Goal: Task Accomplishment & Management: Complete application form

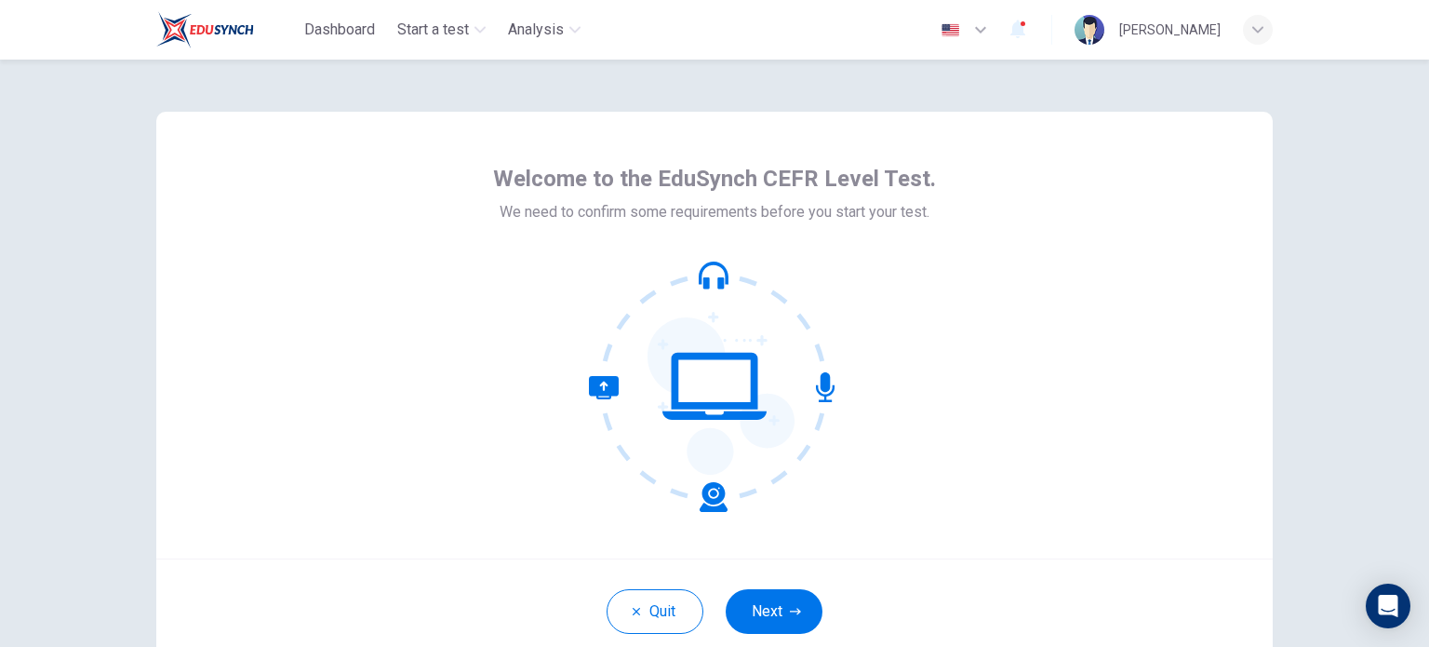
drag, startPoint x: 770, startPoint y: 625, endPoint x: 884, endPoint y: 606, distance: 115.2
click at [770, 625] on button "Next" at bounding box center [774, 611] width 97 height 45
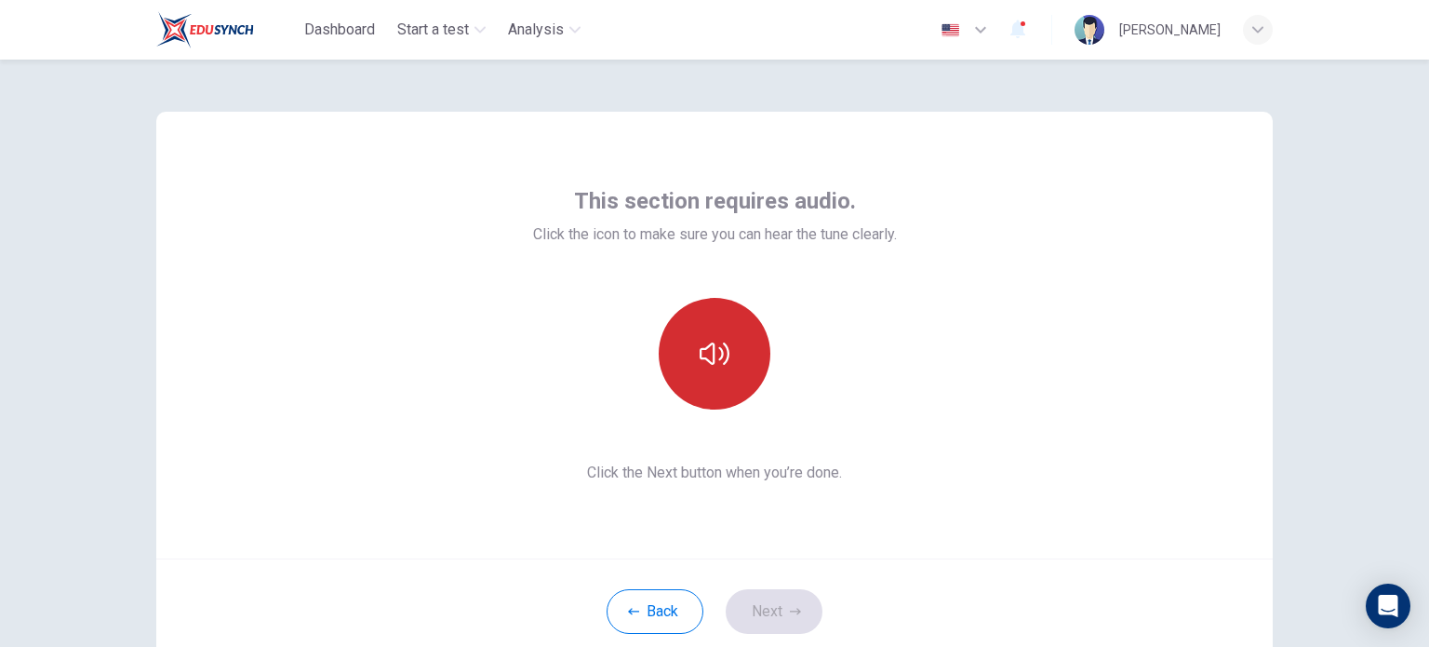
click at [729, 353] on button "button" at bounding box center [715, 354] width 112 height 112
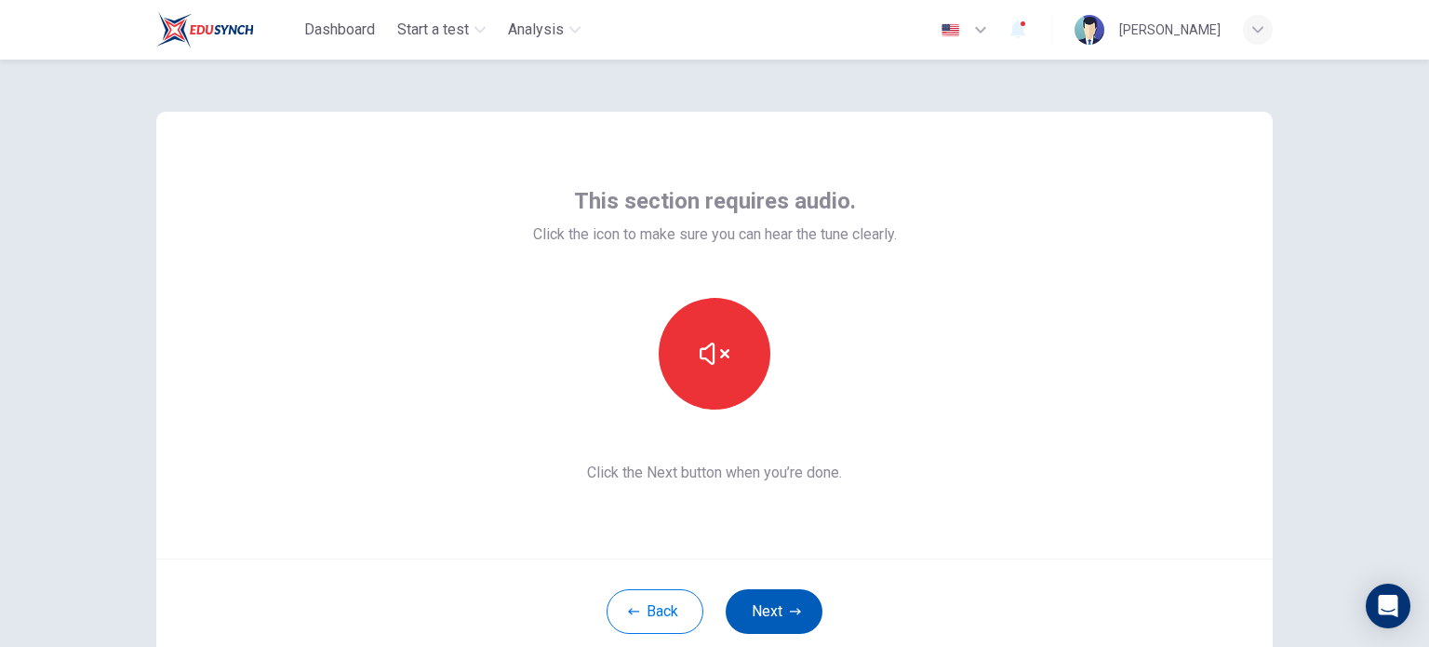
click at [758, 610] on button "Next" at bounding box center [774, 611] width 97 height 45
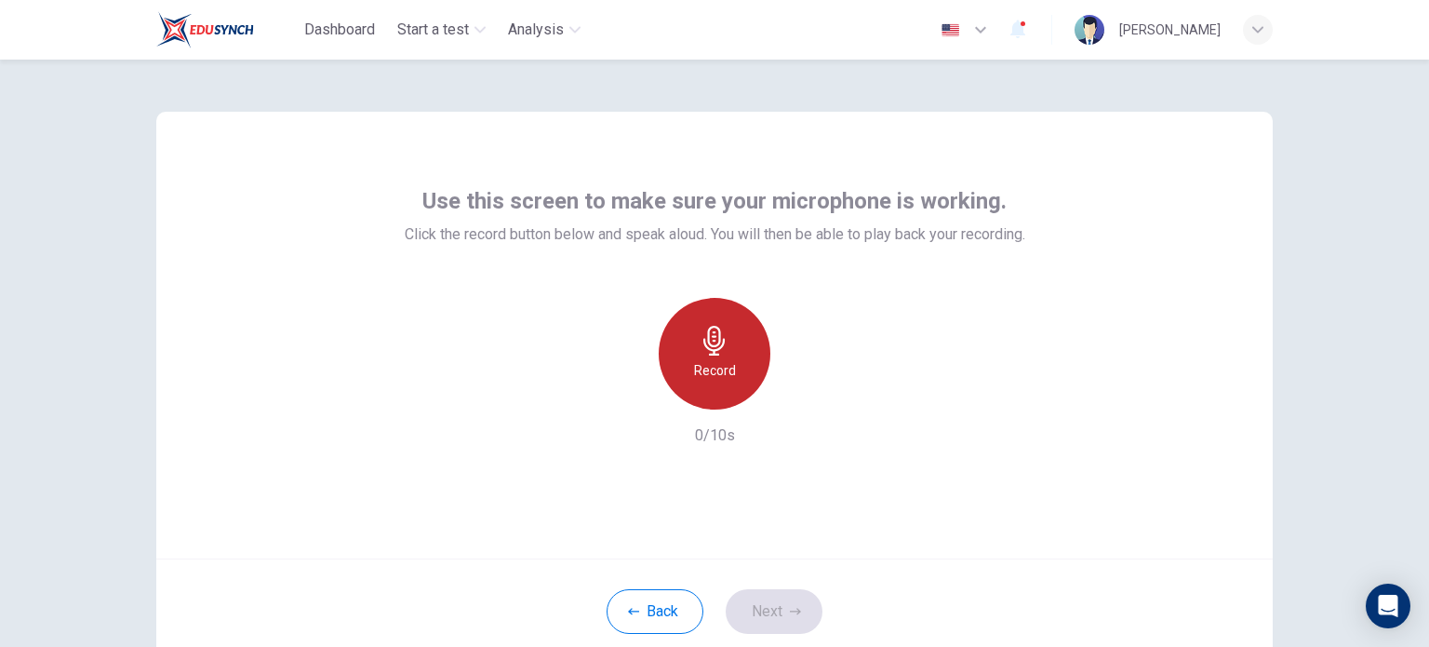
click at [715, 377] on h6 "Record" at bounding box center [715, 370] width 42 height 22
click at [720, 371] on h6 "Stop" at bounding box center [715, 370] width 28 height 22
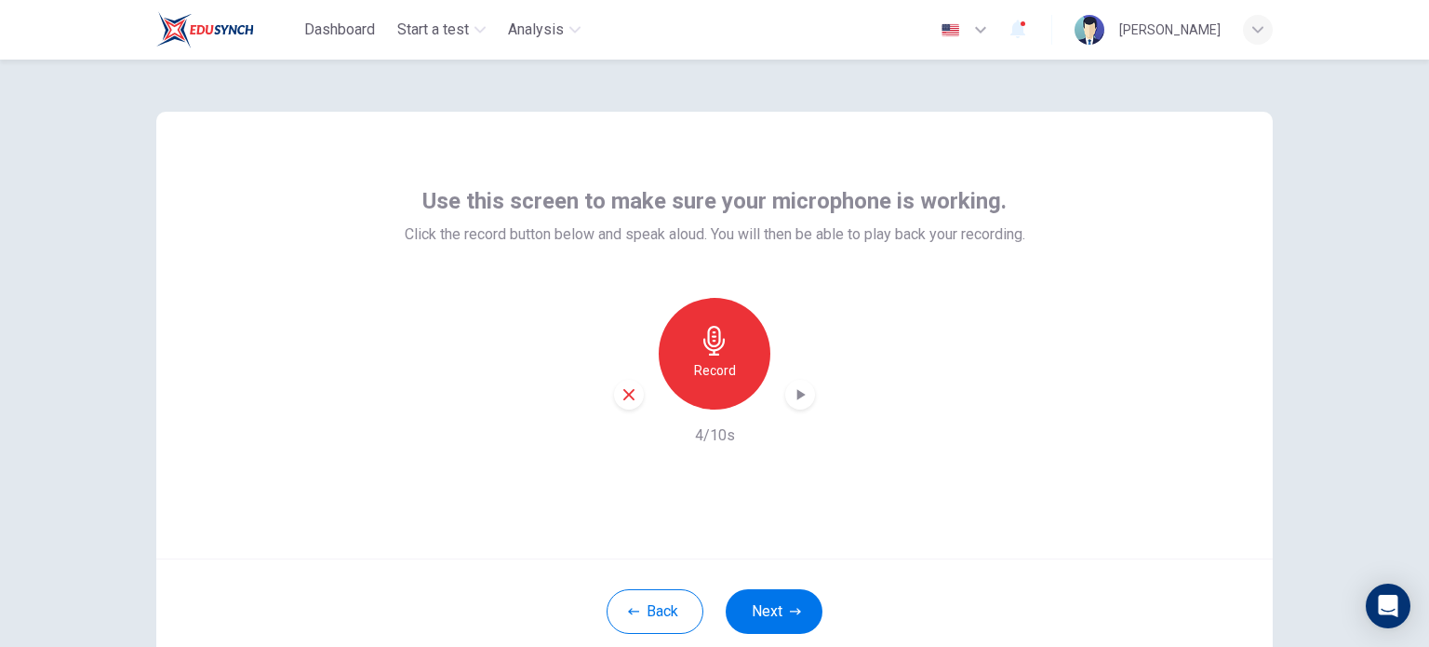
click at [797, 399] on icon "button" at bounding box center [801, 394] width 8 height 11
click at [778, 618] on button "Next" at bounding box center [774, 611] width 97 height 45
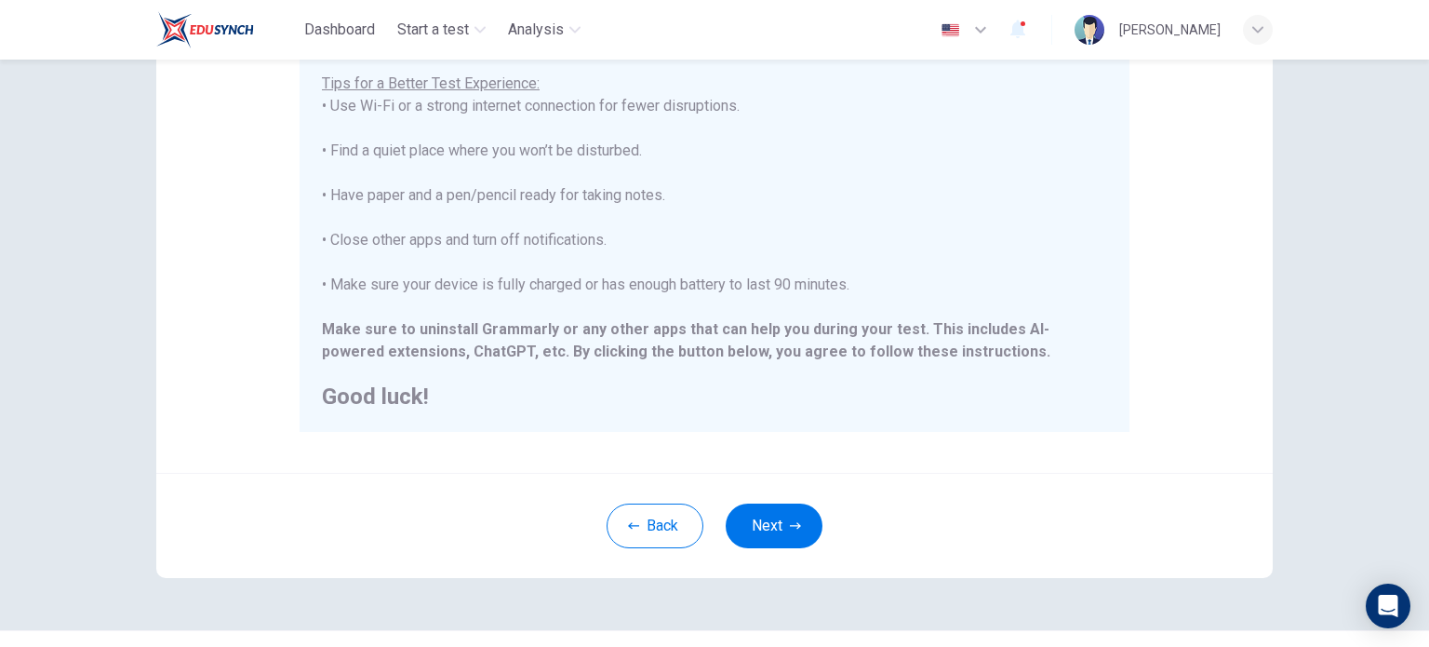
scroll to position [372, 0]
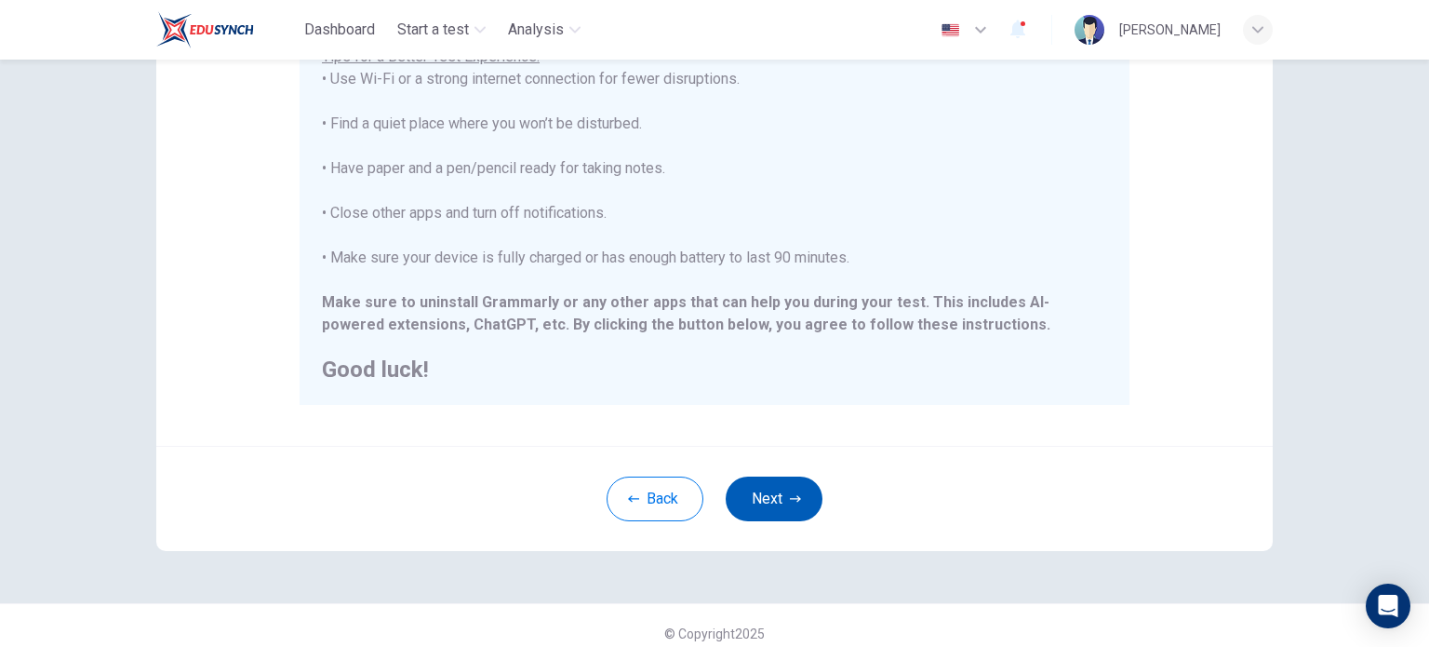
click at [795, 493] on icon "button" at bounding box center [795, 498] width 11 height 11
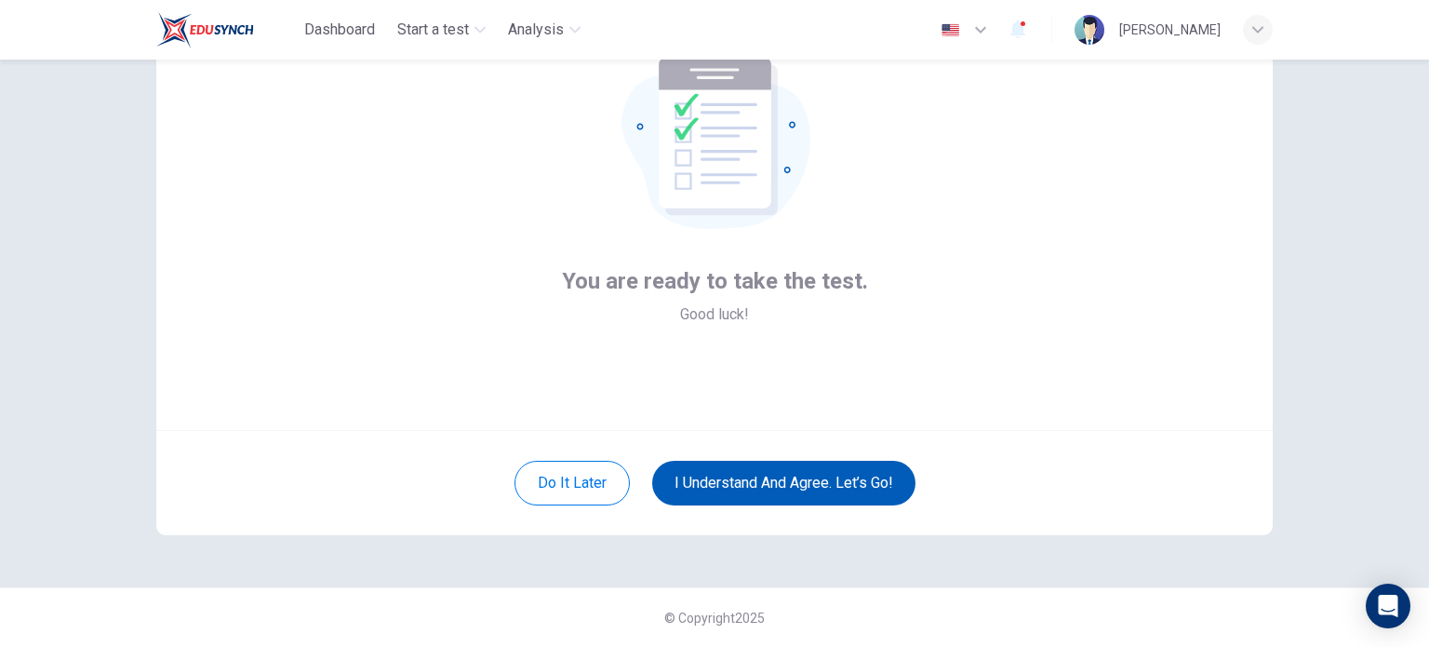
scroll to position [127, 0]
click at [799, 488] on button "I understand and agree. Let’s go!" at bounding box center [783, 483] width 263 height 45
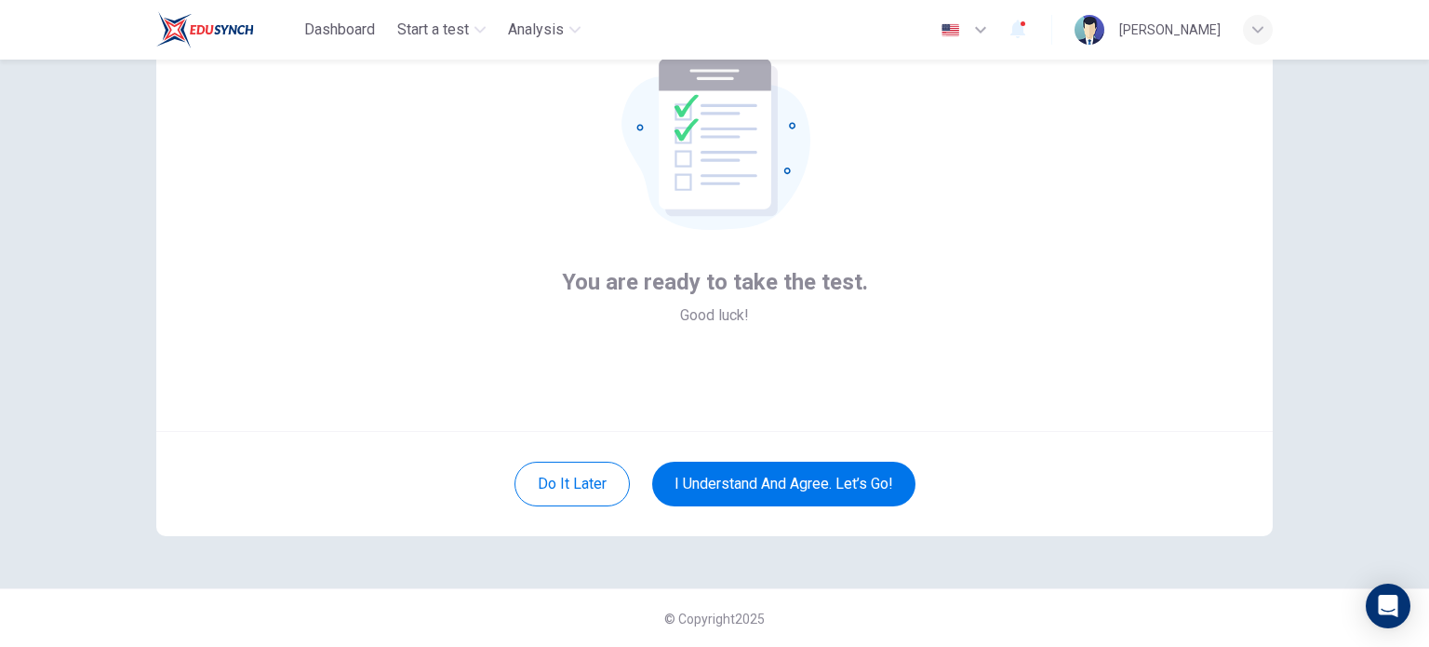
scroll to position [34, 0]
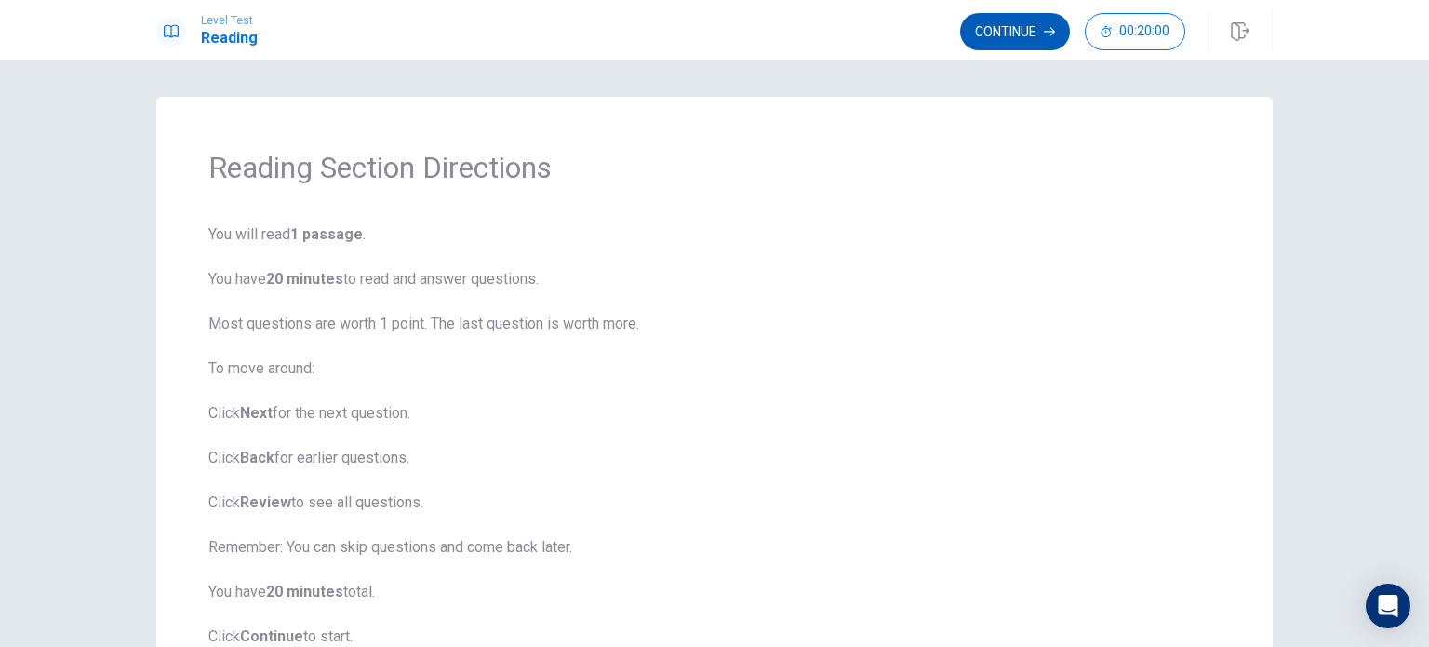
click at [1044, 29] on icon "button" at bounding box center [1049, 31] width 11 height 11
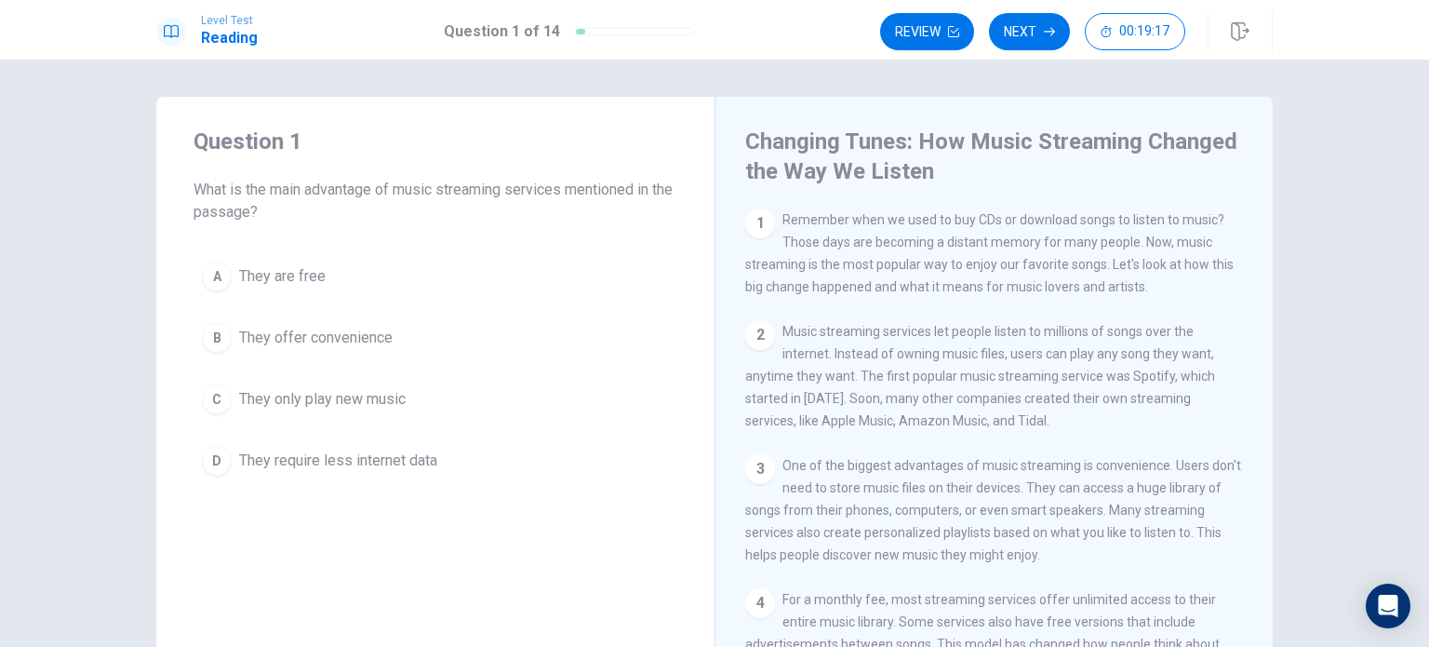
scroll to position [93, 0]
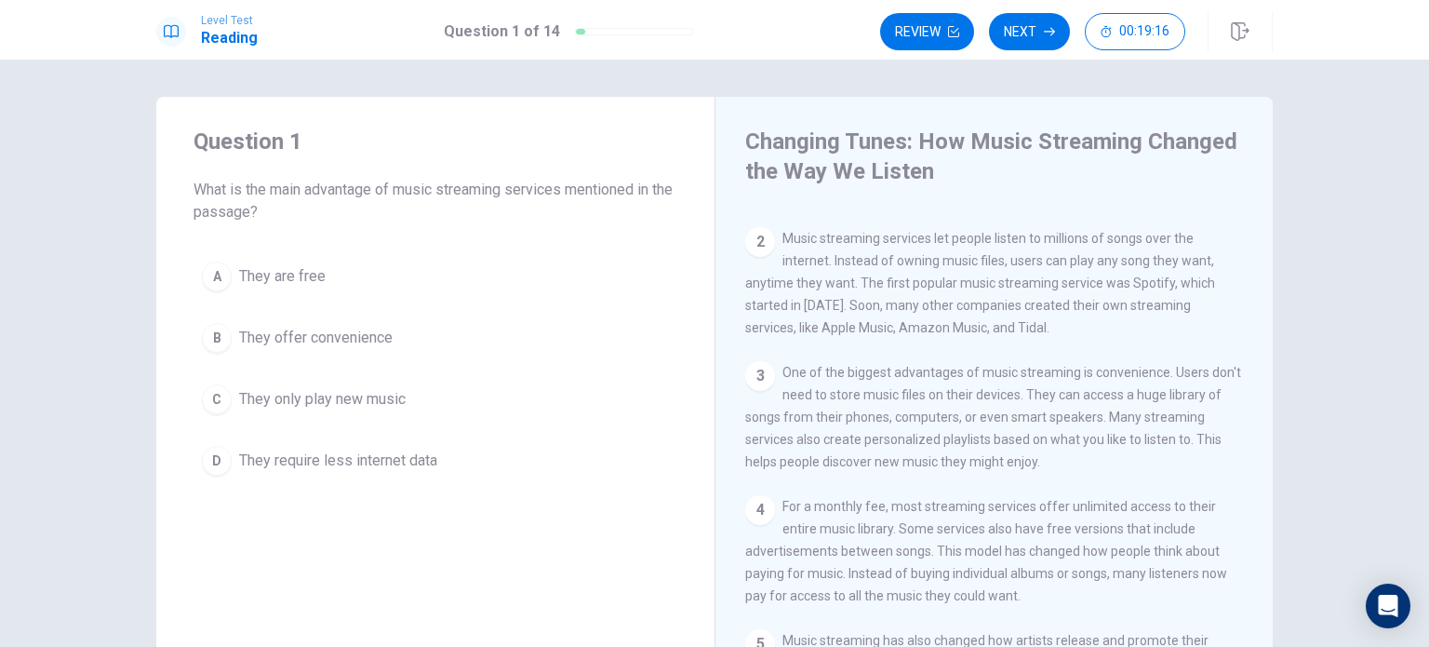
click at [341, 339] on span "They offer convenience" at bounding box center [316, 338] width 154 height 22
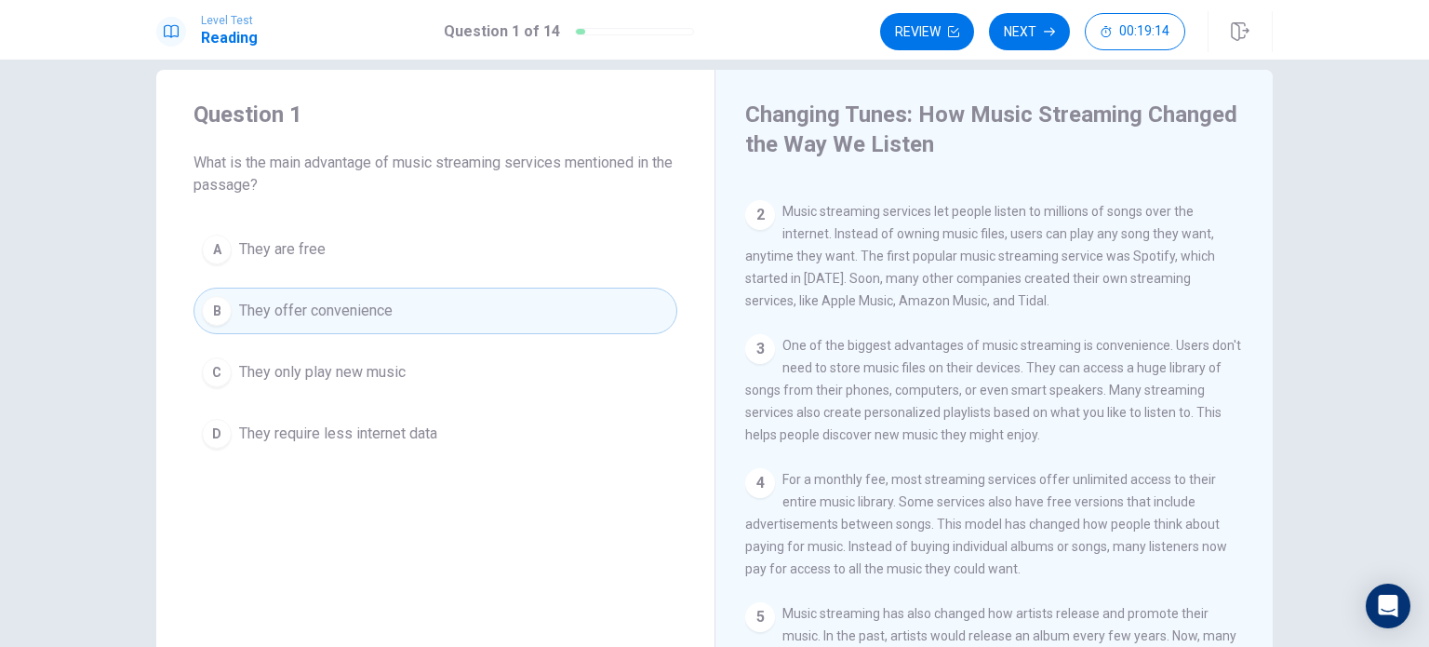
scroll to position [0, 0]
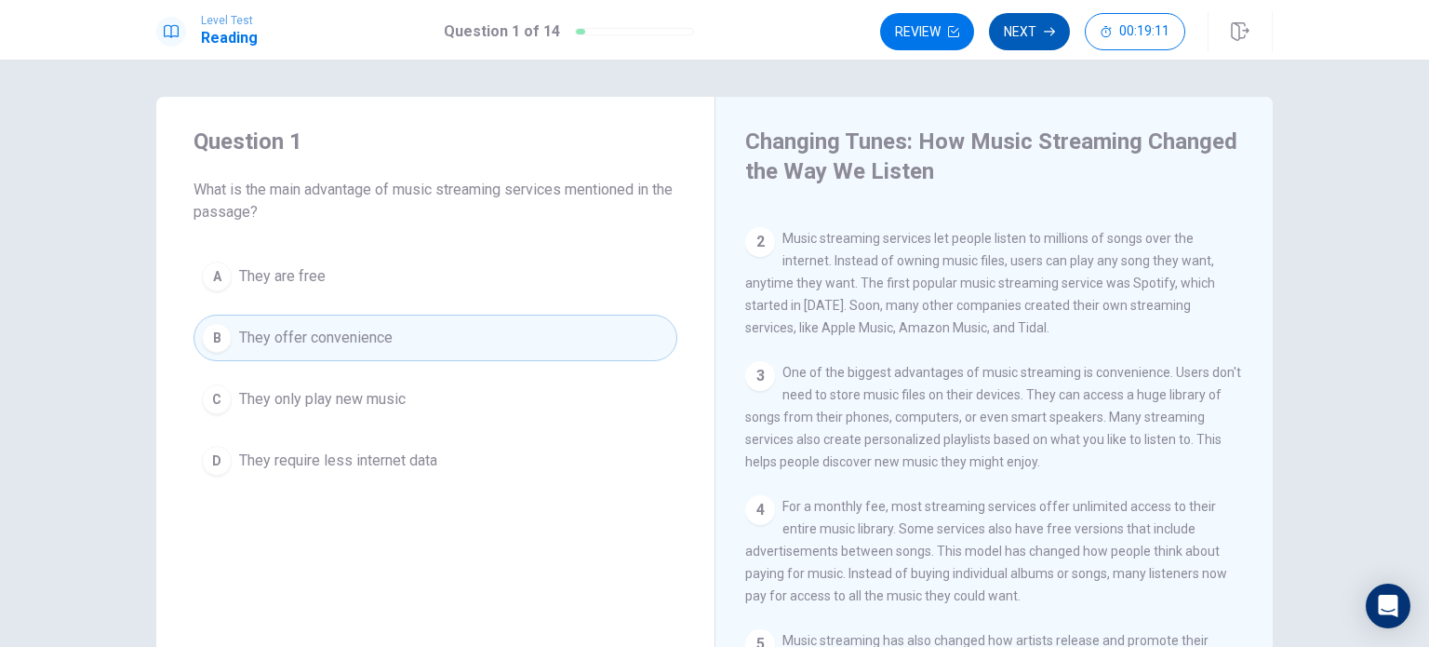
click at [1028, 29] on button "Next" at bounding box center [1029, 31] width 81 height 37
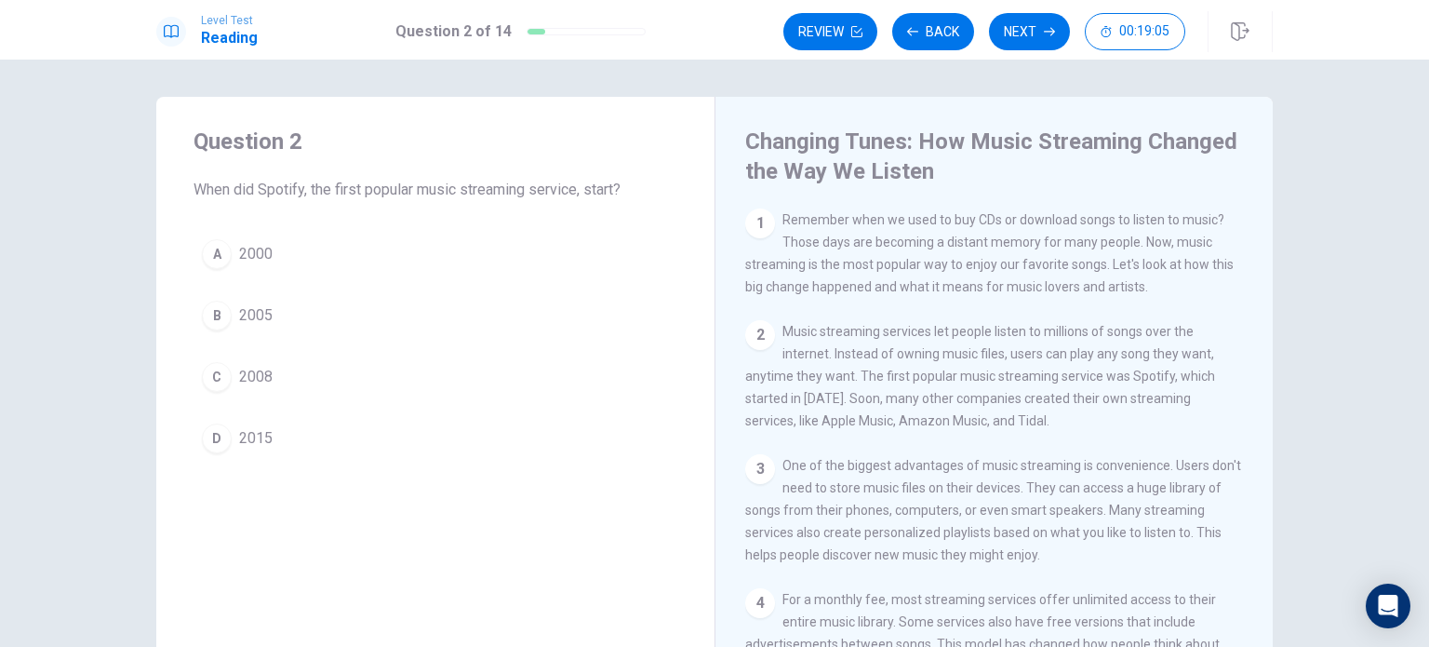
drag, startPoint x: 844, startPoint y: 381, endPoint x: 886, endPoint y: 421, distance: 57.9
click at [886, 421] on span "Music streaming services let people listen to millions of songs over the intern…" at bounding box center [980, 376] width 470 height 104
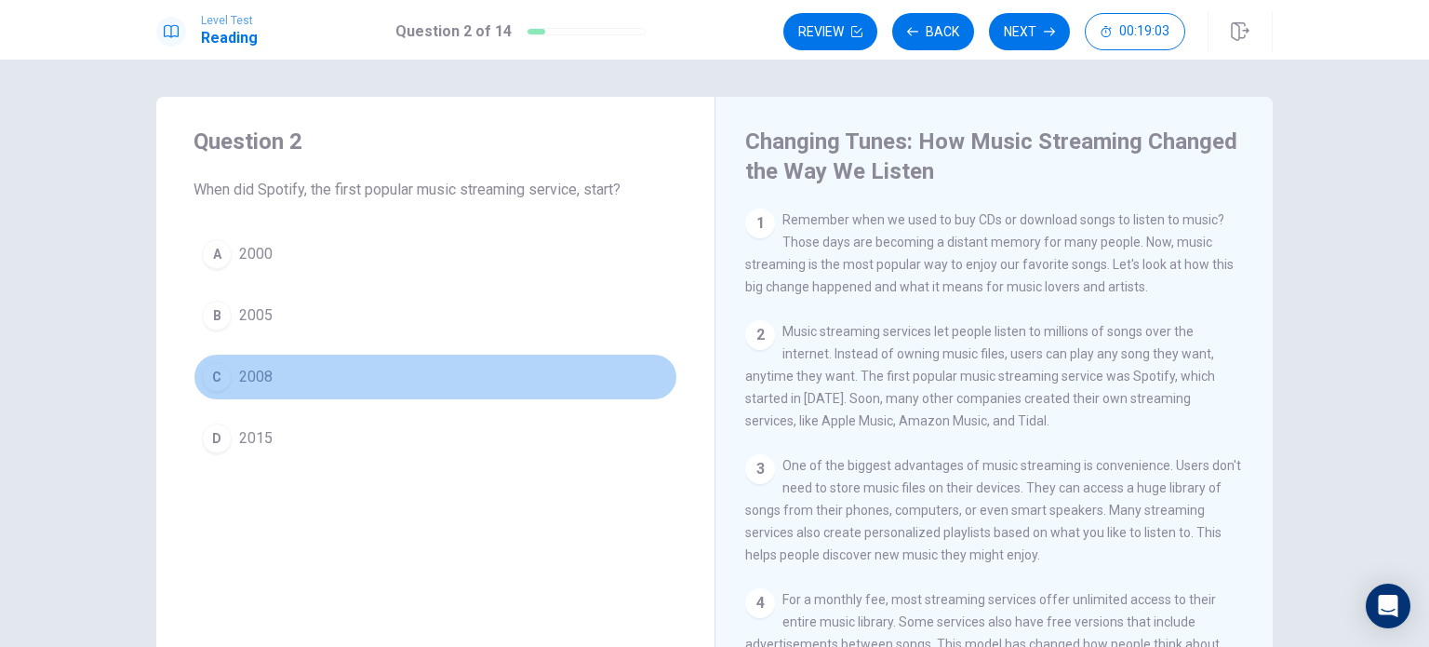
click at [306, 381] on button "C 2008" at bounding box center [436, 377] width 484 height 47
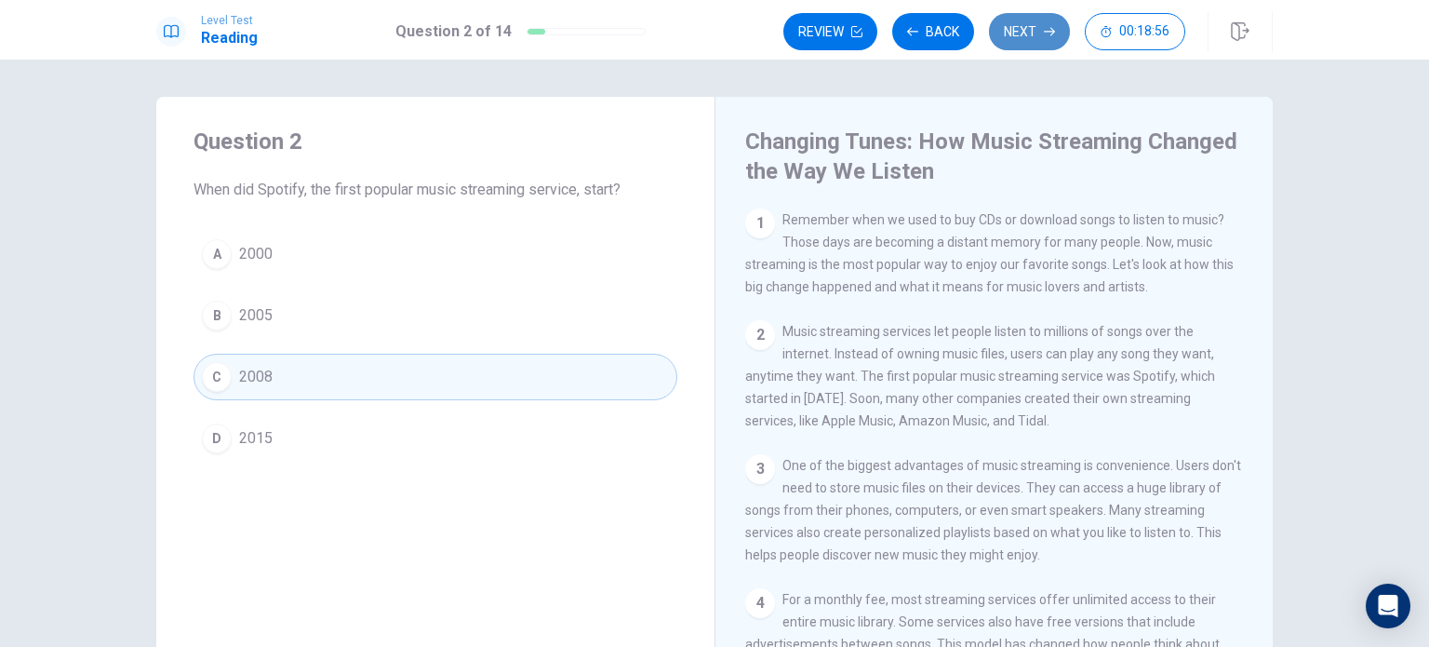
click at [1033, 37] on button "Next" at bounding box center [1029, 31] width 81 height 37
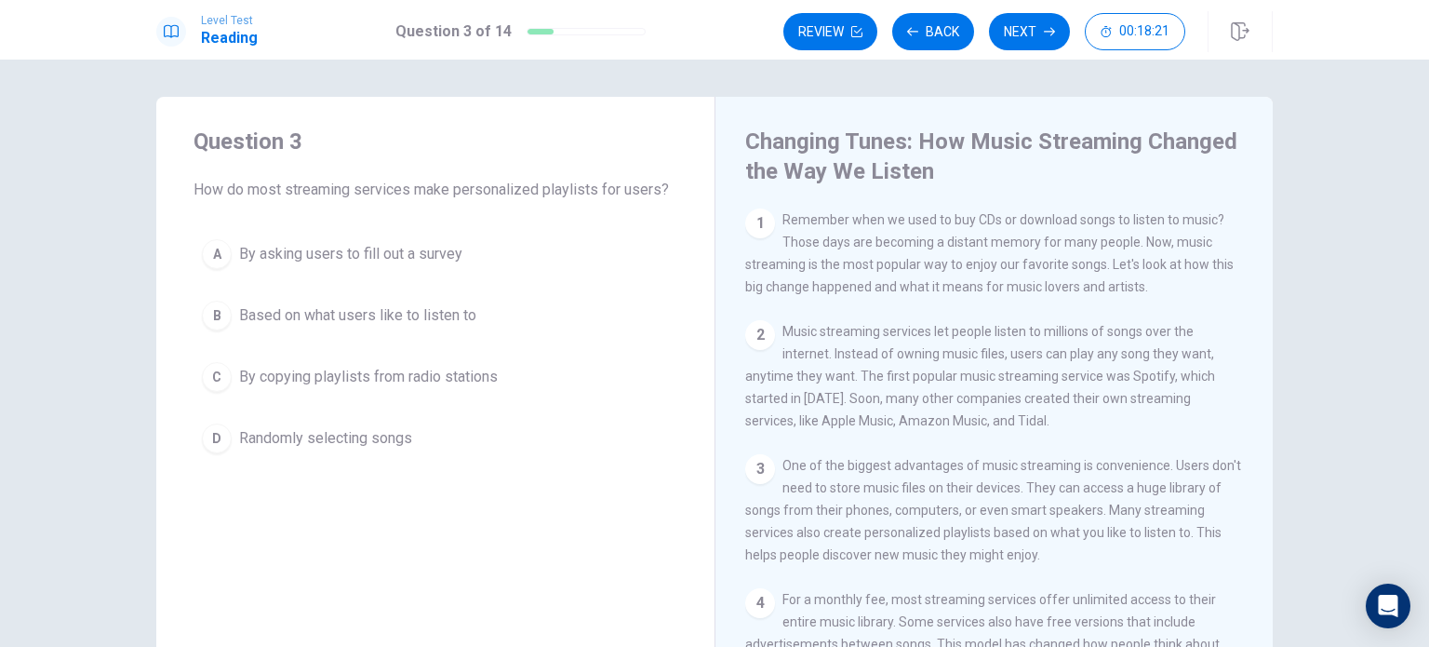
drag, startPoint x: 852, startPoint y: 259, endPoint x: 875, endPoint y: 305, distance: 51.6
click at [875, 305] on div "1 Remember when we used to buy CDs or download songs to listen to music? Those …" at bounding box center [1006, 475] width 523 height 535
click at [853, 335] on span "Music streaming services let people listen to millions of songs over the intern…" at bounding box center [980, 376] width 470 height 104
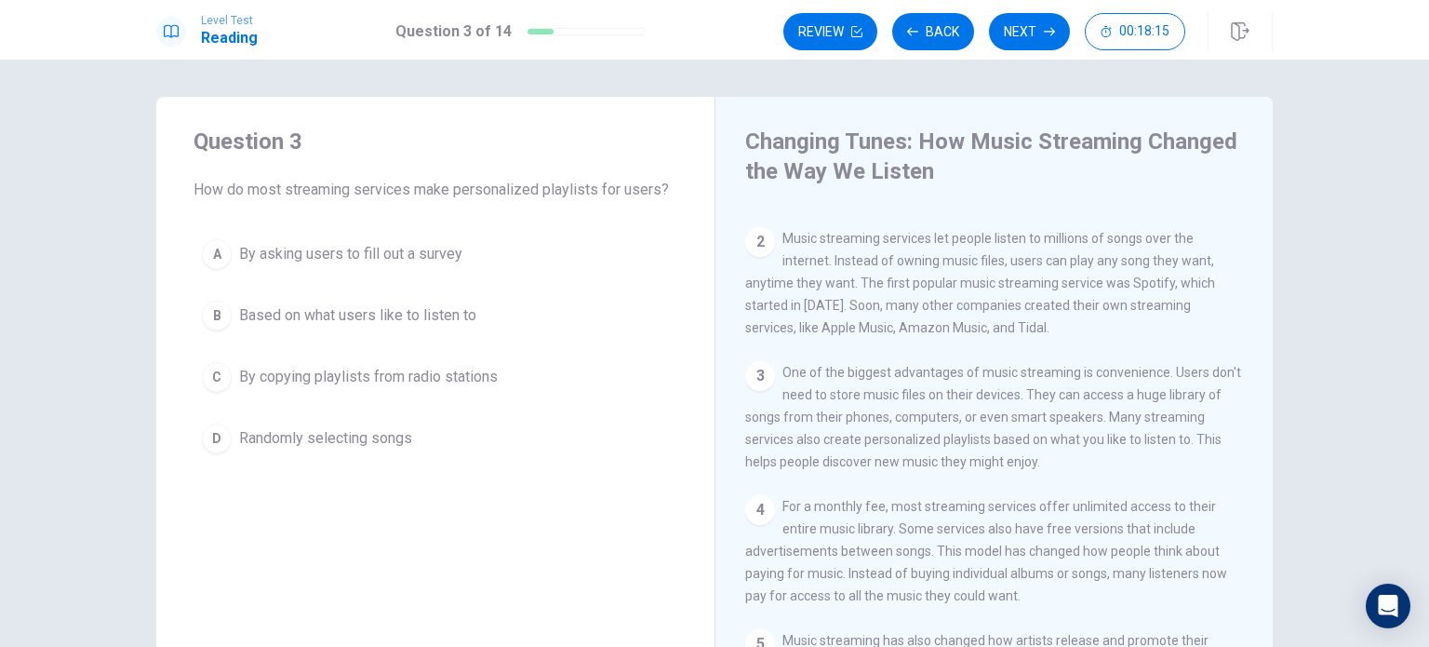
drag, startPoint x: 821, startPoint y: 395, endPoint x: 864, endPoint y: 412, distance: 47.2
click at [863, 412] on div "3 One of the biggest advantages of music streaming is convenience. Users don't …" at bounding box center [994, 417] width 499 height 112
click at [1055, 450] on span "One of the biggest advantages of music streaming is convenience. Users don't ne…" at bounding box center [993, 417] width 496 height 104
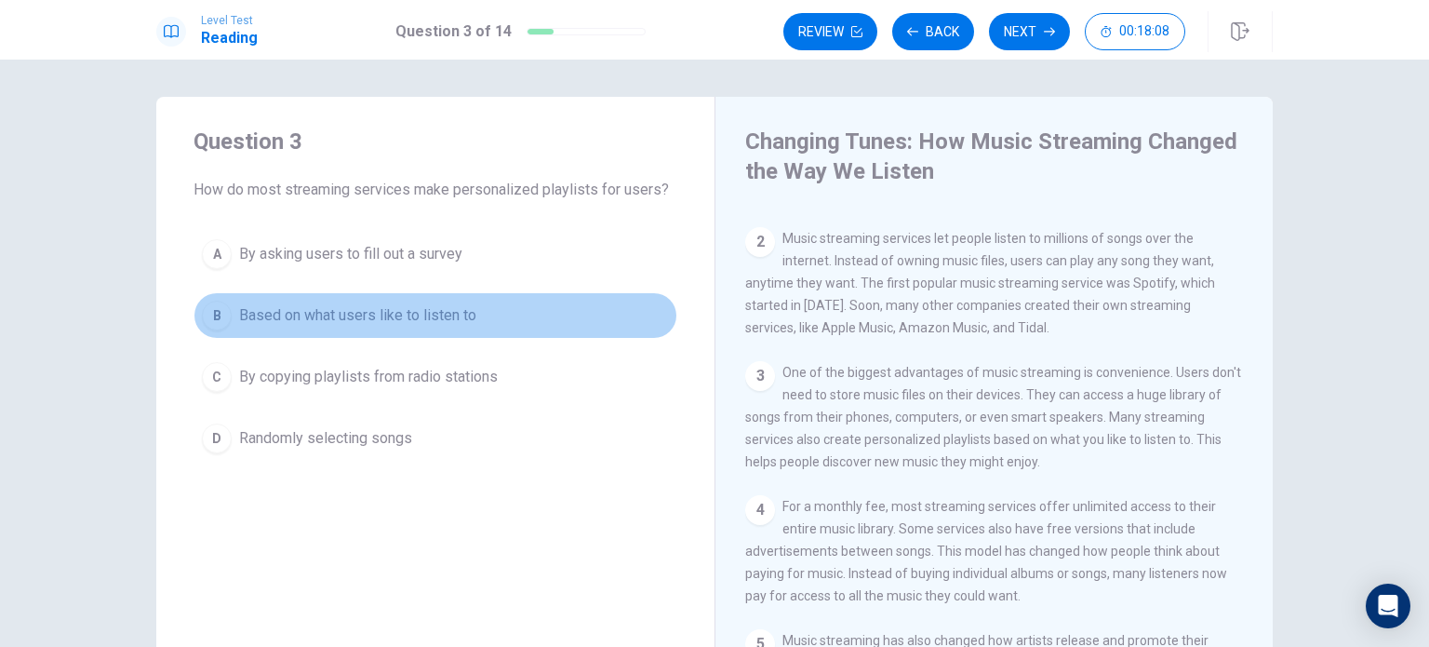
click at [439, 322] on span "Based on what users like to listen to" at bounding box center [357, 315] width 237 height 22
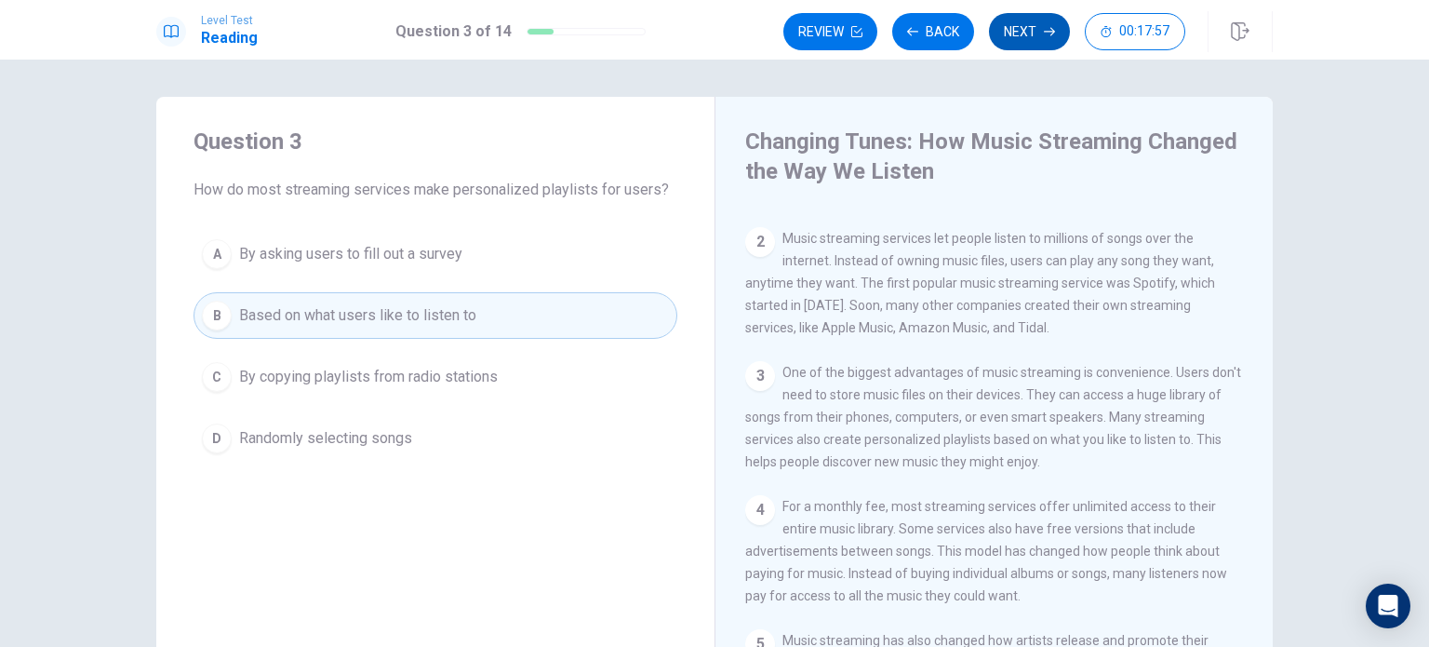
click at [1034, 30] on button "Next" at bounding box center [1029, 31] width 81 height 37
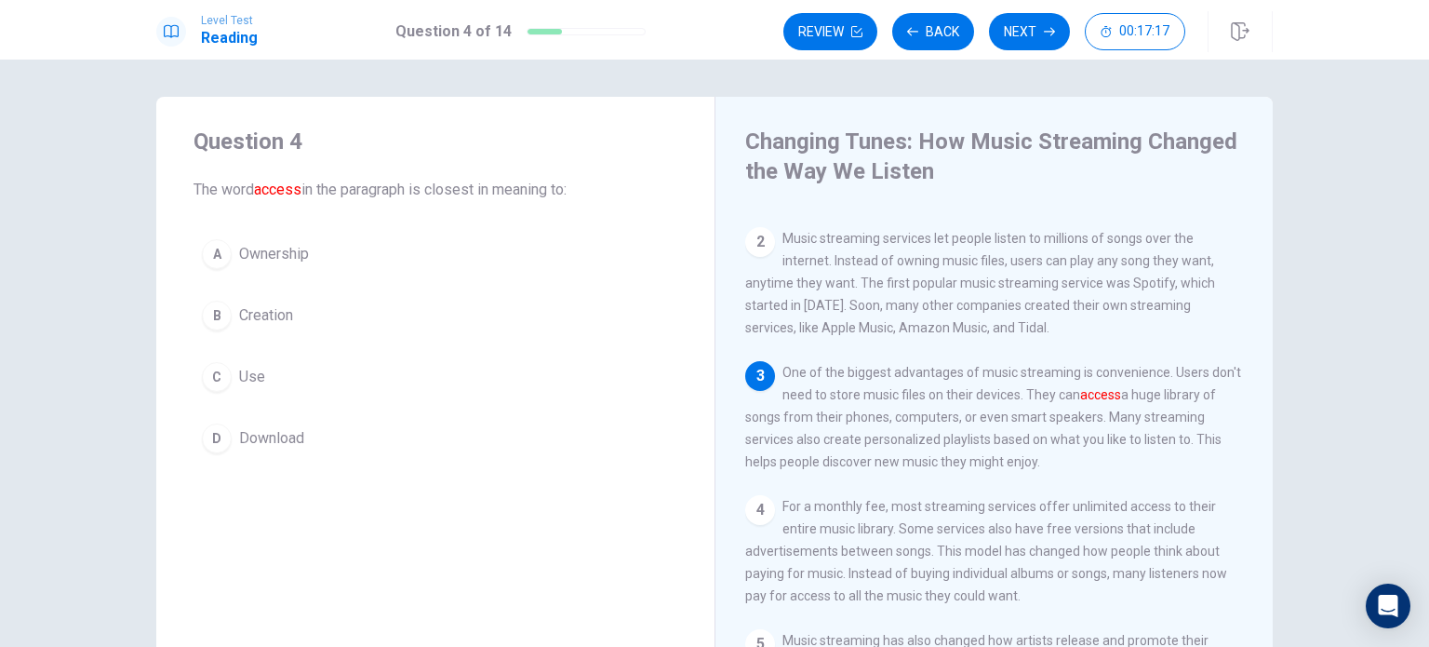
click at [264, 364] on button "C Use" at bounding box center [436, 377] width 484 height 47
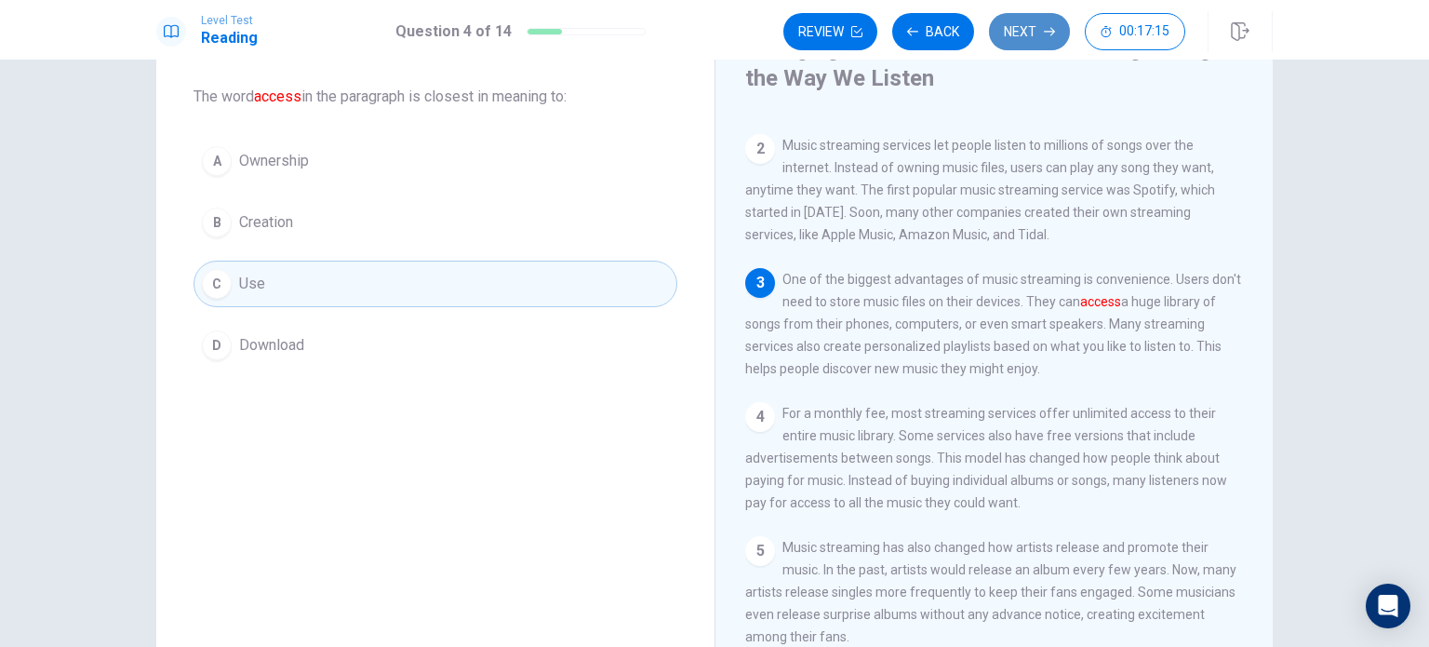
click at [1027, 37] on button "Next" at bounding box center [1029, 31] width 81 height 37
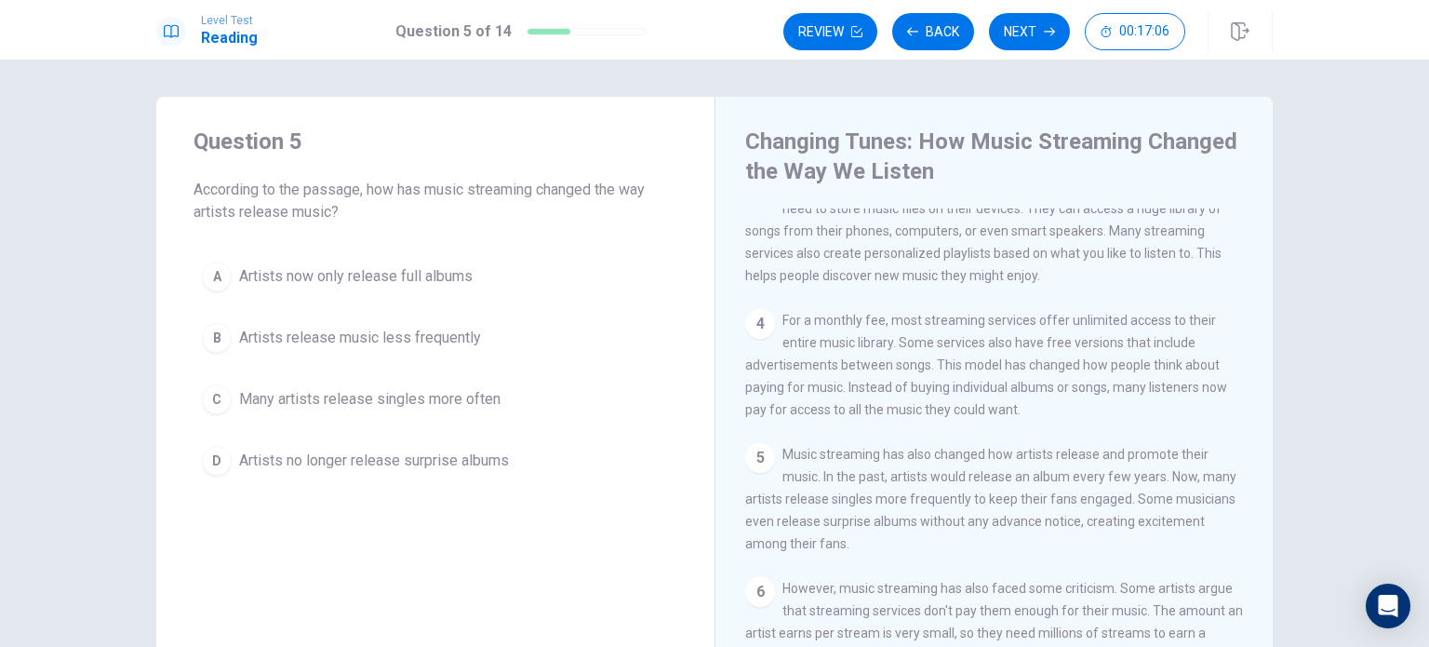
scroll to position [372, 0]
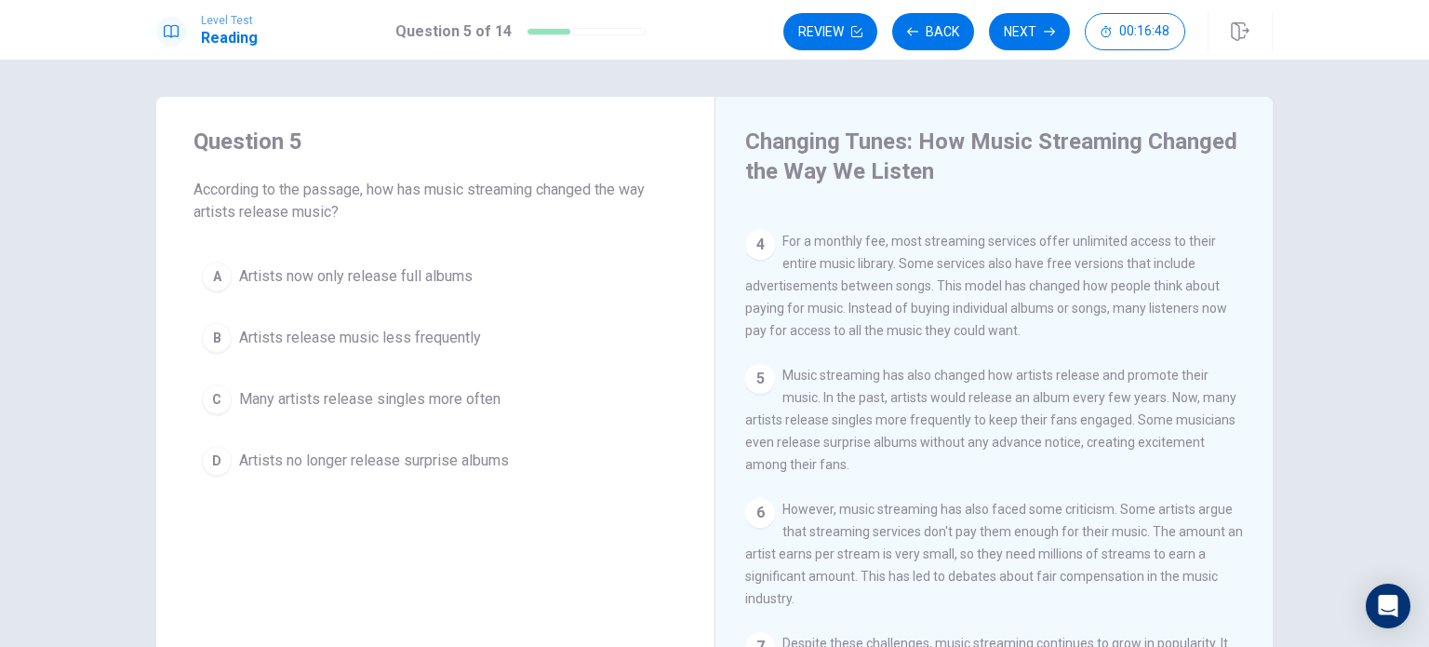
click at [473, 401] on span "Many artists release singles more often" at bounding box center [369, 399] width 261 height 22
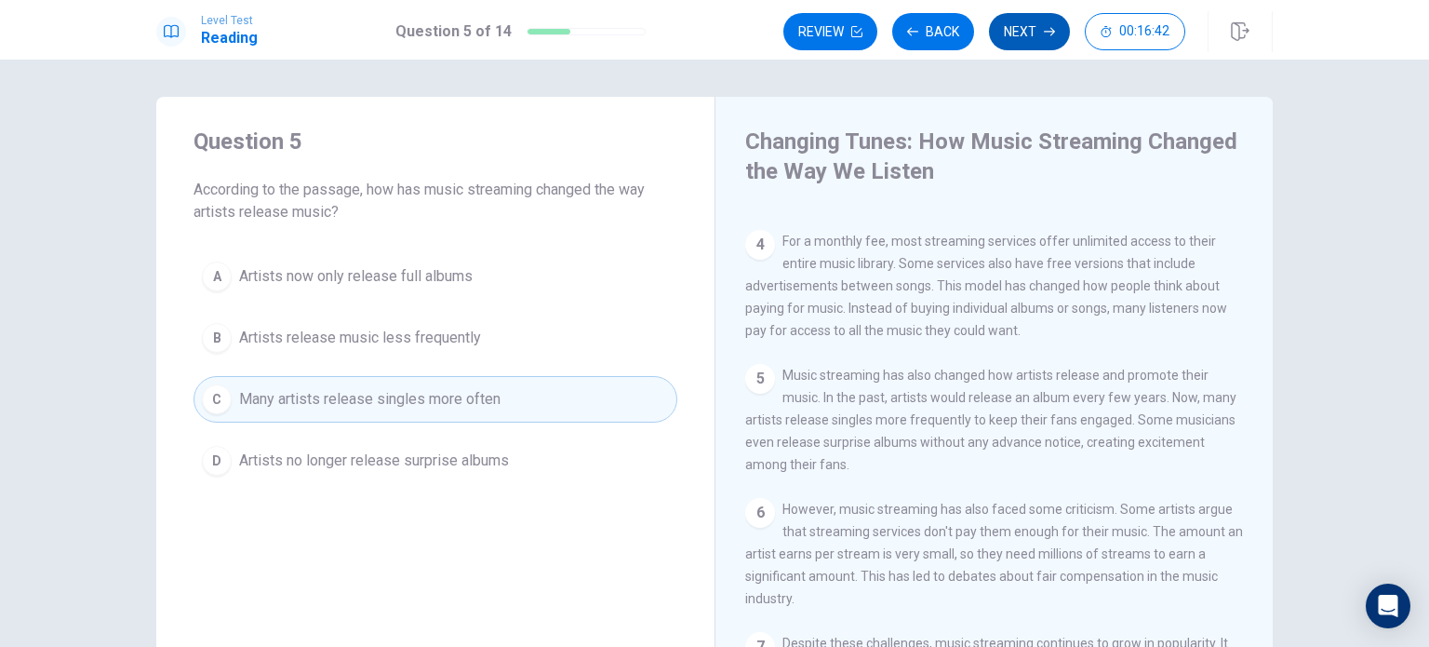
click at [1048, 35] on icon "button" at bounding box center [1049, 31] width 11 height 11
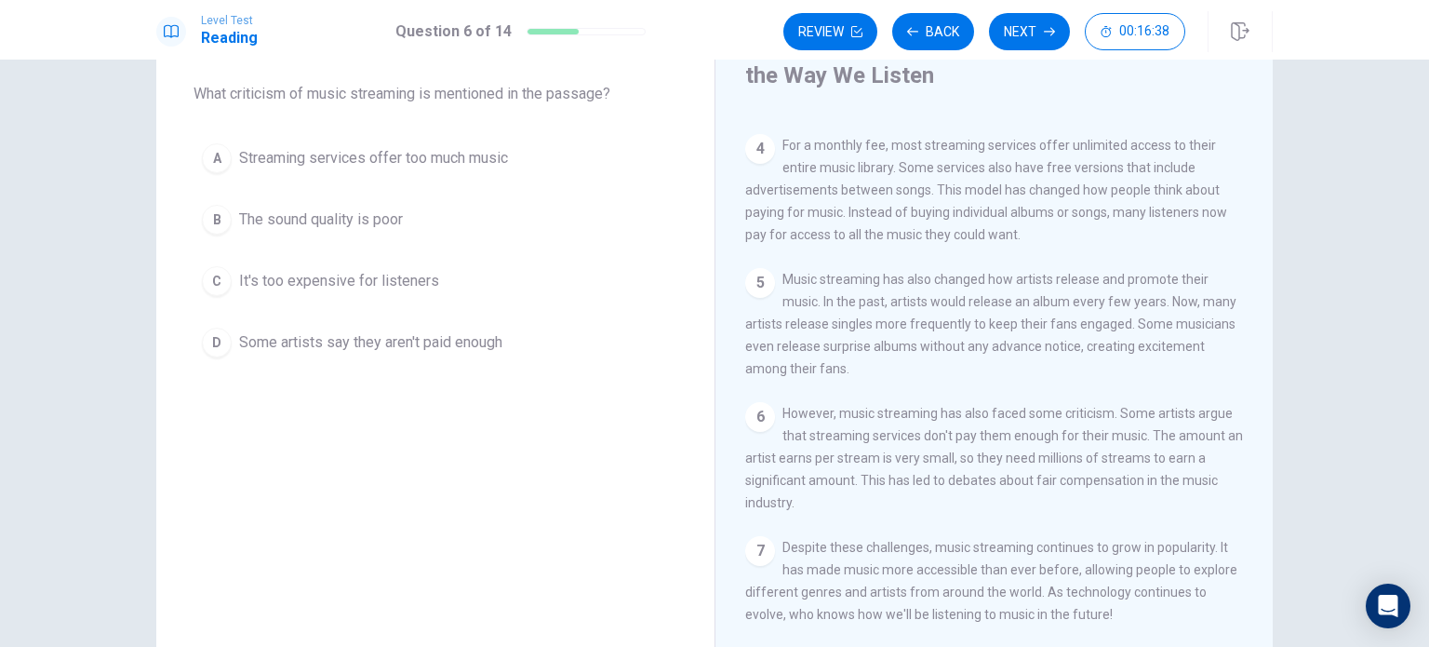
scroll to position [93, 0]
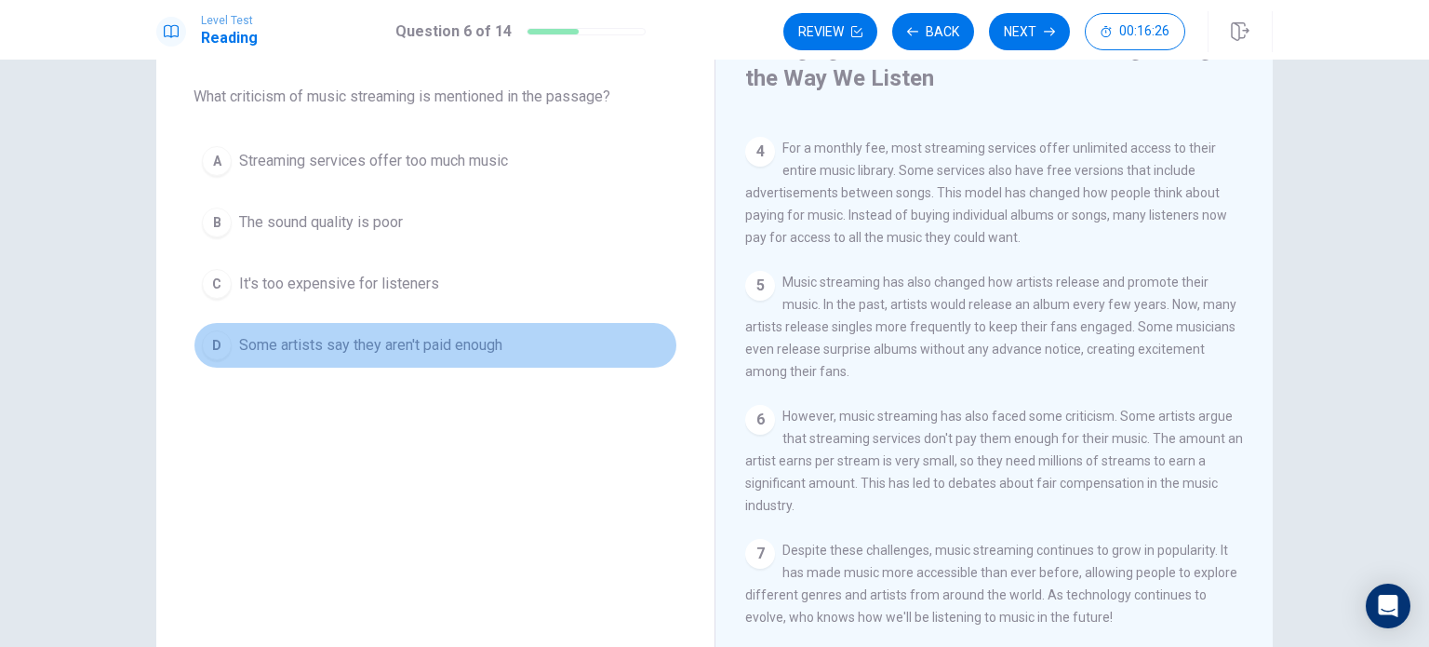
click at [446, 358] on button "D Some artists say they aren't paid enough" at bounding box center [436, 345] width 484 height 47
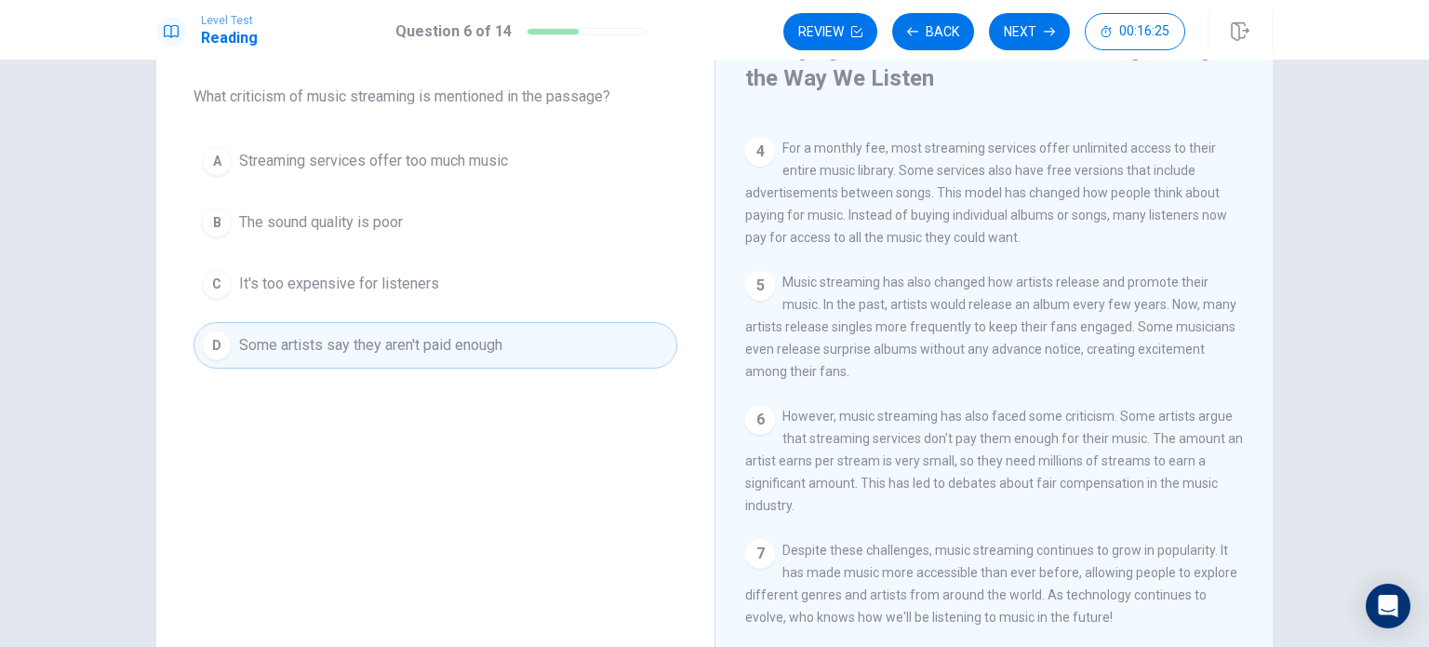
scroll to position [0, 0]
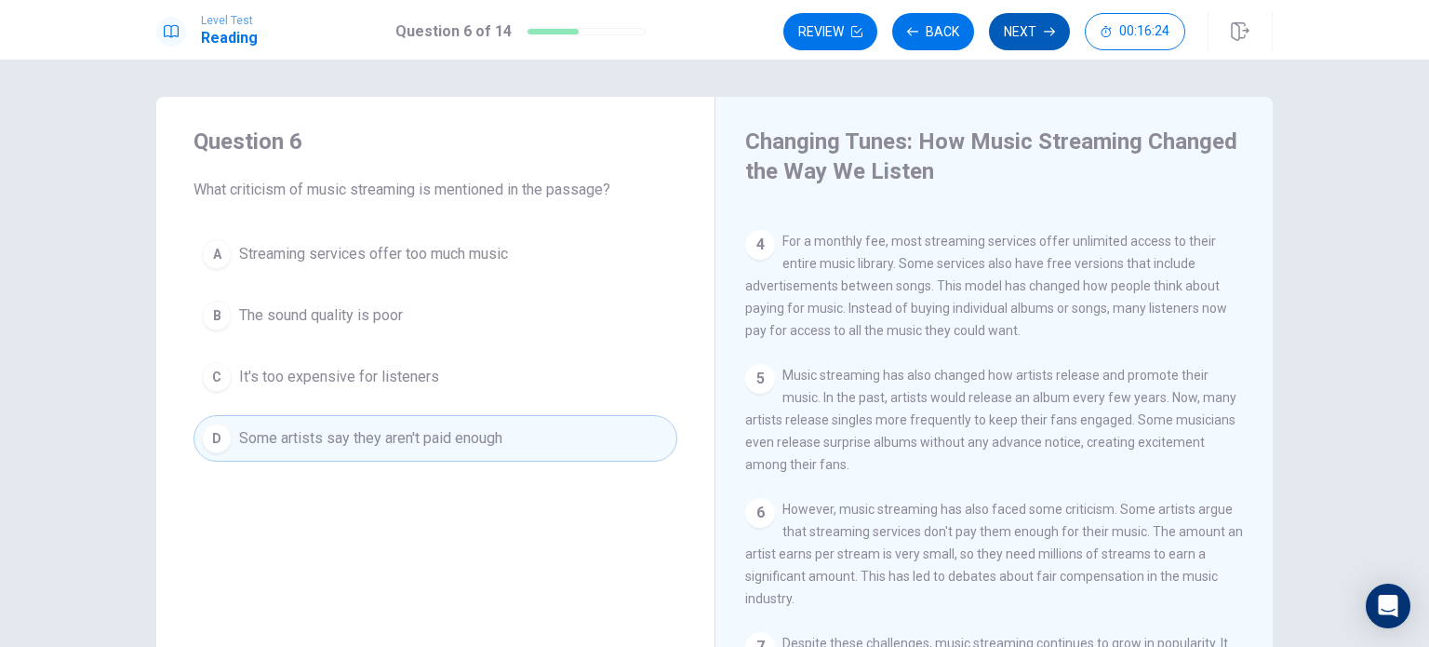
click at [1010, 36] on button "Next" at bounding box center [1029, 31] width 81 height 37
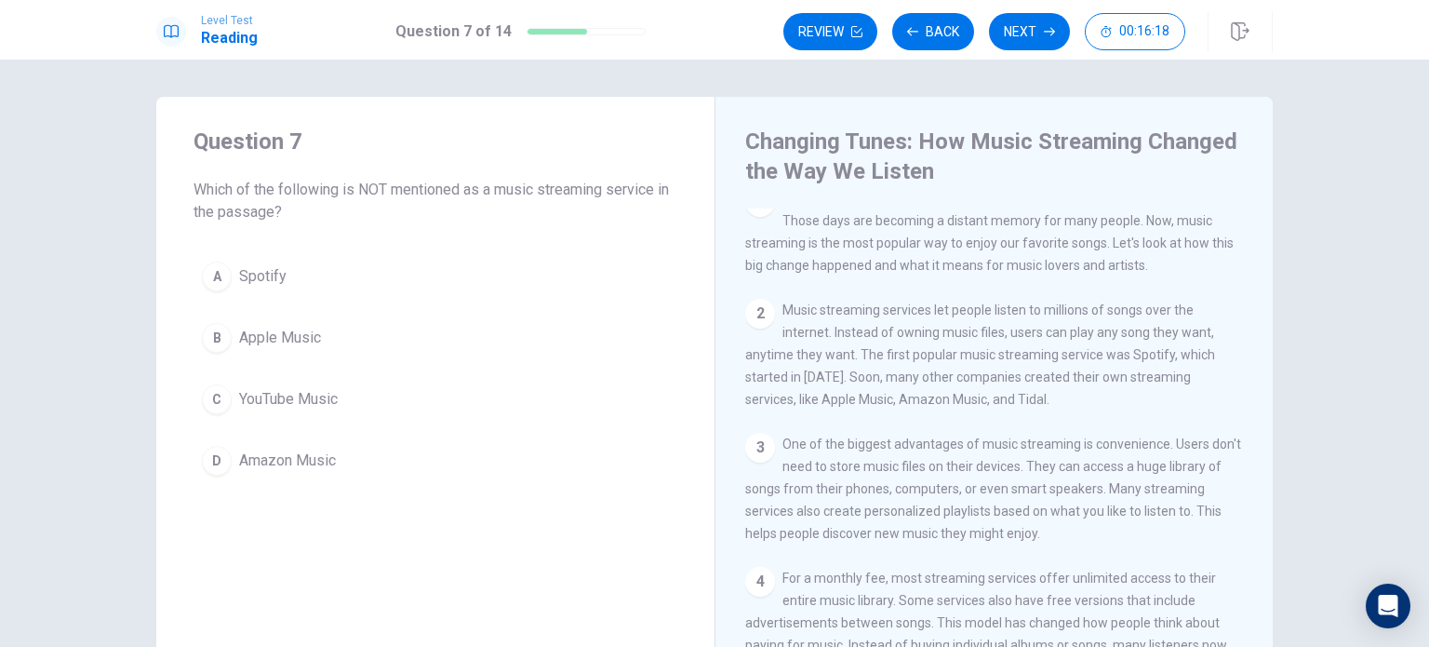
scroll to position [10, 0]
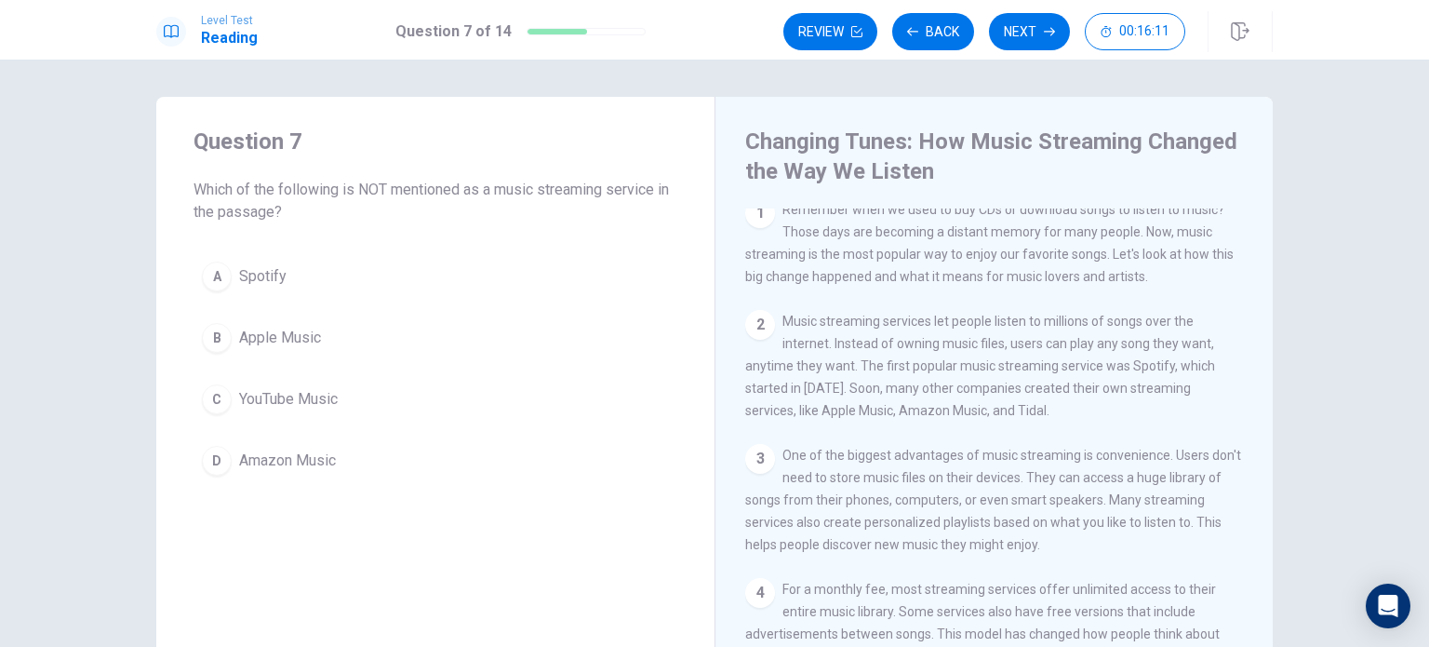
click at [283, 402] on span "YouTube Music" at bounding box center [288, 399] width 99 height 22
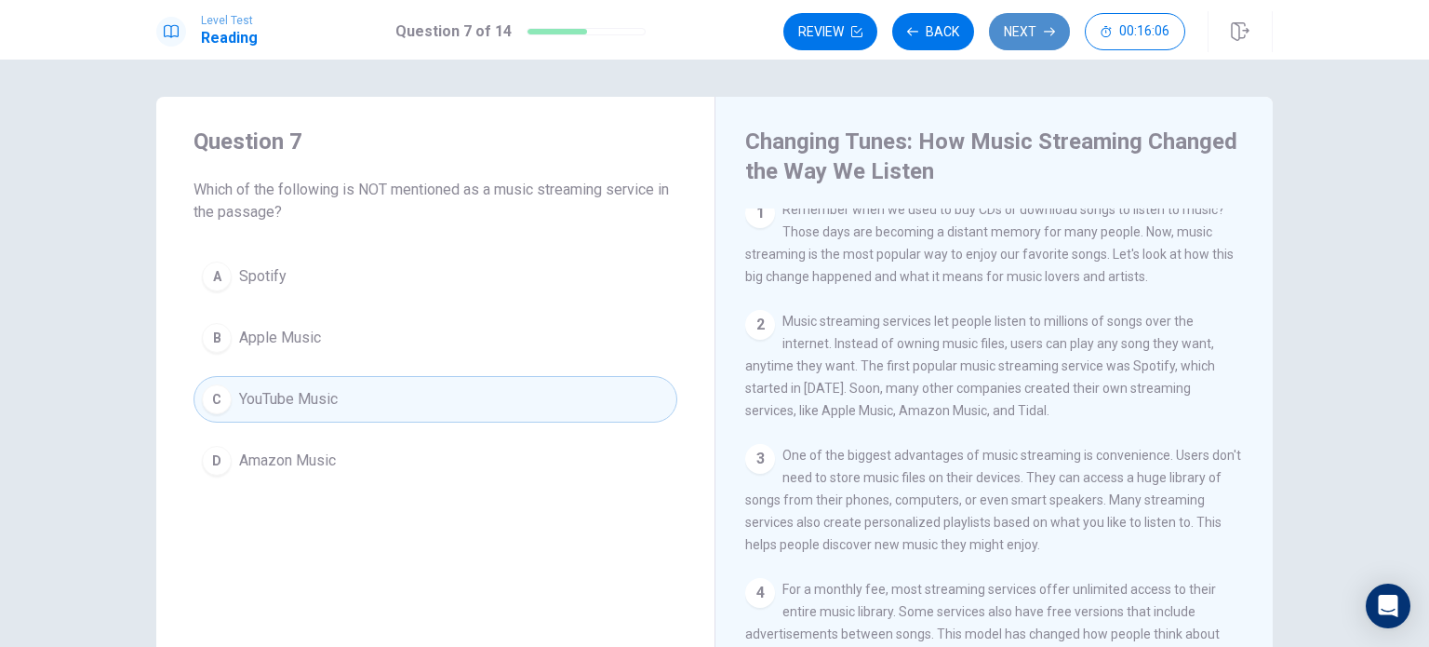
click at [1017, 39] on button "Next" at bounding box center [1029, 31] width 81 height 37
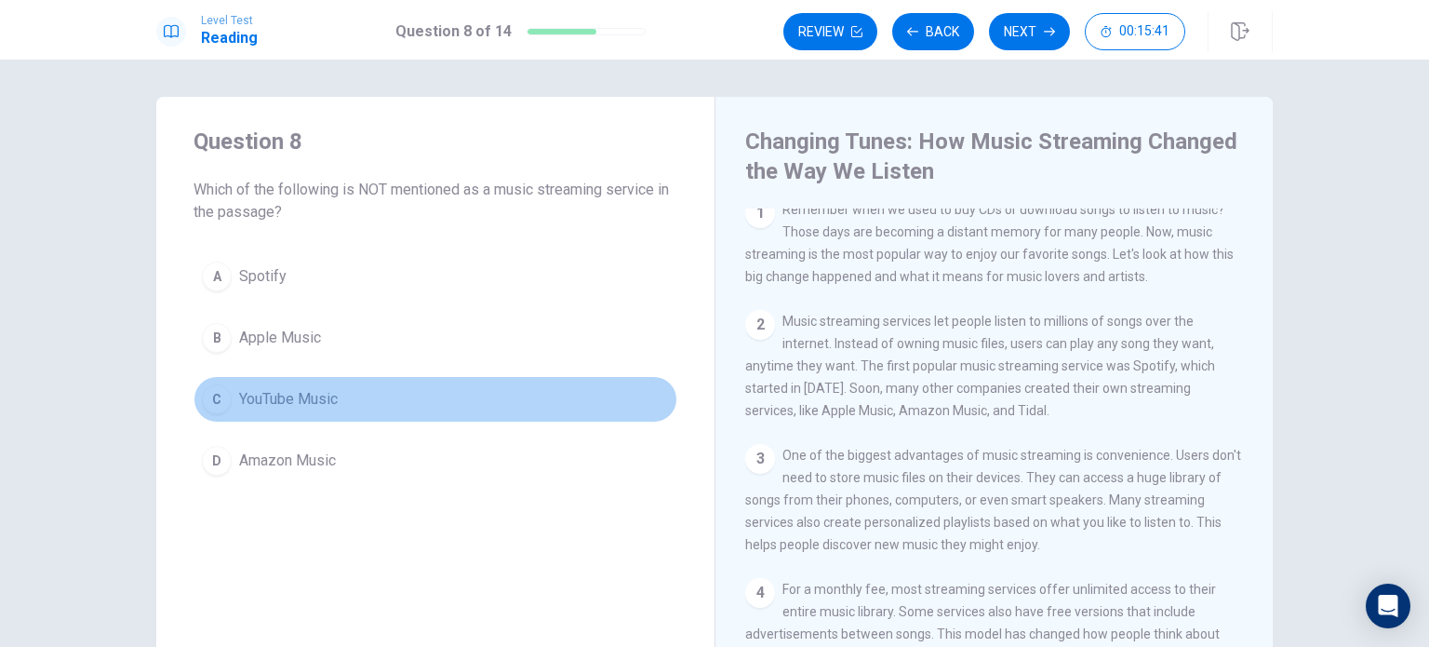
click at [232, 416] on button "C YouTube Music" at bounding box center [436, 399] width 484 height 47
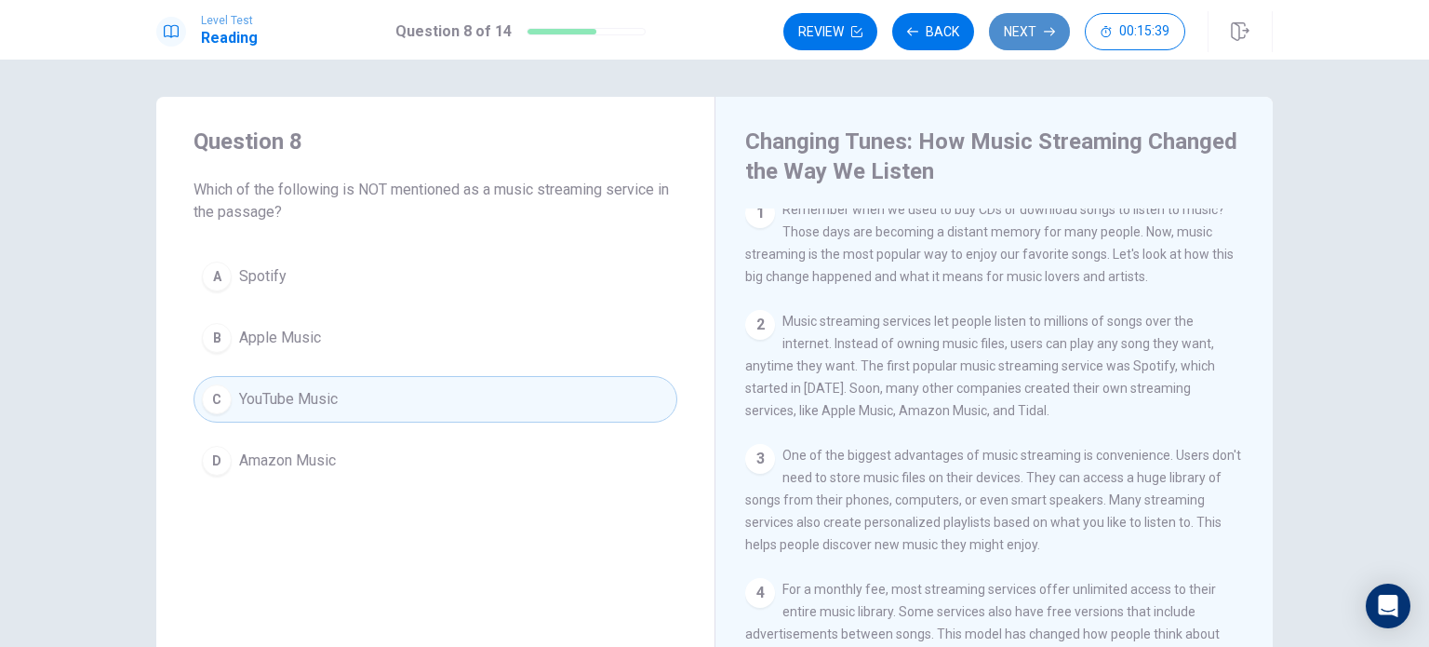
click at [1014, 33] on button "Next" at bounding box center [1029, 31] width 81 height 37
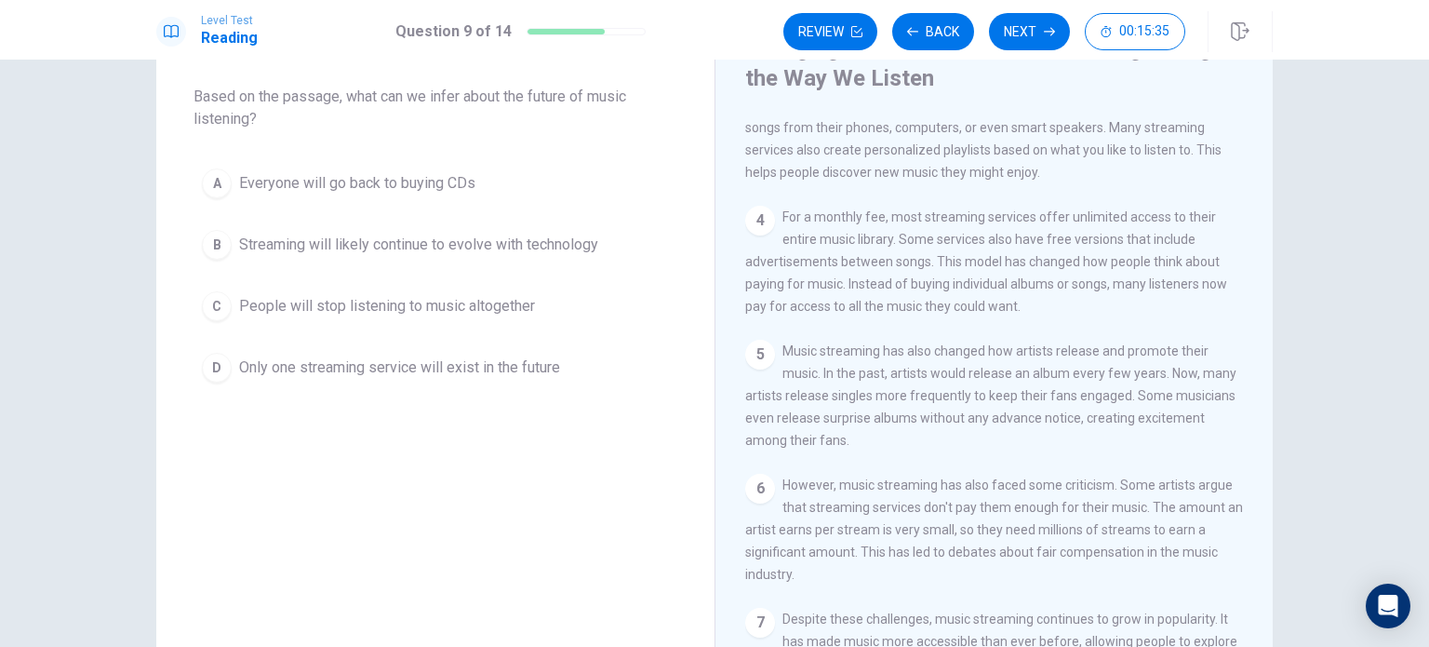
scroll to position [382, 0]
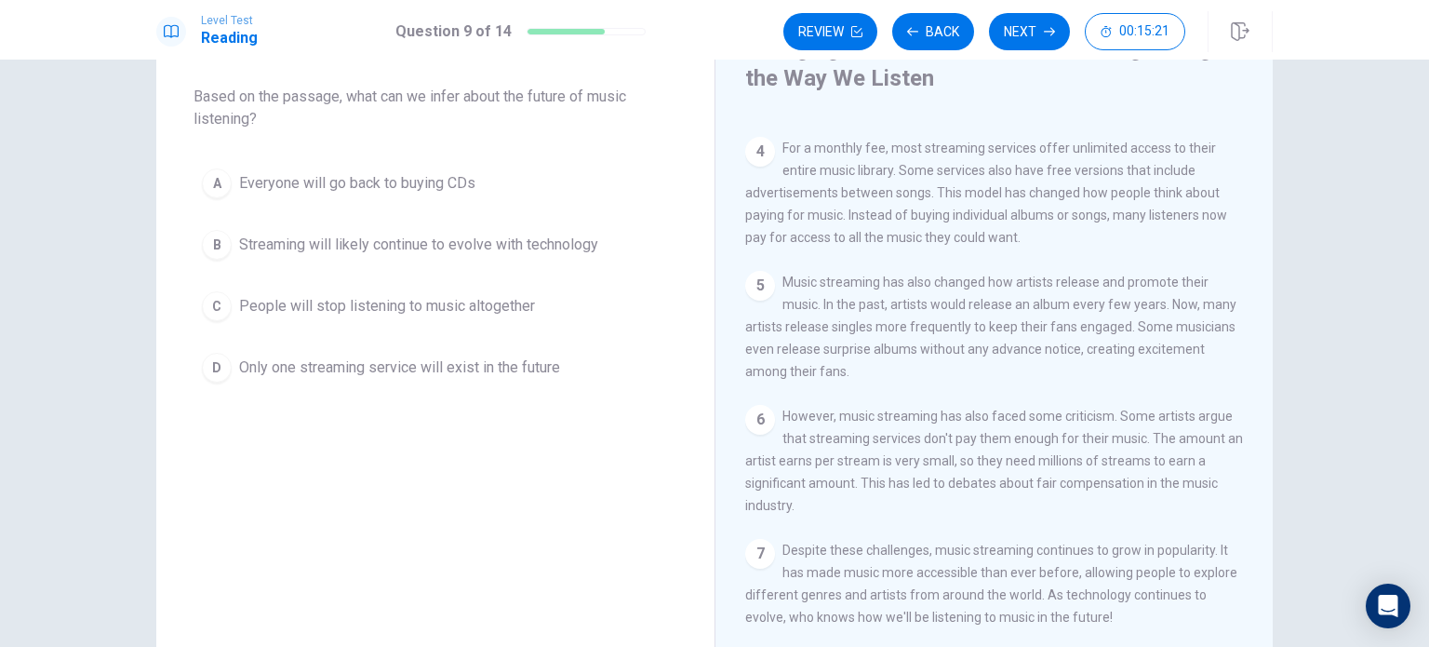
click at [528, 245] on span "Streaming will likely continue to evolve with technology" at bounding box center [418, 245] width 359 height 22
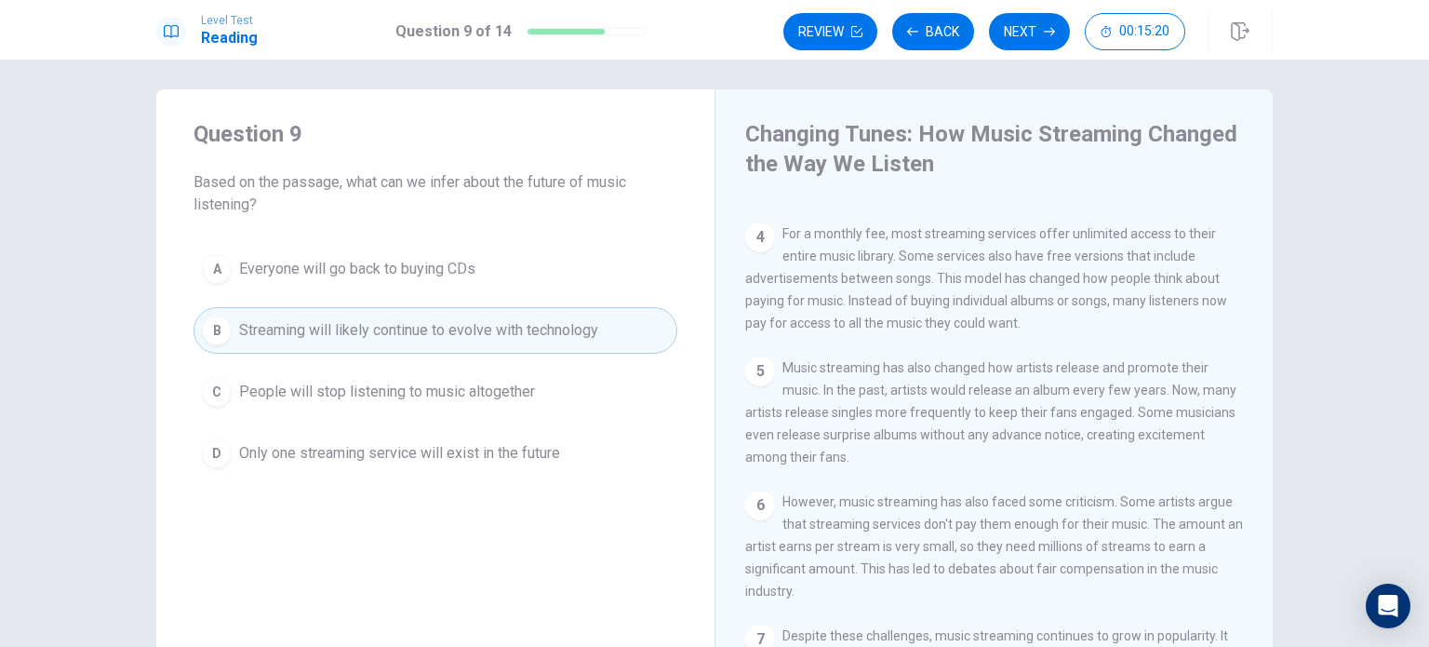
scroll to position [0, 0]
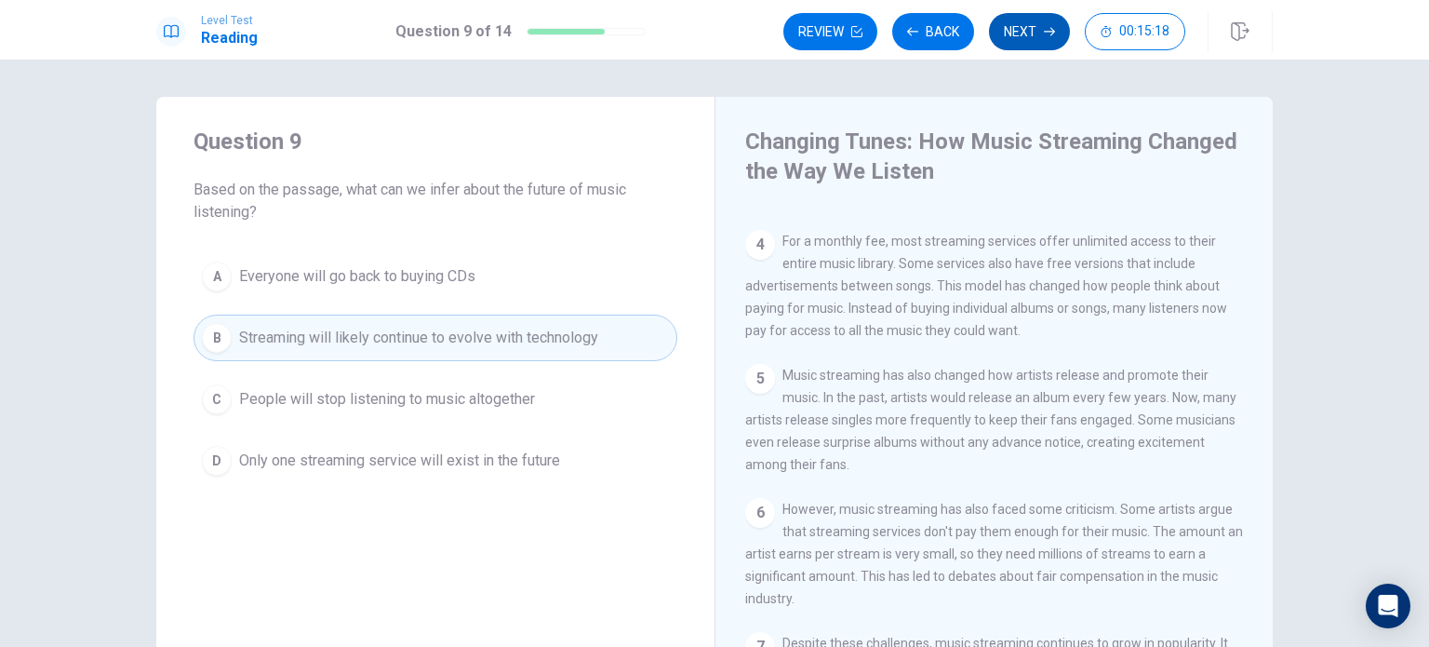
click at [1031, 34] on button "Next" at bounding box center [1029, 31] width 81 height 37
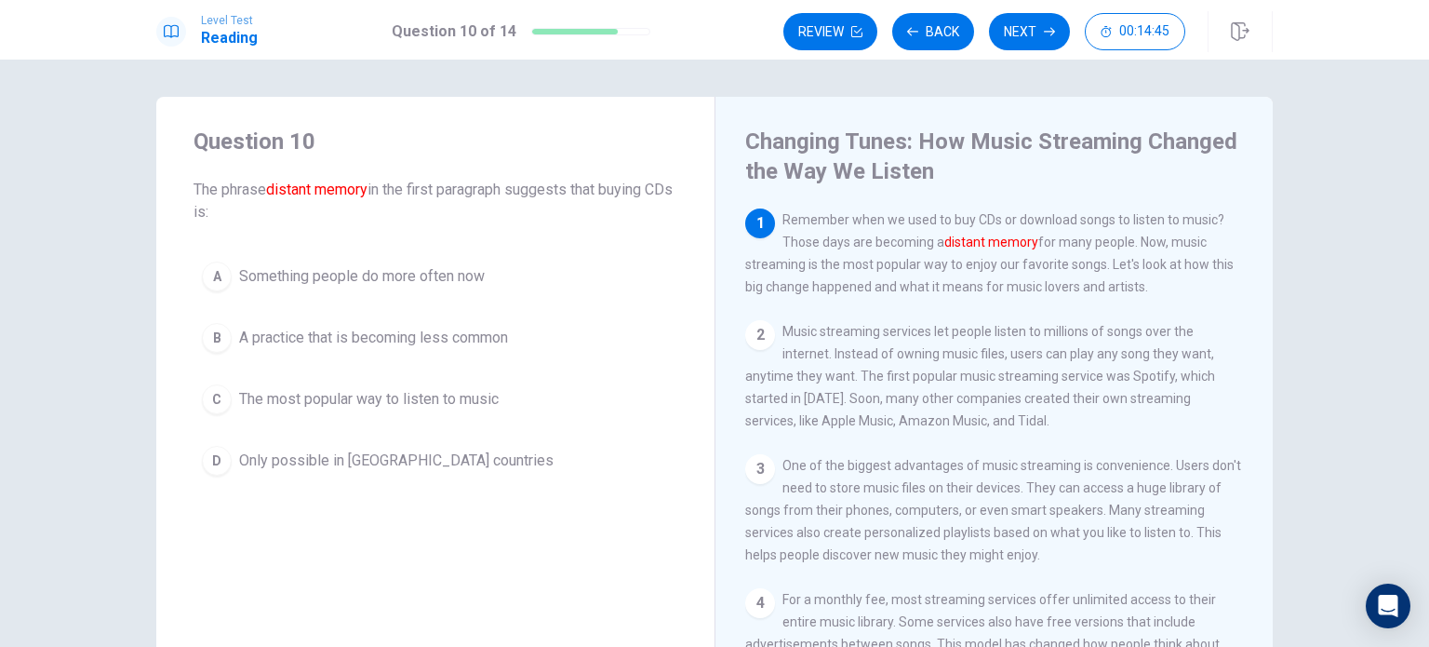
click at [410, 352] on button "B A practice that is becoming less common" at bounding box center [436, 337] width 484 height 47
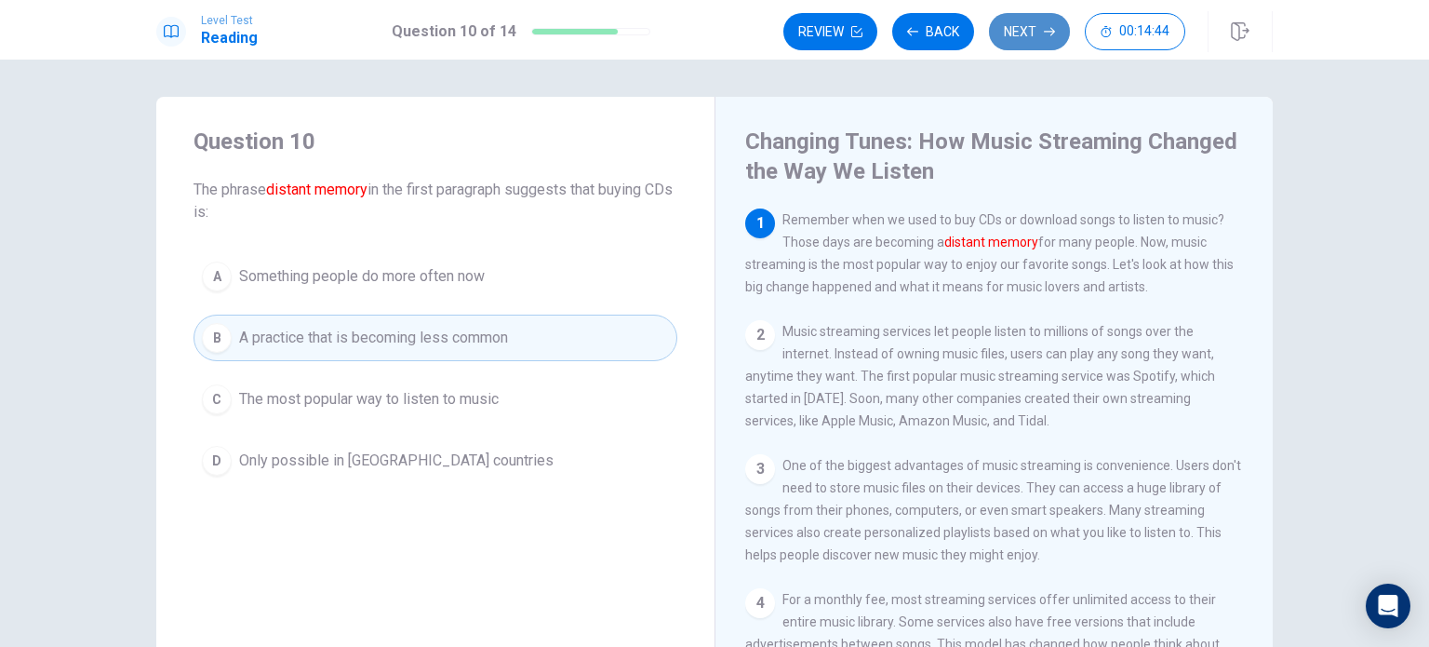
click at [1049, 35] on icon "button" at bounding box center [1049, 31] width 11 height 11
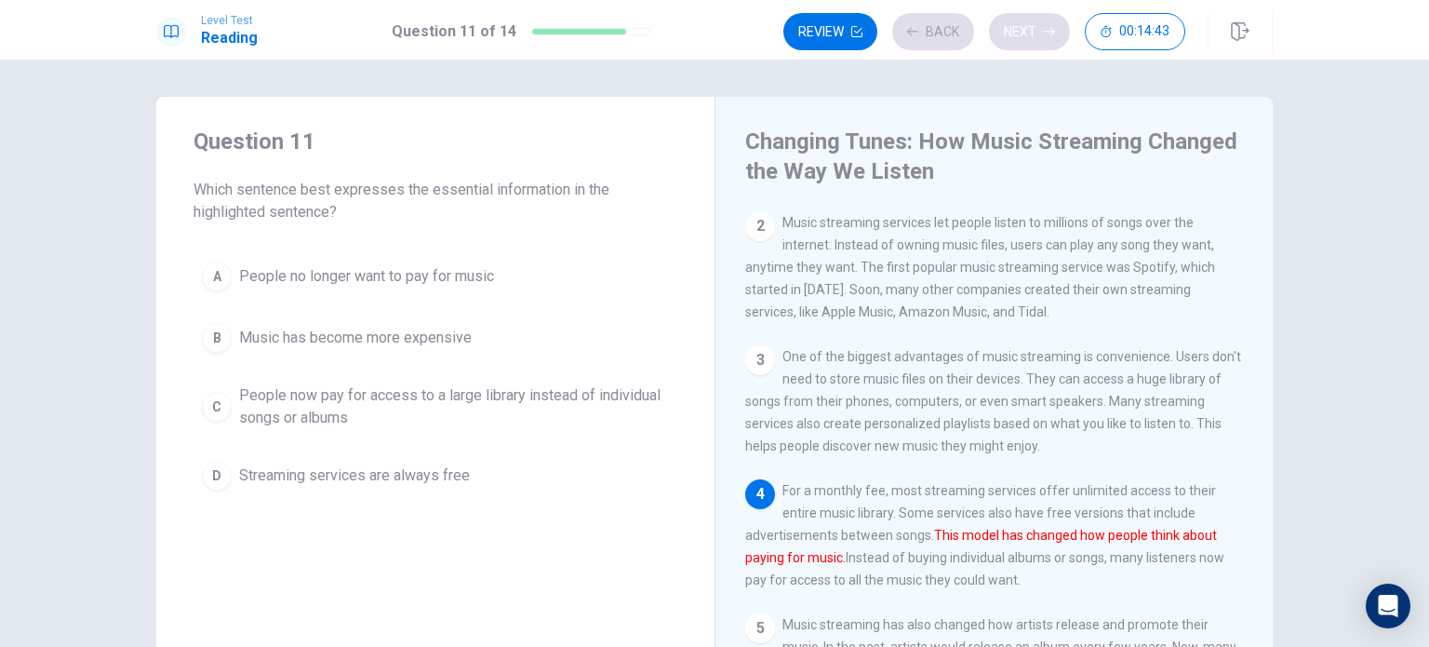
scroll to position [156, 0]
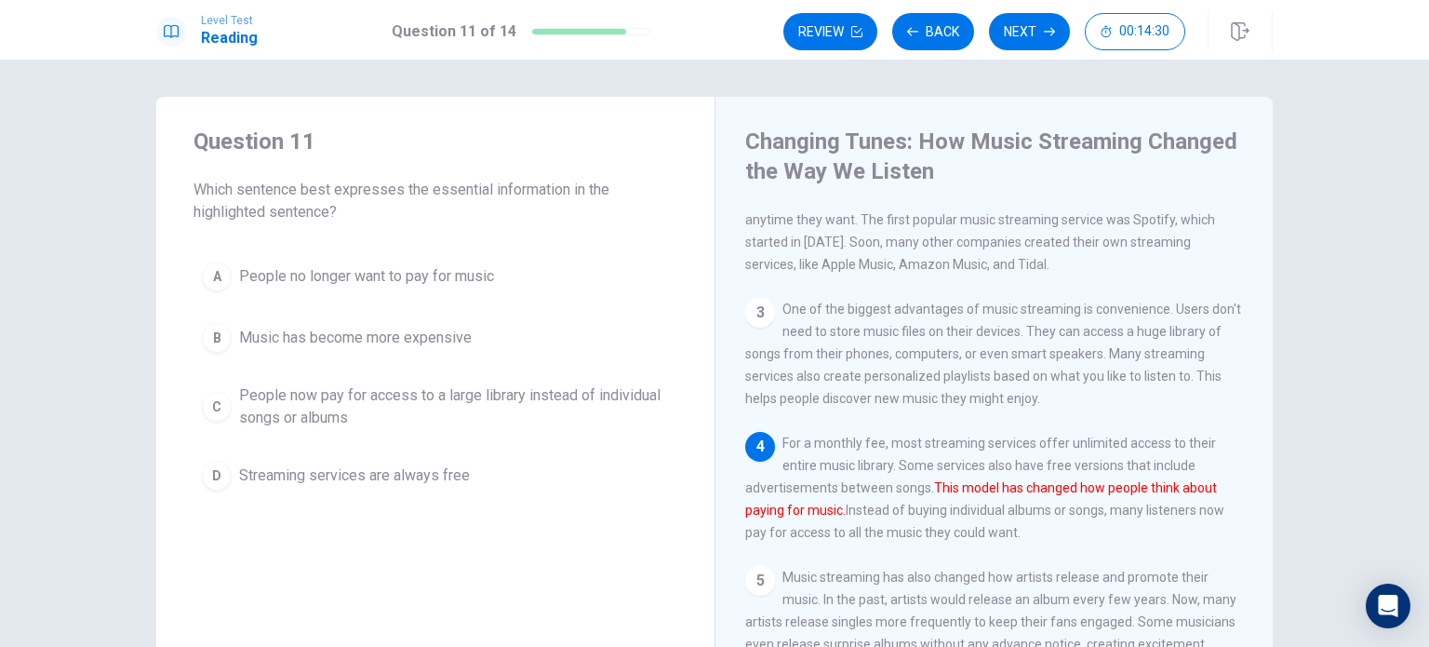
click at [520, 408] on span "People now pay for access to a large library instead of individual songs or alb…" at bounding box center [454, 406] width 430 height 45
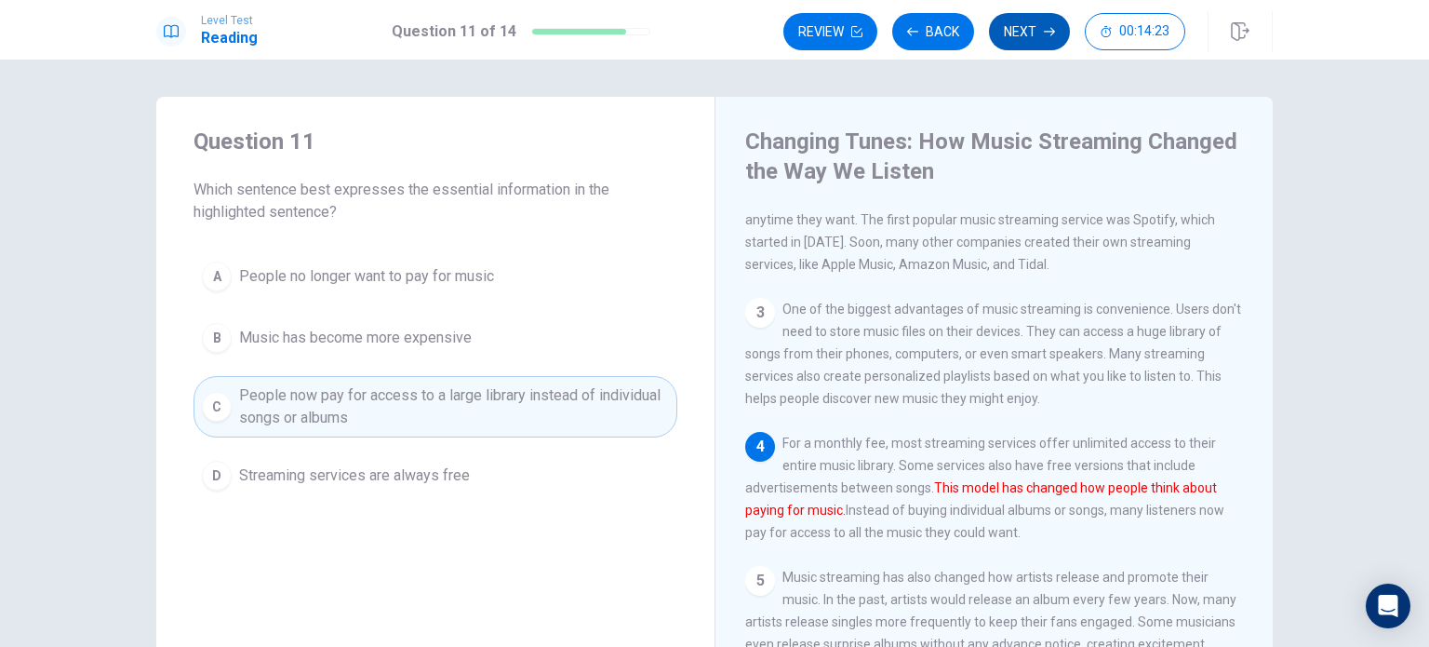
click at [1033, 33] on button "Next" at bounding box center [1029, 31] width 81 height 37
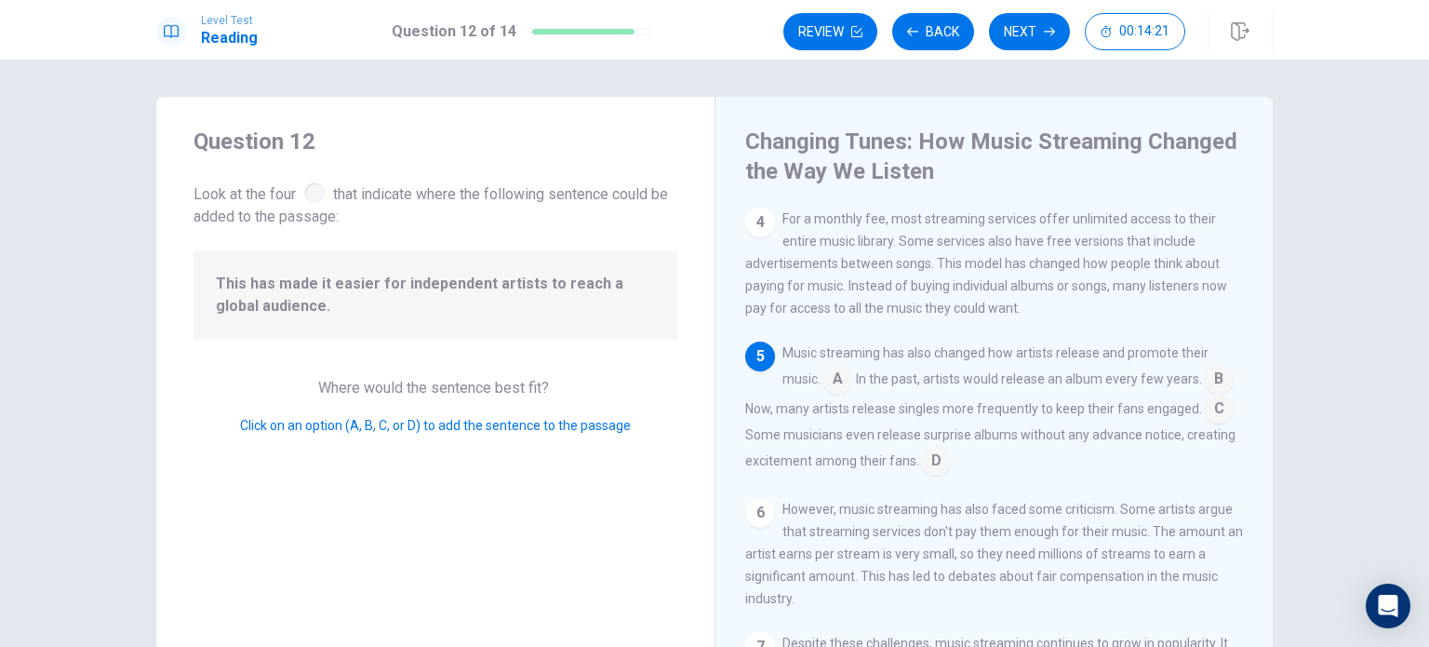
scroll to position [408, 0]
click at [835, 369] on input at bounding box center [837, 381] width 30 height 30
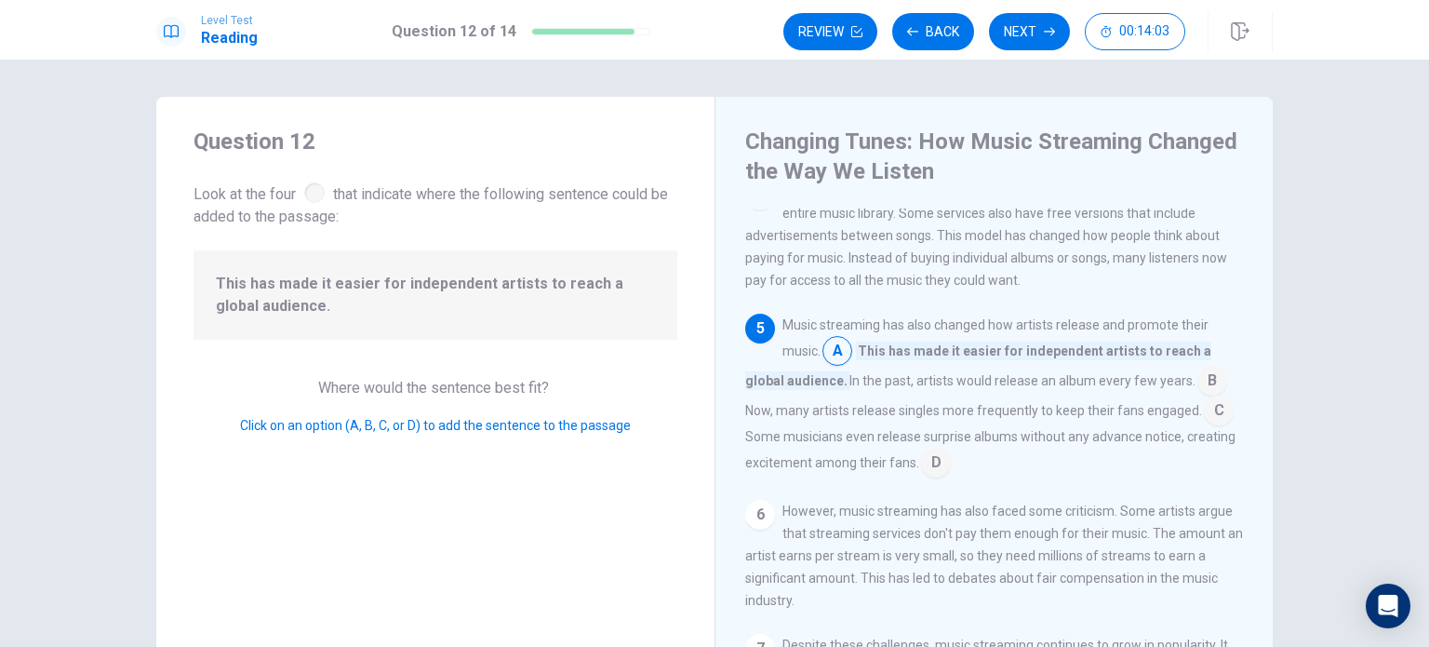
click at [1197, 396] on input at bounding box center [1212, 383] width 30 height 30
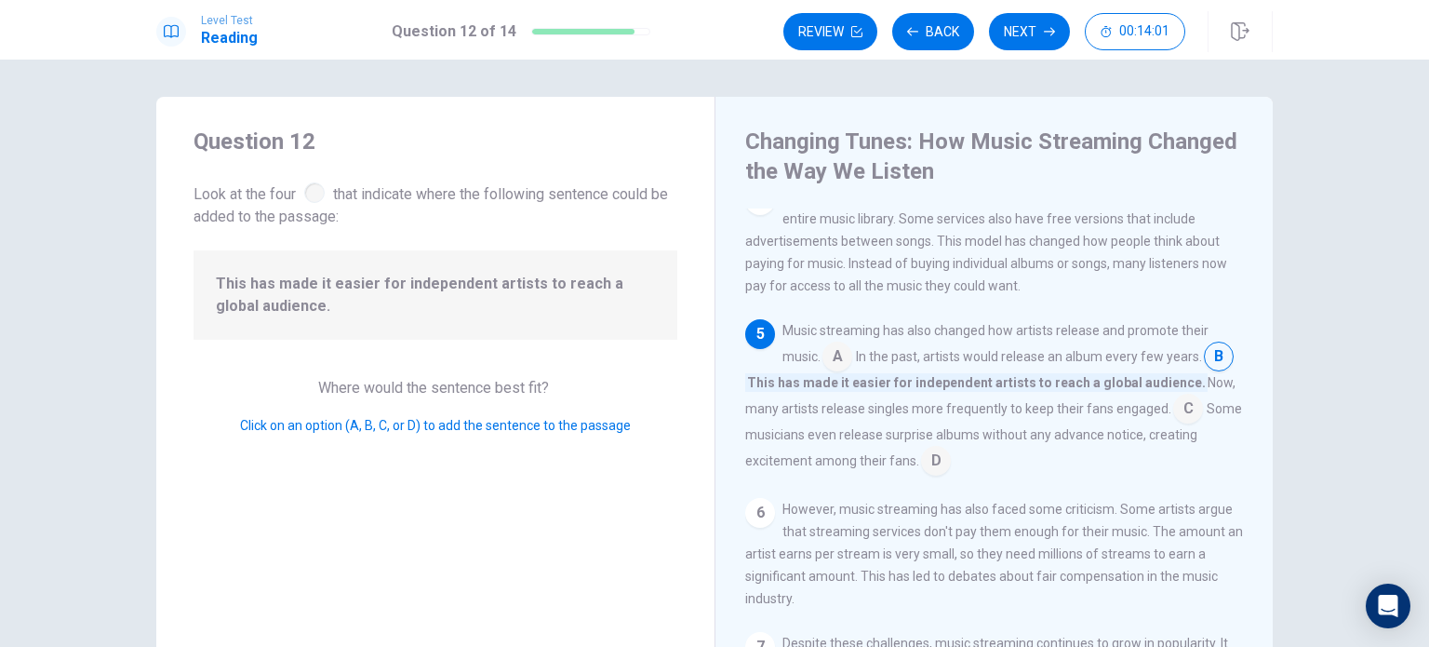
click at [1203, 422] on input at bounding box center [1188, 410] width 30 height 30
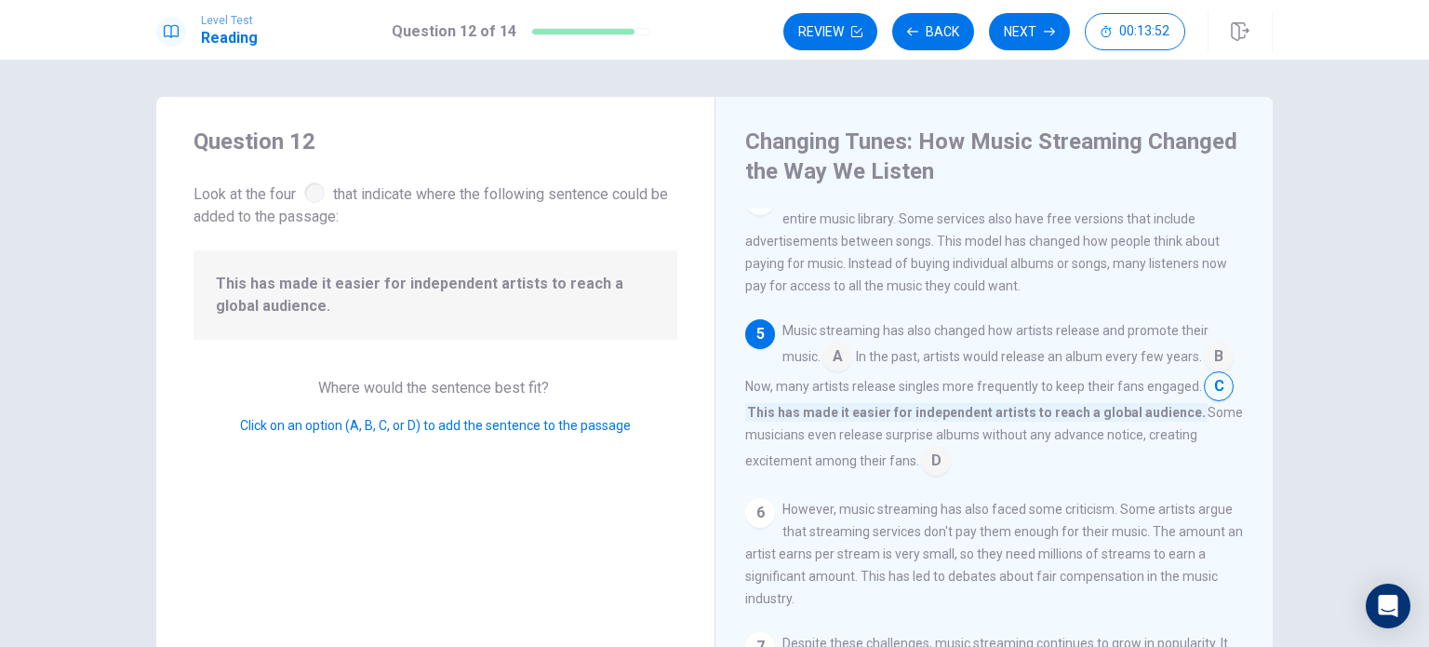
click at [931, 477] on input at bounding box center [936, 463] width 30 height 30
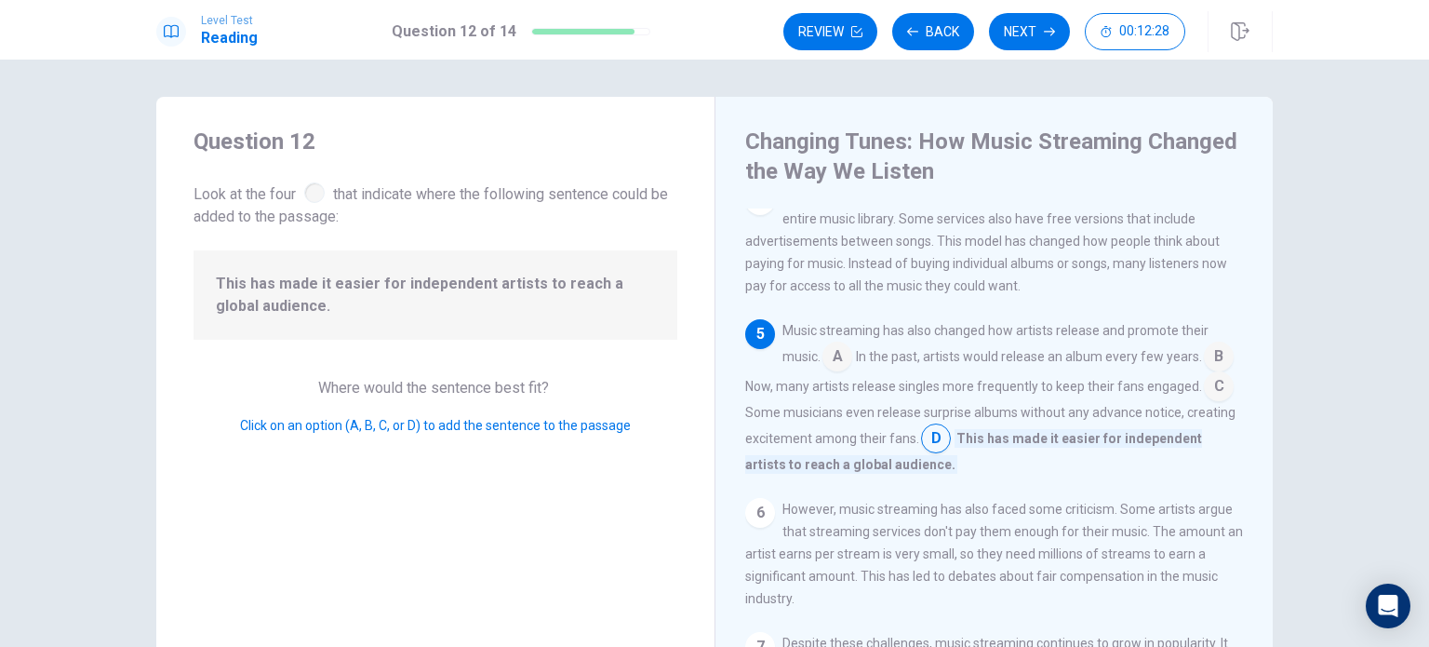
scroll to position [431, 0]
click at [1044, 37] on button "Next" at bounding box center [1029, 31] width 81 height 37
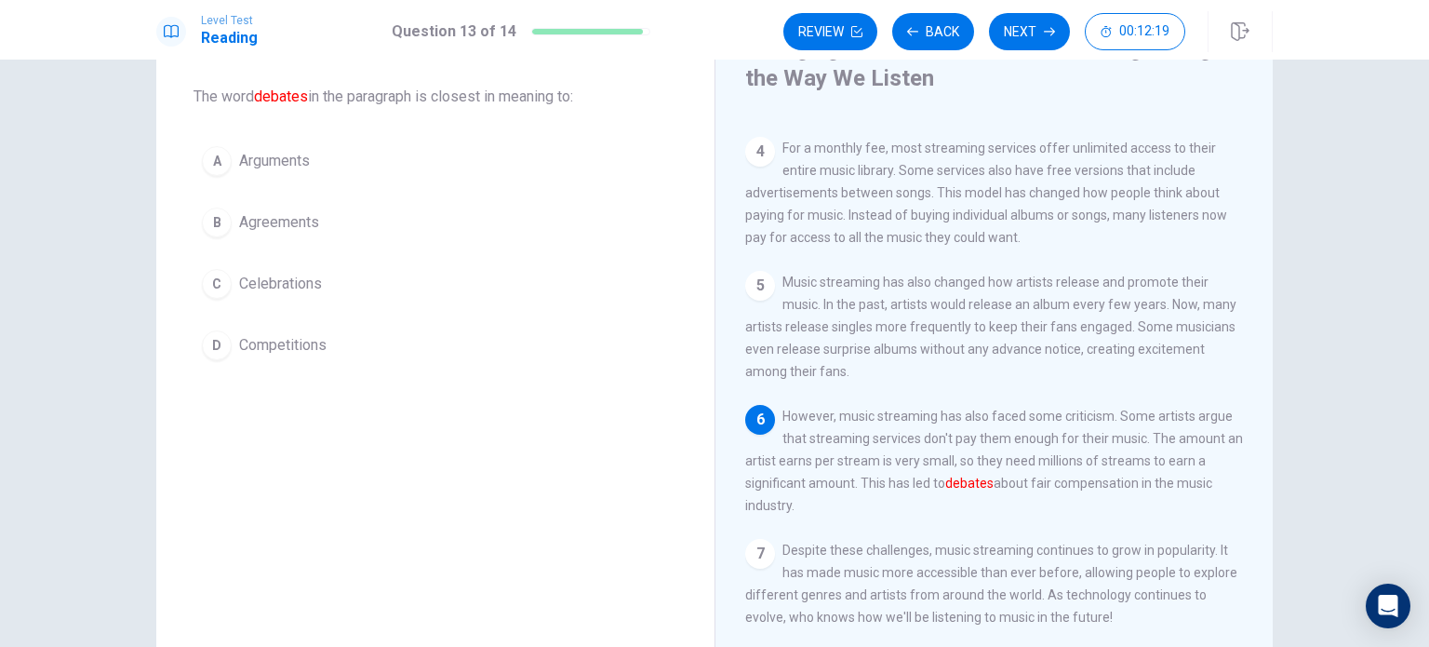
scroll to position [0, 0]
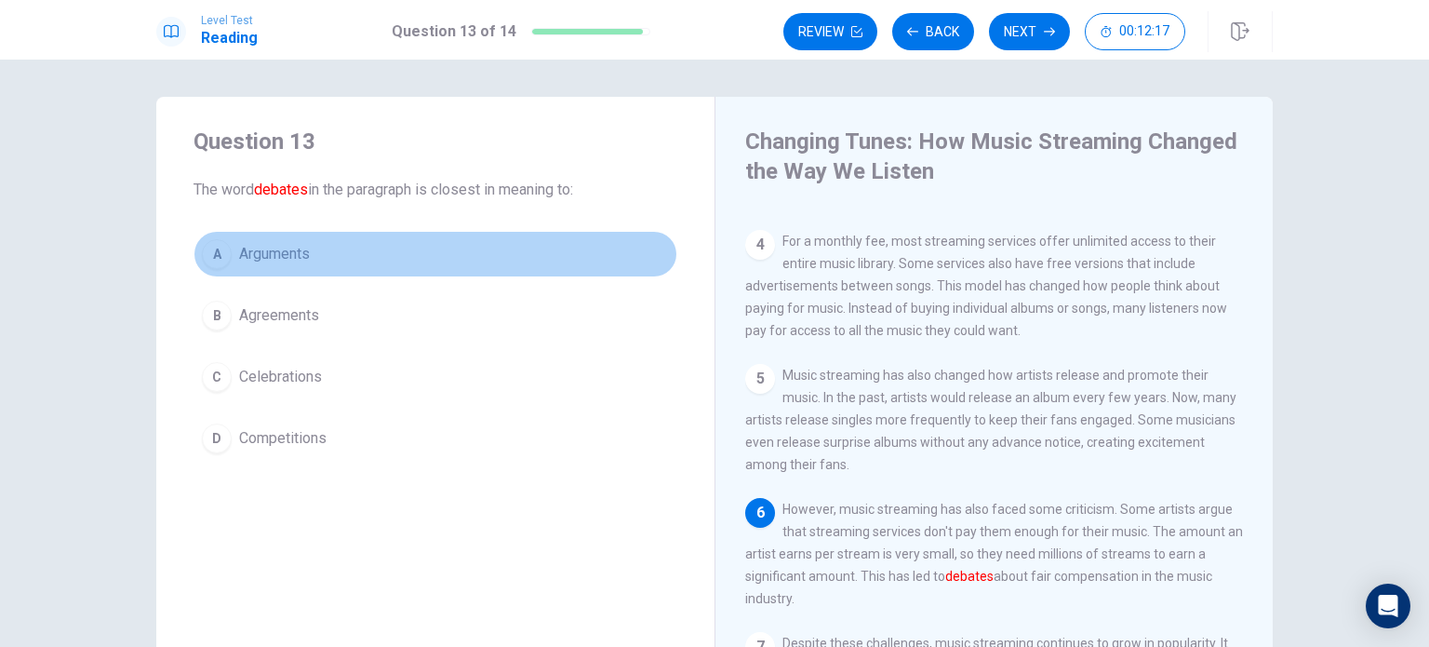
click at [279, 263] on span "Arguments" at bounding box center [274, 254] width 71 height 22
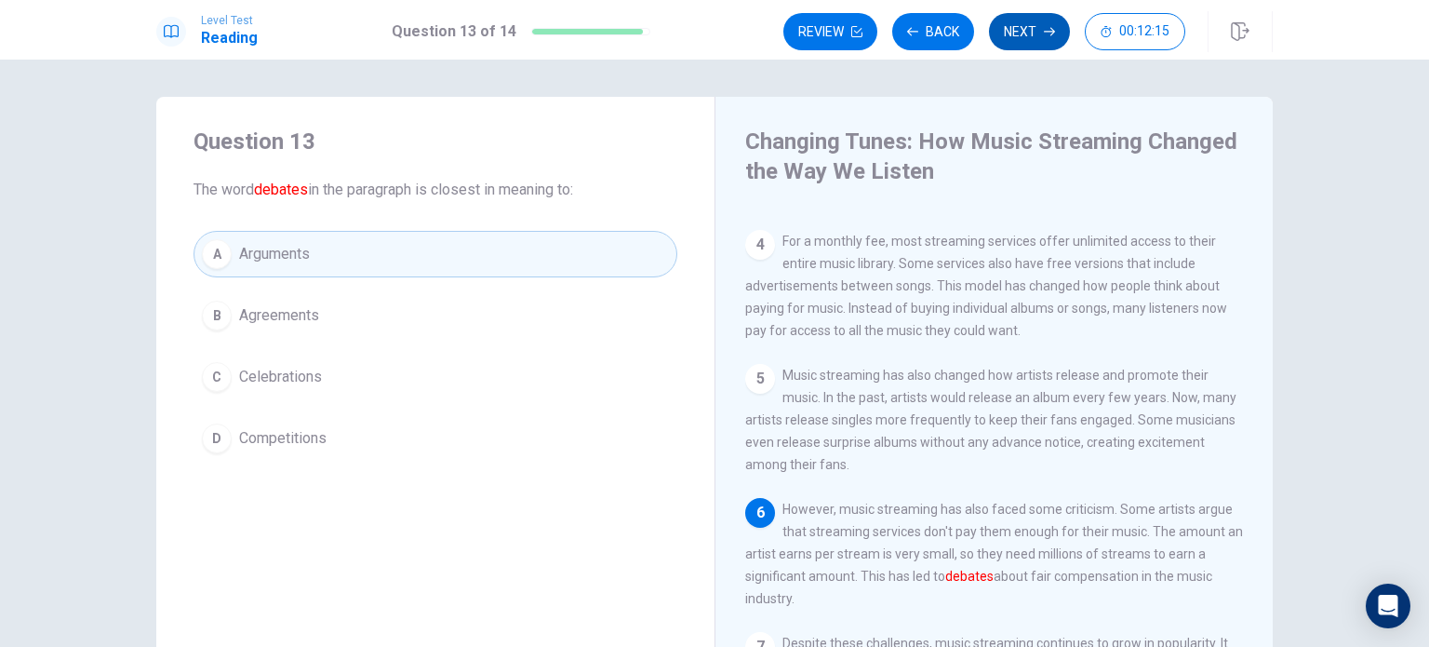
click at [1041, 39] on button "Next" at bounding box center [1029, 31] width 81 height 37
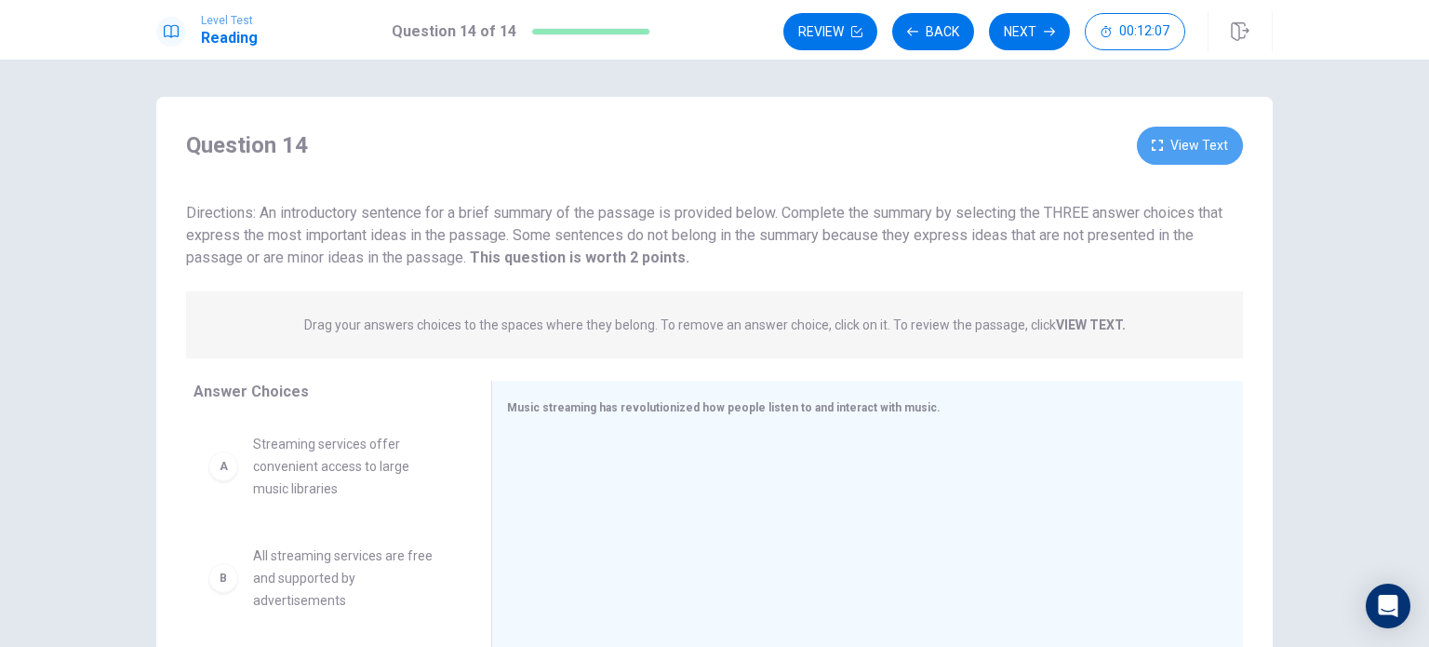
click at [1199, 150] on button "View Text" at bounding box center [1190, 146] width 106 height 38
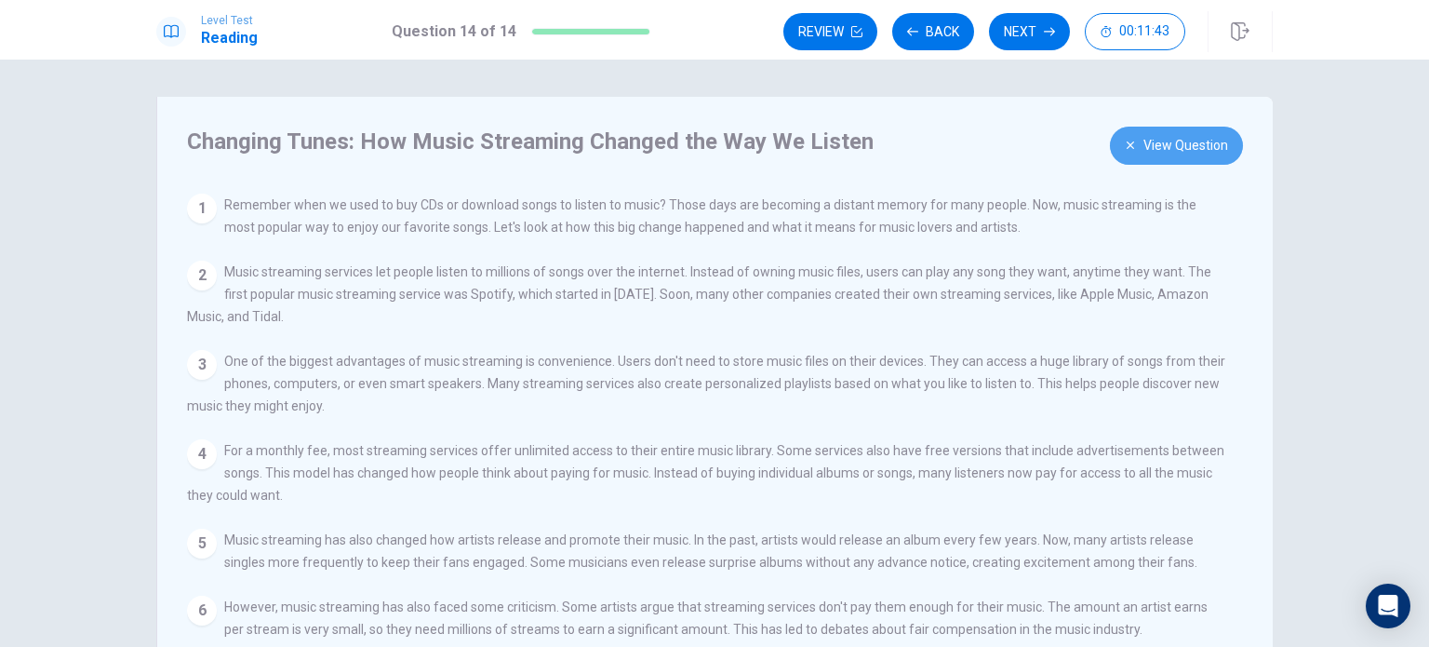
click at [1135, 148] on button "View Question" at bounding box center [1176, 146] width 133 height 38
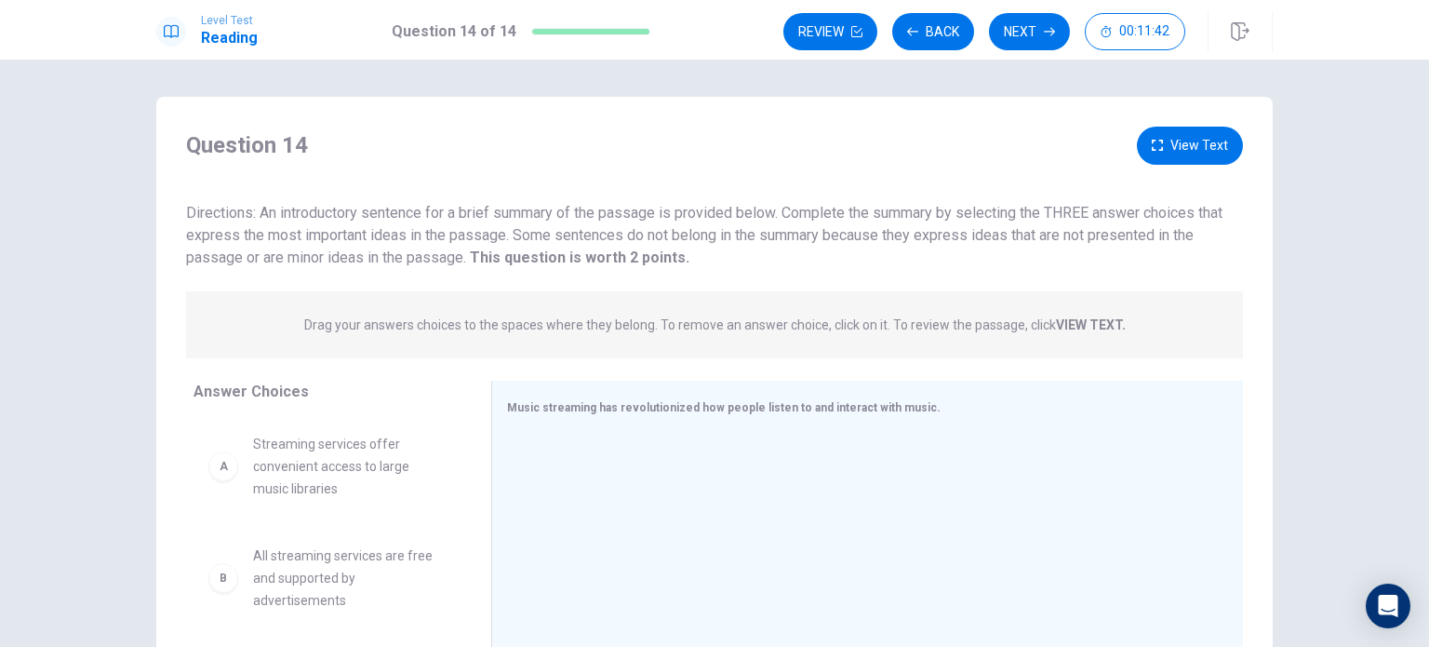
click at [1137, 148] on button "View Text" at bounding box center [1190, 146] width 106 height 38
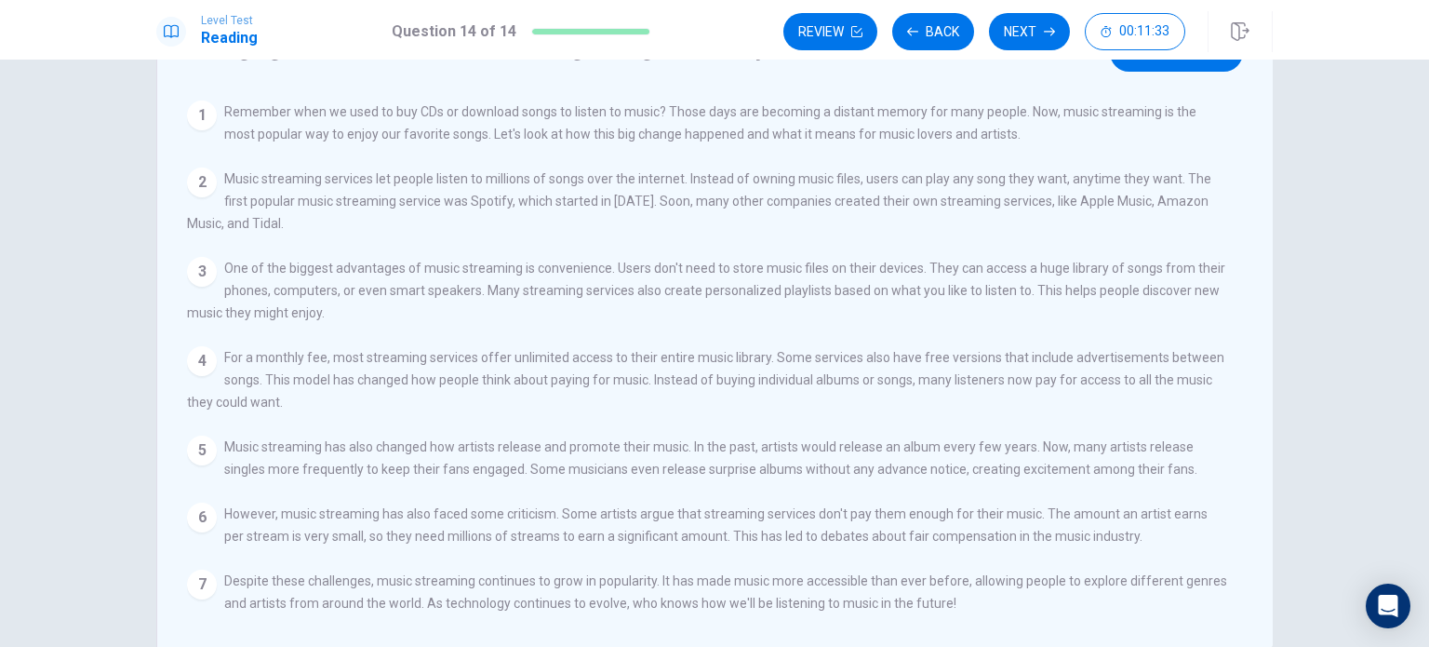
drag, startPoint x: 775, startPoint y: 110, endPoint x: 812, endPoint y: 139, distance: 47.1
click at [812, 139] on span "Remember when we used to buy CDs or download songs to listen to music? Those da…" at bounding box center [710, 122] width 972 height 37
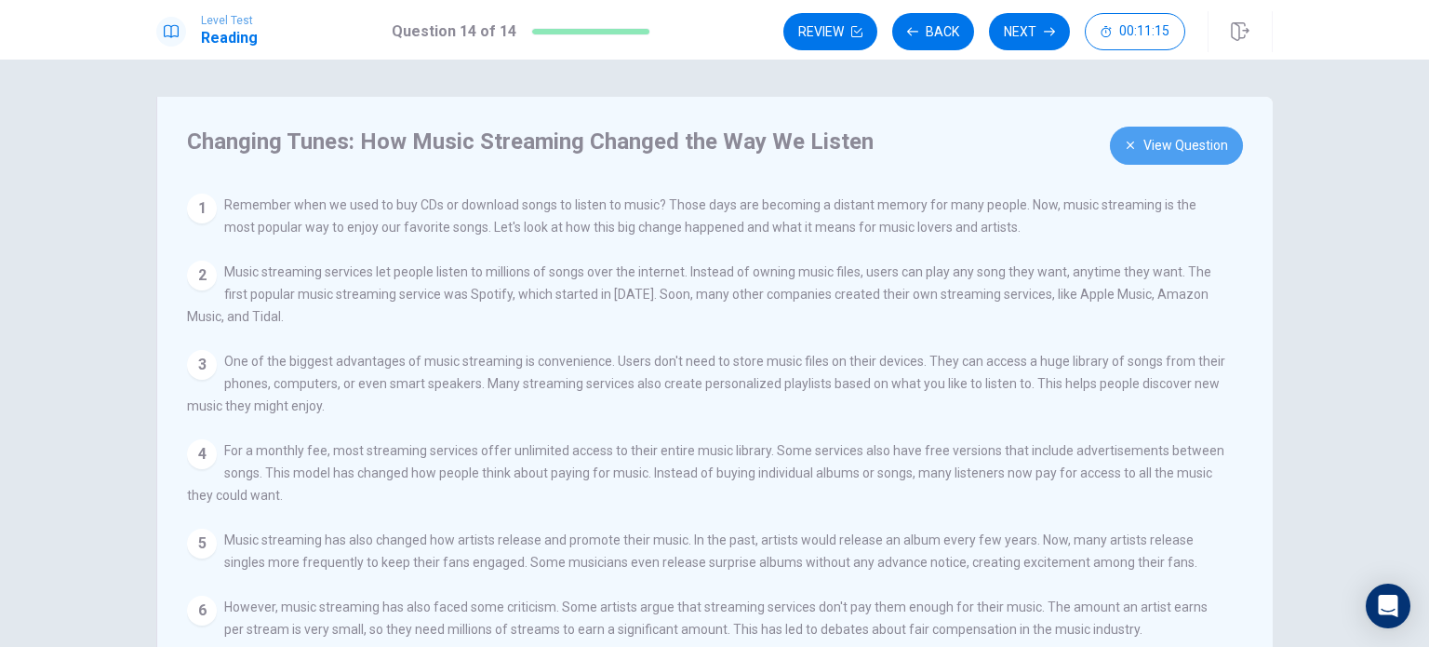
click at [1143, 153] on button "View Question" at bounding box center [1176, 146] width 133 height 38
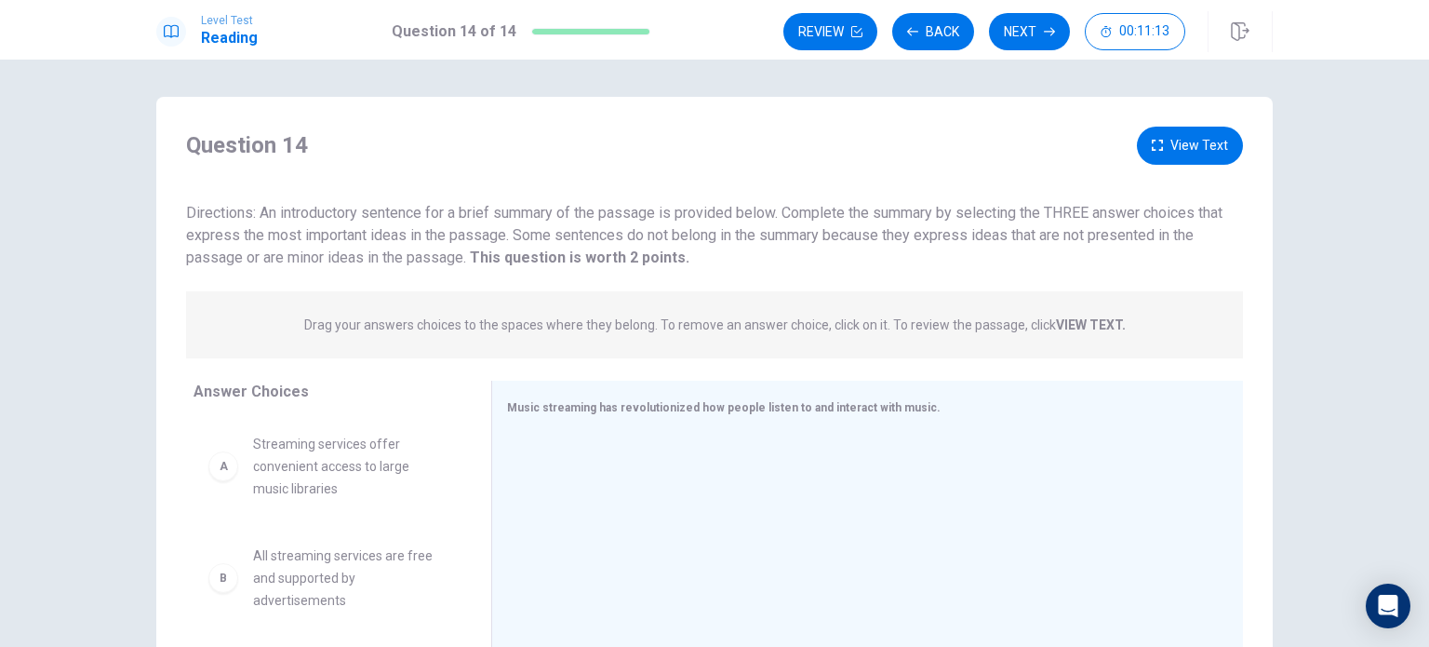
click at [1154, 157] on button "View Text" at bounding box center [1190, 146] width 106 height 38
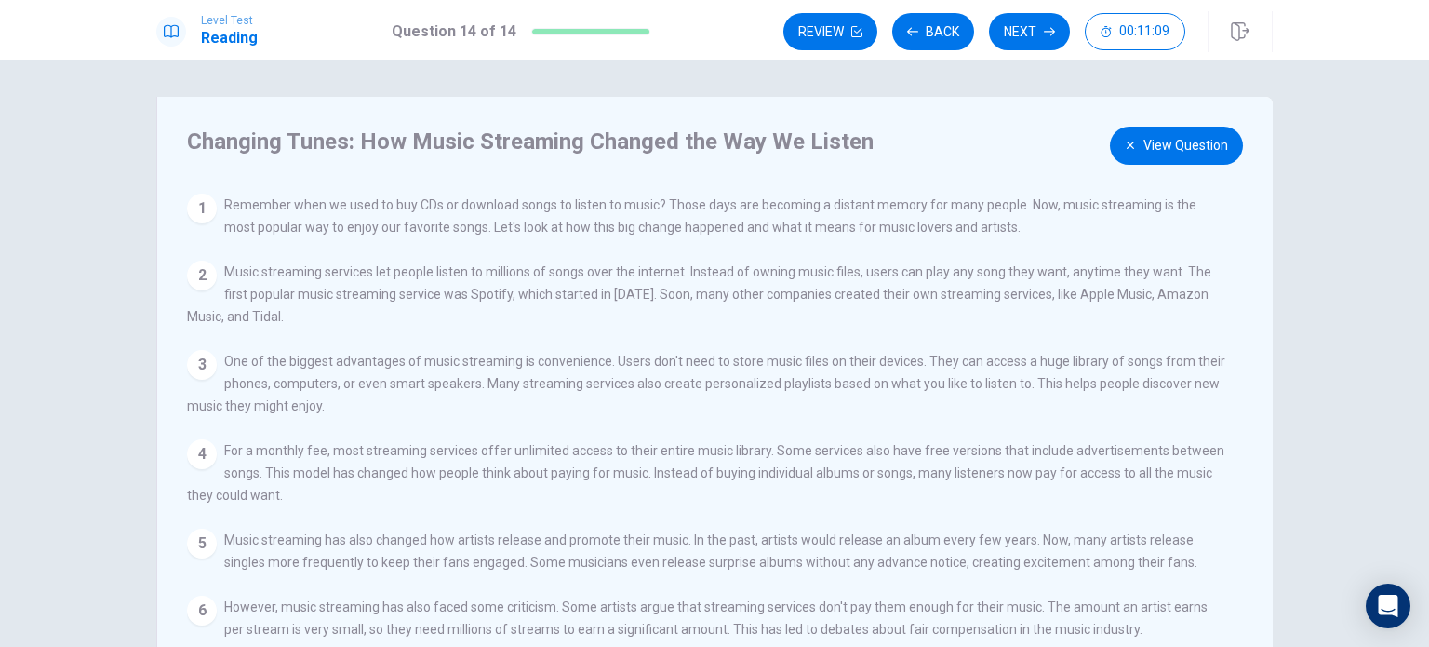
click at [1183, 150] on button "View Question" at bounding box center [1176, 146] width 133 height 38
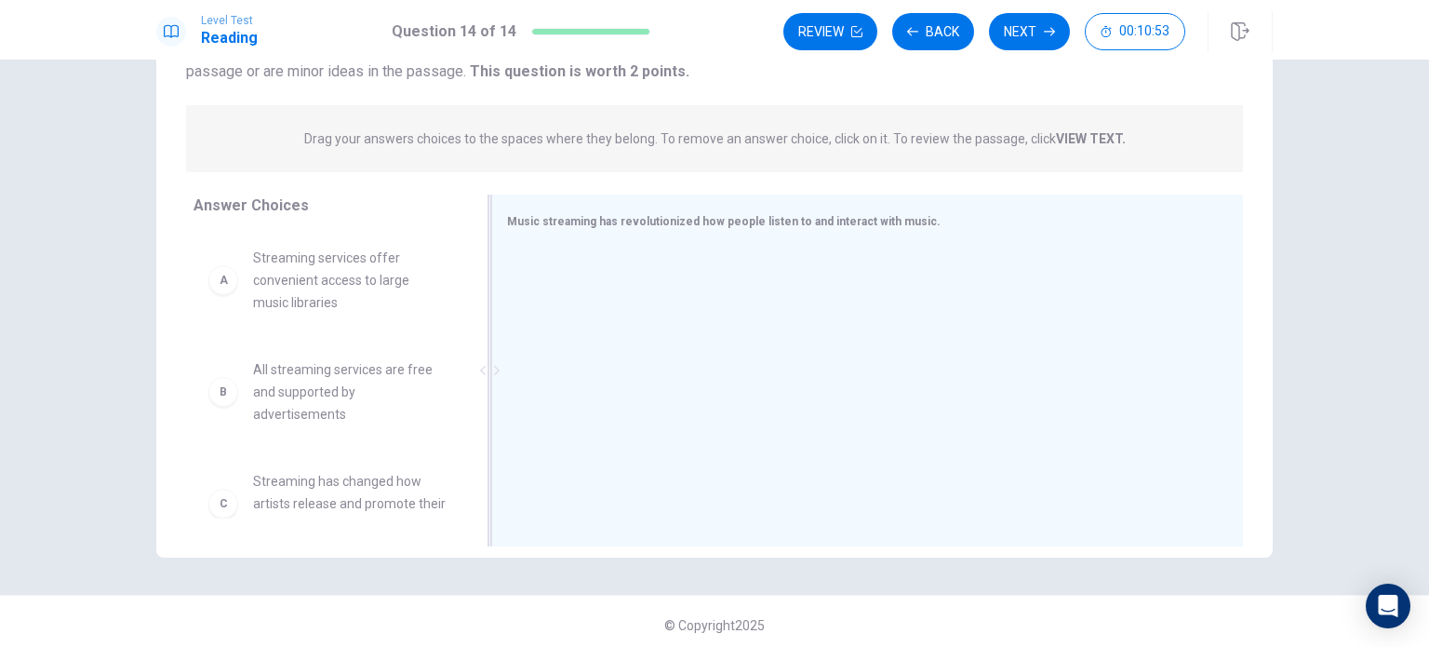
scroll to position [93, 0]
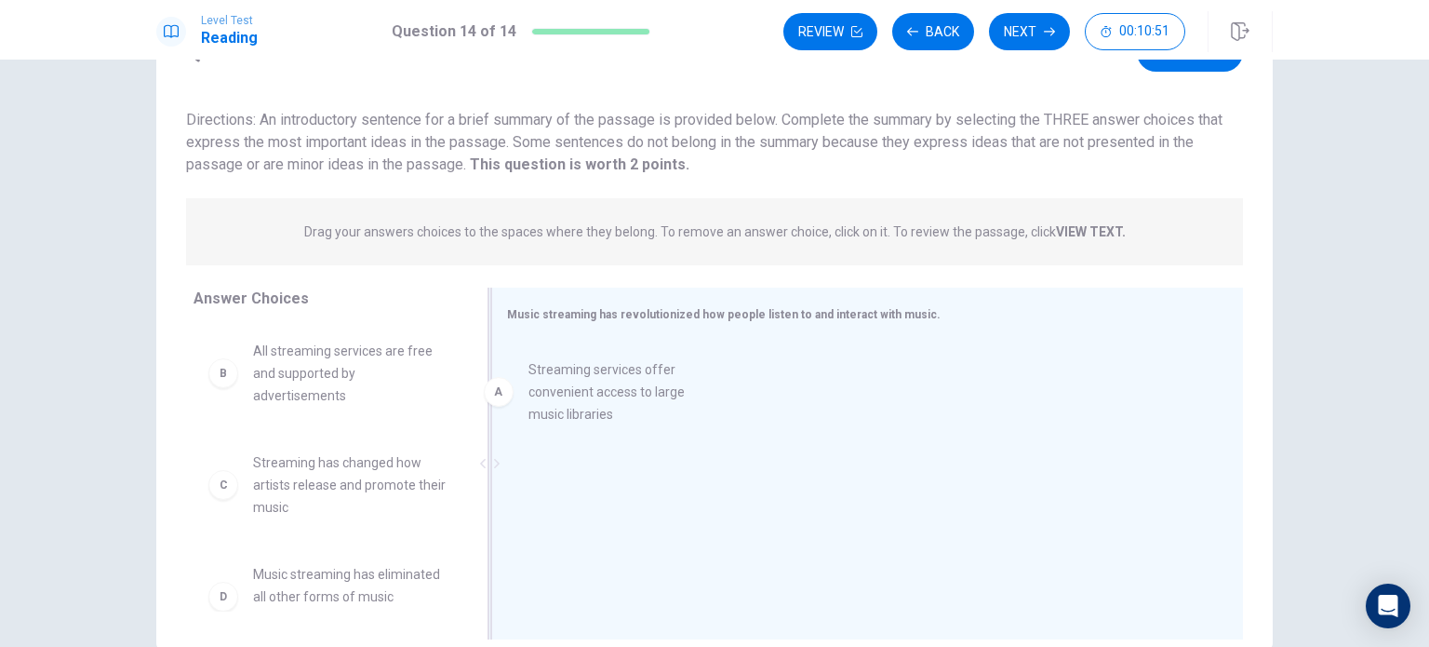
drag, startPoint x: 313, startPoint y: 369, endPoint x: 615, endPoint y: 386, distance: 302.9
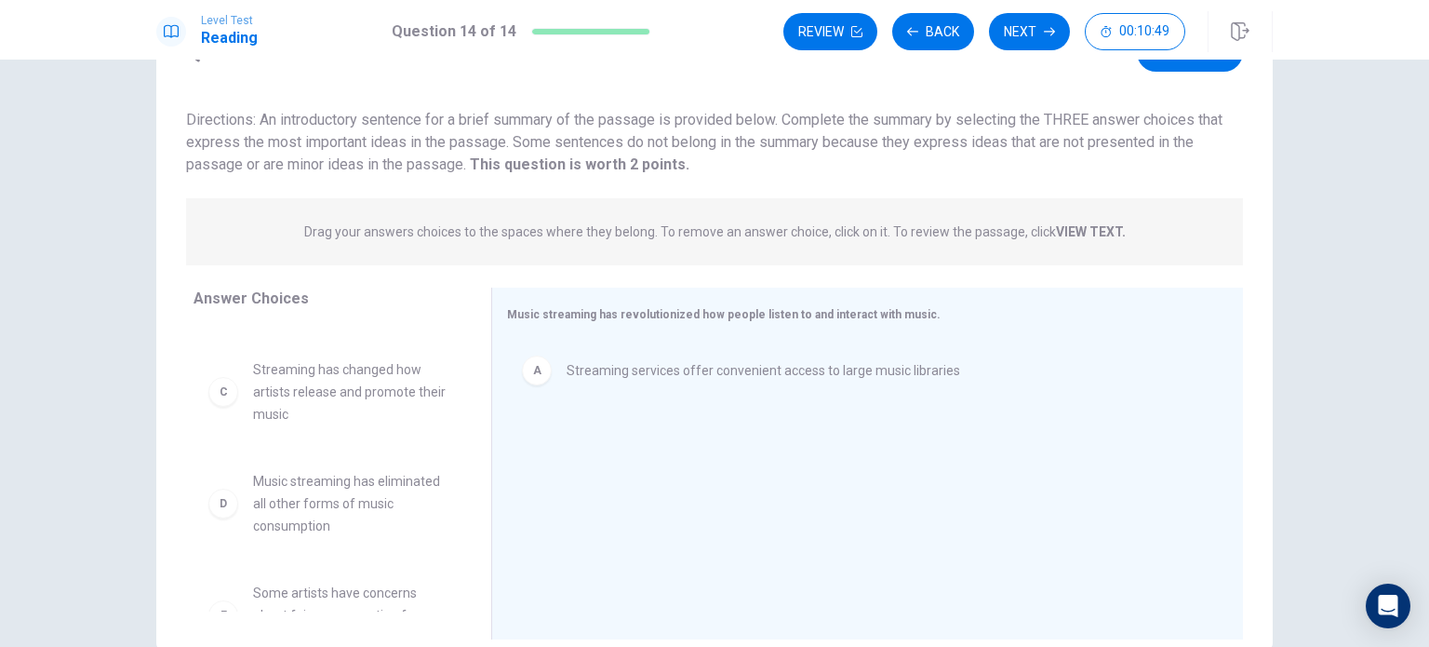
scroll to position [90, 0]
drag, startPoint x: 365, startPoint y: 405, endPoint x: 644, endPoint y: 461, distance: 284.7
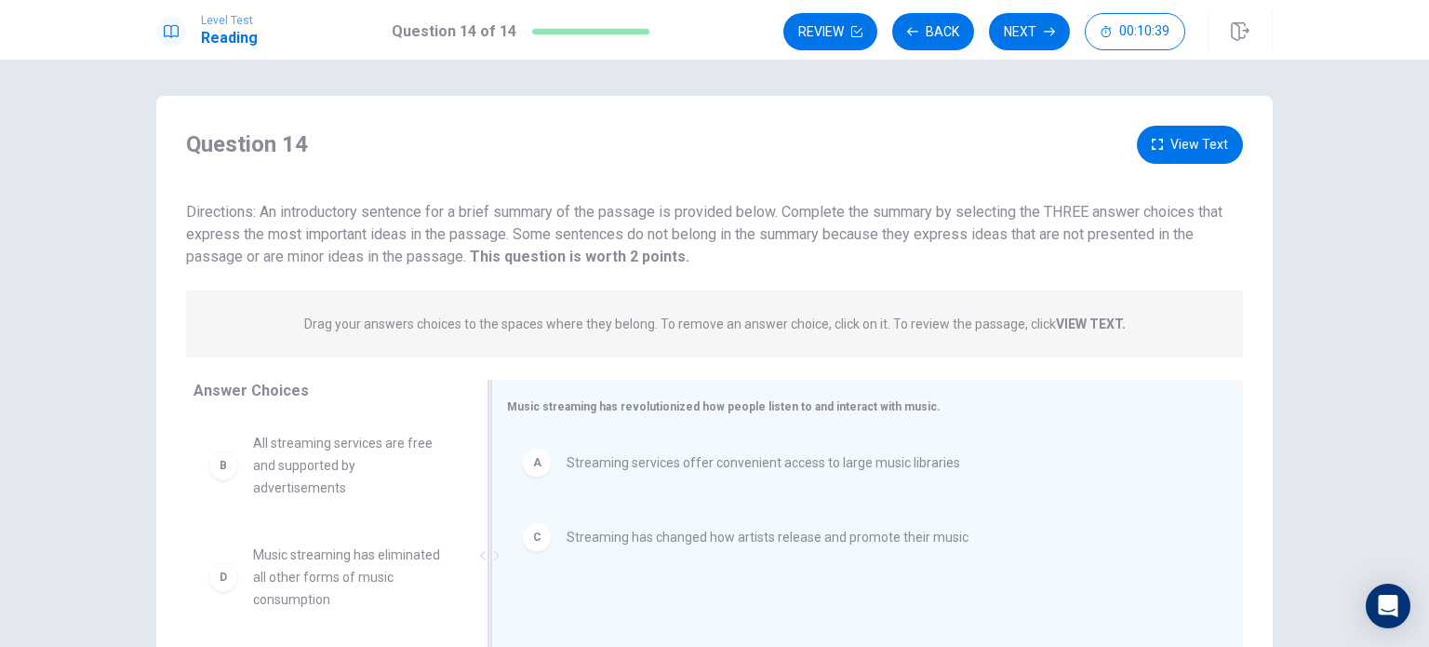
scroll to position [0, 0]
drag, startPoint x: 1047, startPoint y: 211, endPoint x: 1105, endPoint y: 233, distance: 62.4
click at [1105, 233] on span "Directions: An introductory sentence for a brief summary of the passage is prov…" at bounding box center [704, 235] width 1036 height 62
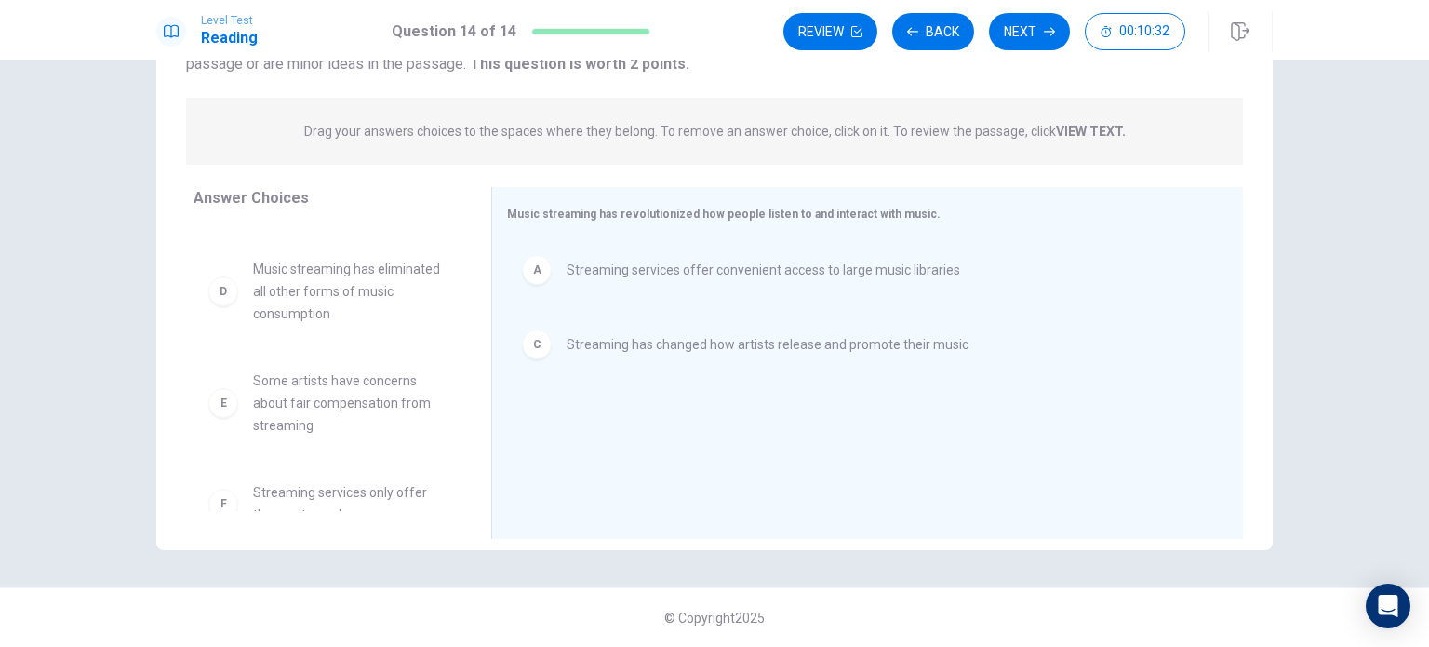
scroll to position [123, 0]
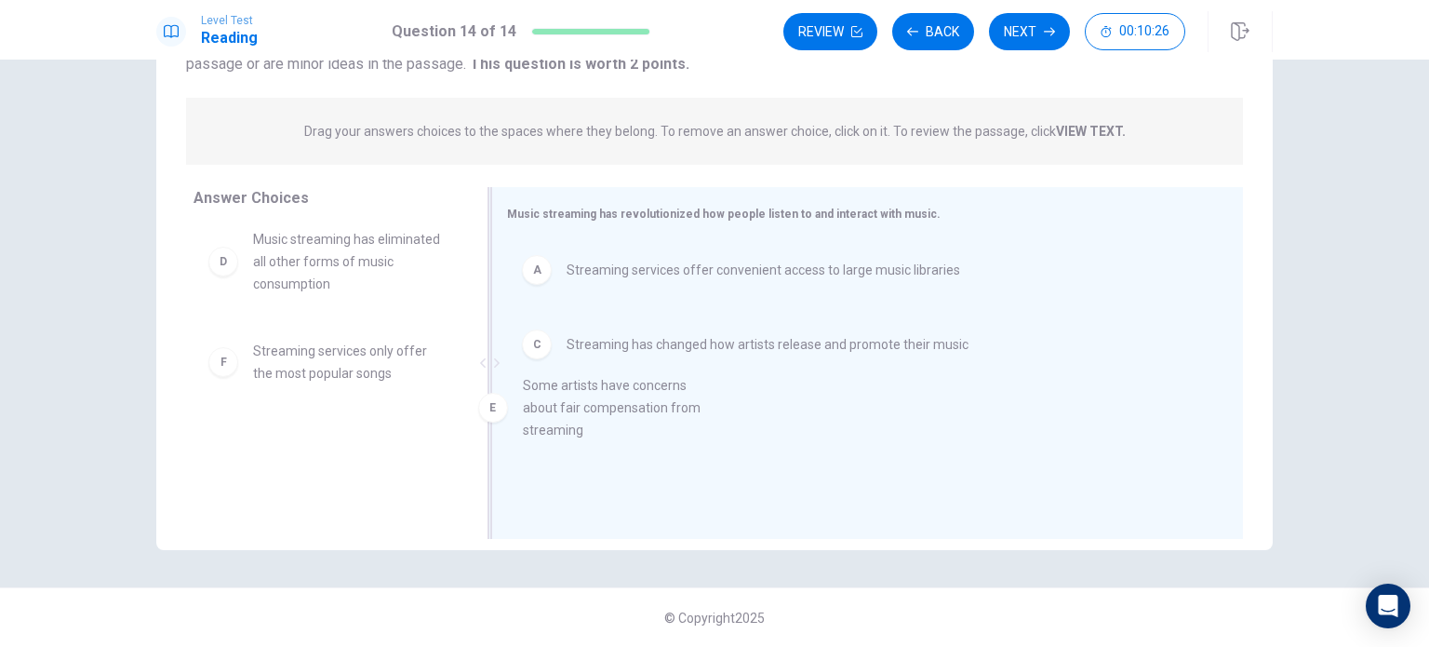
drag, startPoint x: 370, startPoint y: 372, endPoint x: 635, endPoint y: 407, distance: 266.5
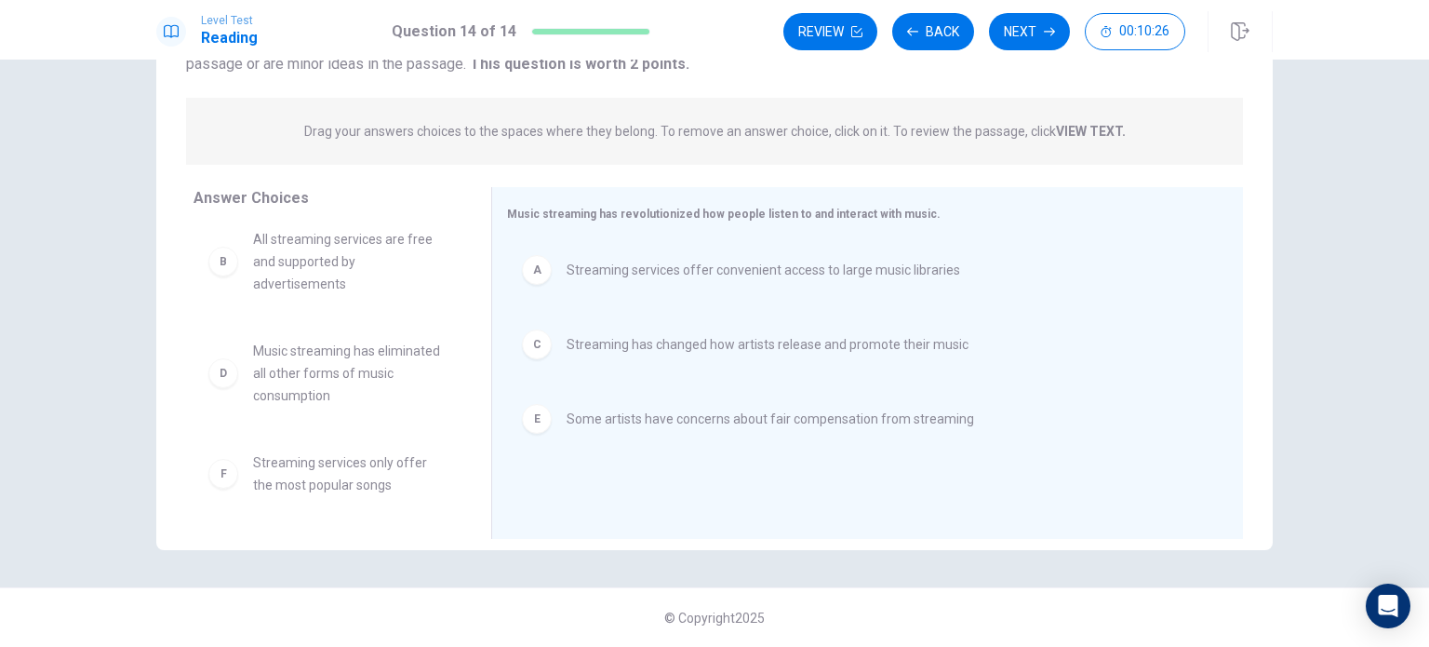
scroll to position [0, 0]
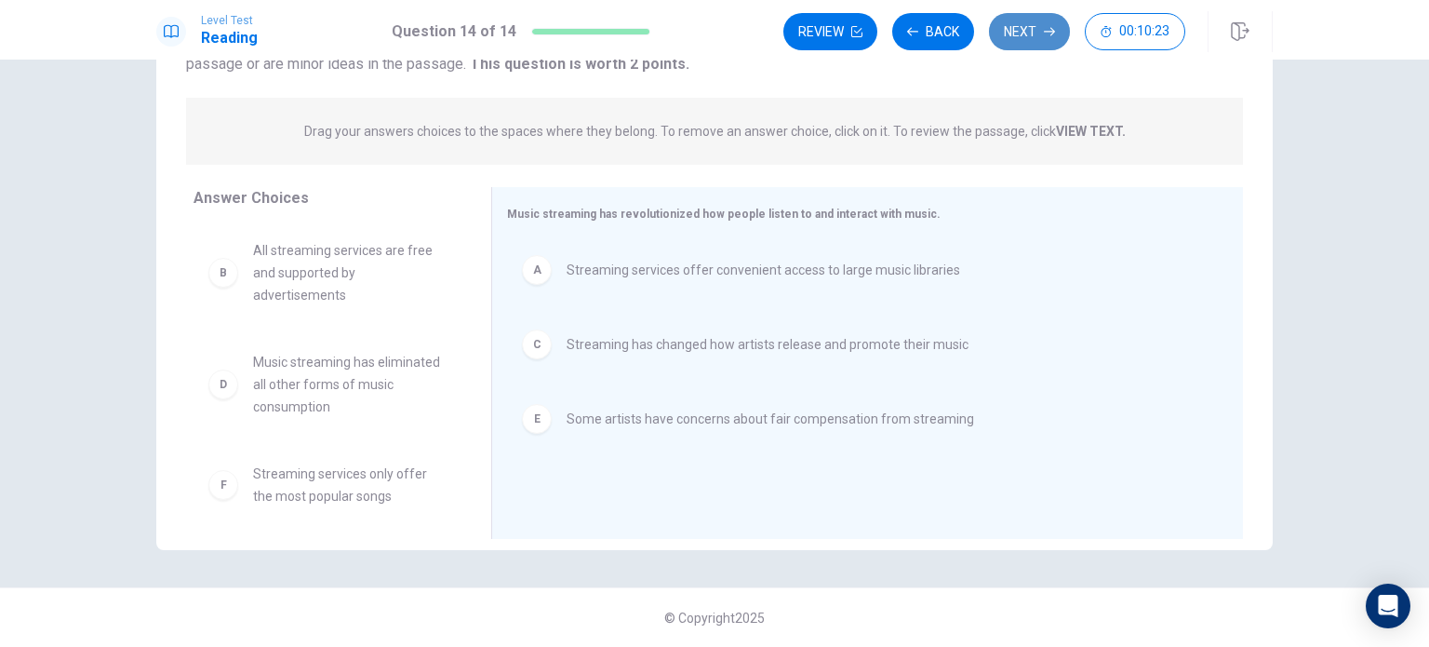
click at [1023, 36] on button "Next" at bounding box center [1029, 31] width 81 height 37
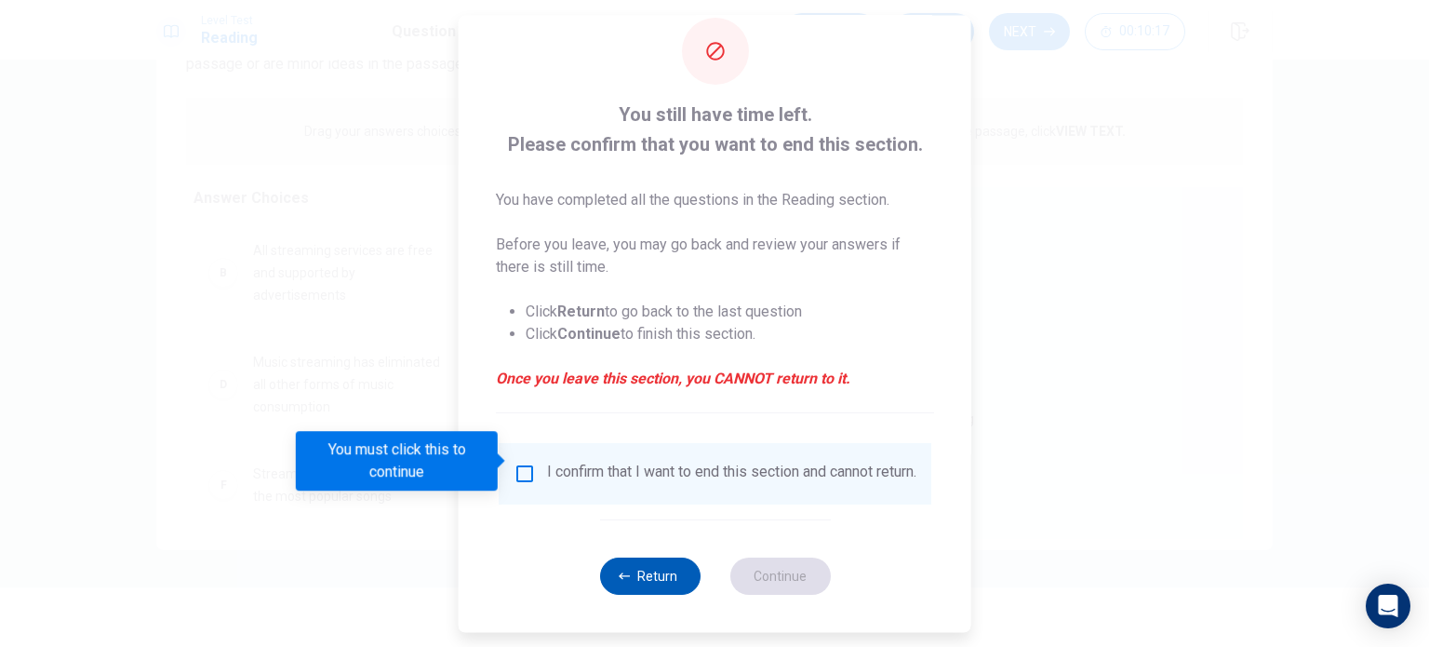
click at [635, 568] on button "Return" at bounding box center [649, 575] width 100 height 37
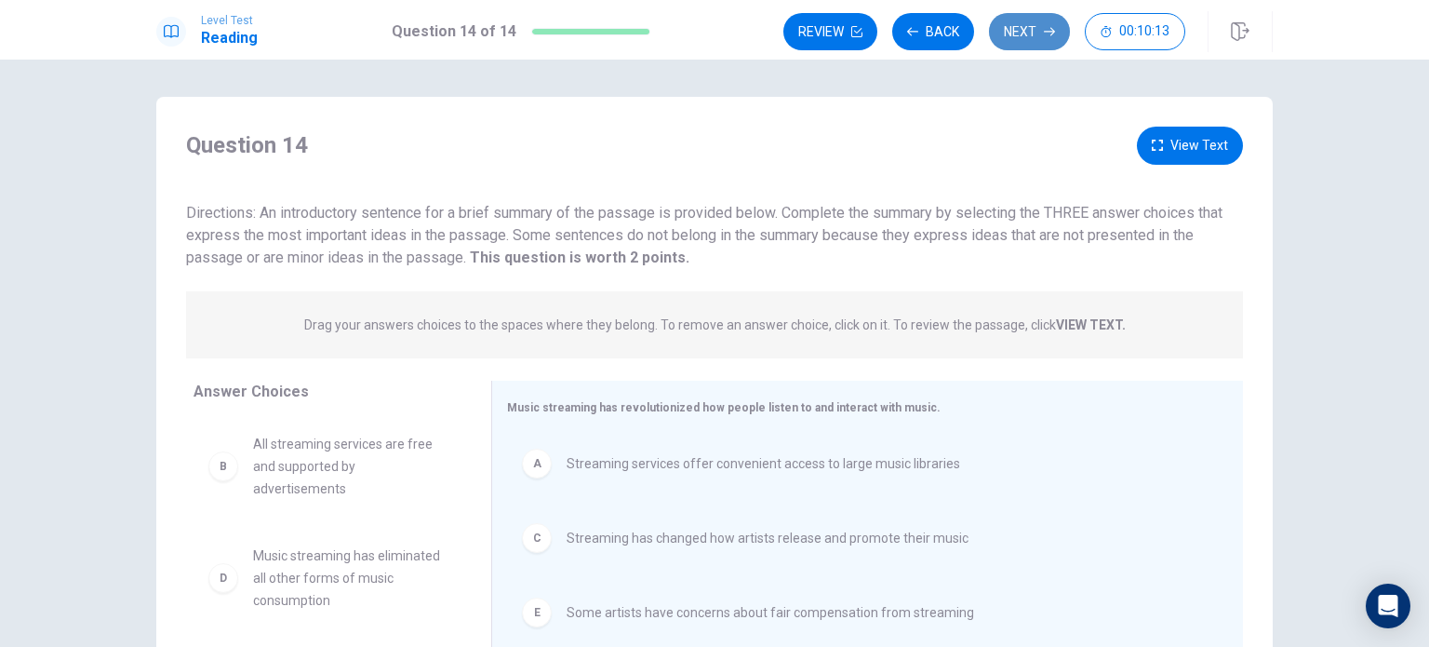
click at [1038, 40] on button "Next" at bounding box center [1029, 31] width 81 height 37
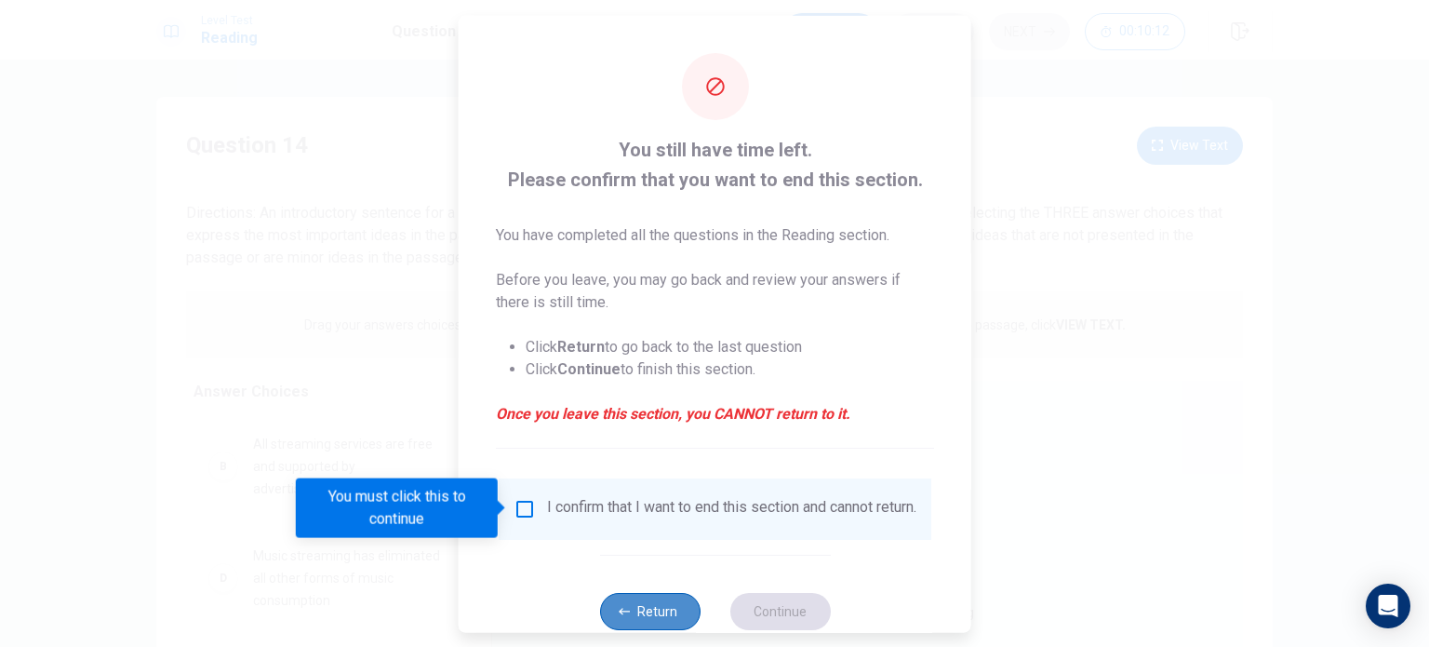
click at [625, 617] on button "Return" at bounding box center [649, 610] width 100 height 37
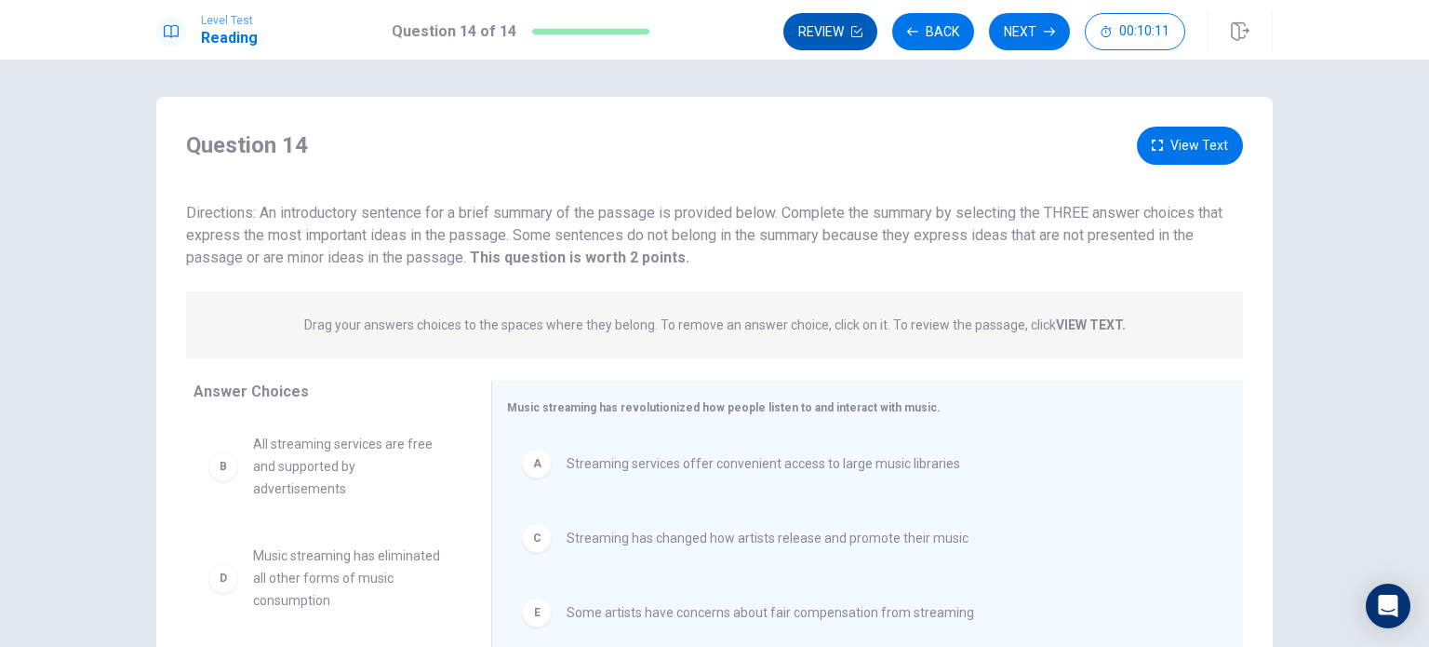
click at [849, 41] on button "Review" at bounding box center [830, 31] width 94 height 37
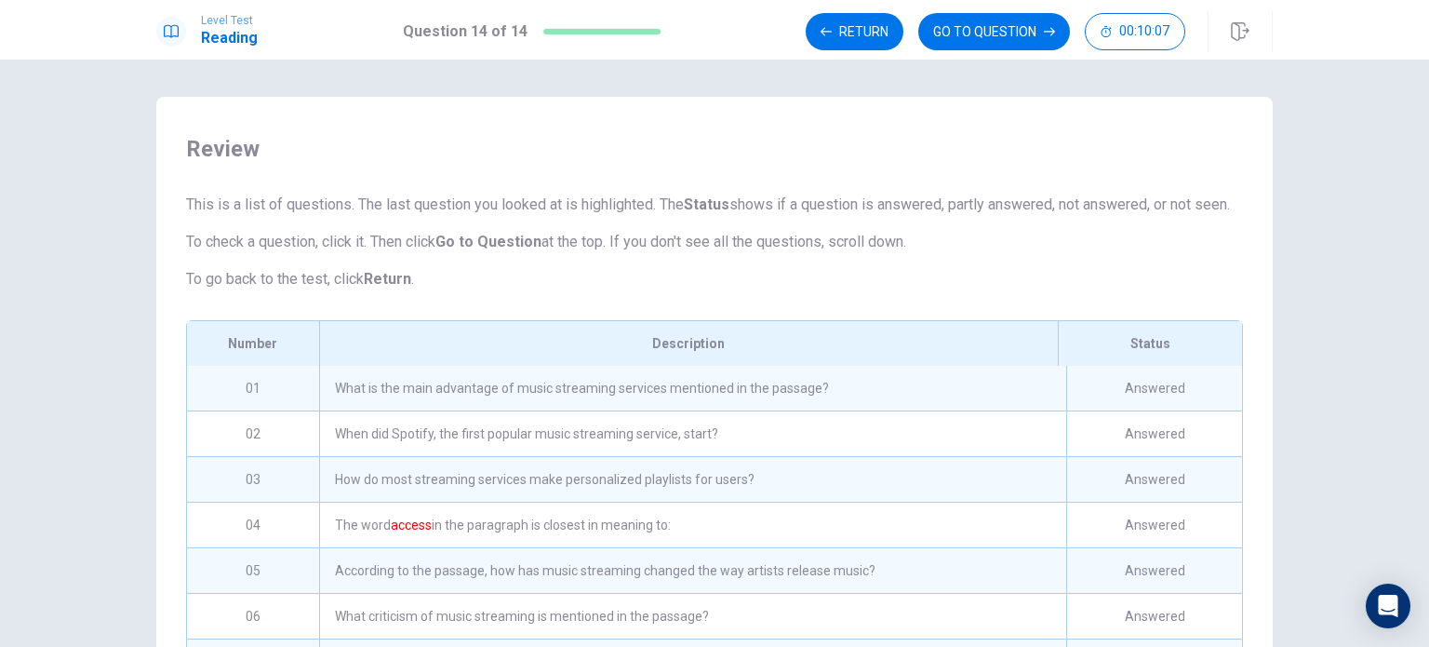
click at [511, 410] on div "What is the main advantage of music streaming services mentioned in the passage?" at bounding box center [692, 388] width 747 height 45
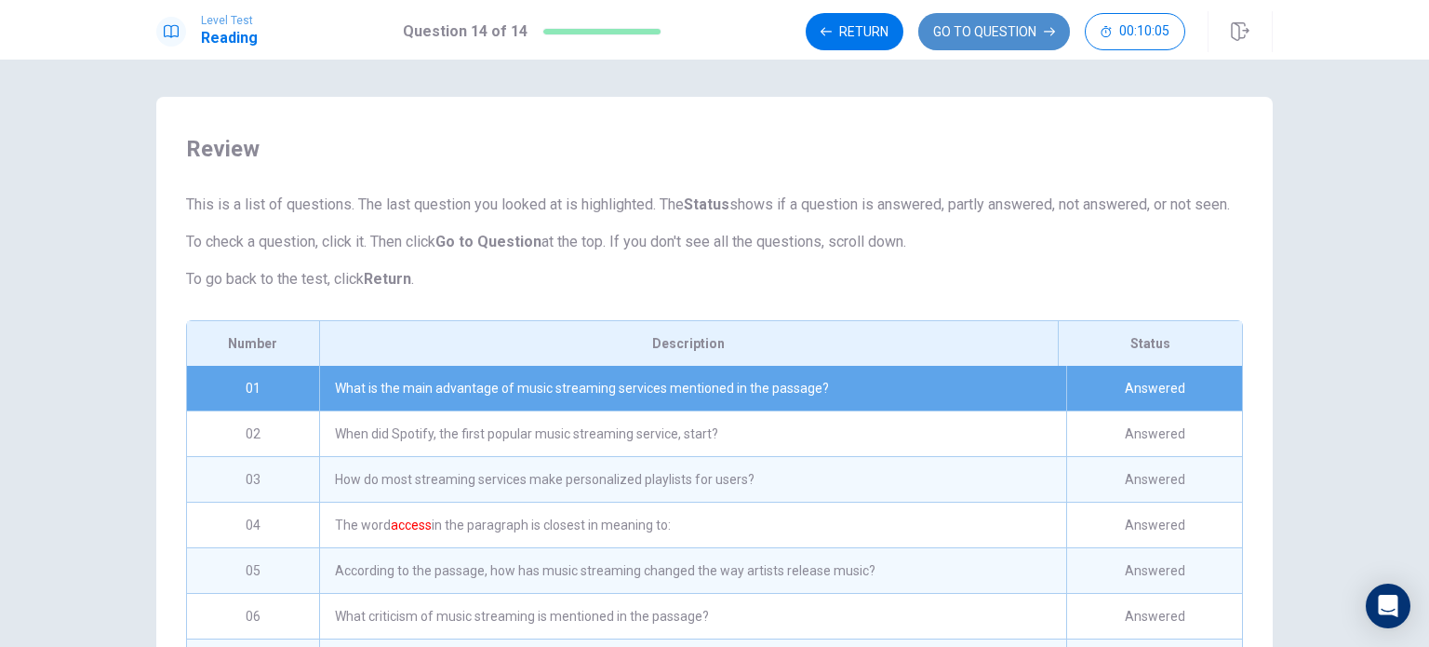
click at [1019, 29] on button "GO TO QUESTION" at bounding box center [994, 31] width 152 height 37
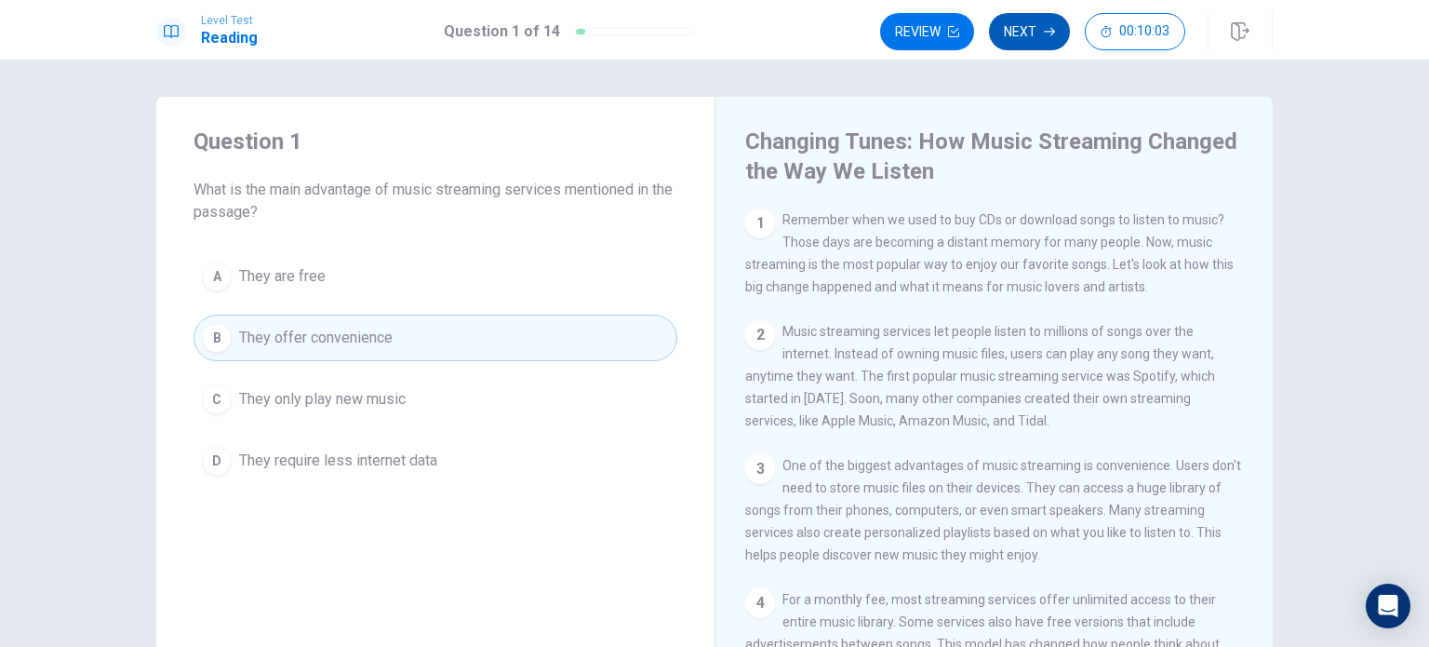
click at [1045, 41] on button "Next" at bounding box center [1029, 31] width 81 height 37
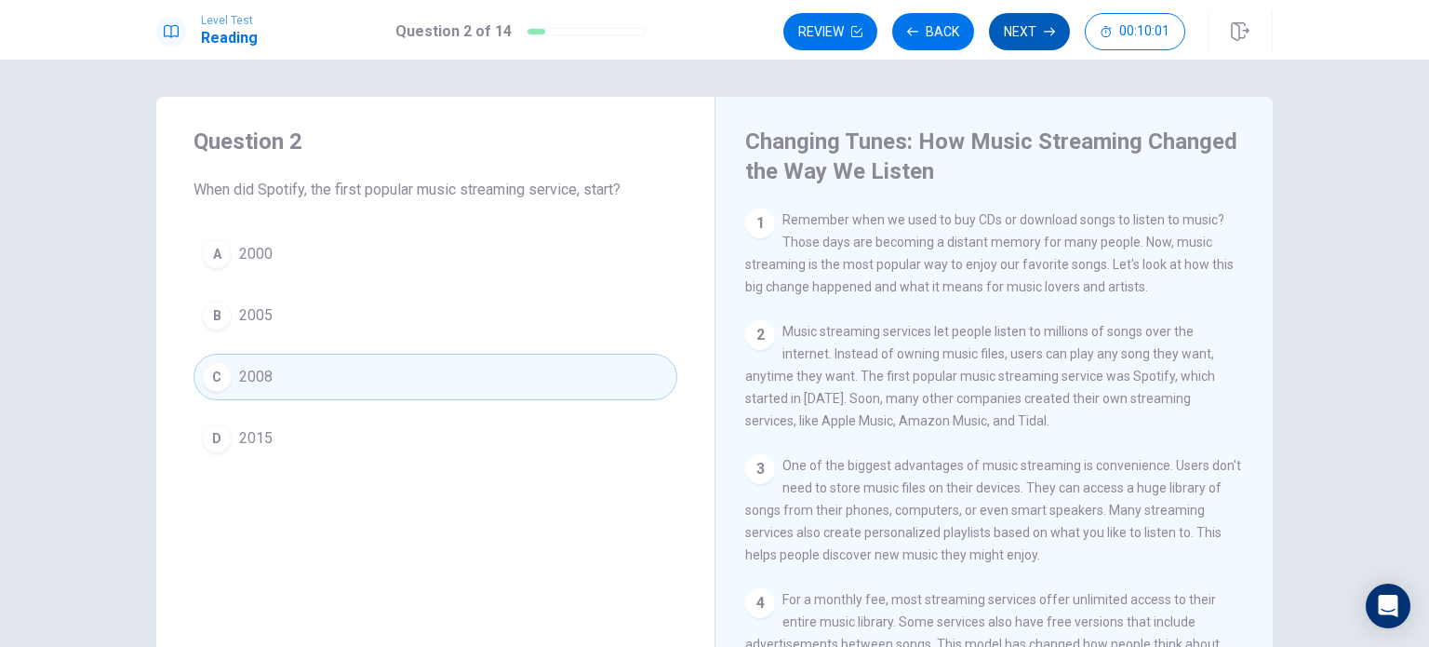
click at [1058, 31] on button "Next" at bounding box center [1029, 31] width 81 height 37
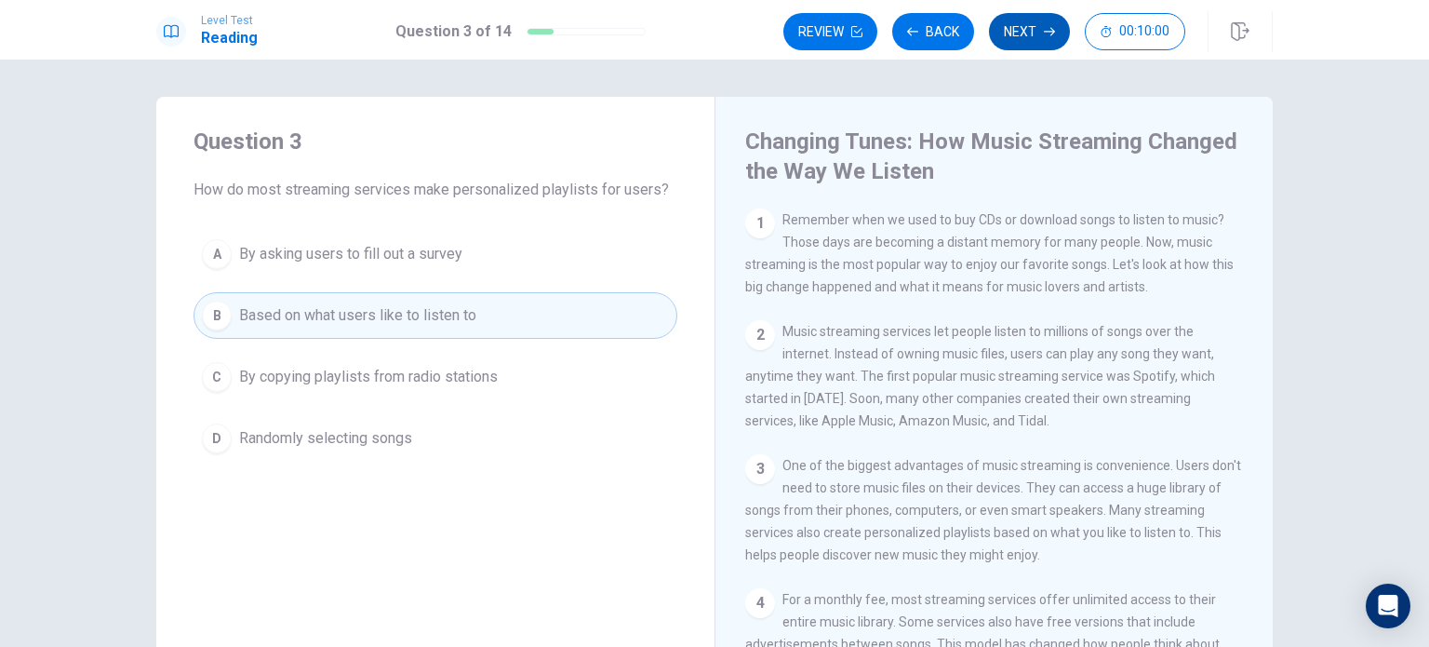
click at [1053, 33] on icon "button" at bounding box center [1049, 32] width 11 height 8
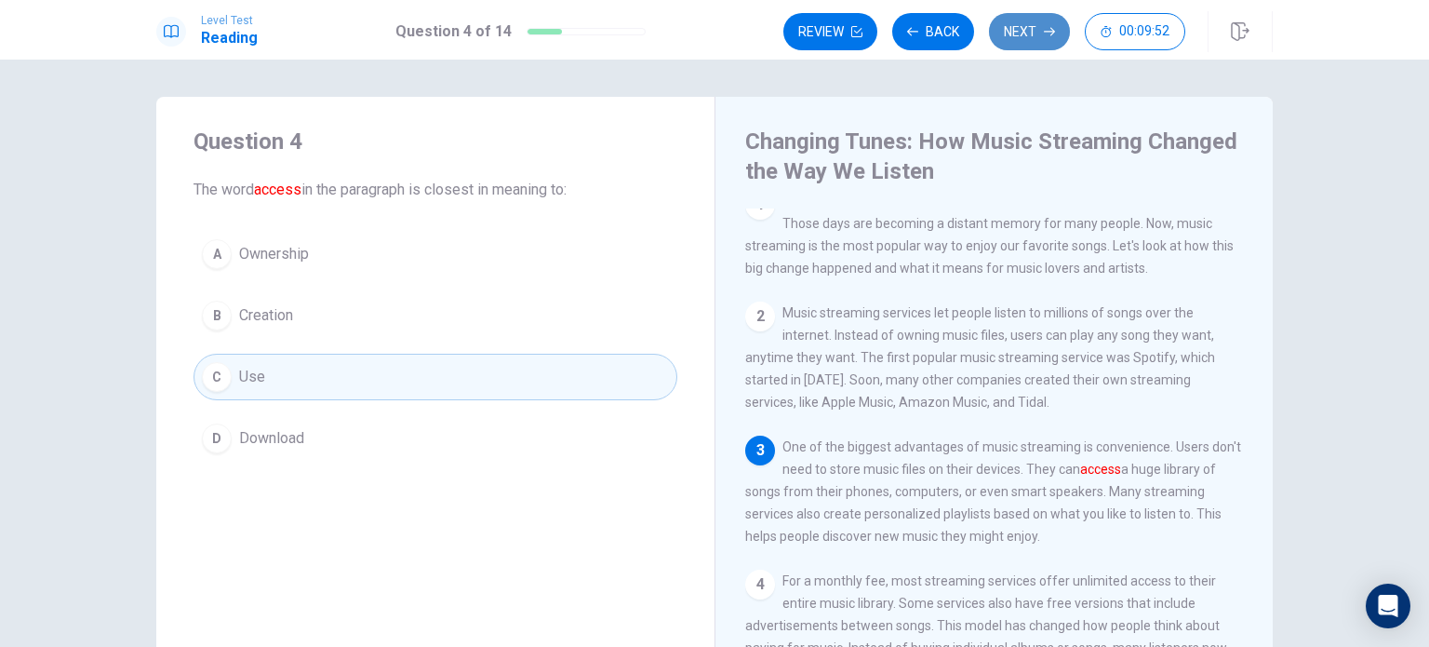
click at [1036, 35] on button "Next" at bounding box center [1029, 31] width 81 height 37
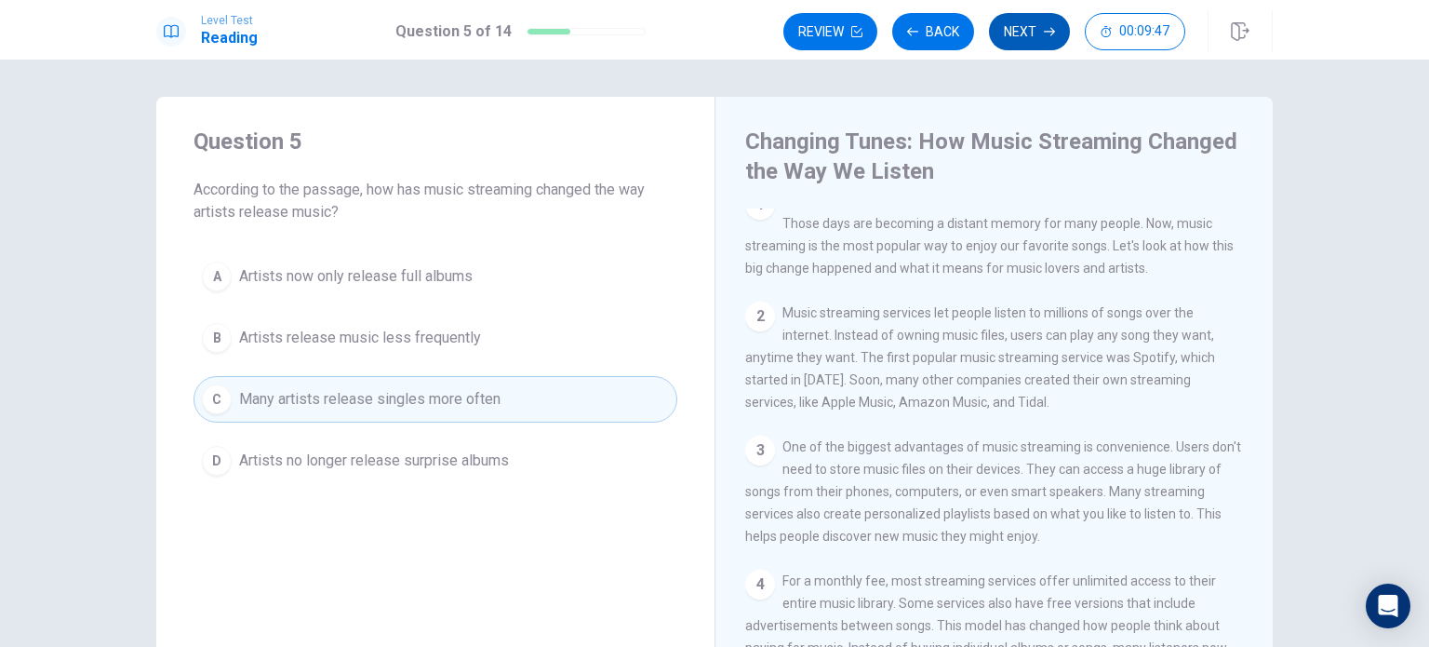
click at [1036, 35] on button "Next" at bounding box center [1029, 31] width 81 height 37
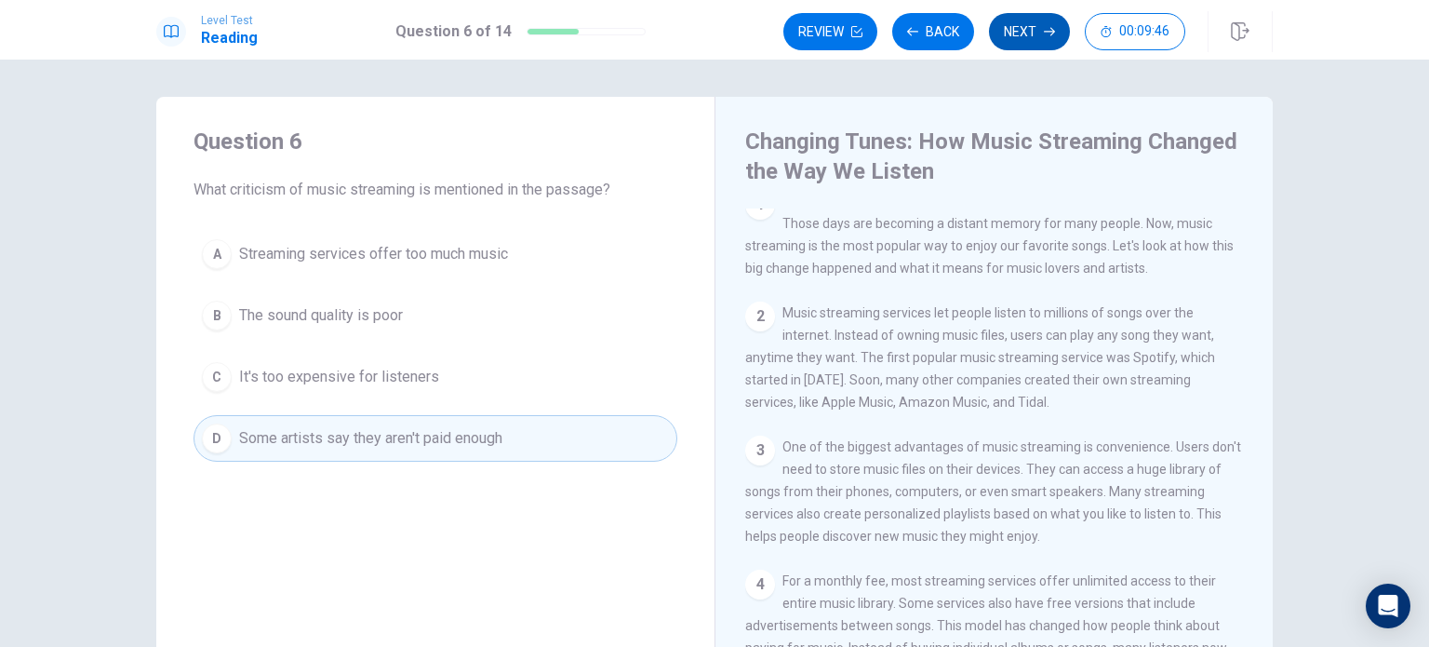
click at [1036, 35] on button "Next" at bounding box center [1029, 31] width 81 height 37
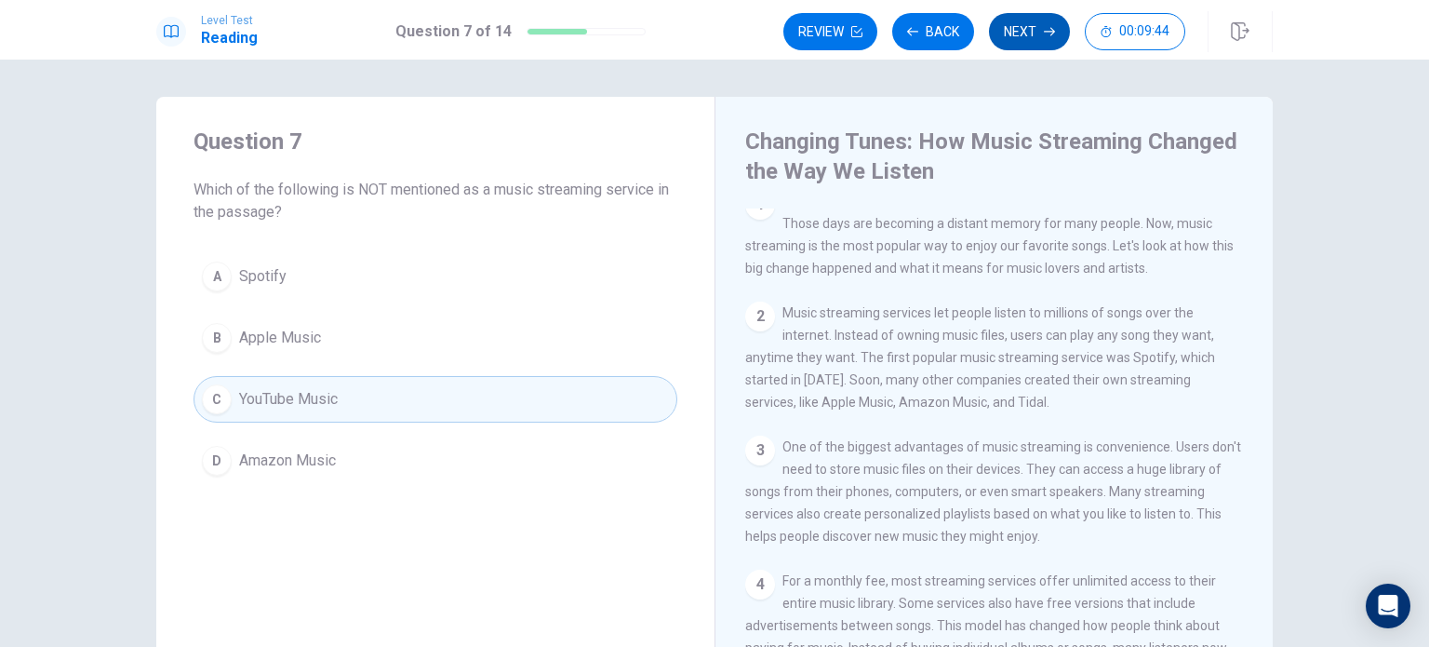
click at [1036, 35] on button "Next" at bounding box center [1029, 31] width 81 height 37
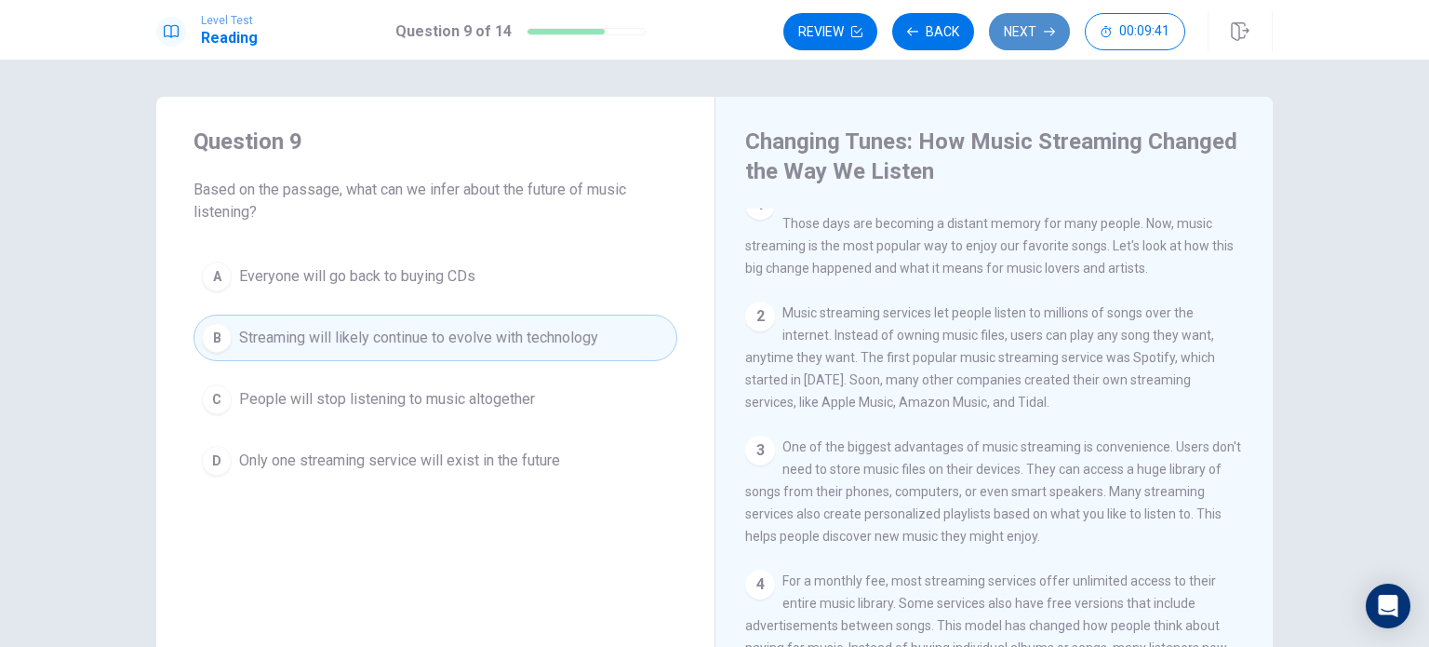
click at [1036, 35] on button "Next" at bounding box center [1029, 31] width 81 height 37
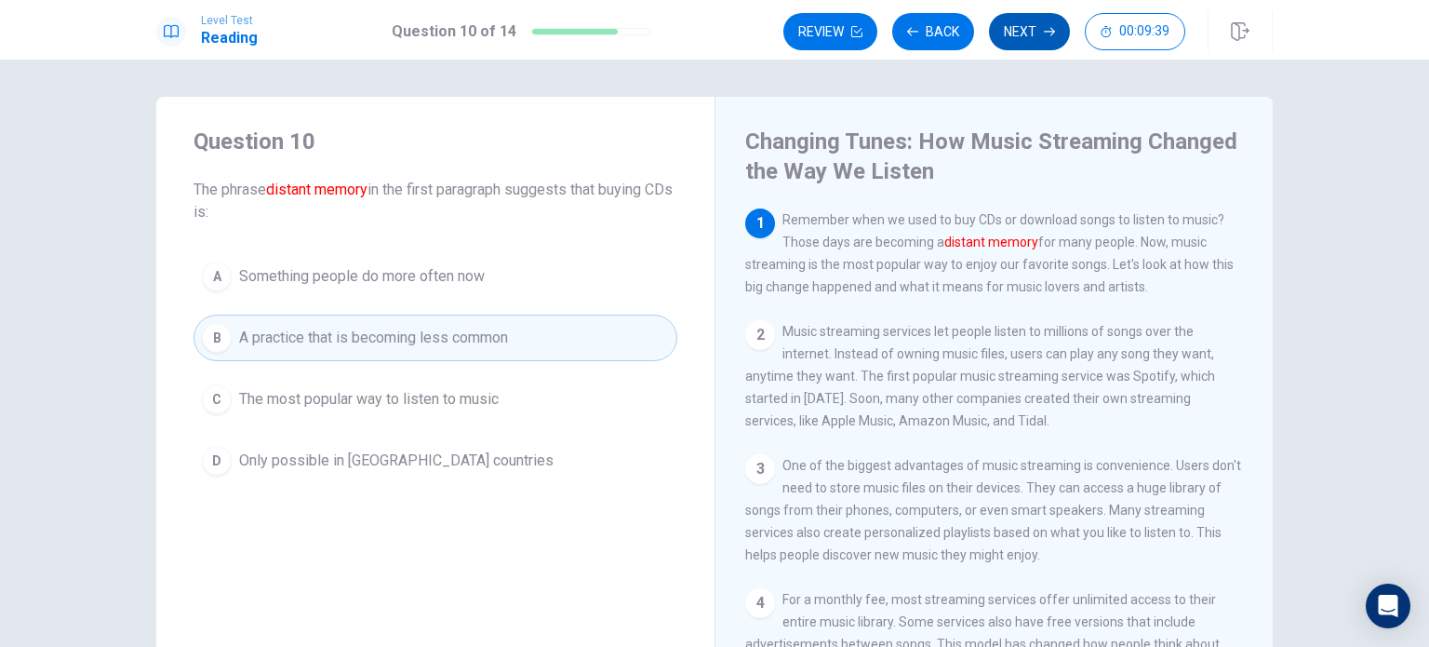
click at [1036, 35] on button "Next" at bounding box center [1029, 31] width 81 height 37
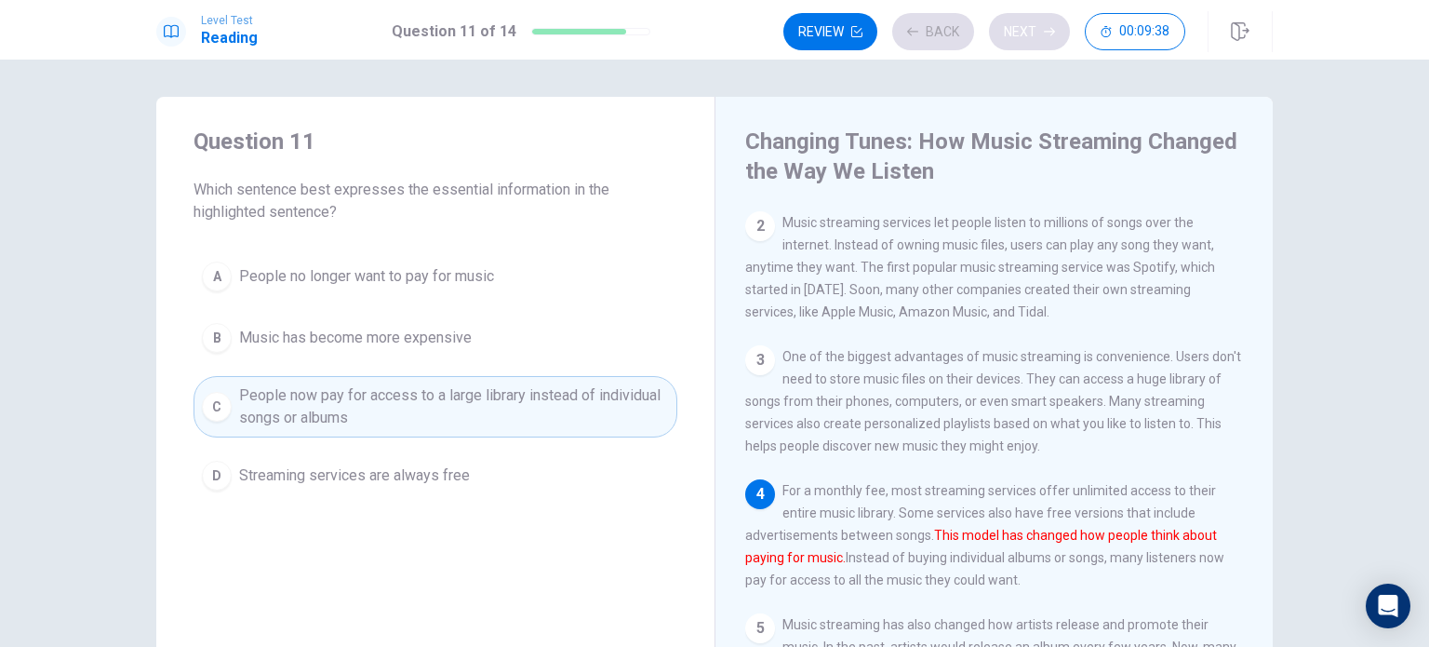
scroll to position [156, 0]
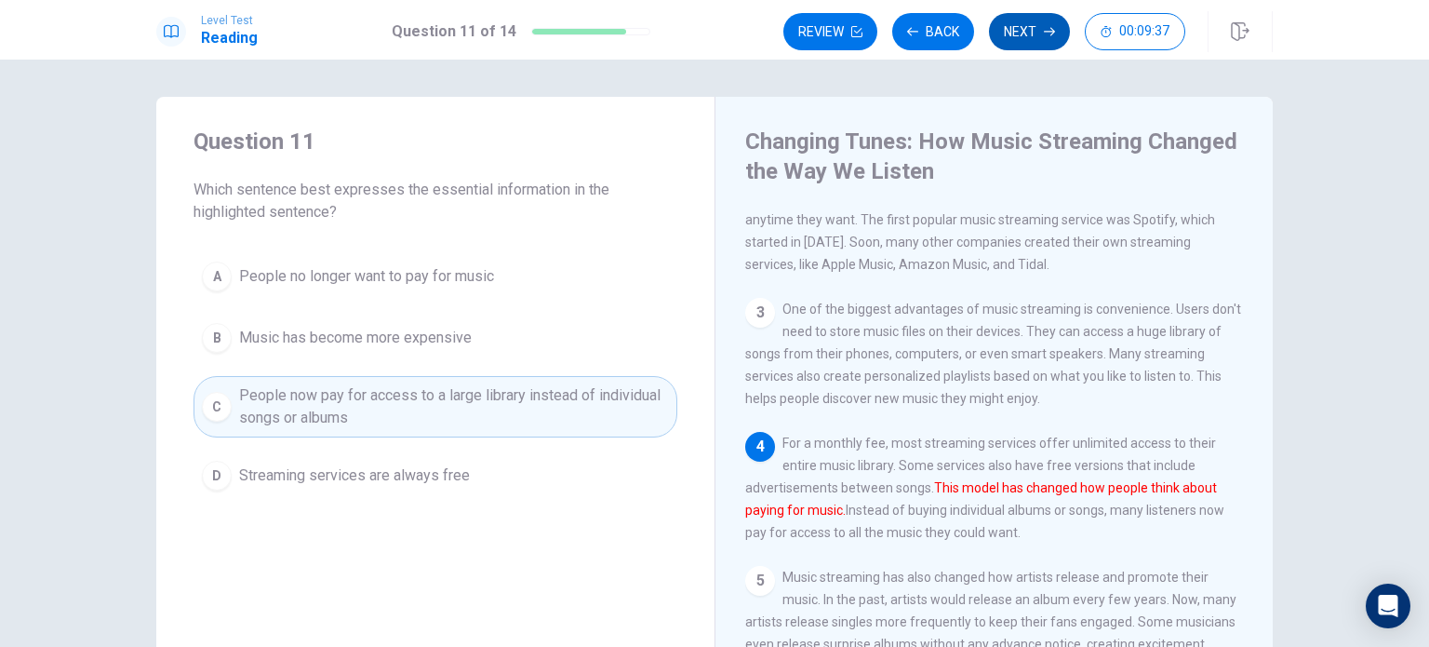
click at [1036, 35] on button "Next" at bounding box center [1029, 31] width 81 height 37
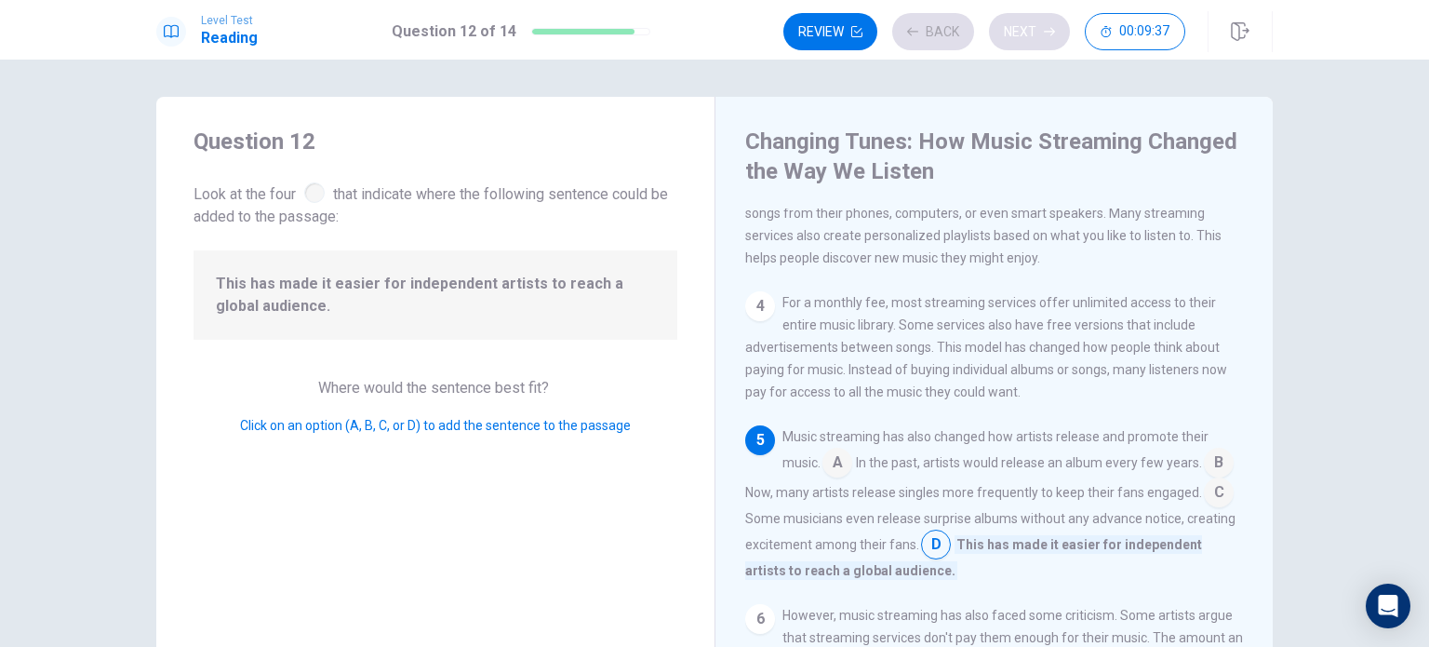
scroll to position [342, 0]
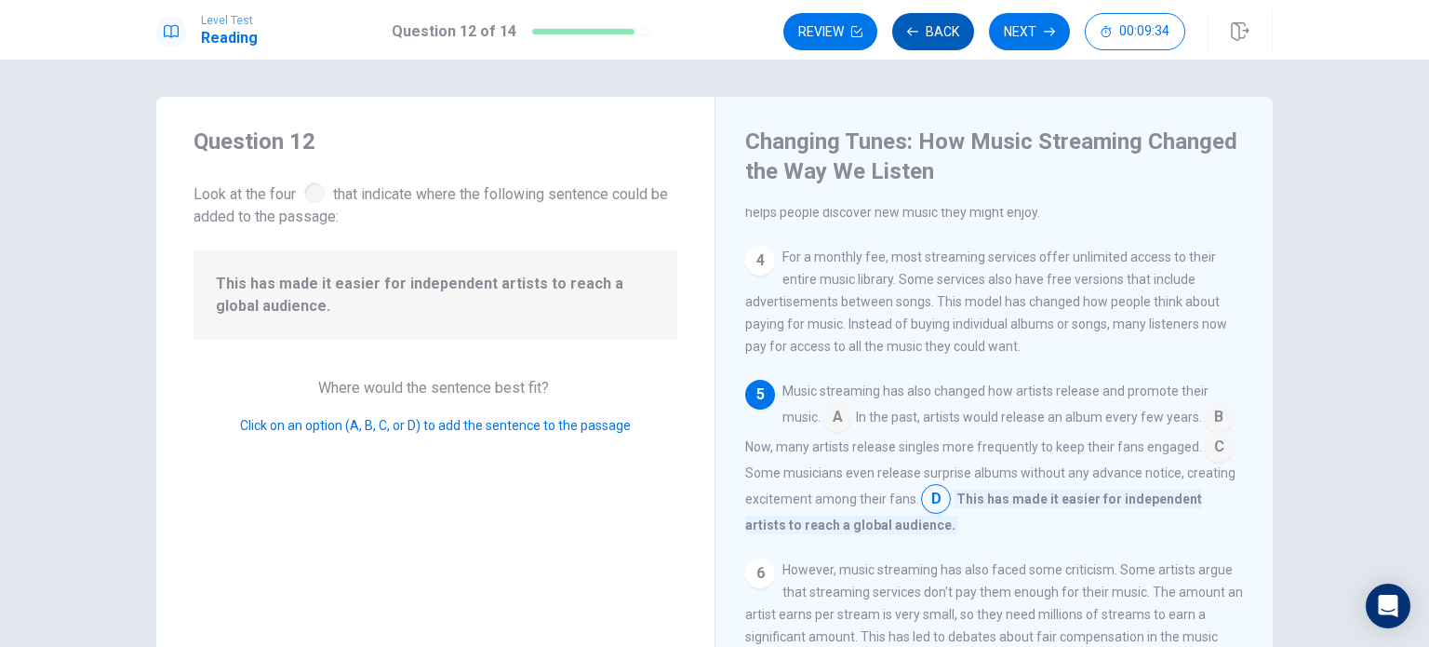
click at [943, 41] on button "Back" at bounding box center [933, 31] width 82 height 37
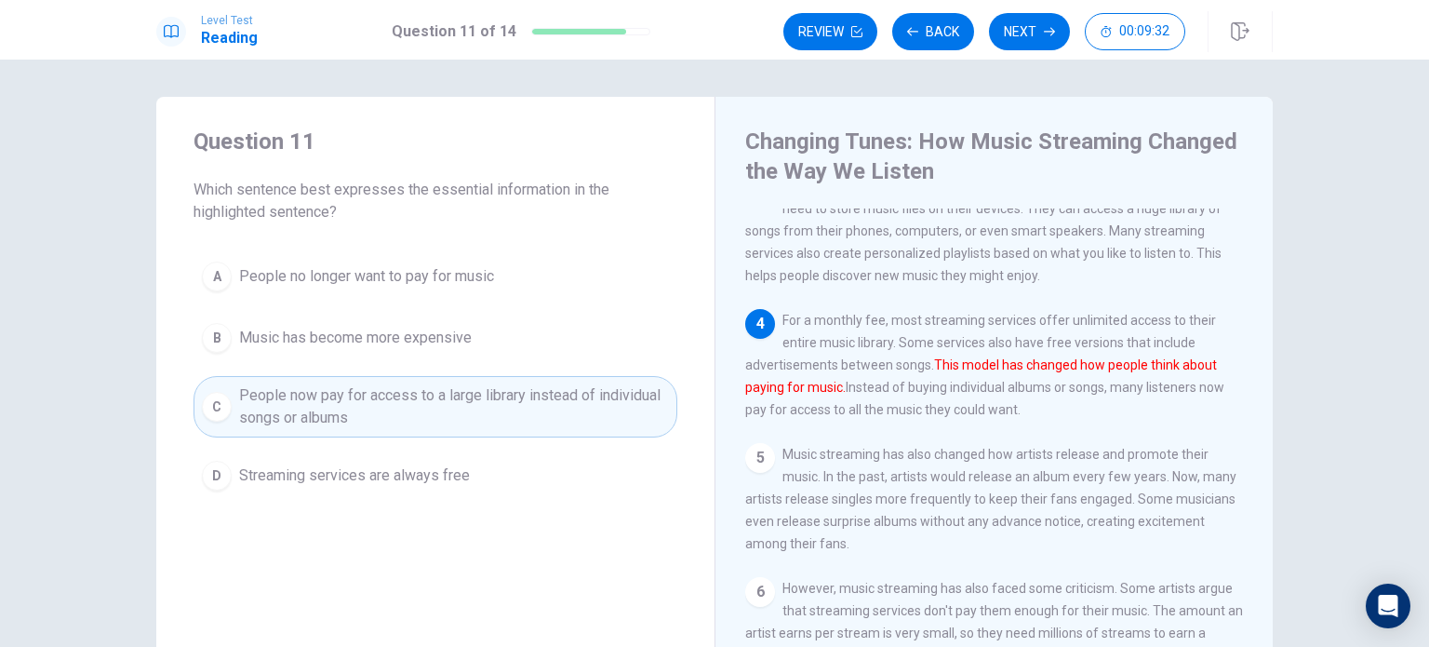
scroll to position [372, 0]
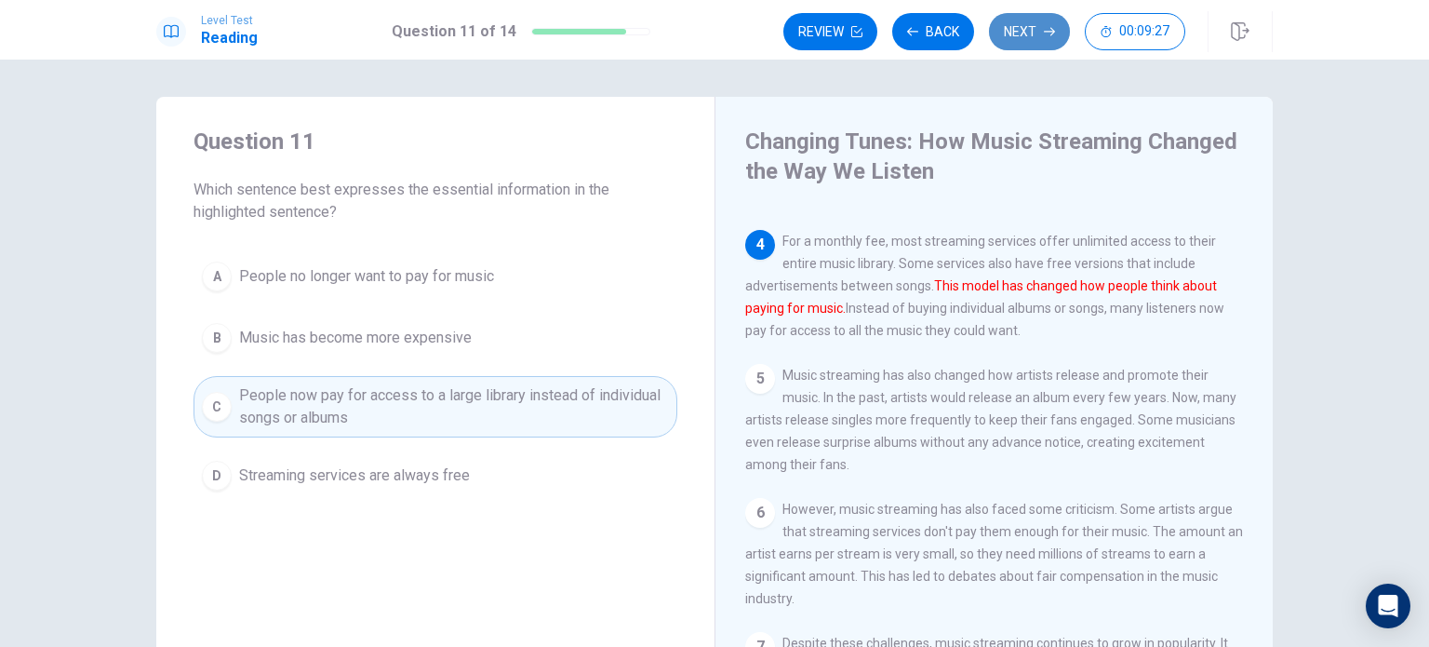
click at [1043, 31] on button "Next" at bounding box center [1029, 31] width 81 height 37
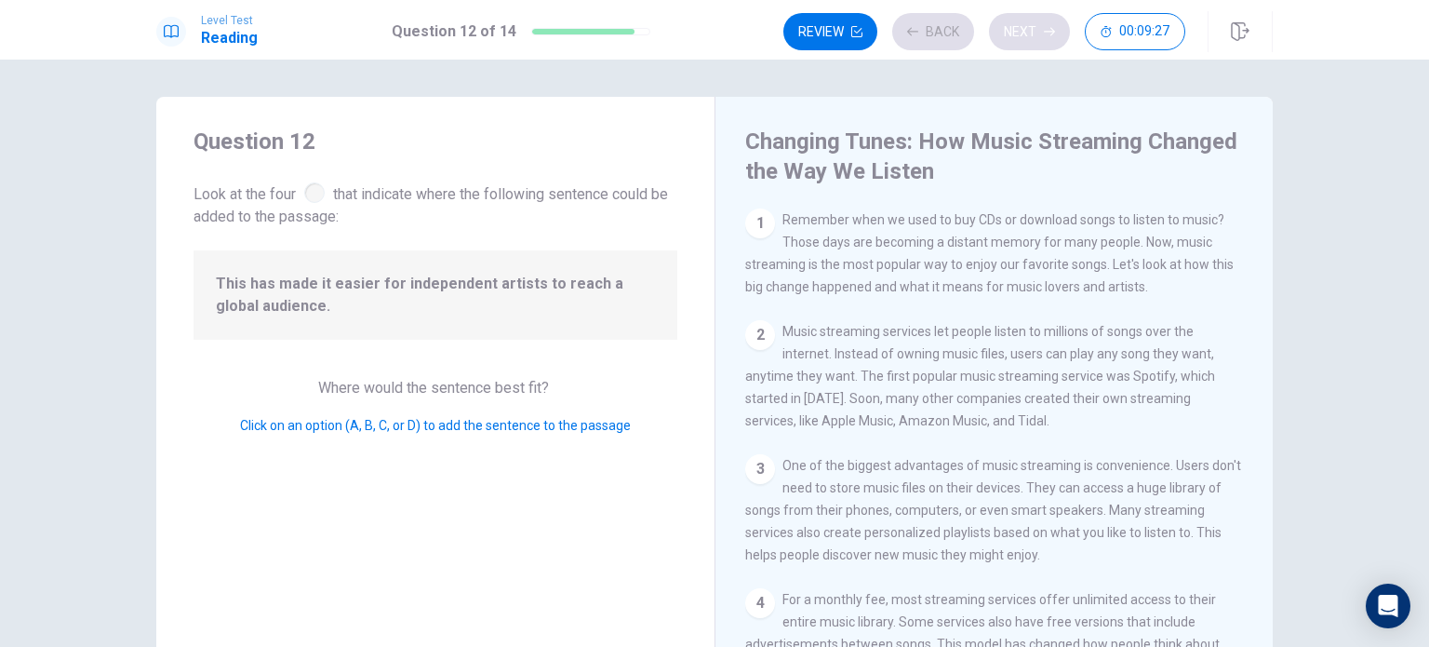
scroll to position [342, 0]
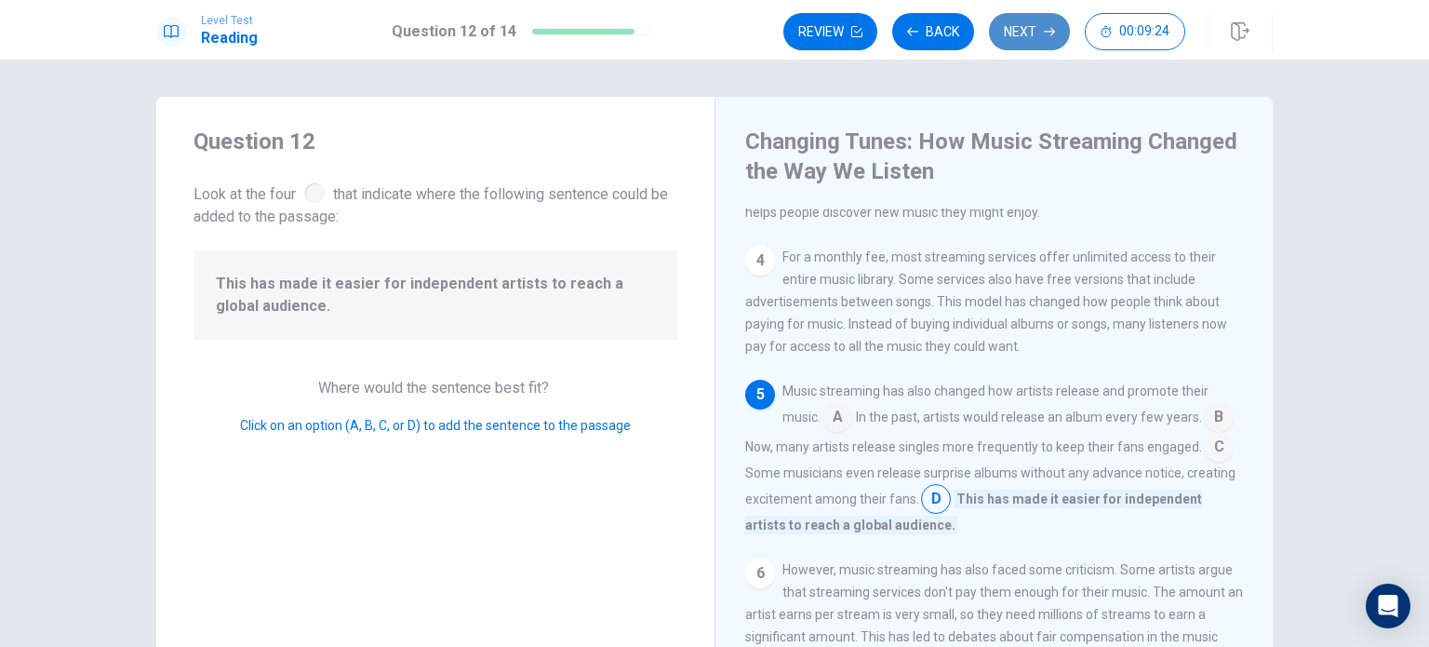
click at [1043, 31] on button "Next" at bounding box center [1029, 31] width 81 height 37
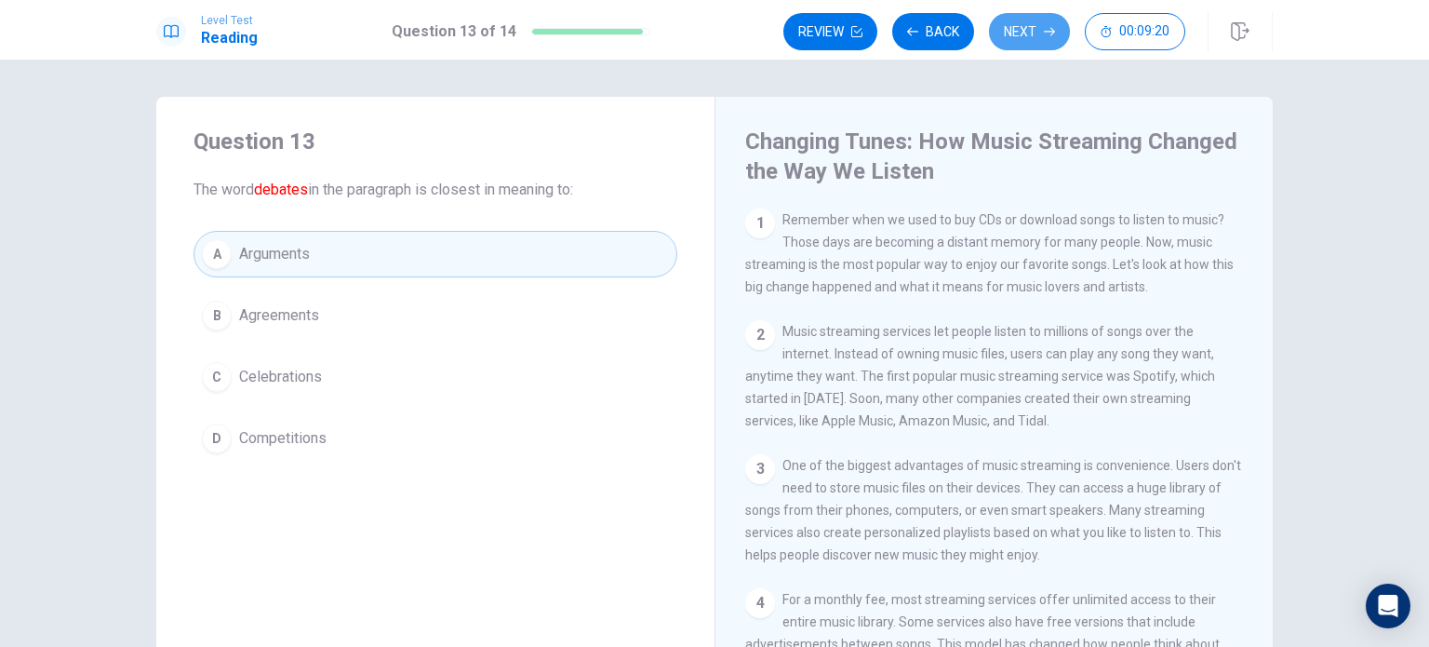
click at [1042, 31] on button "Next" at bounding box center [1029, 31] width 81 height 37
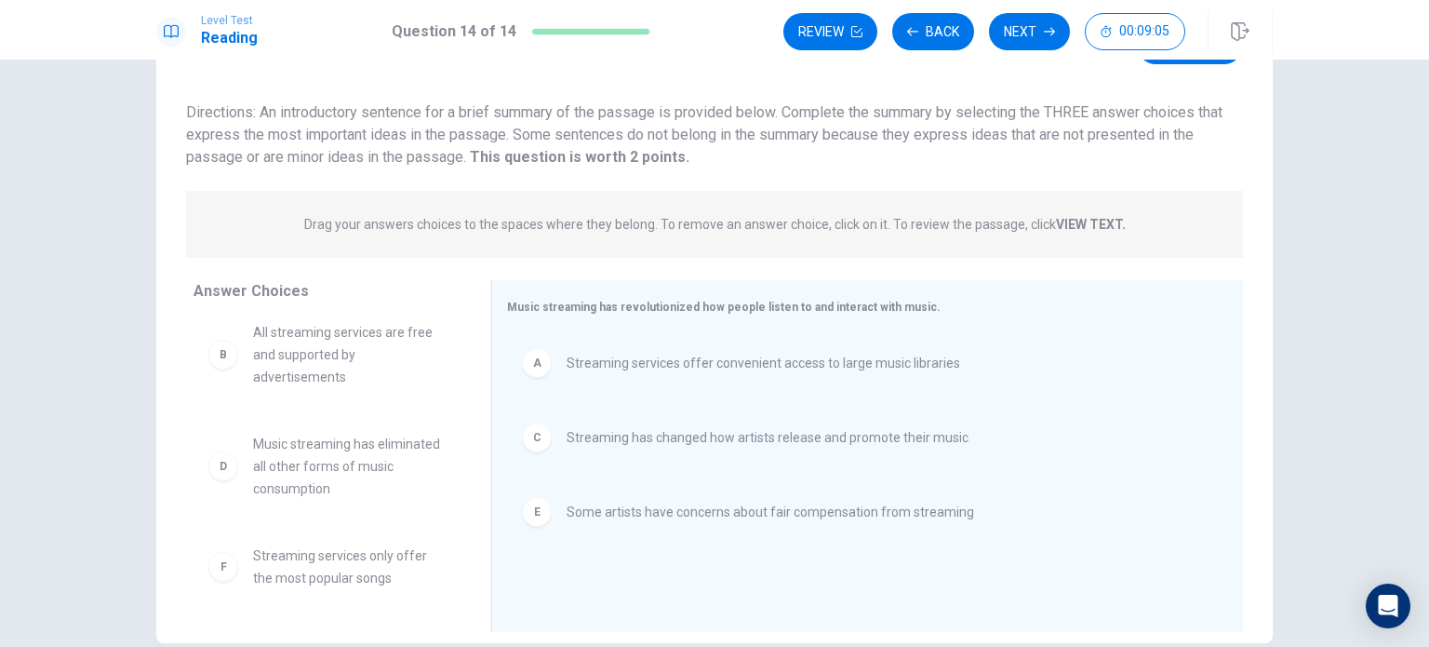
scroll to position [194, 0]
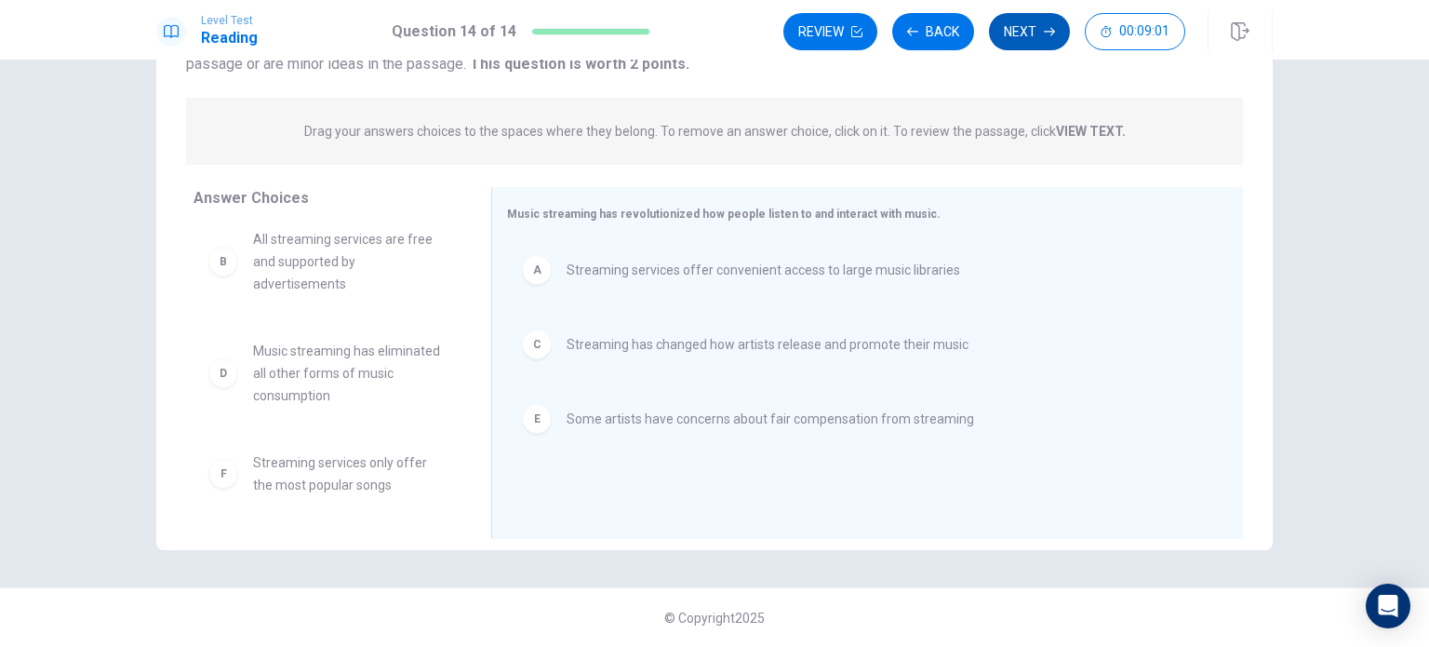
click at [1022, 38] on button "Next" at bounding box center [1029, 31] width 81 height 37
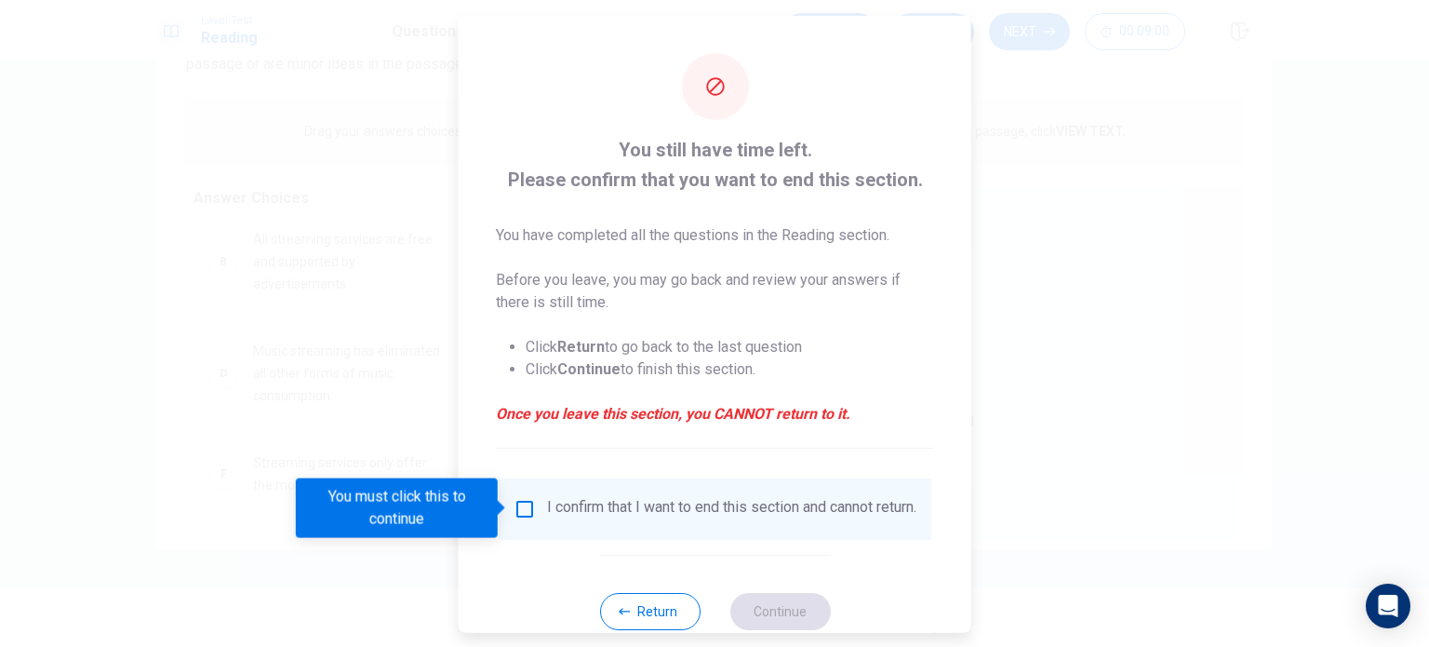
click at [521, 504] on input "You must click this to continue" at bounding box center [525, 508] width 22 height 22
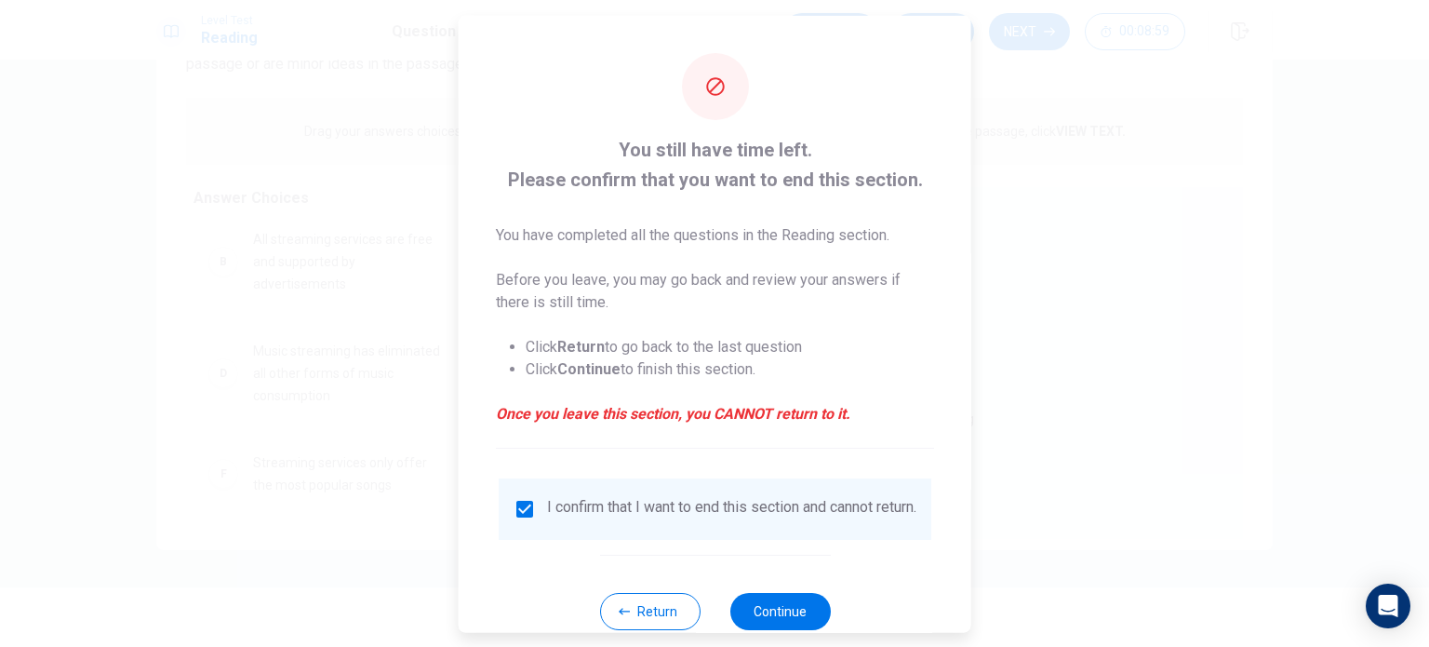
scroll to position [47, 0]
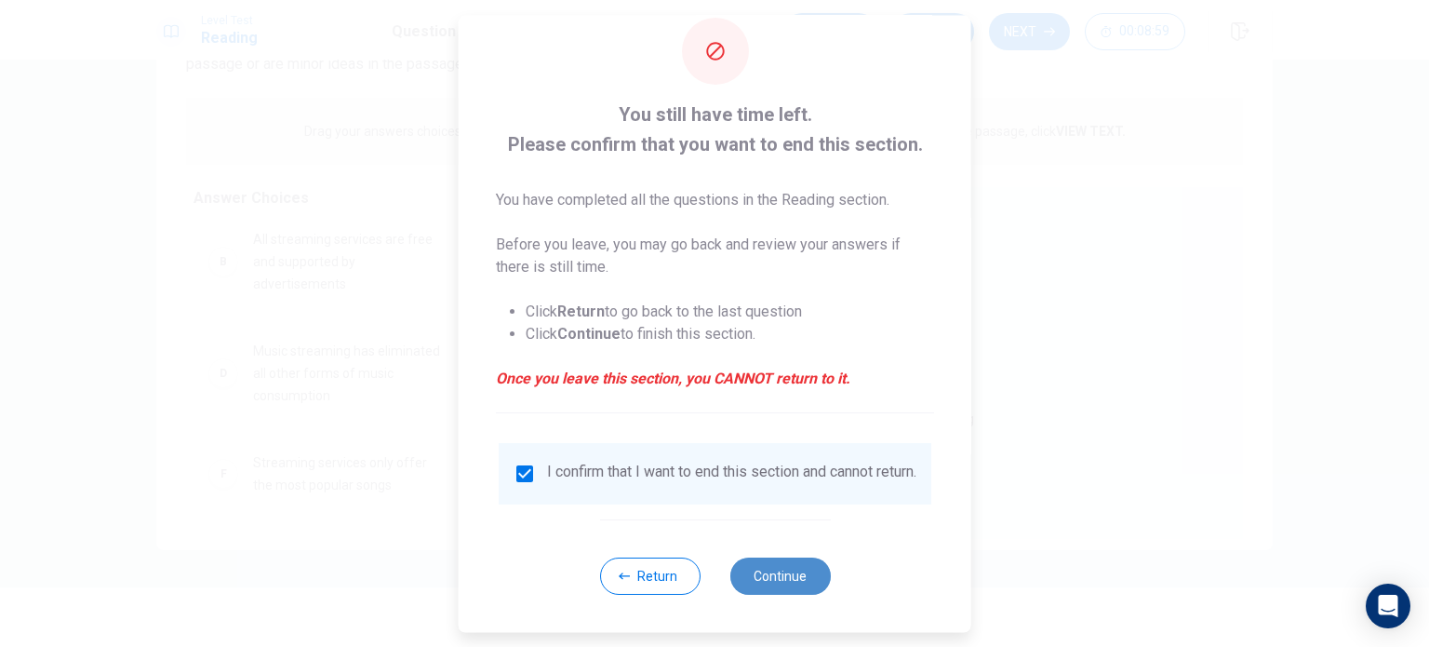
click at [764, 572] on button "Continue" at bounding box center [779, 575] width 100 height 37
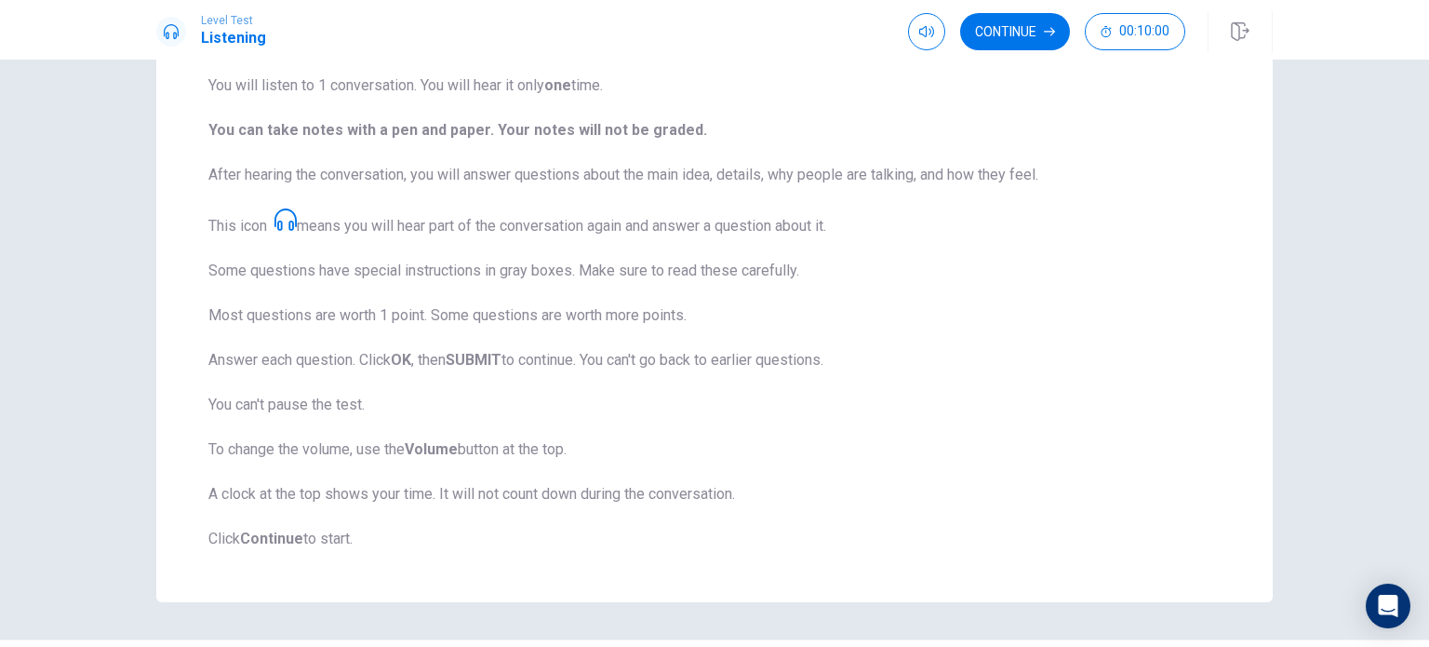
scroll to position [0, 0]
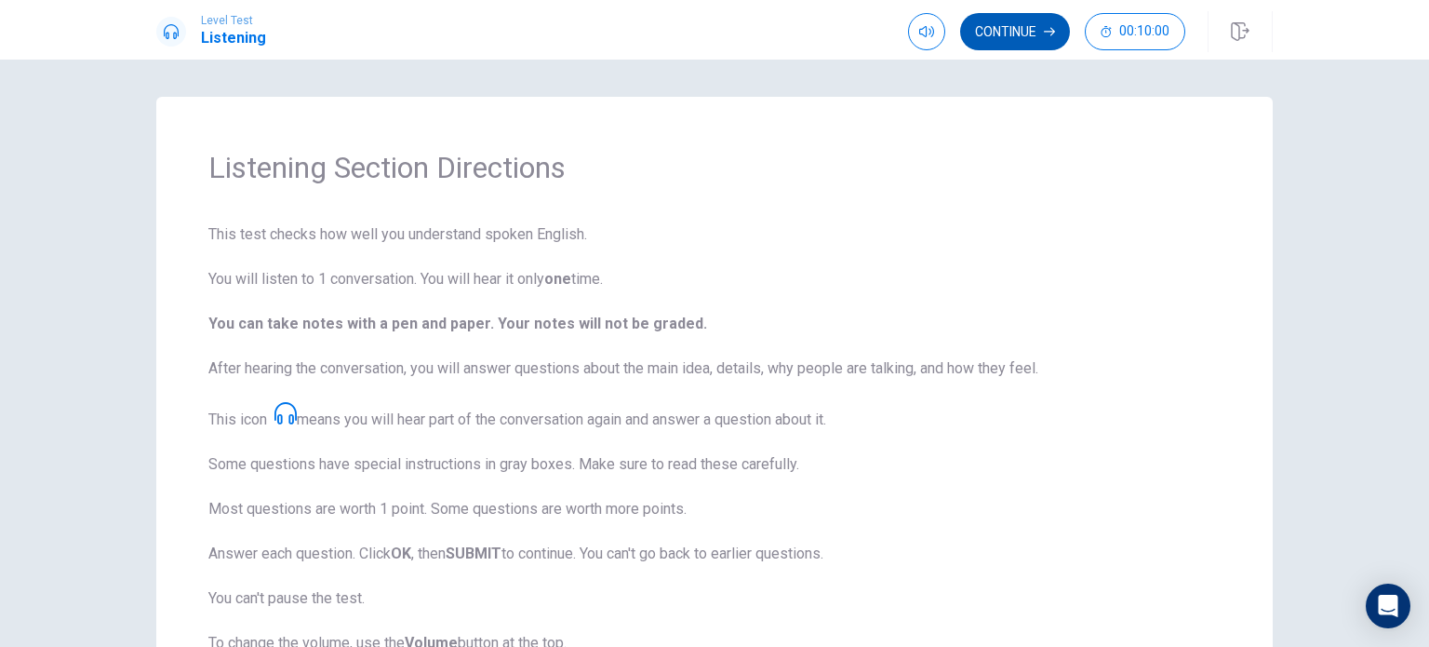
click at [1025, 47] on button "Continue" at bounding box center [1015, 31] width 110 height 37
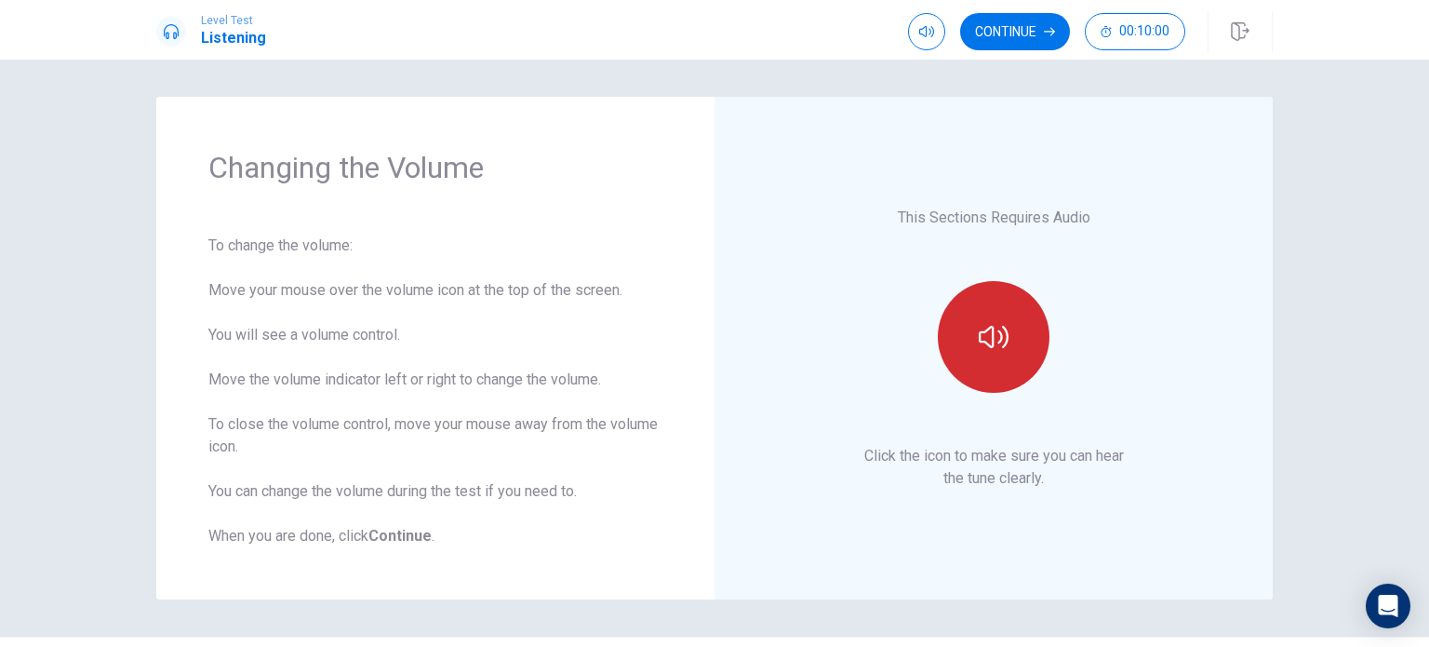
click at [987, 329] on icon "button" at bounding box center [994, 337] width 30 height 22
click at [1023, 29] on button "Continue" at bounding box center [1015, 31] width 110 height 37
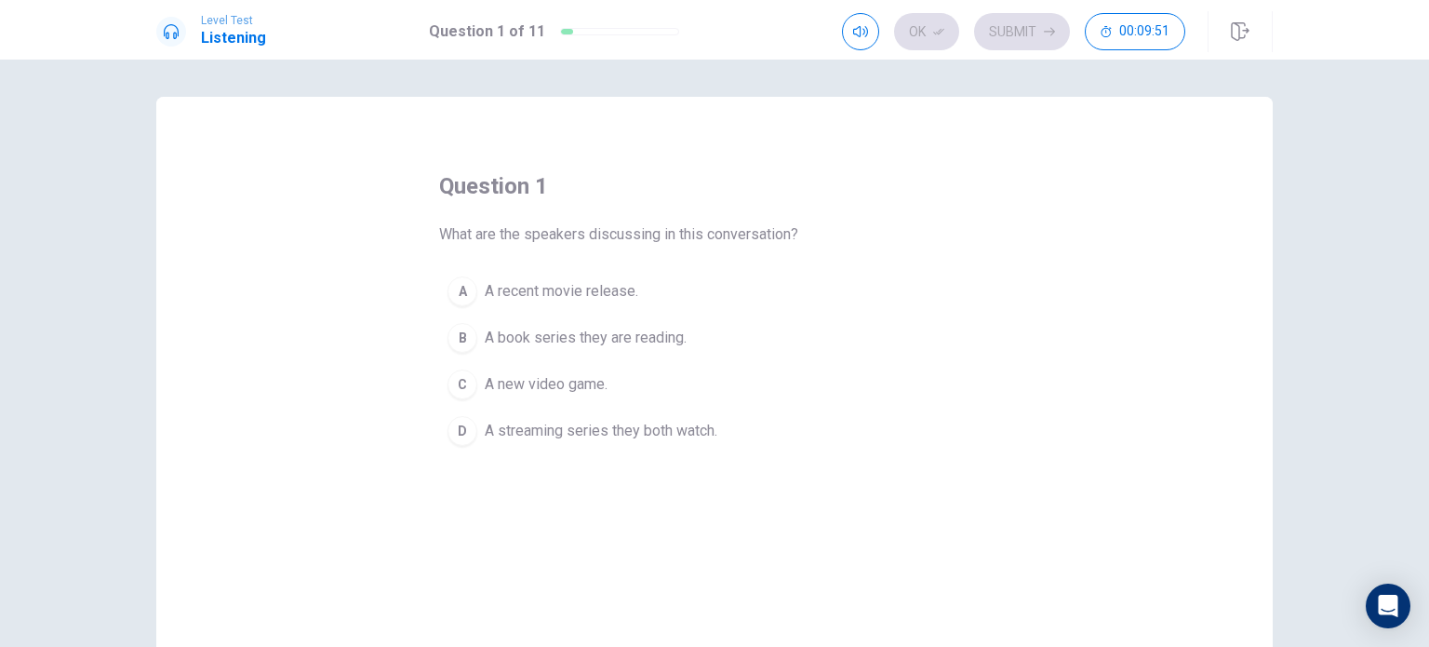
click at [520, 446] on button "D A streaming series they both watch." at bounding box center [714, 431] width 551 height 47
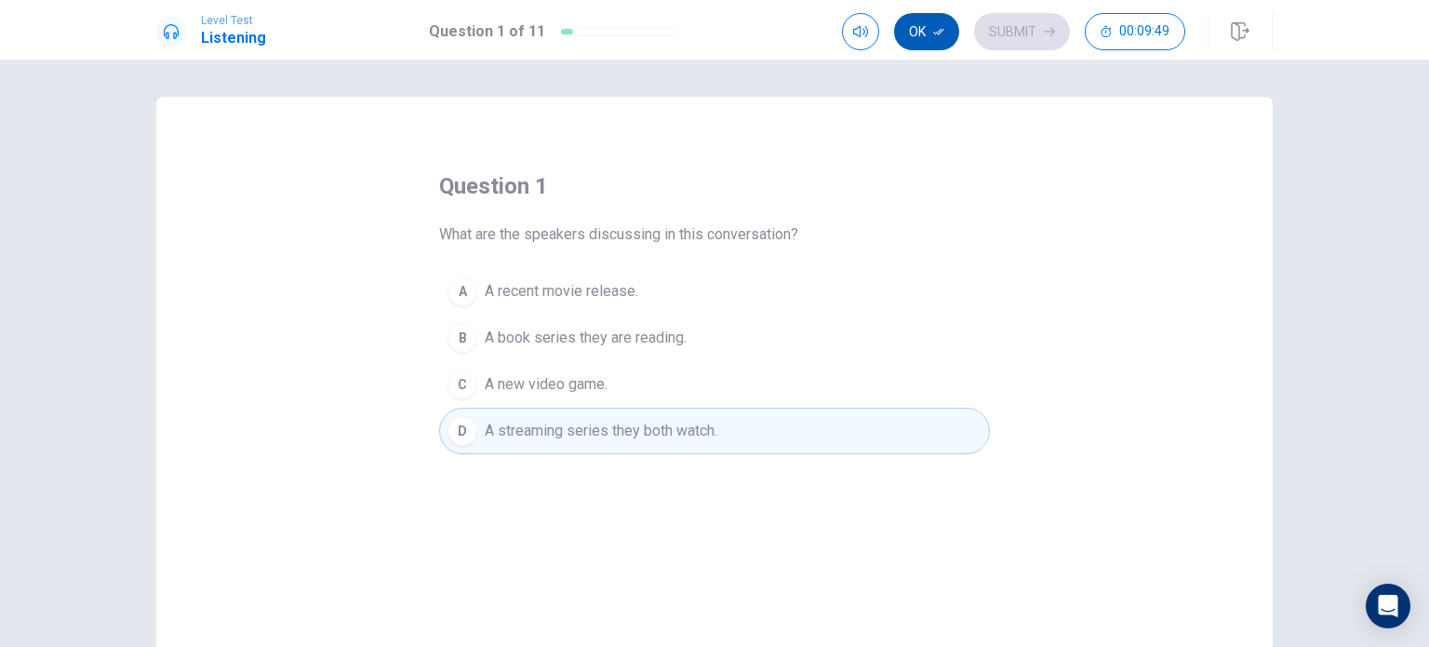
click at [937, 29] on icon "button" at bounding box center [938, 31] width 11 height 11
click at [1012, 36] on button "Submit" at bounding box center [1022, 31] width 96 height 37
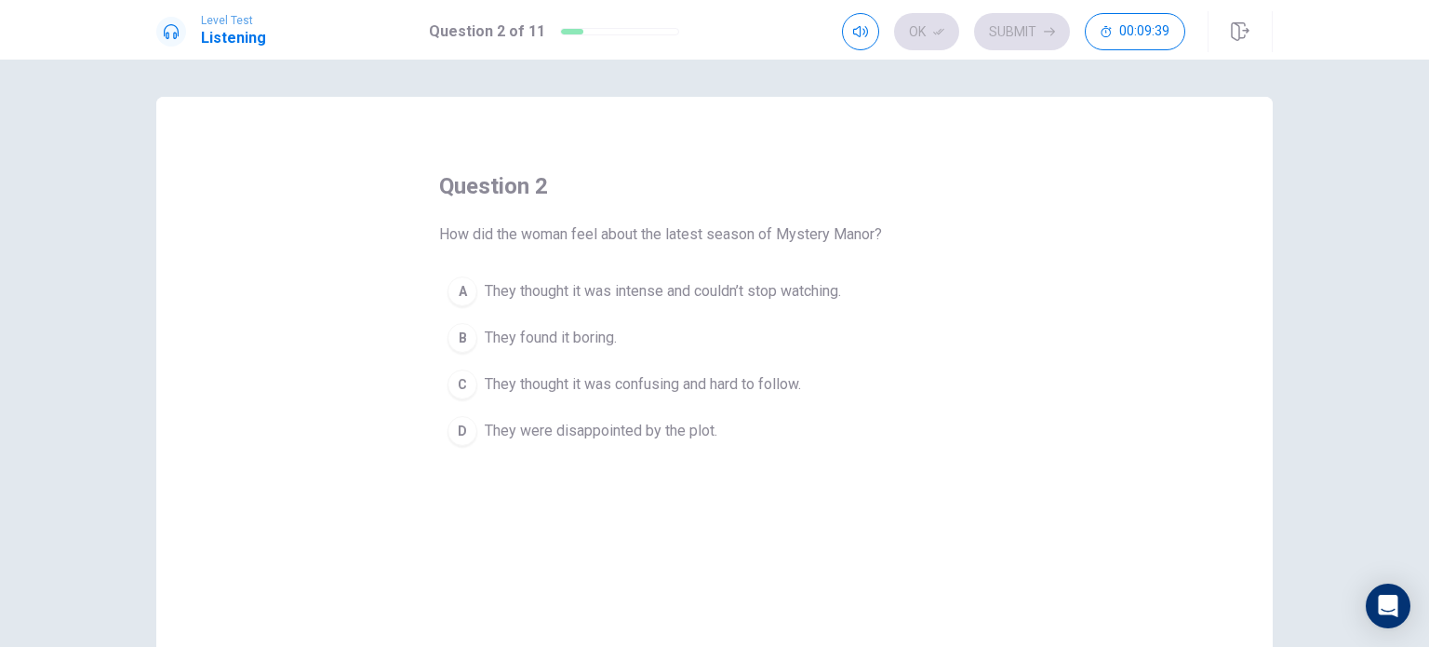
click at [718, 301] on span "They thought it was intense and couldn’t stop watching." at bounding box center [663, 291] width 356 height 22
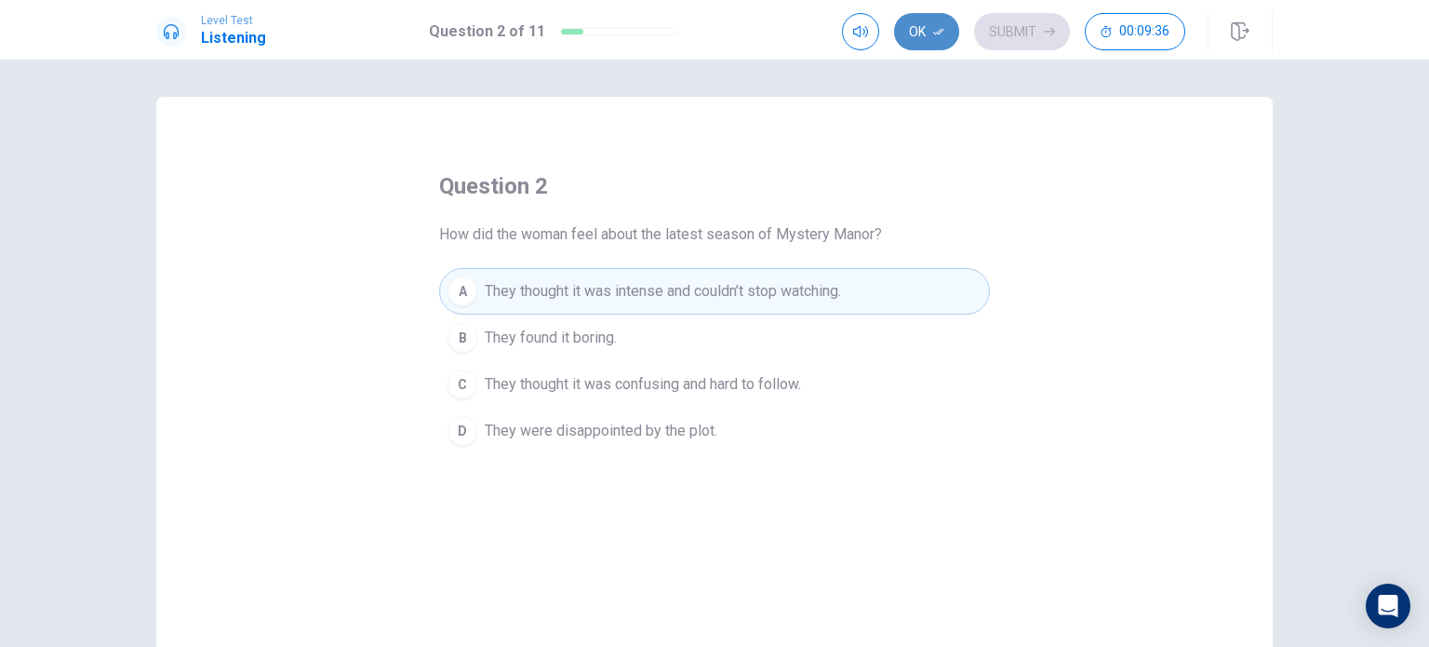
click at [923, 45] on button "Ok" at bounding box center [926, 31] width 65 height 37
click at [1022, 35] on button "Submit" at bounding box center [1022, 31] width 96 height 37
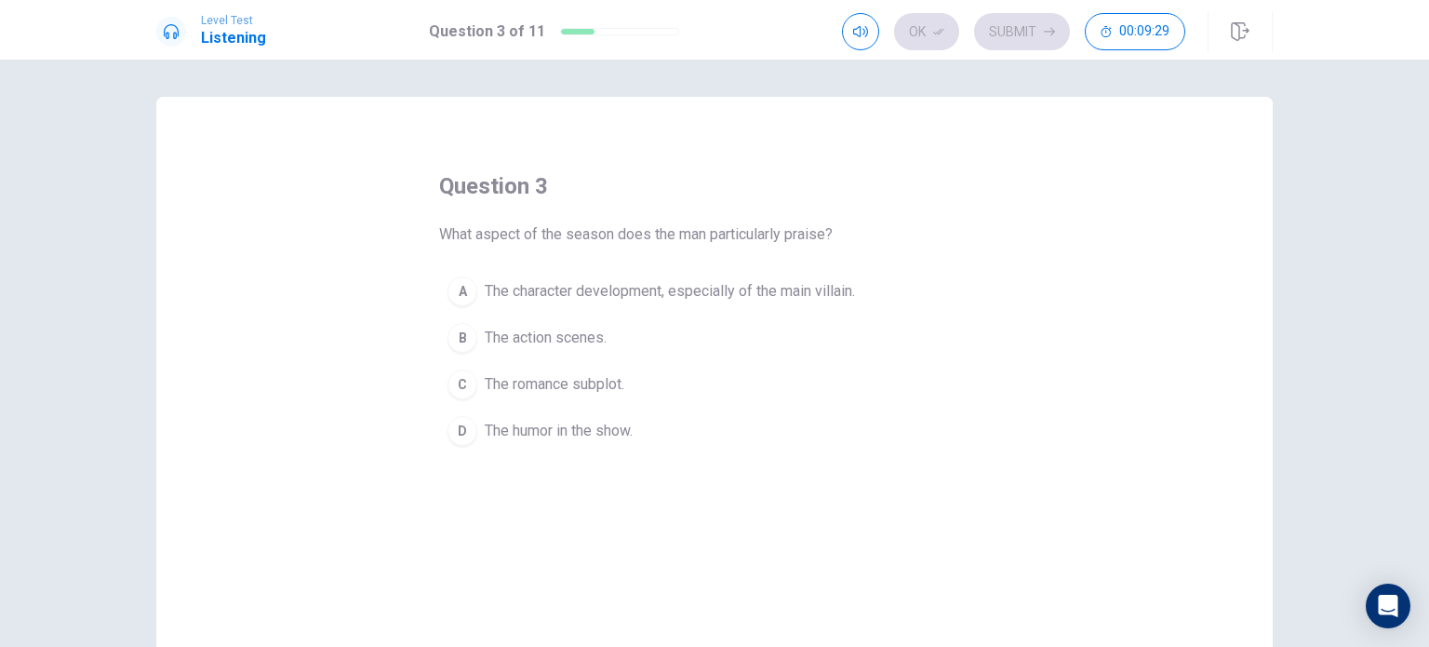
click at [665, 301] on span "The character development, especially of the main villain." at bounding box center [670, 291] width 370 height 22
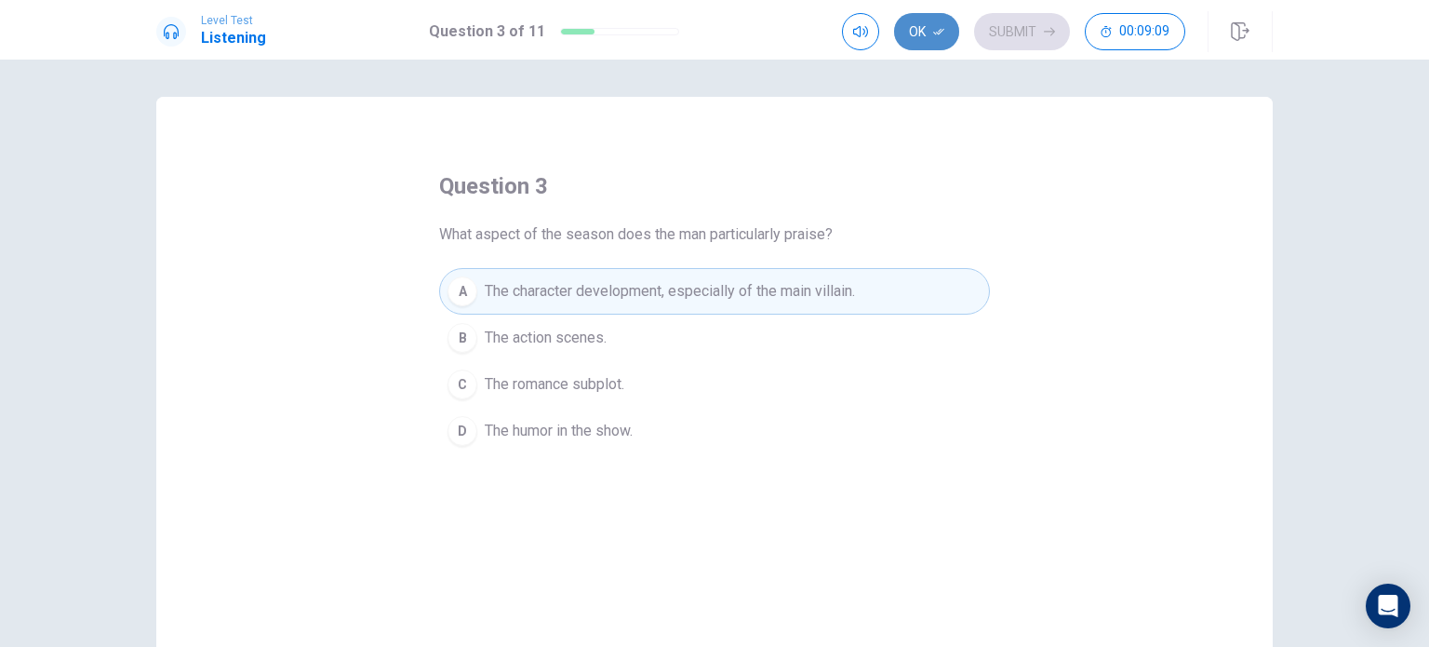
click at [937, 22] on button "Ok" at bounding box center [926, 31] width 65 height 37
click at [1027, 27] on button "Submit" at bounding box center [1022, 31] width 96 height 37
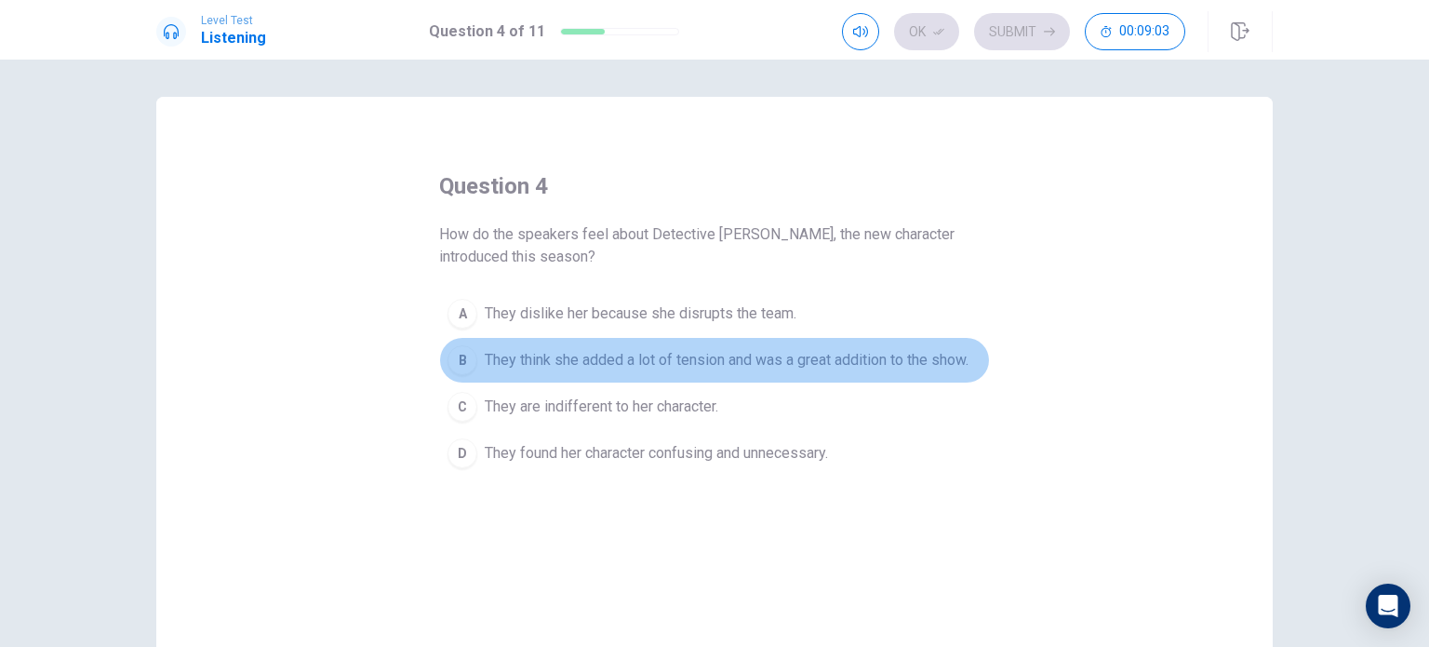
click at [847, 360] on span "They think she added a lot of tension and was a great addition to the show." at bounding box center [727, 360] width 484 height 22
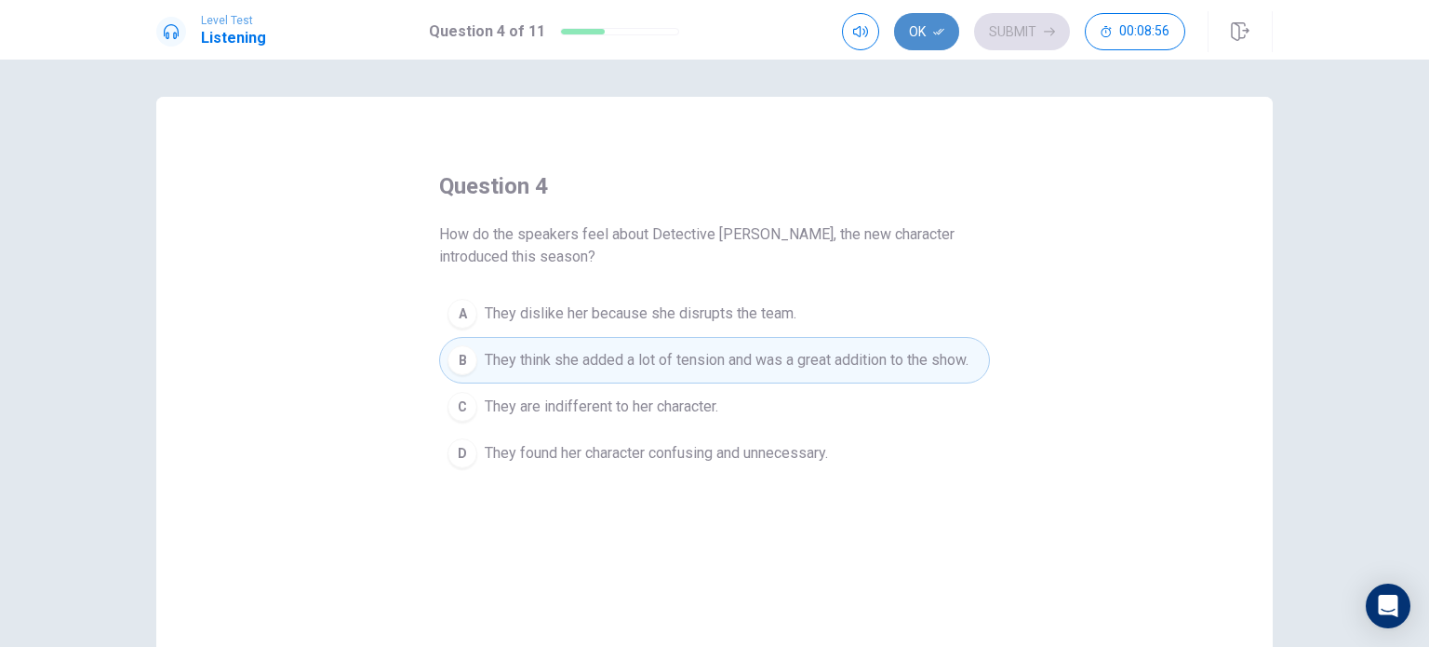
click at [934, 29] on icon "button" at bounding box center [938, 31] width 11 height 11
click at [1008, 33] on button "Submit" at bounding box center [1022, 31] width 96 height 37
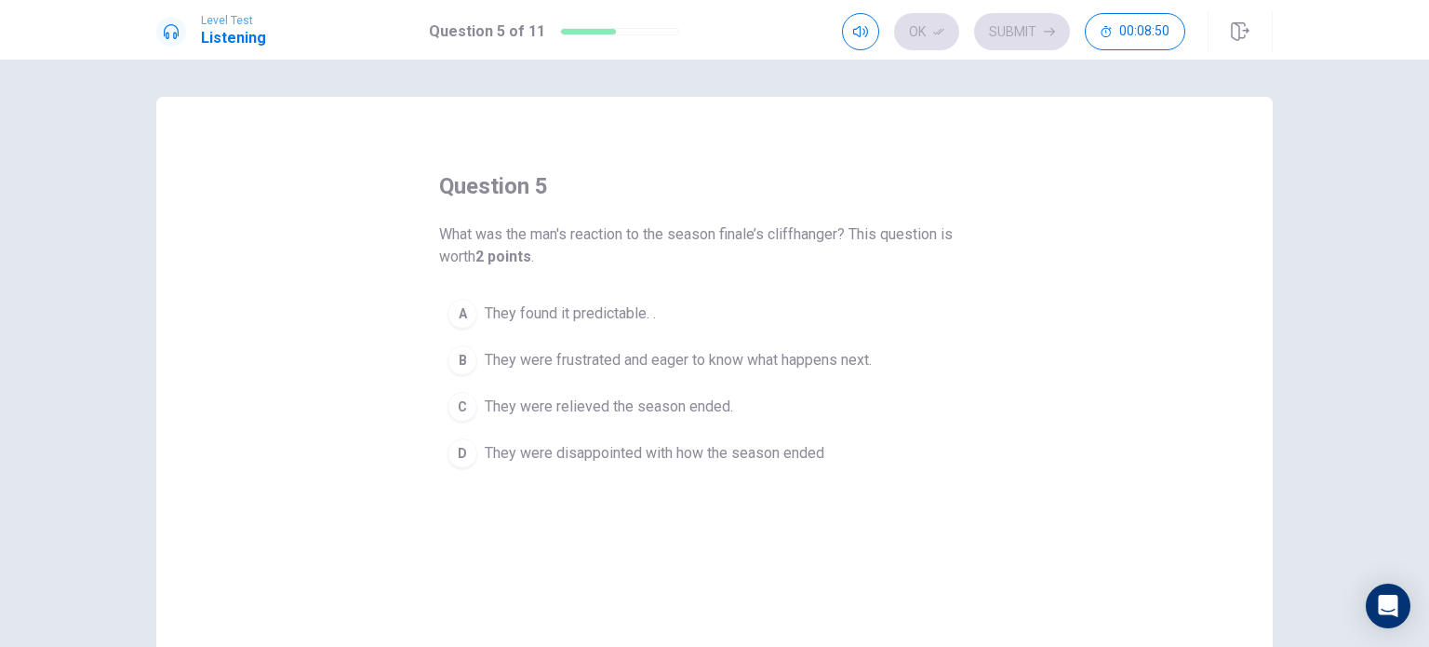
click at [609, 356] on span "They were frustrated and eager to know what happens next." at bounding box center [678, 360] width 387 height 22
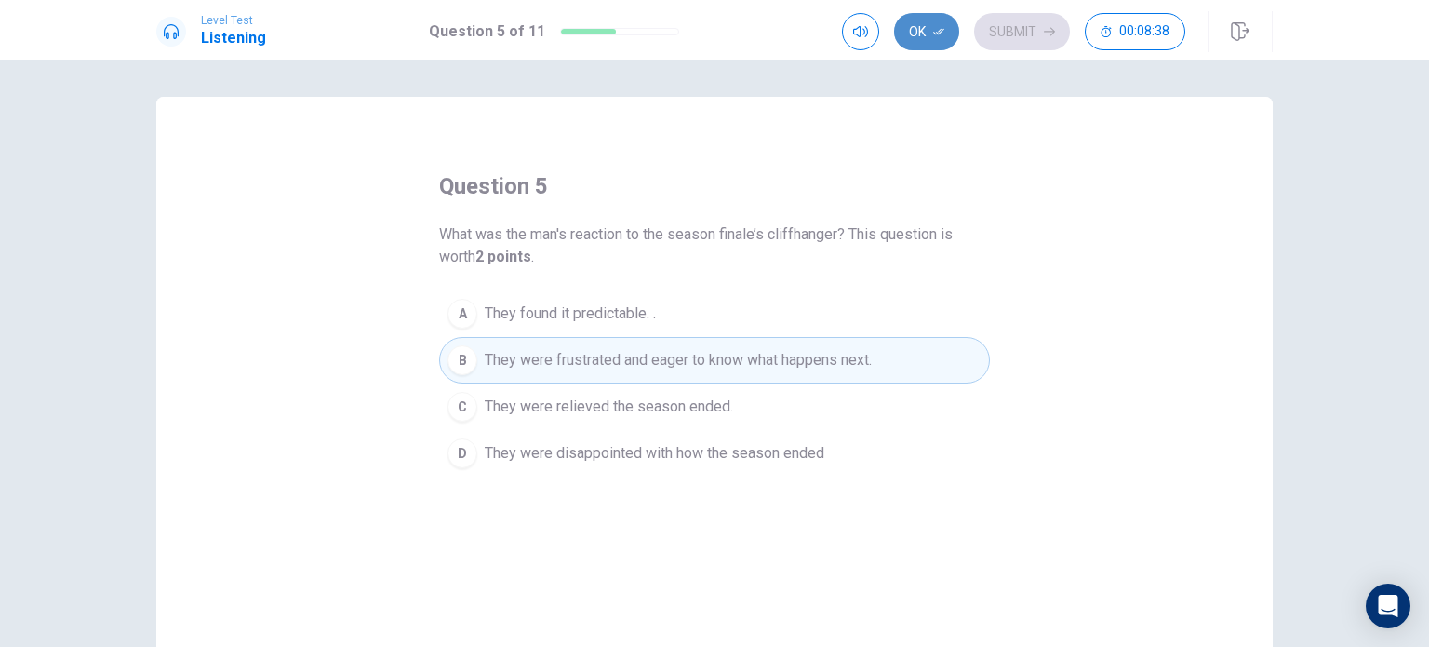
click at [930, 18] on button "Ok" at bounding box center [926, 31] width 65 height 37
click at [643, 410] on span "They were relieved the season ended." at bounding box center [609, 406] width 248 height 22
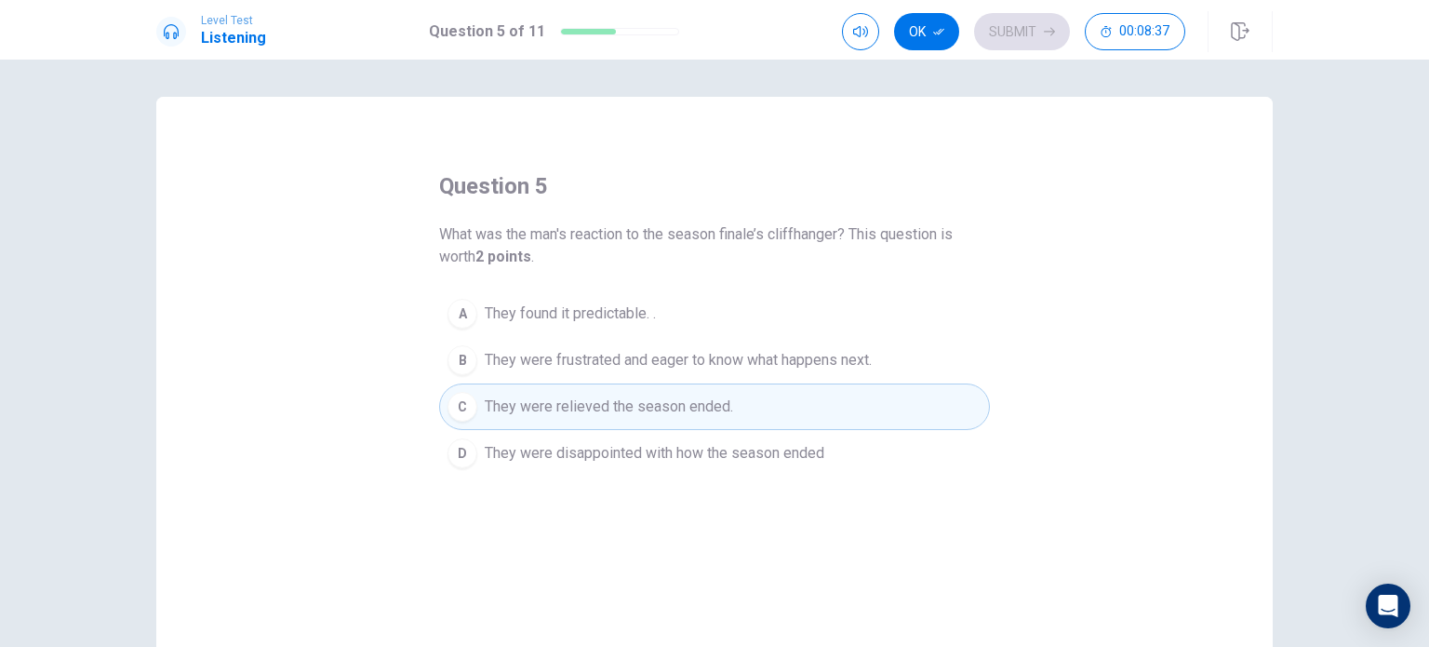
click at [661, 369] on span "They were frustrated and eager to know what happens next." at bounding box center [678, 360] width 387 height 22
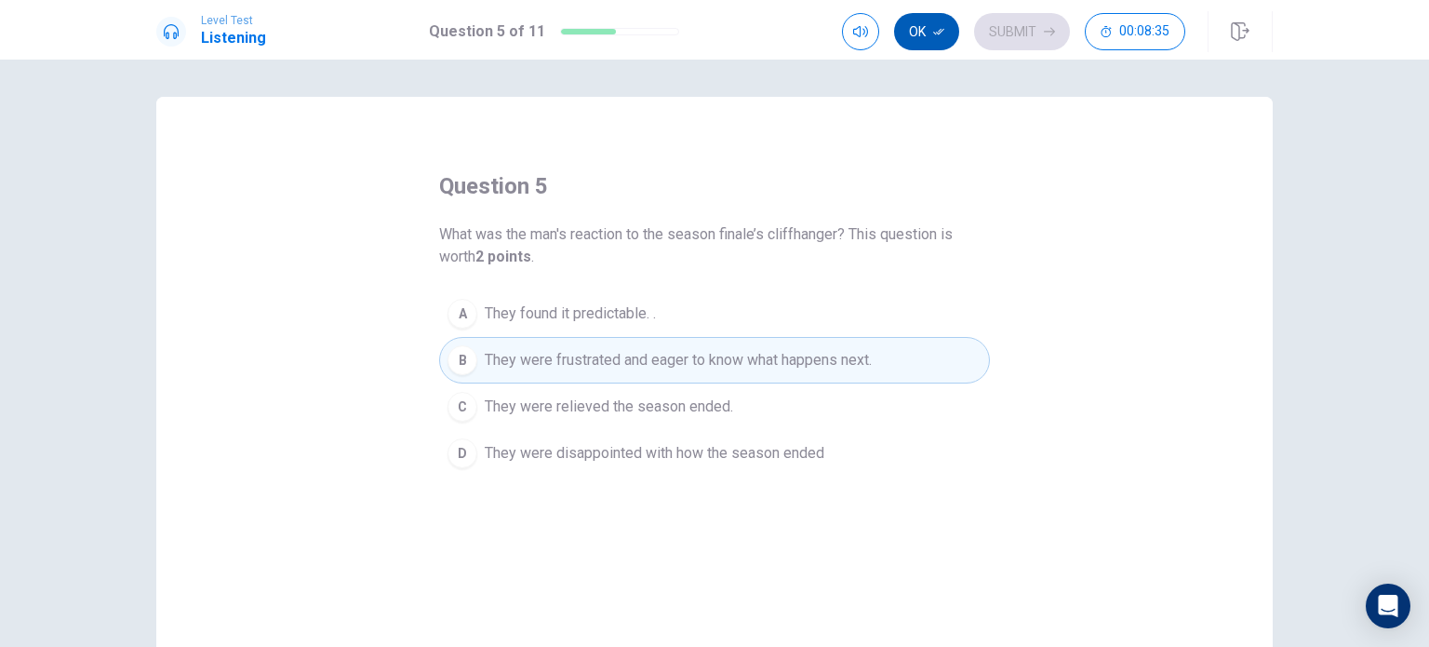
click at [952, 26] on button "Ok" at bounding box center [926, 31] width 65 height 37
click at [1013, 45] on button "Submit" at bounding box center [1022, 31] width 96 height 37
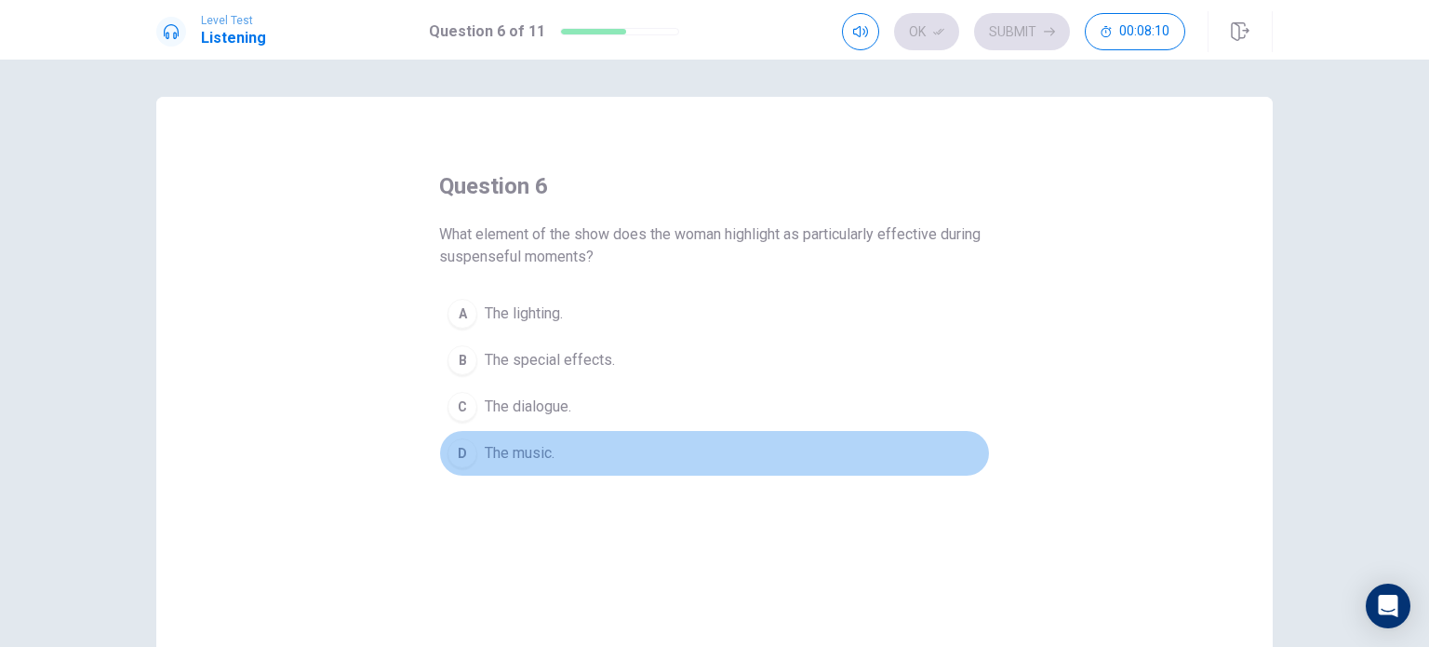
click at [532, 438] on button "D The music." at bounding box center [714, 453] width 551 height 47
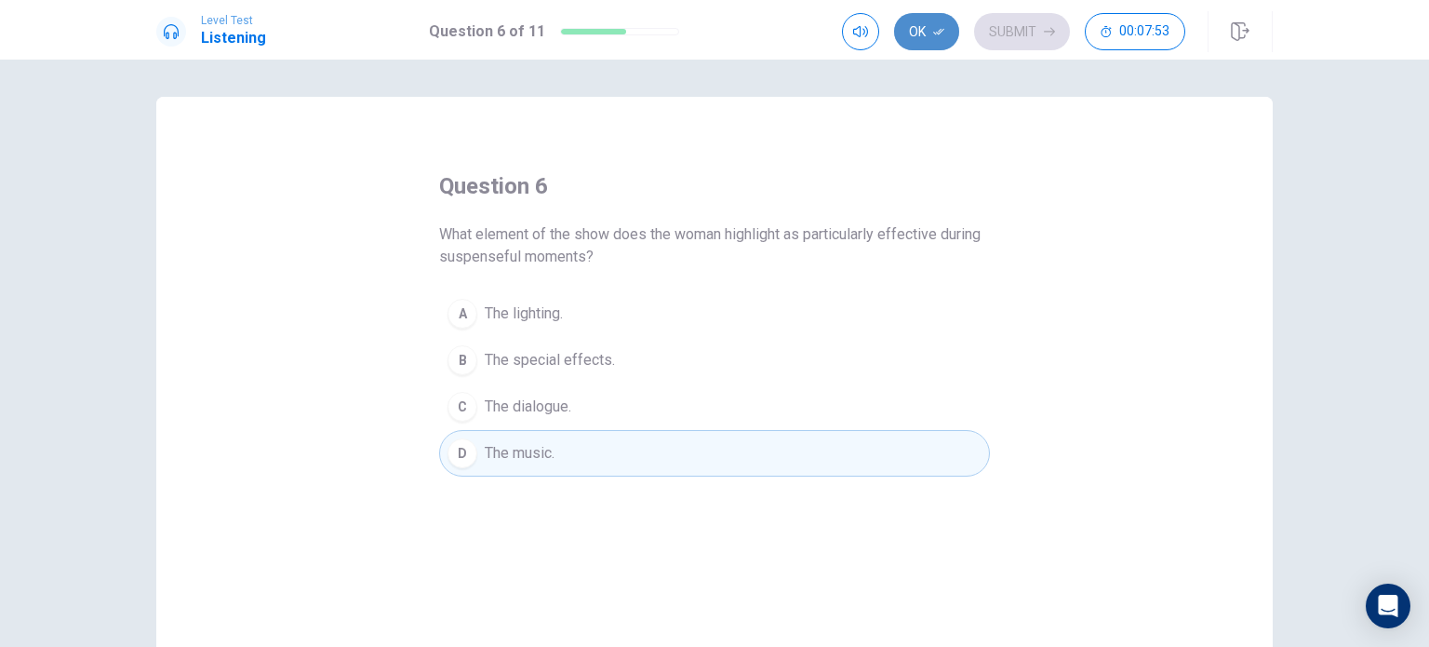
click at [944, 36] on icon "button" at bounding box center [938, 31] width 11 height 11
click at [1001, 33] on button "Submit" at bounding box center [1022, 31] width 96 height 37
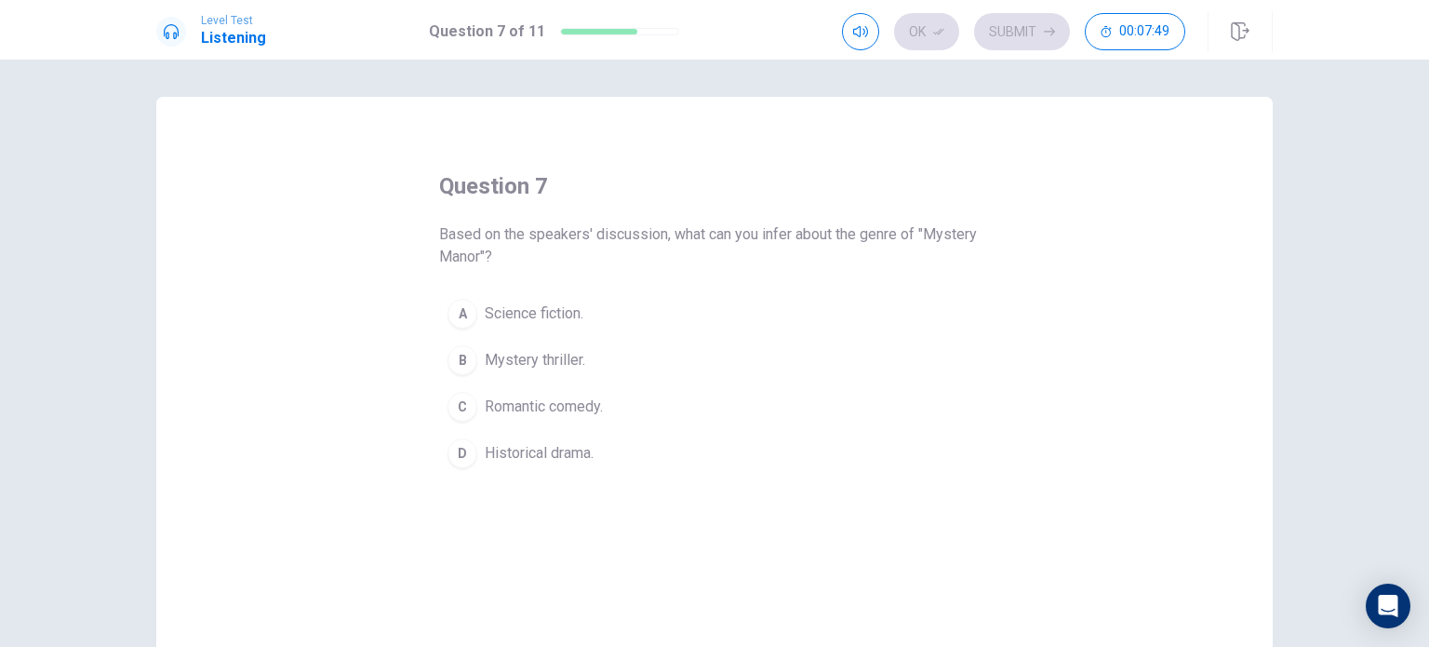
click at [515, 350] on span "Mystery thriller." at bounding box center [535, 360] width 100 height 22
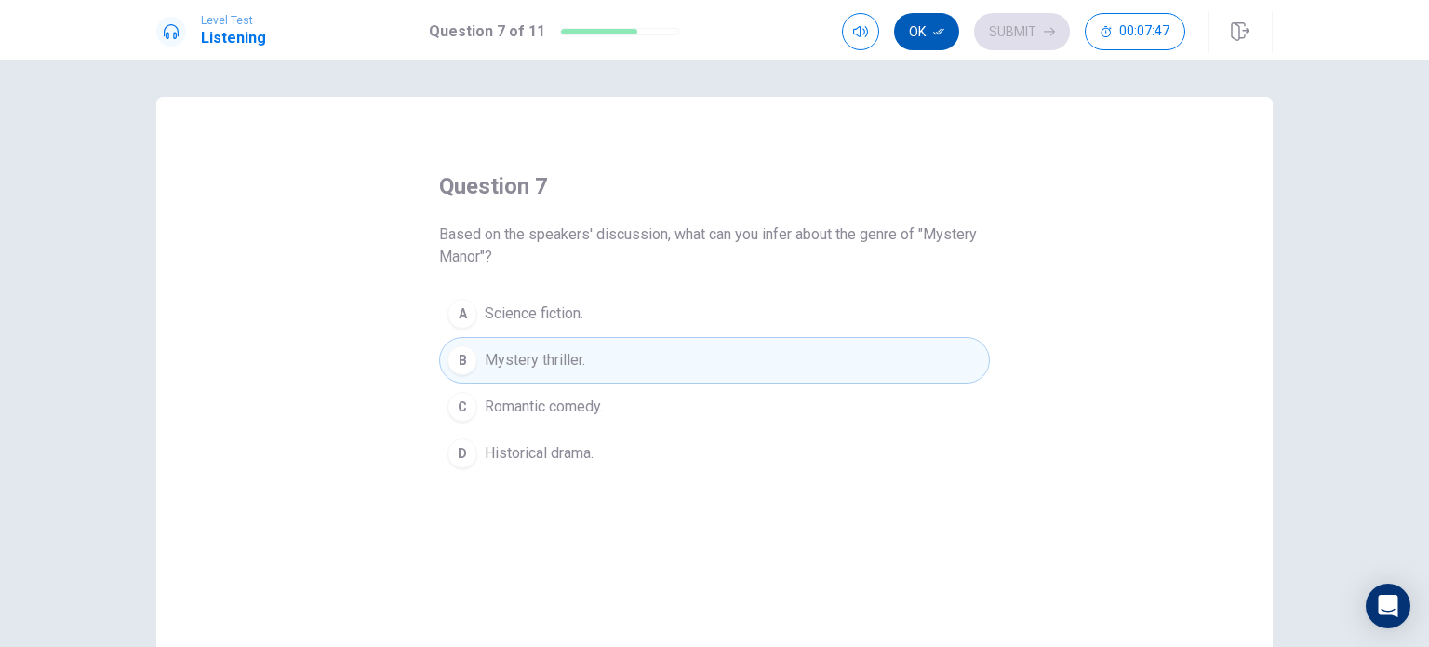
click at [950, 33] on button "Ok" at bounding box center [926, 31] width 65 height 37
click at [1031, 38] on button "Submit" at bounding box center [1022, 31] width 96 height 37
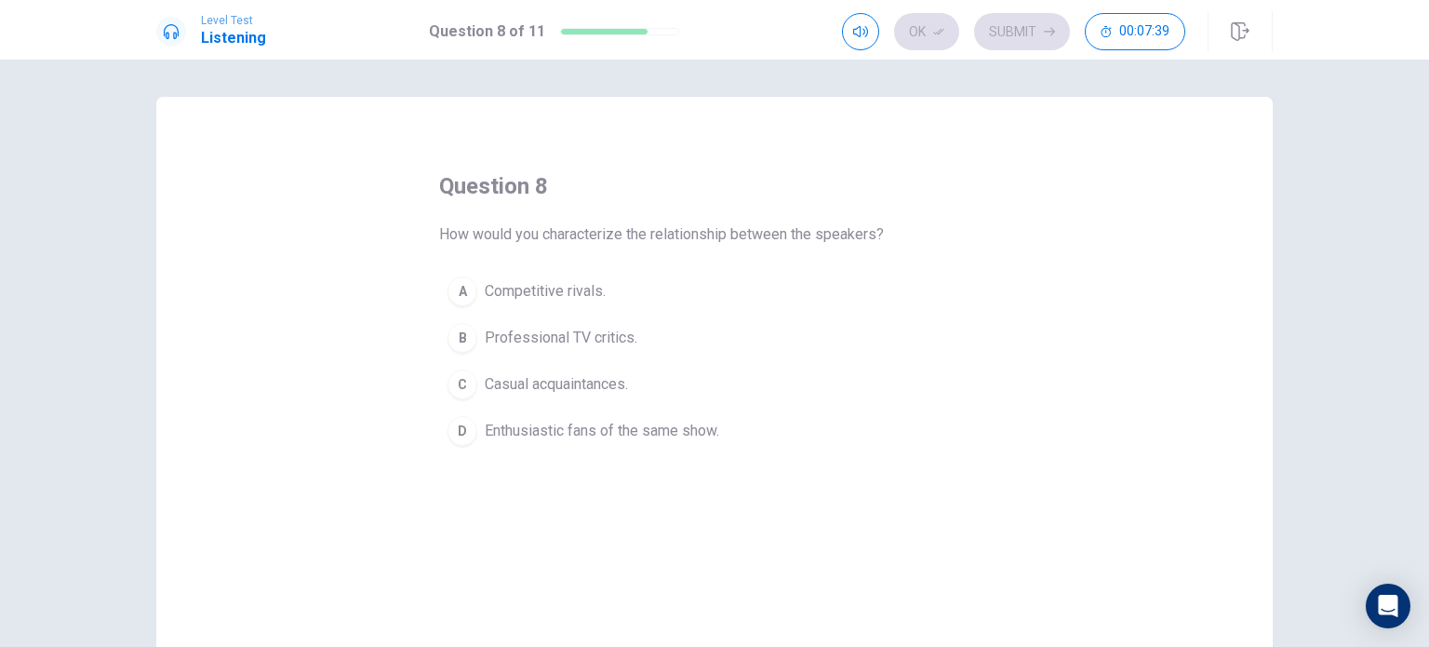
click at [567, 431] on span "Enthusiastic fans of the same show." at bounding box center [602, 431] width 234 height 22
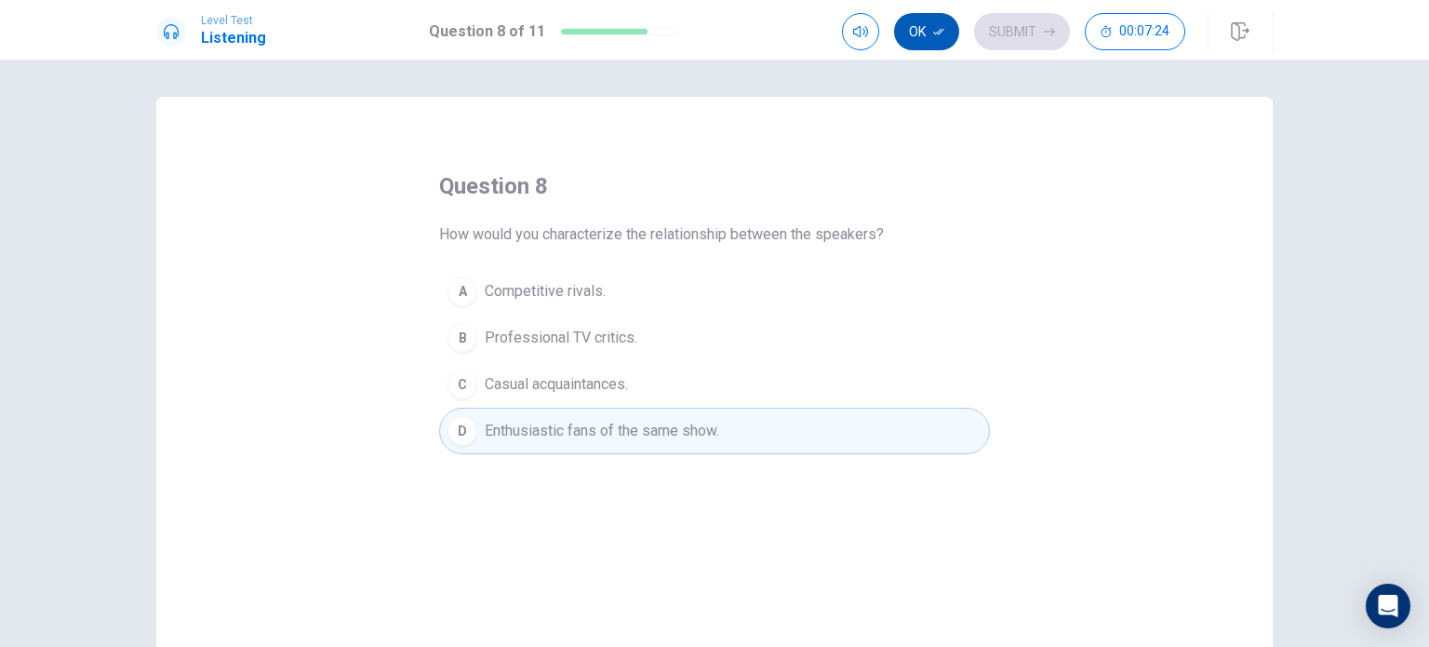
click at [934, 29] on icon "button" at bounding box center [938, 31] width 11 height 11
click at [1050, 40] on button "Submit" at bounding box center [1022, 31] width 96 height 37
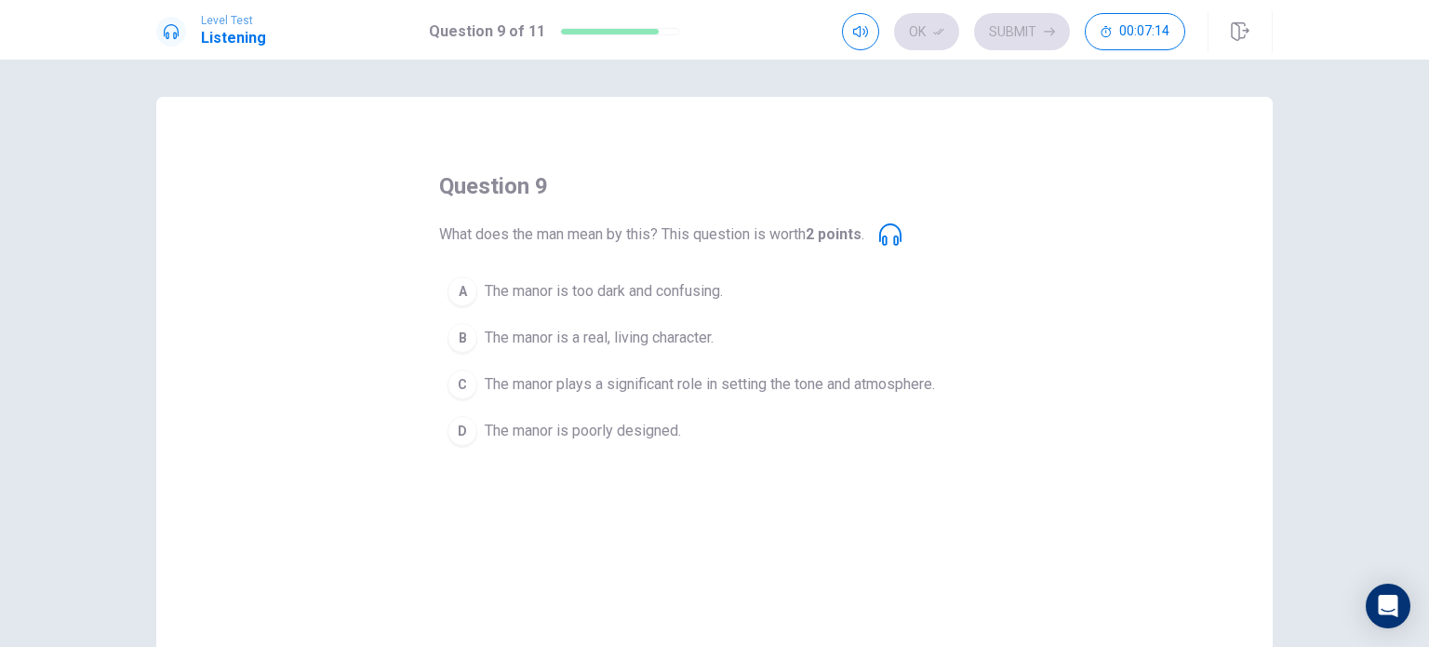
click at [897, 241] on icon at bounding box center [890, 234] width 22 height 22
click at [886, 233] on icon at bounding box center [890, 234] width 22 height 22
click at [855, 41] on button "button" at bounding box center [860, 31] width 37 height 37
click at [856, 40] on button "button" at bounding box center [860, 31] width 37 height 37
click at [813, 381] on span "The manor plays a significant role in setting the tone and atmosphere." at bounding box center [710, 384] width 450 height 22
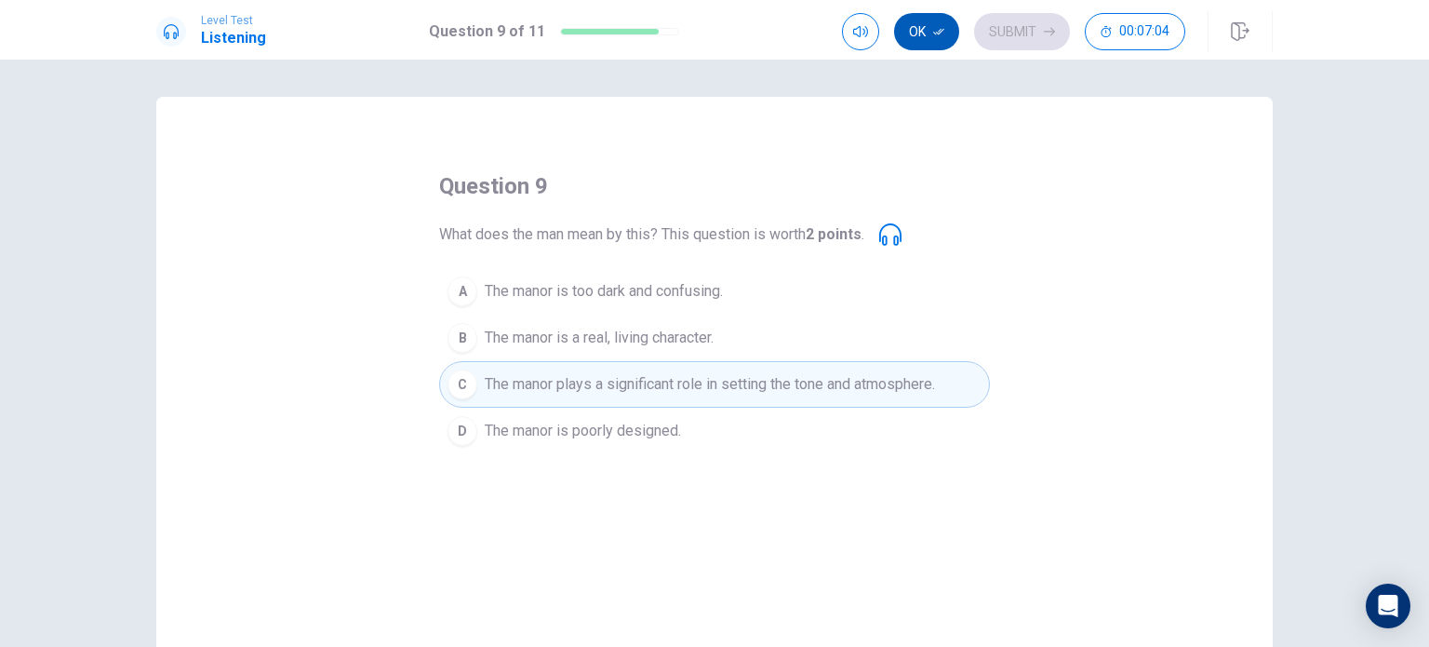
click at [946, 25] on button "Ok" at bounding box center [926, 31] width 65 height 37
click at [1001, 25] on button "Submit" at bounding box center [1022, 31] width 96 height 37
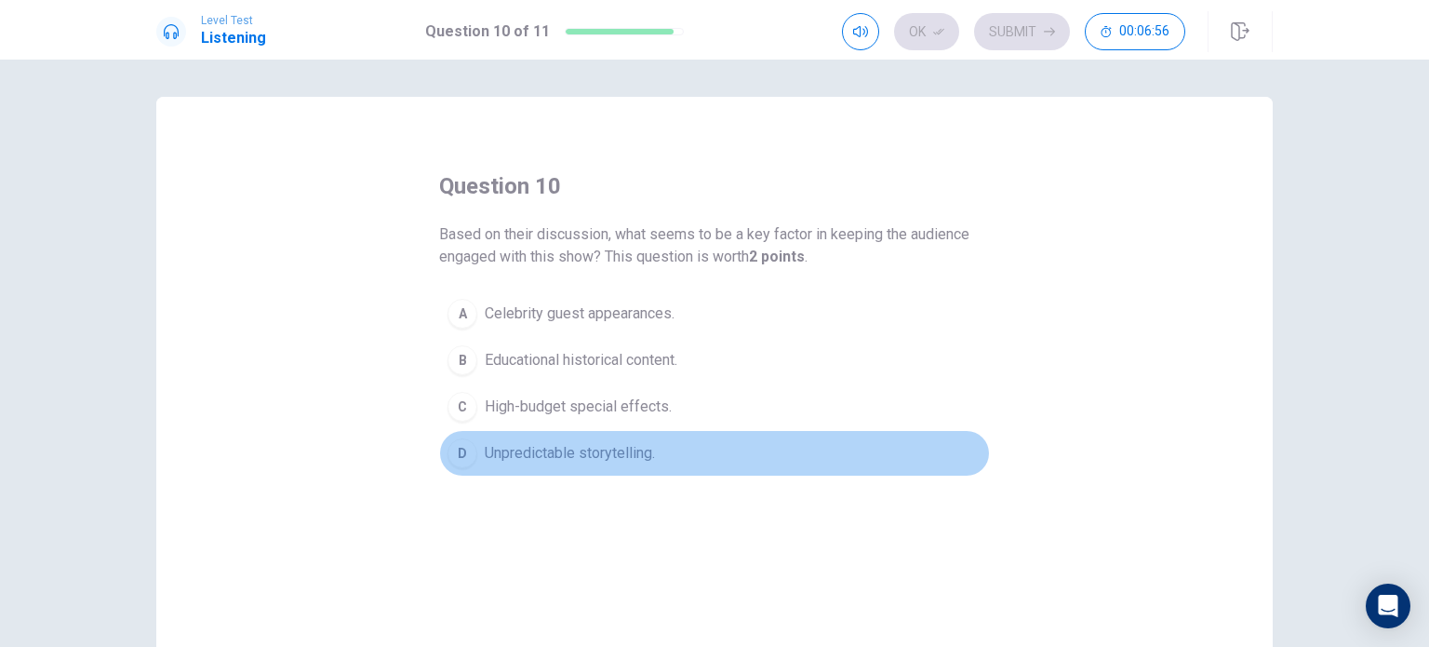
click at [614, 442] on span "Unpredictable storytelling." at bounding box center [570, 453] width 170 height 22
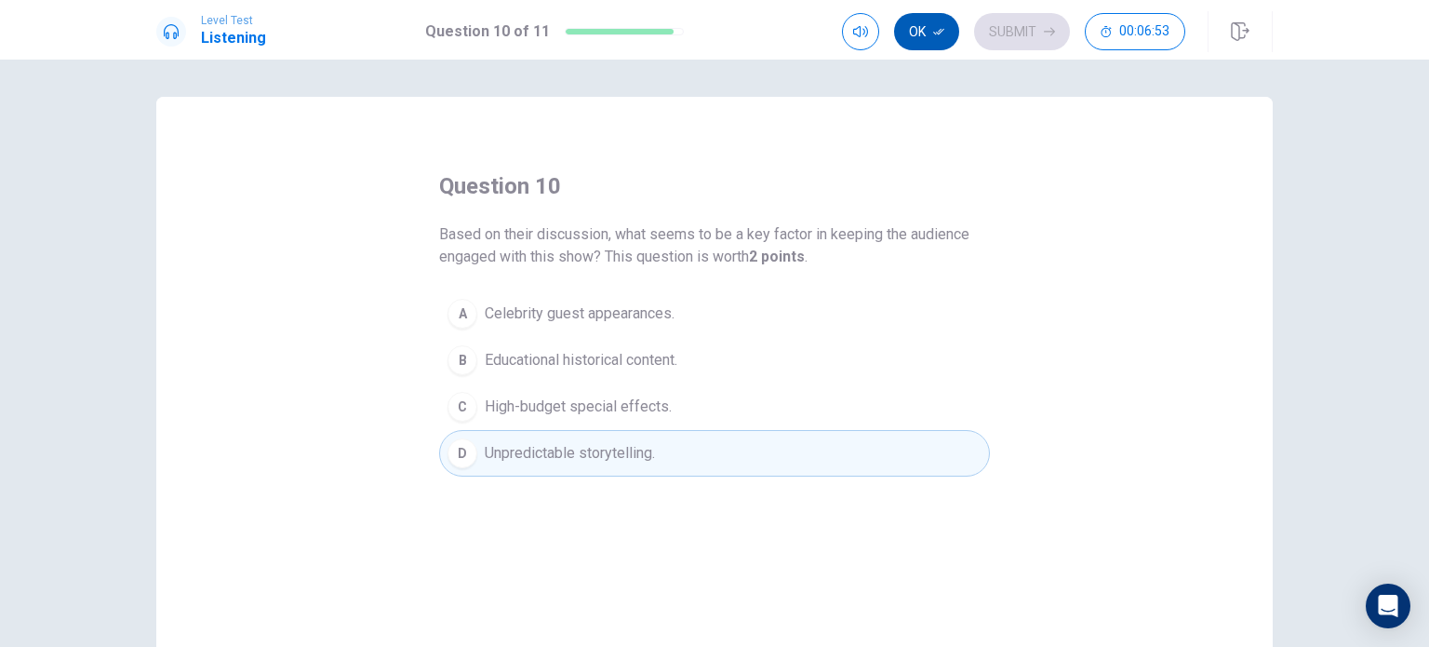
click at [904, 33] on button "Ok" at bounding box center [926, 31] width 65 height 37
click at [1036, 35] on button "Submit" at bounding box center [1022, 31] width 96 height 37
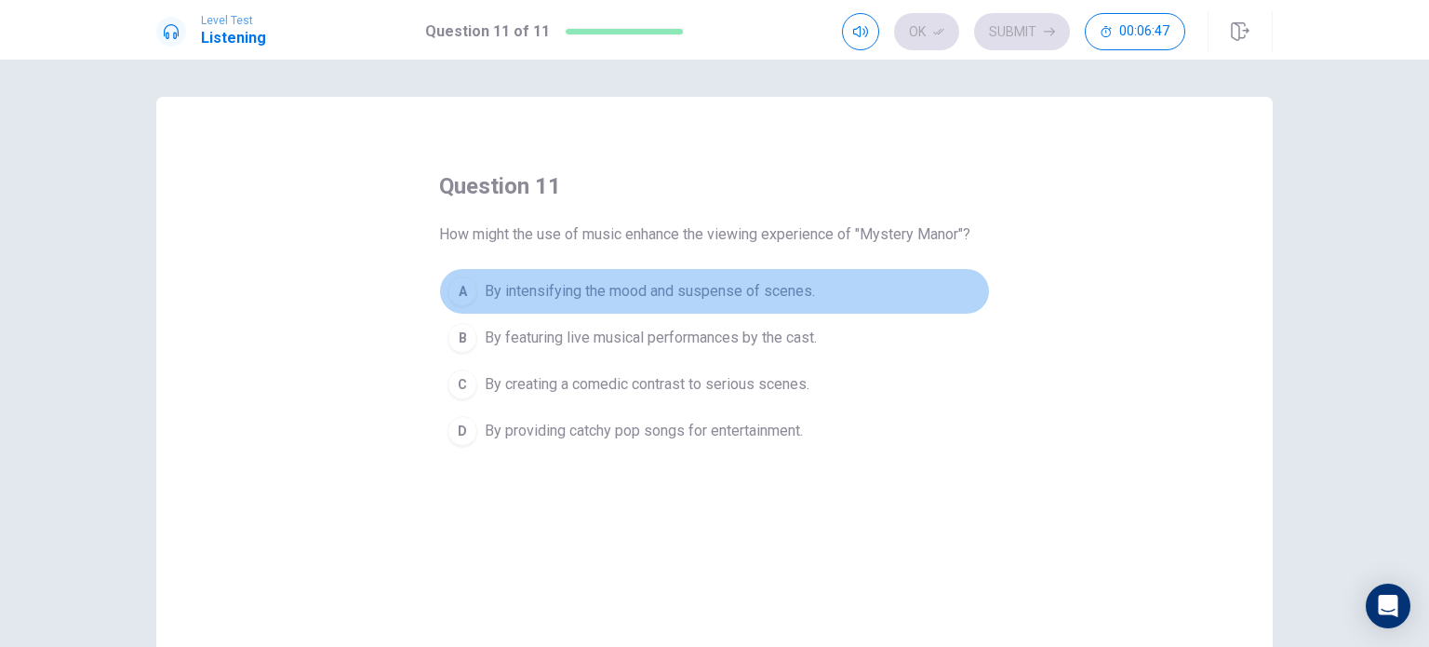
click at [715, 300] on span "By intensifying the mood and suspense of scenes." at bounding box center [650, 291] width 330 height 22
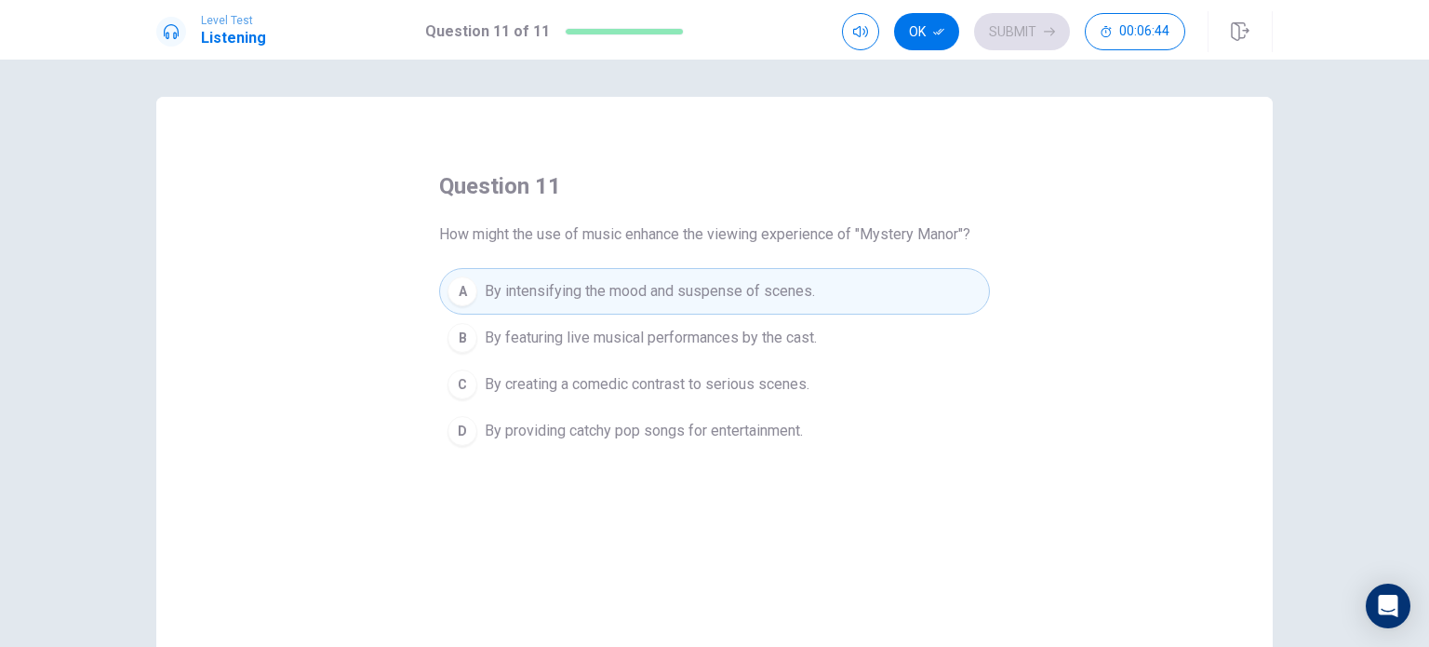
click at [937, 40] on button "Ok" at bounding box center [926, 31] width 65 height 37
click at [1001, 36] on button "Submit" at bounding box center [1022, 31] width 96 height 37
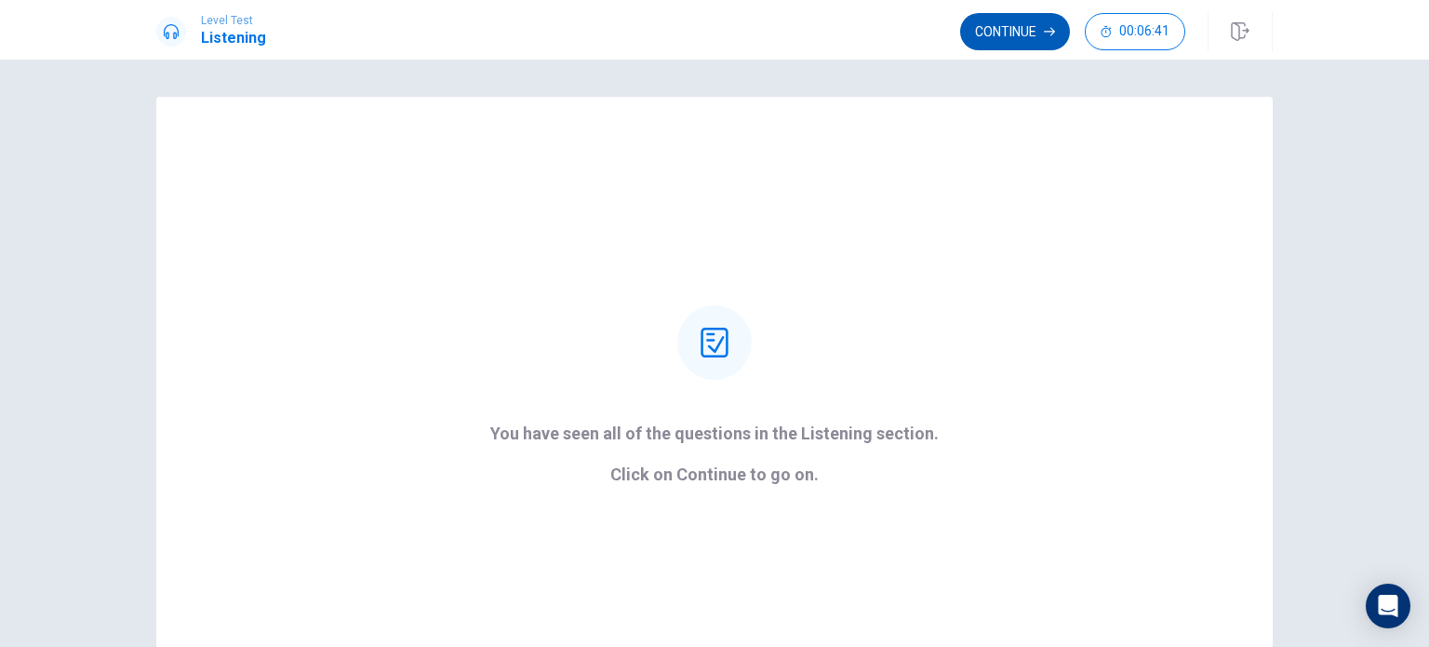
click at [1023, 33] on button "Continue" at bounding box center [1015, 31] width 110 height 37
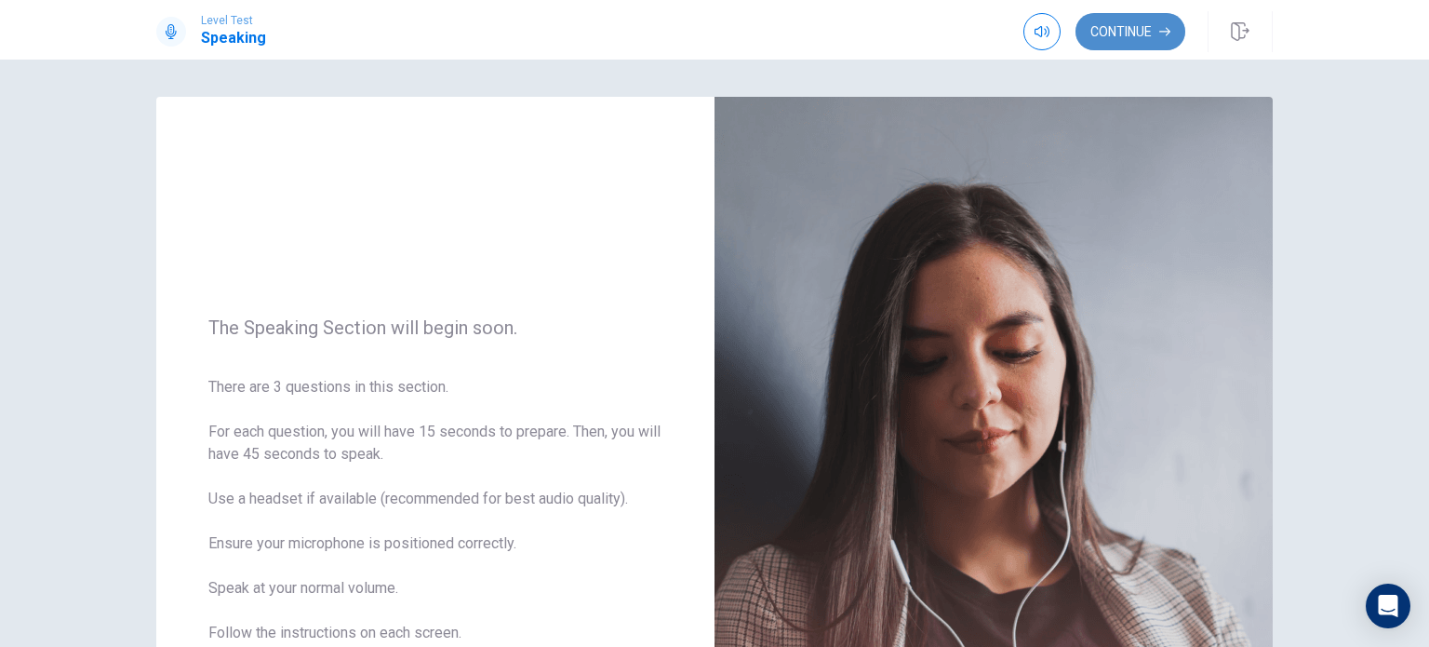
click at [1128, 32] on button "Continue" at bounding box center [1131, 31] width 110 height 37
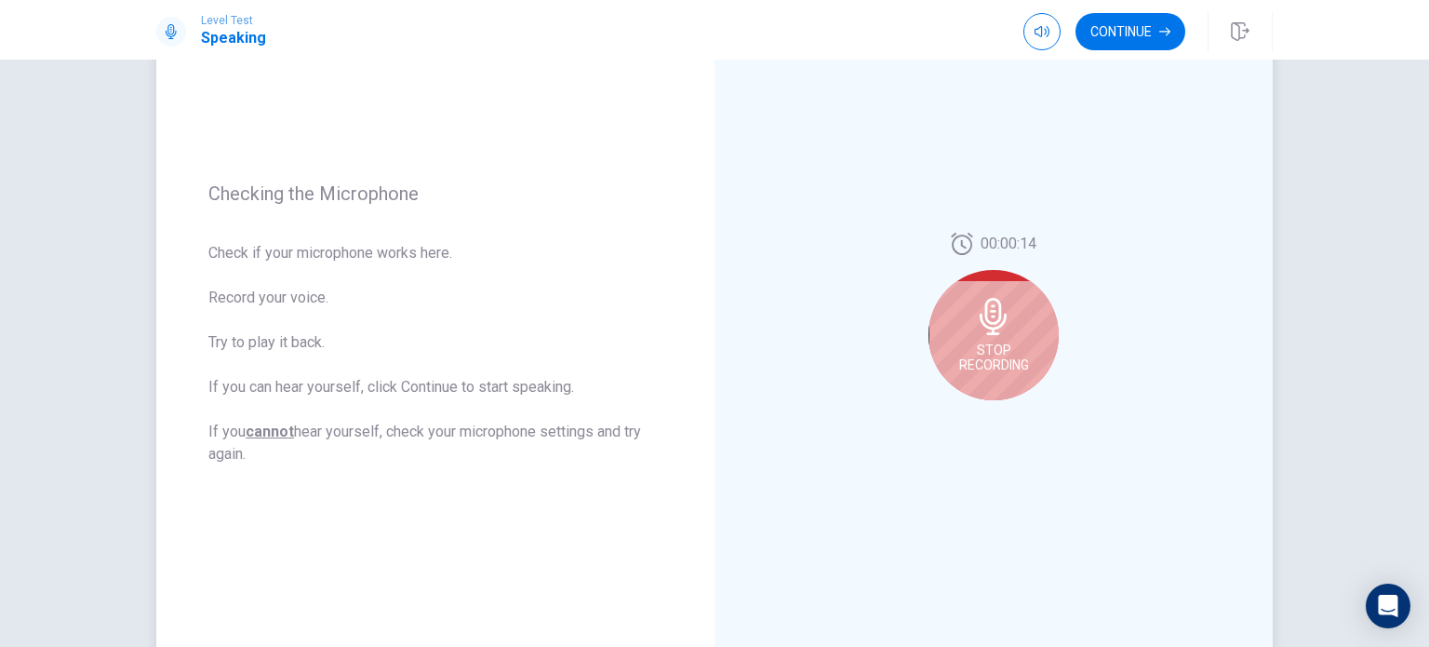
scroll to position [186, 0]
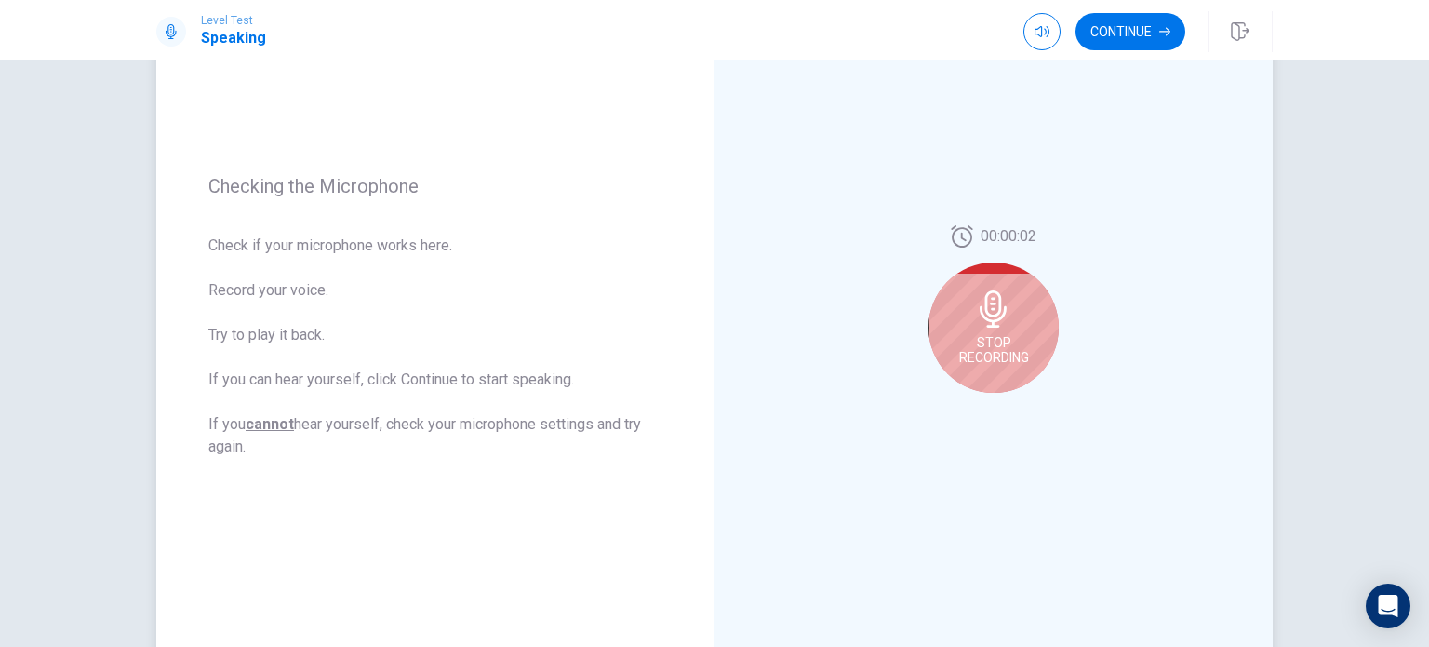
click at [1022, 322] on div "Stop Recording" at bounding box center [994, 327] width 130 height 130
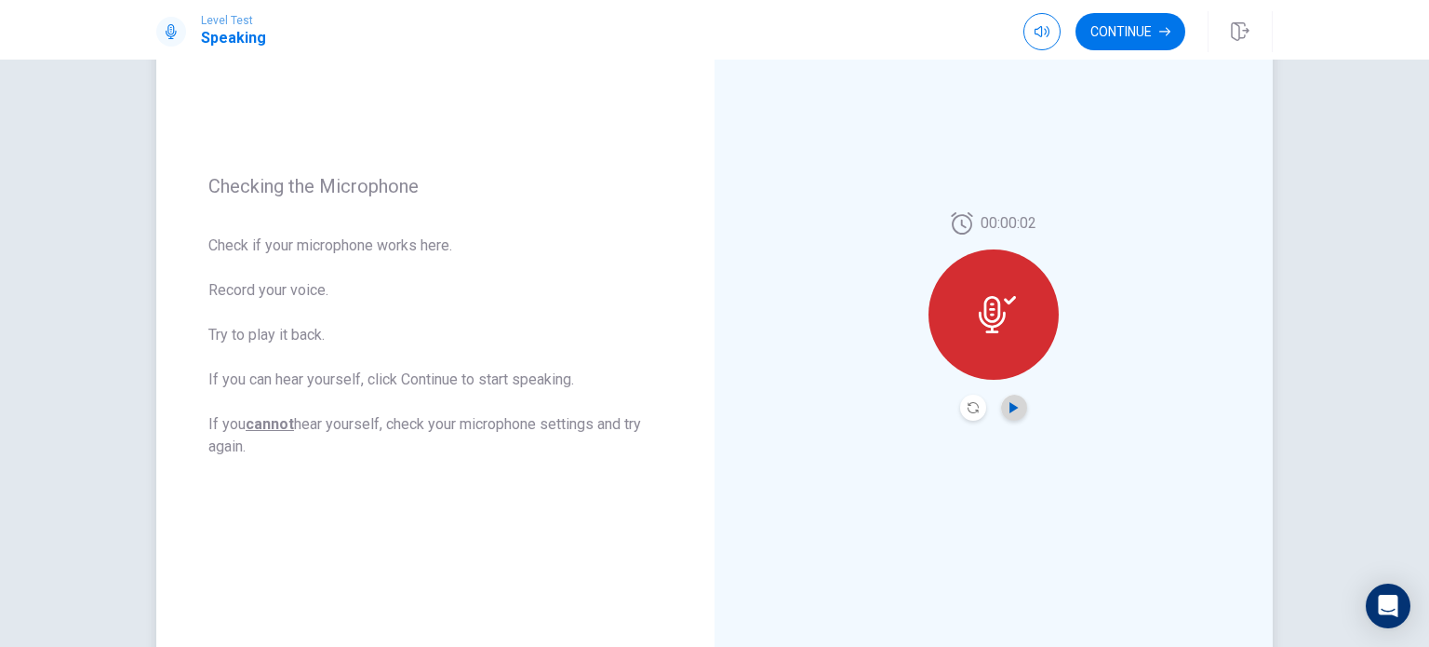
click at [1014, 411] on icon "Play Audio" at bounding box center [1014, 407] width 11 height 11
click at [968, 418] on button "Record Again" at bounding box center [973, 408] width 26 height 26
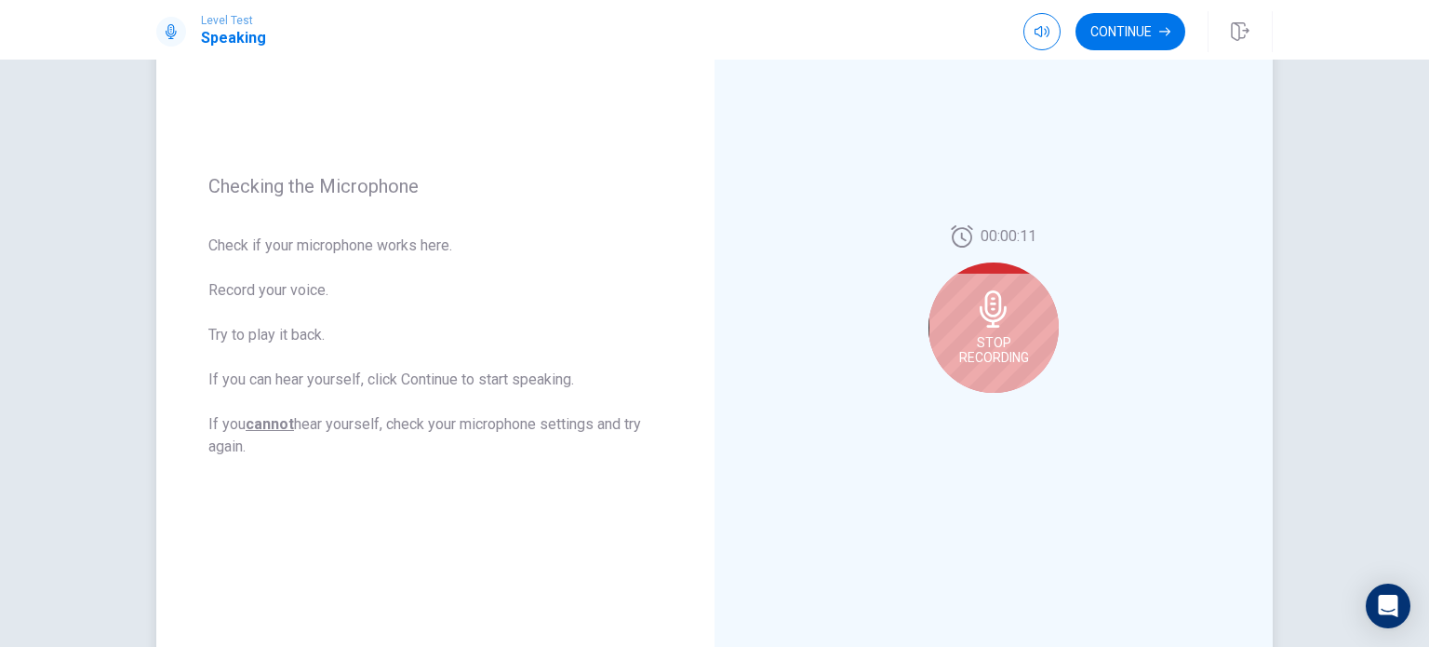
click at [994, 328] on div "Stop Recording" at bounding box center [994, 327] width 130 height 130
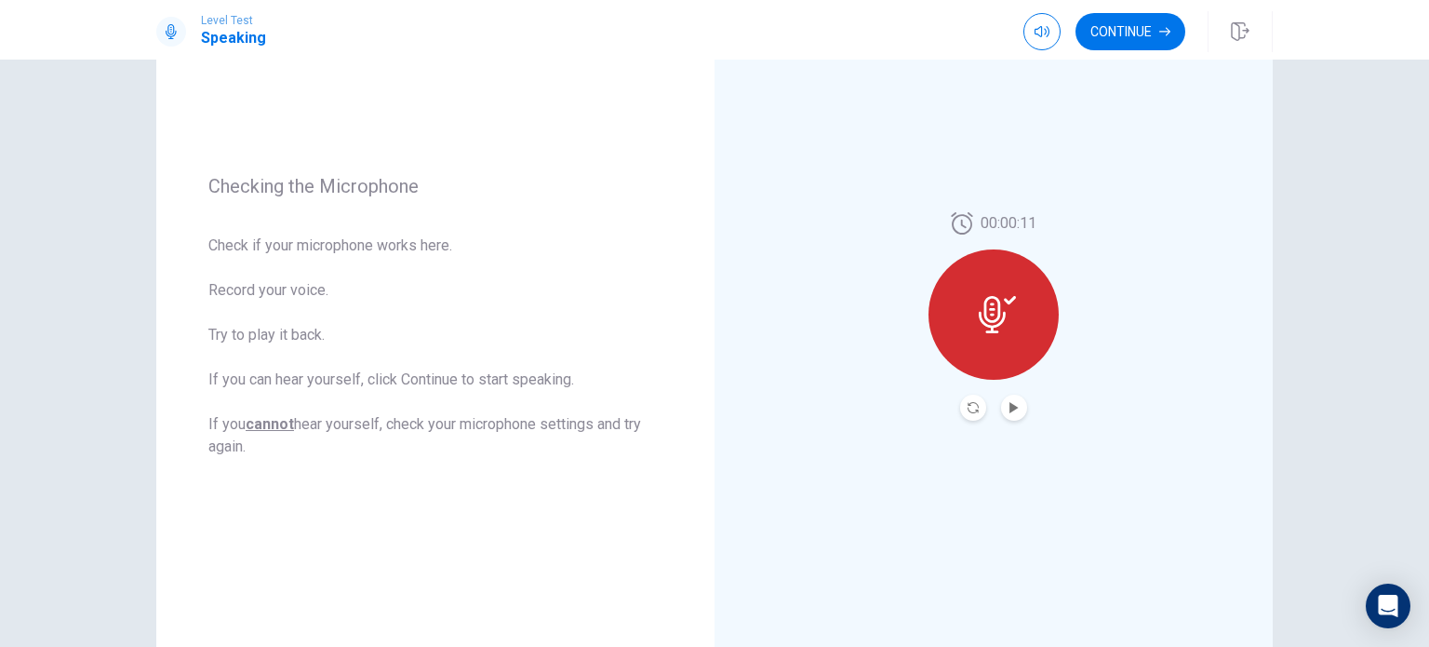
click at [1016, 412] on button "Play Audio" at bounding box center [1014, 408] width 26 height 26
click at [1149, 43] on button "Continue" at bounding box center [1131, 31] width 110 height 37
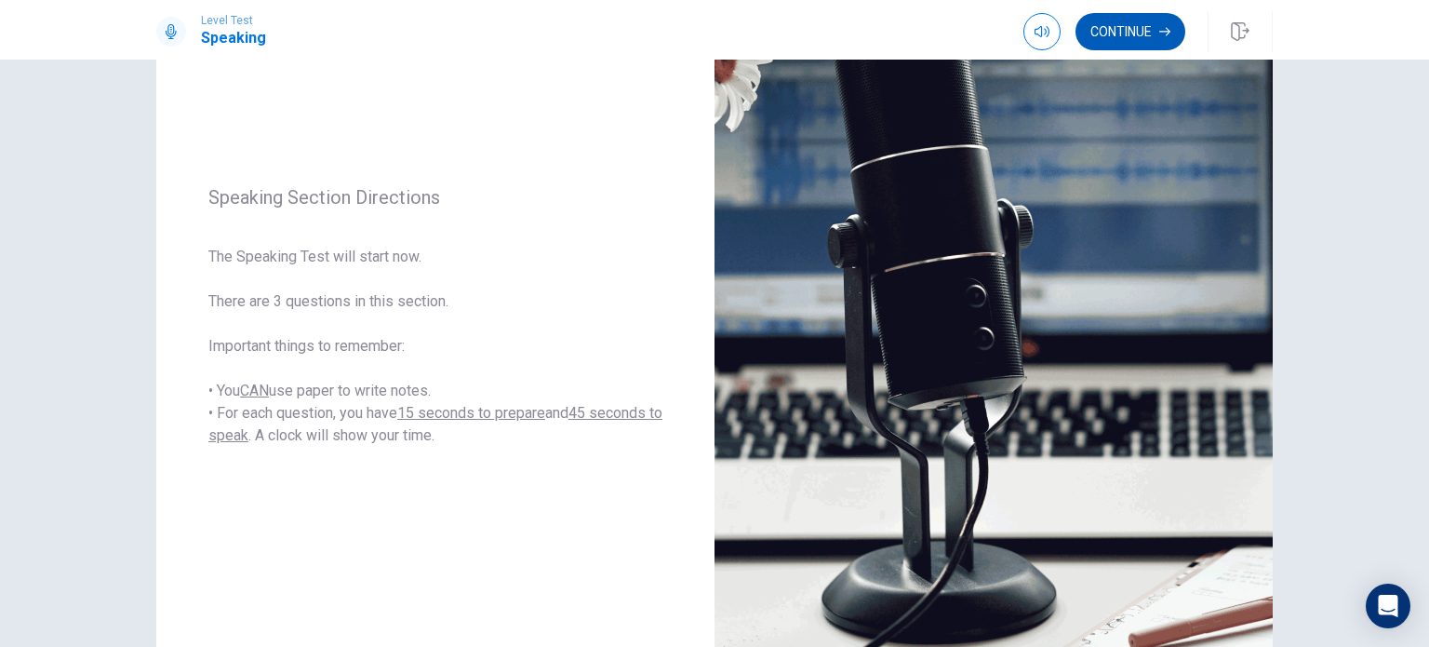
click at [1148, 40] on button "Continue" at bounding box center [1131, 31] width 110 height 37
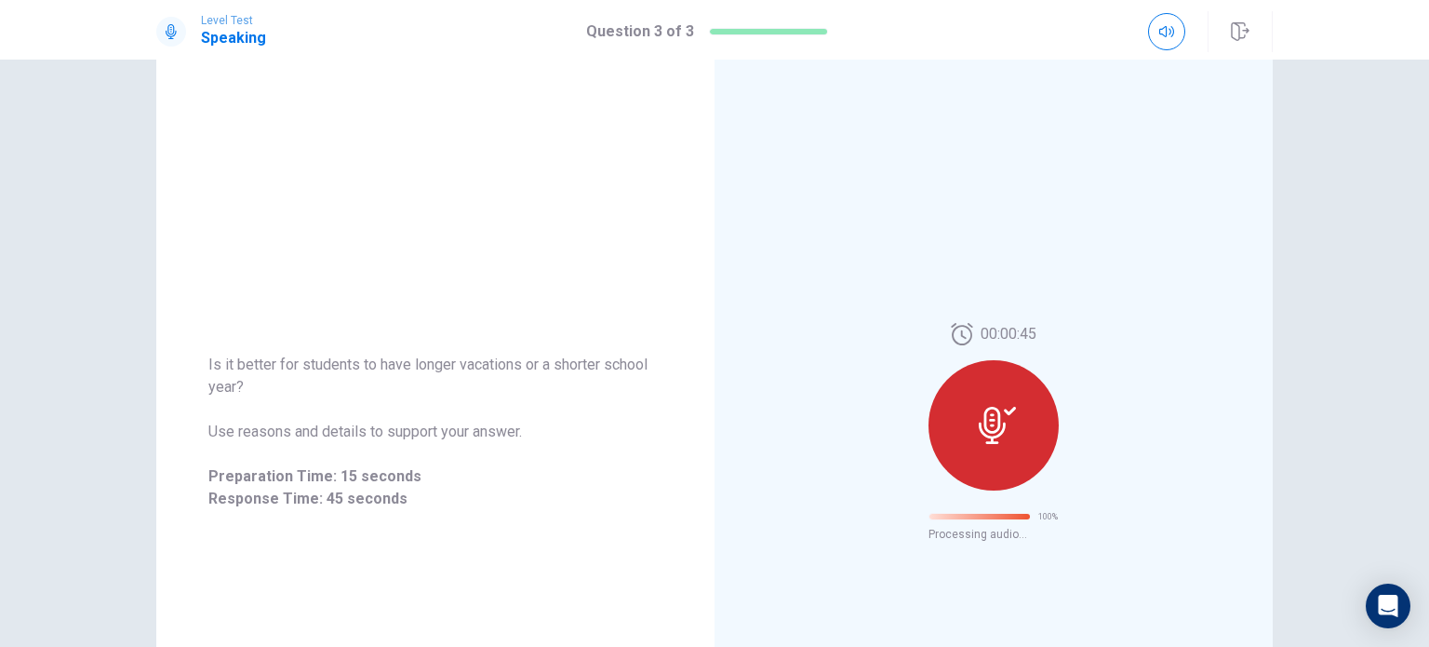
scroll to position [30, 0]
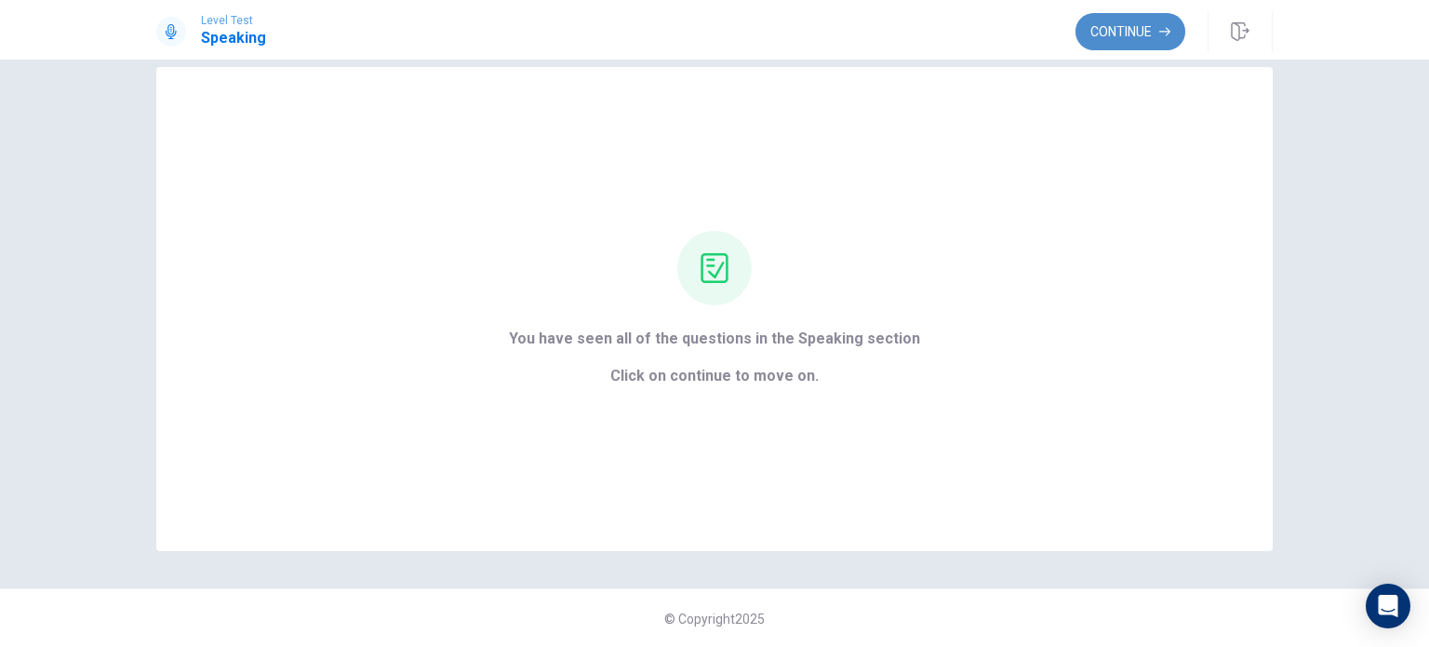
click at [1118, 33] on button "Continue" at bounding box center [1131, 31] width 110 height 37
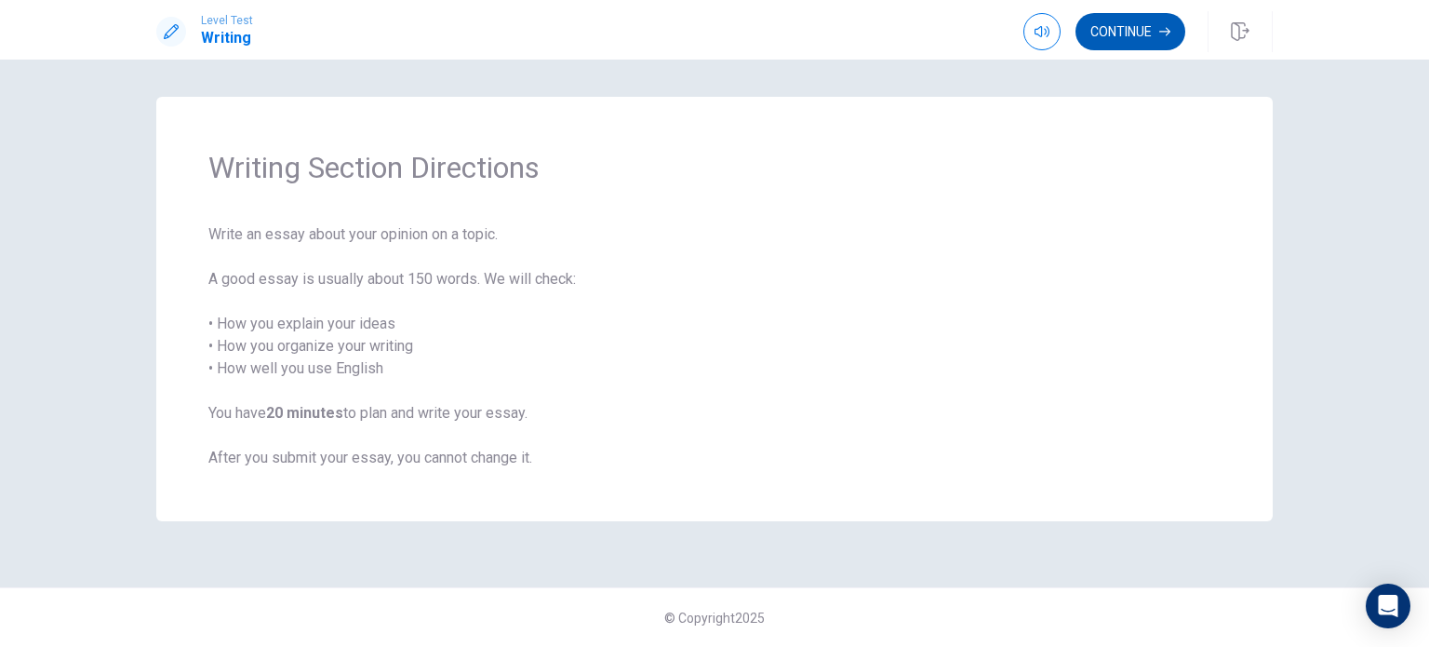
click at [1142, 37] on button "Continue" at bounding box center [1131, 31] width 110 height 37
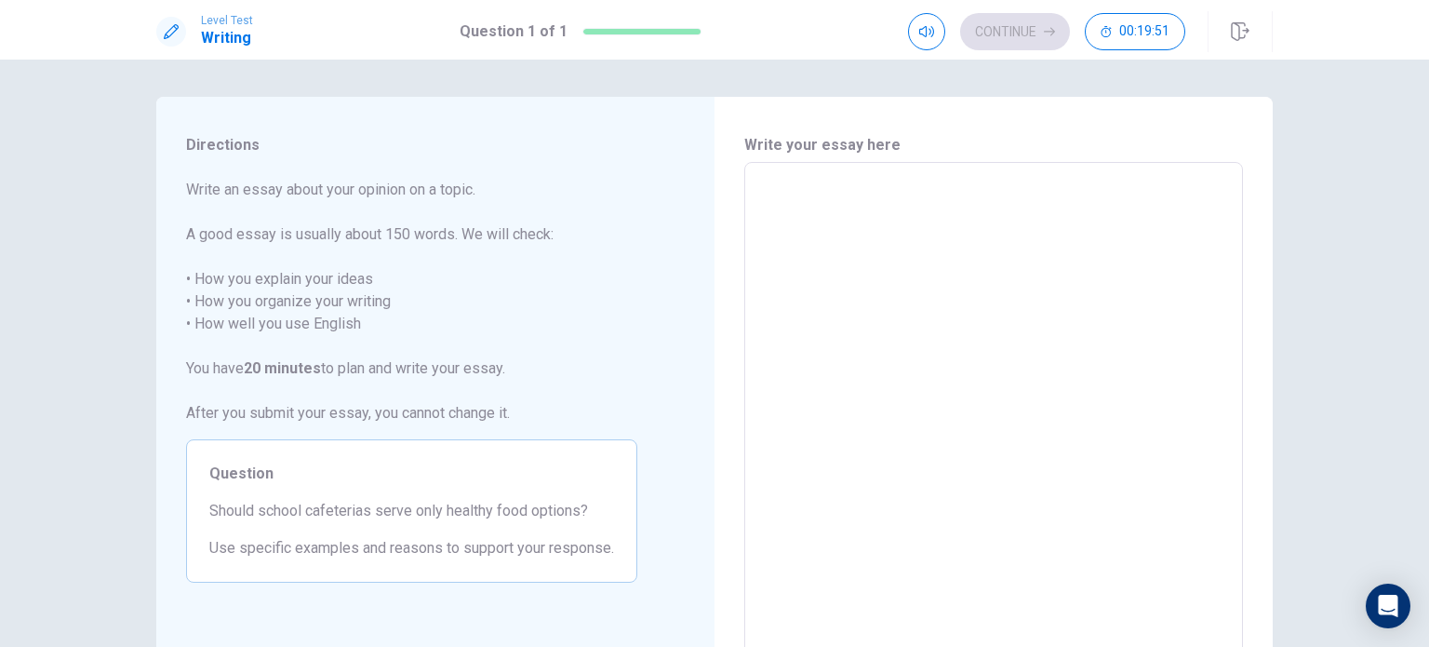
click at [916, 229] on textarea at bounding box center [993, 420] width 473 height 484
click at [790, 209] on textarea at bounding box center [993, 420] width 473 height 484
click at [1149, 143] on h6 "Write your essay here" at bounding box center [993, 145] width 499 height 22
click at [1052, 197] on textarea at bounding box center [993, 420] width 473 height 484
type textarea "x"
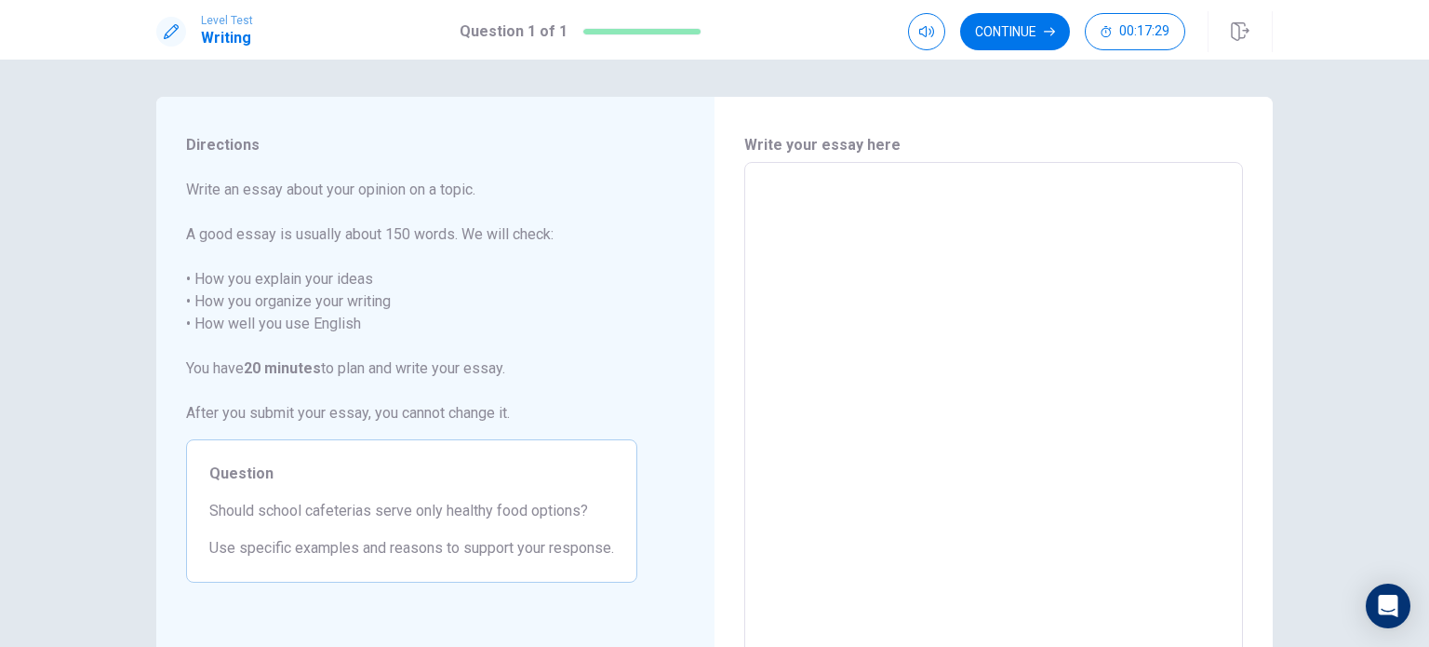
type textarea "S"
type textarea "x"
type textarea "Sc"
type textarea "x"
type textarea "Sch"
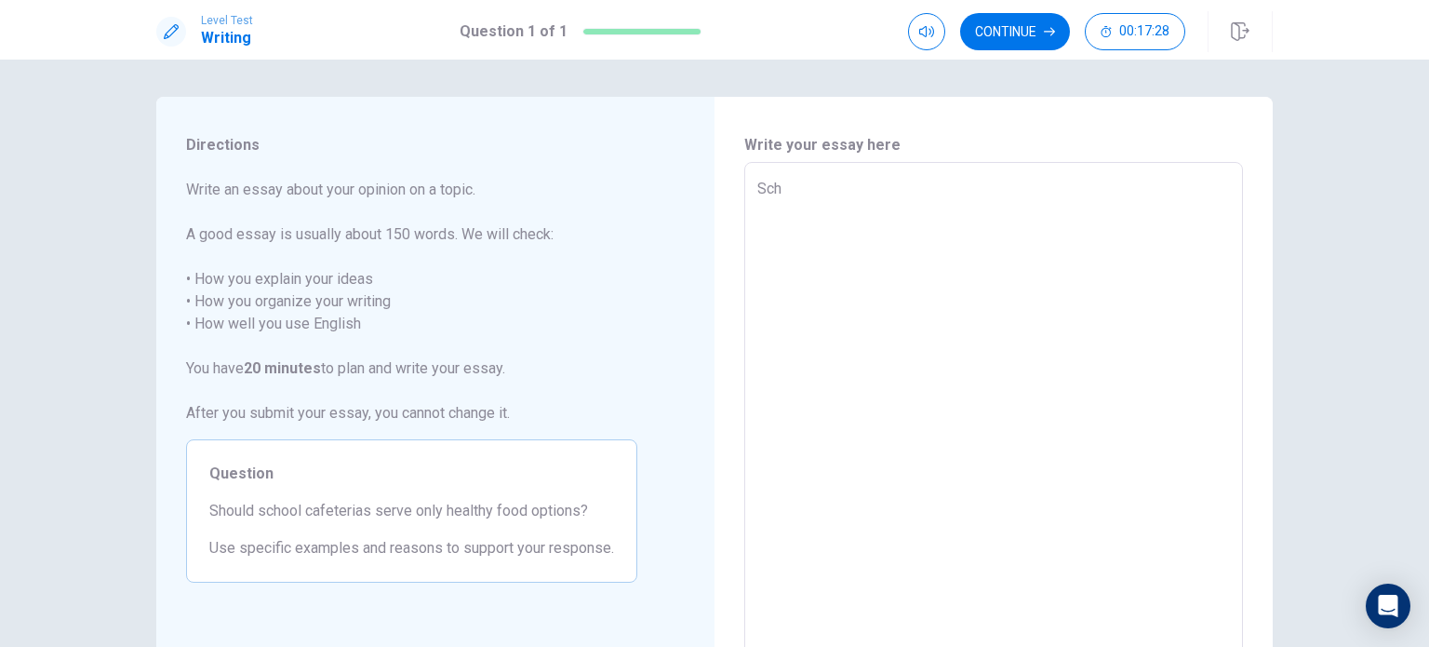
type textarea "x"
type textarea "Scho"
type textarea "x"
type textarea "Schoo"
type textarea "x"
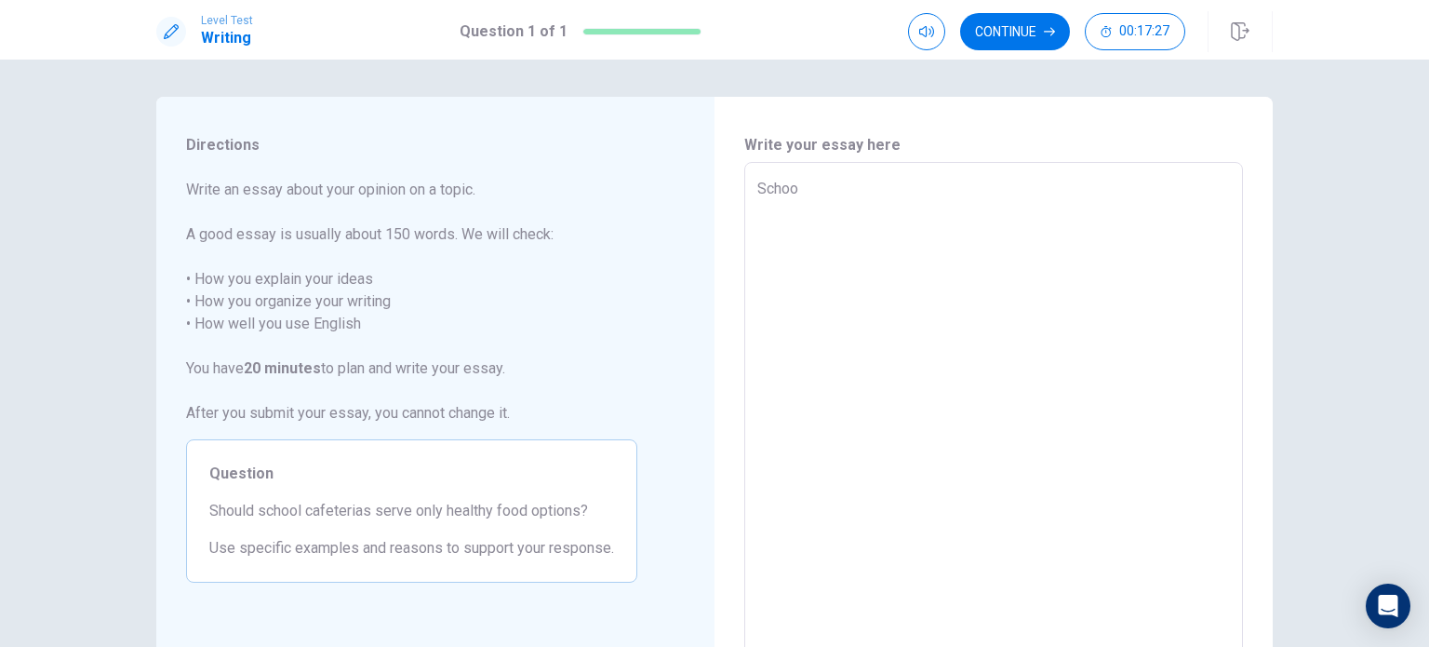
type textarea "School"
type textarea "x"
type textarea "School"
type textarea "x"
type textarea "School c"
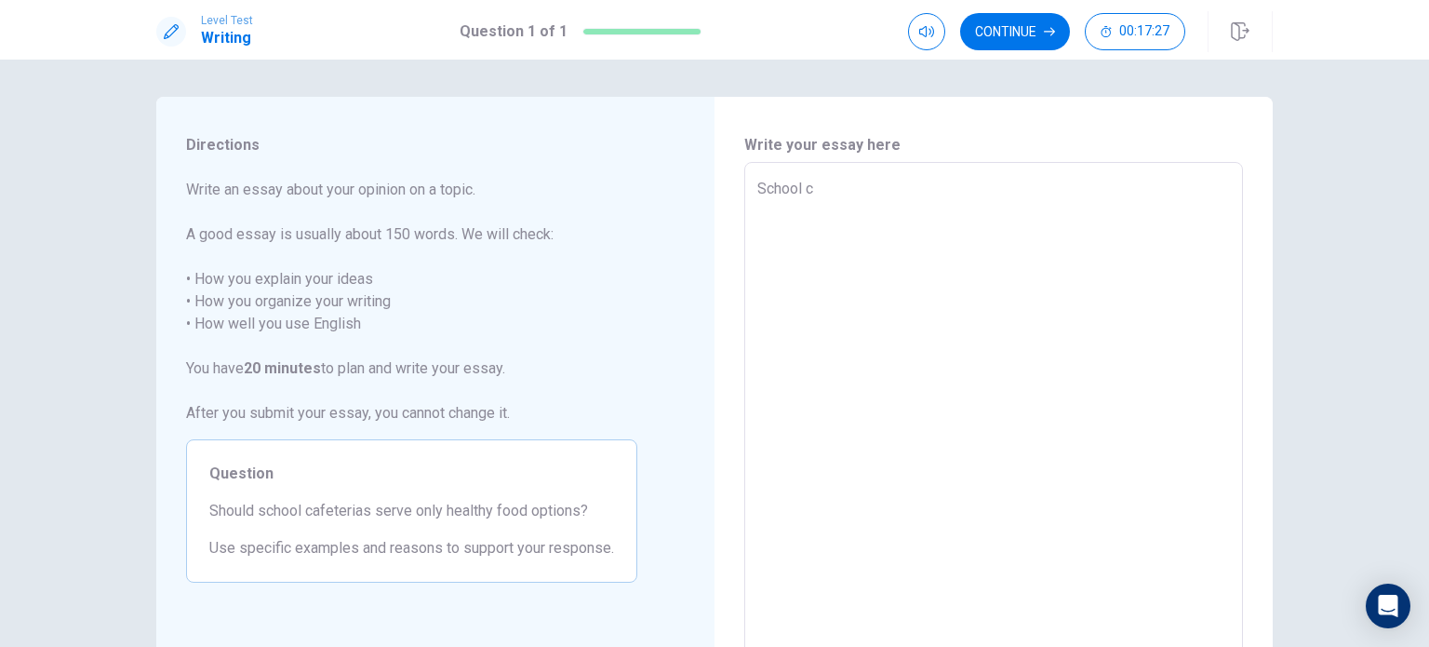
type textarea "x"
type textarea "School ca"
type textarea "x"
type textarea "School caf"
type textarea "x"
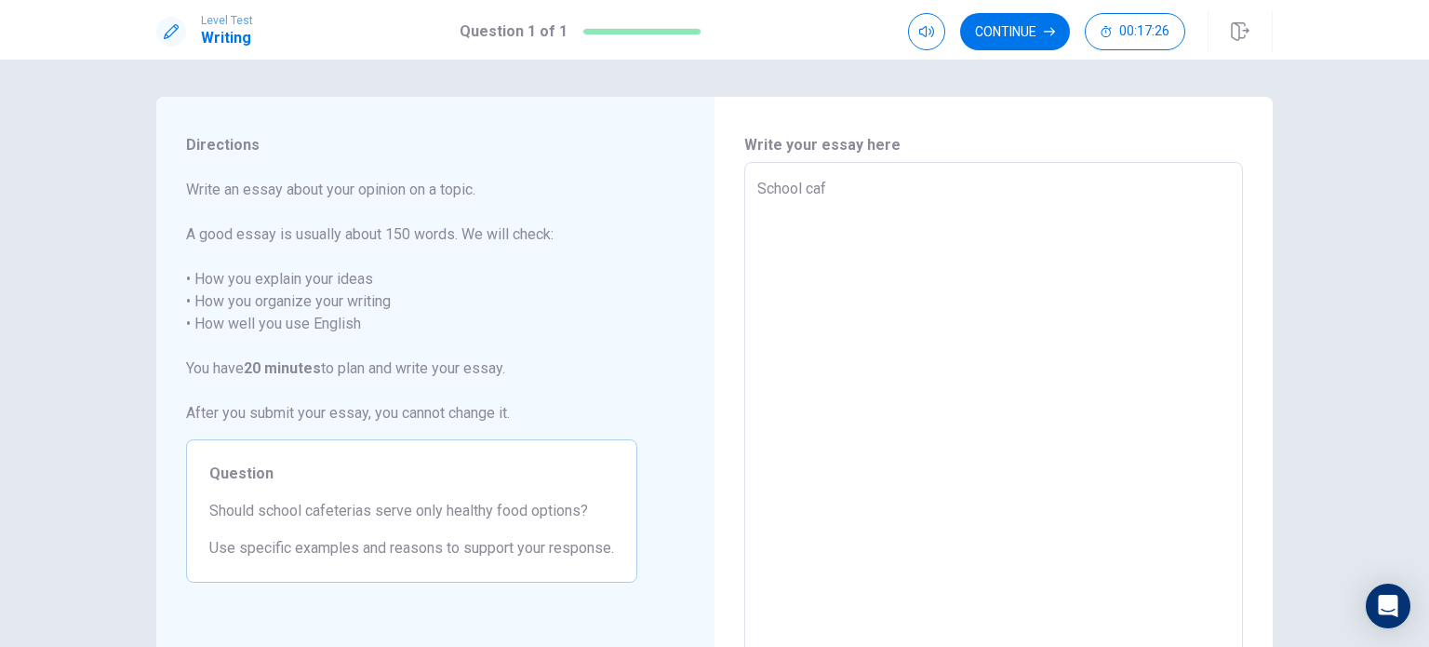
type textarea "School cafe"
type textarea "x"
type textarea "School cafet"
type textarea "x"
type textarea "School cafete"
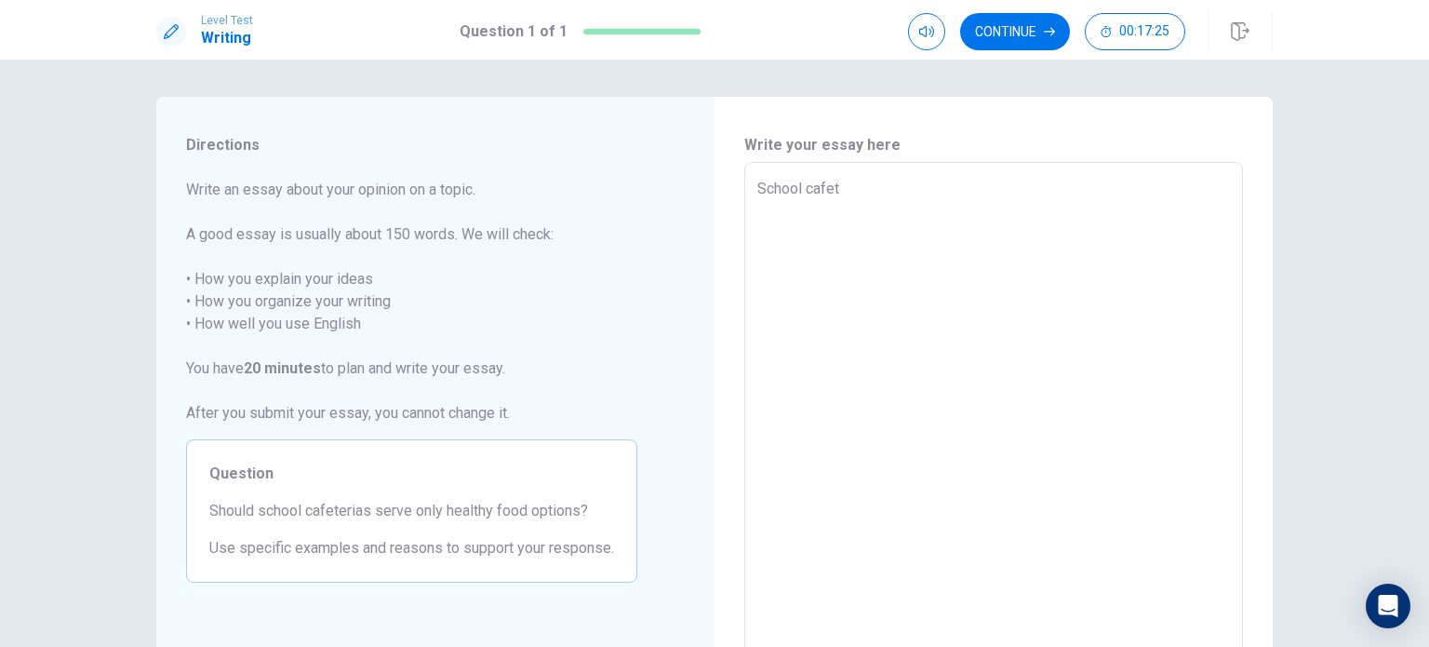
type textarea "x"
type textarea "School cafeter"
type textarea "x"
type textarea "School cafeteri"
type textarea "x"
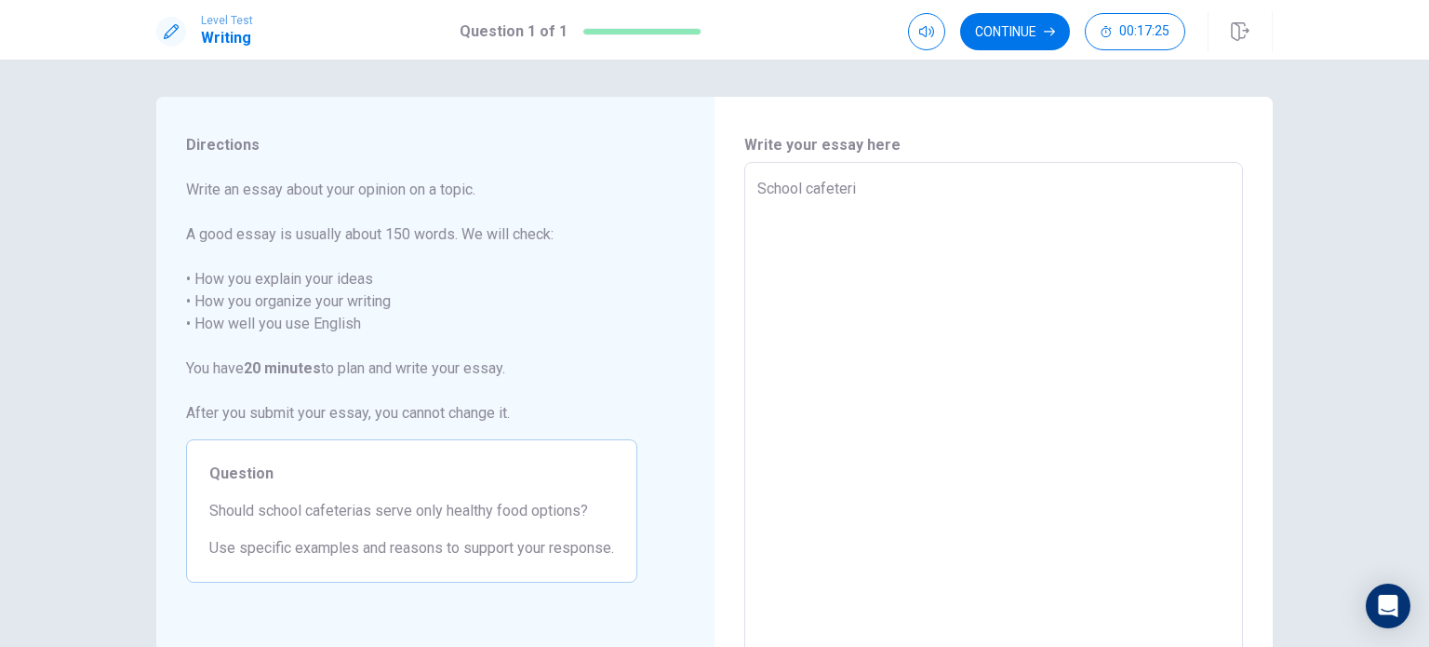
type textarea "School cafeteria"
type textarea "x"
type textarea "School cafeterias"
type textarea "x"
type textarea "School cafeterias"
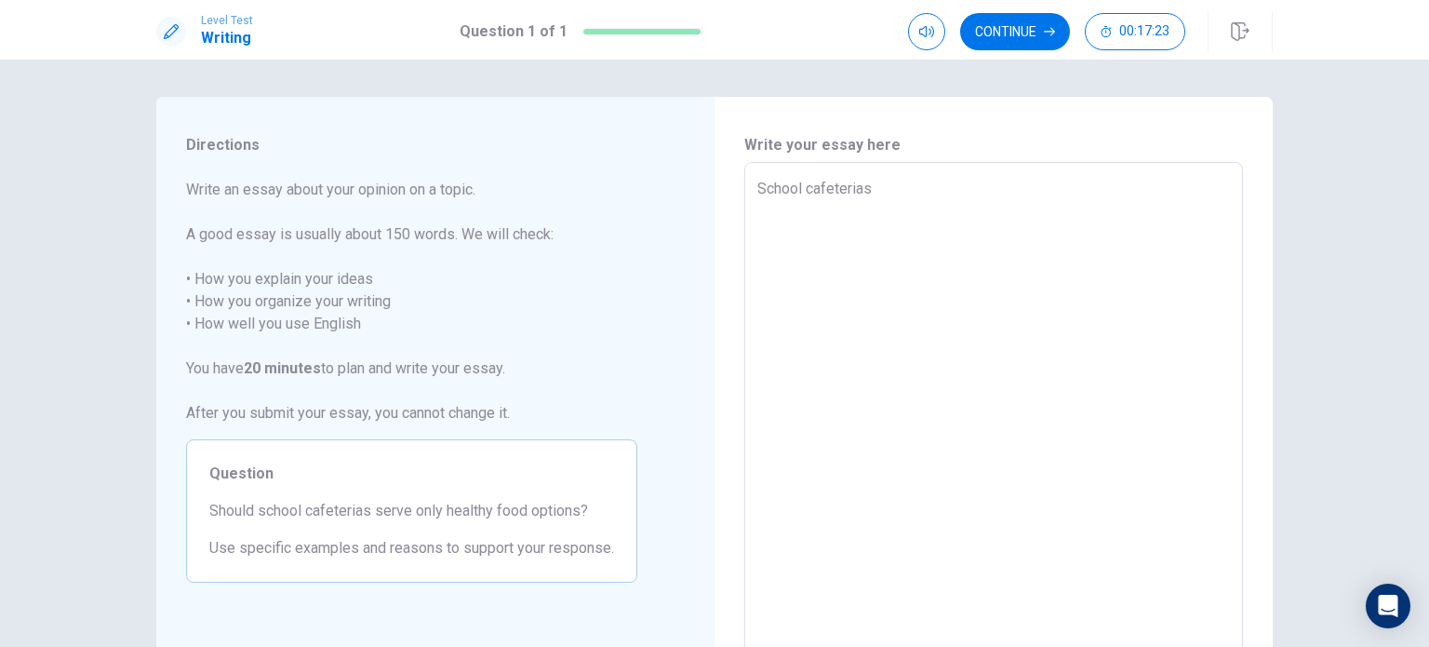
type textarea "x"
type textarea "School cafeterias s"
type textarea "x"
type textarea "School cafeterias sh"
type textarea "x"
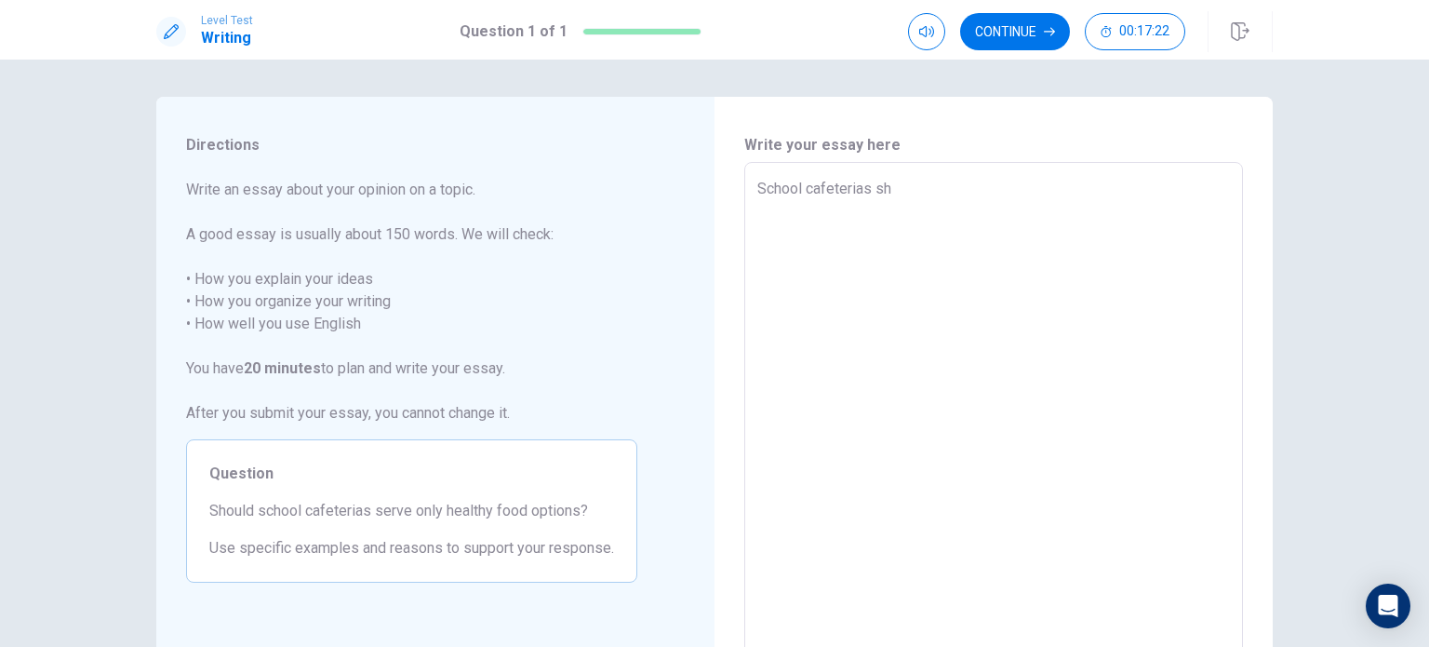
type textarea "School cafeterias sho"
type textarea "x"
type textarea "School cafeterias shou"
type textarea "x"
type textarea "School cafeterias shoul"
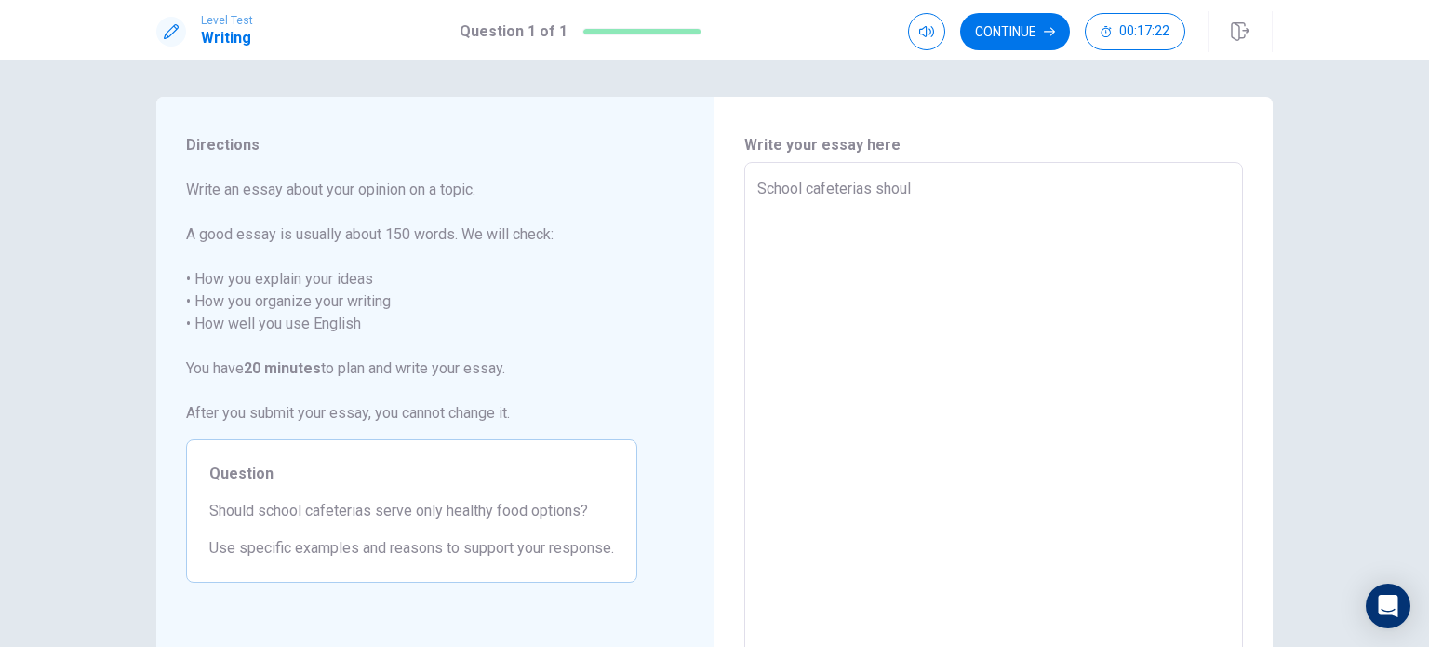
type textarea "x"
type textarea "School cafeterias should"
type textarea "x"
type textarea "School cafeterias should"
type textarea "x"
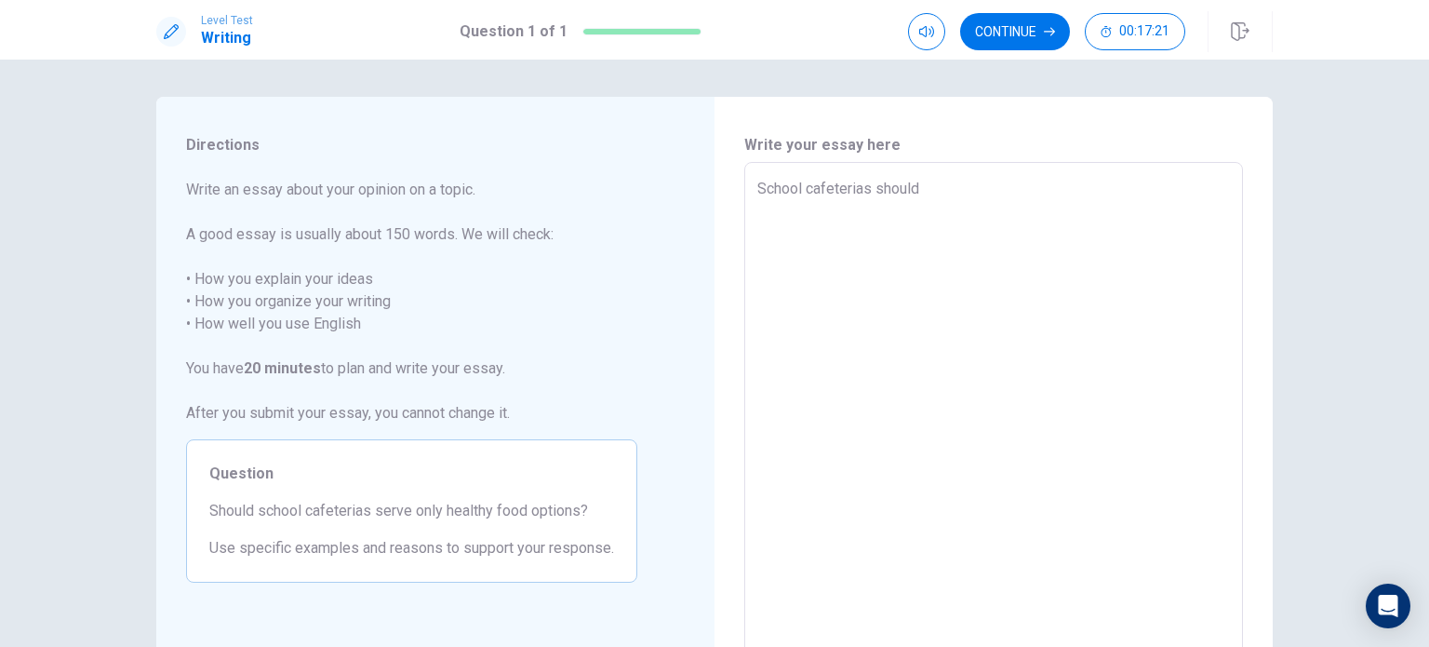
type textarea "School cafeterias should i"
type textarea "x"
type textarea "School cafeterias should in"
type textarea "x"
type textarea "School cafeterias should ind"
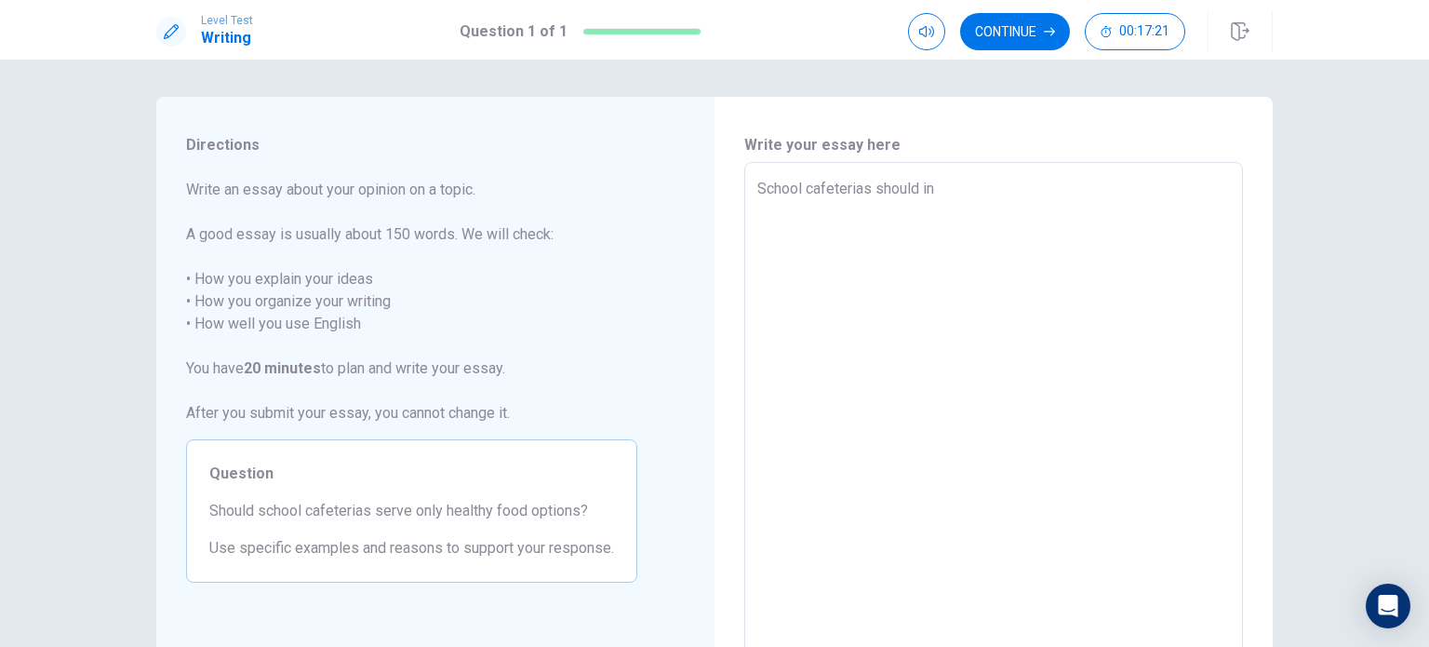
type textarea "x"
type textarea "School cafeterias should indd"
type textarea "x"
type textarea "School cafeterias should indde"
type textarea "x"
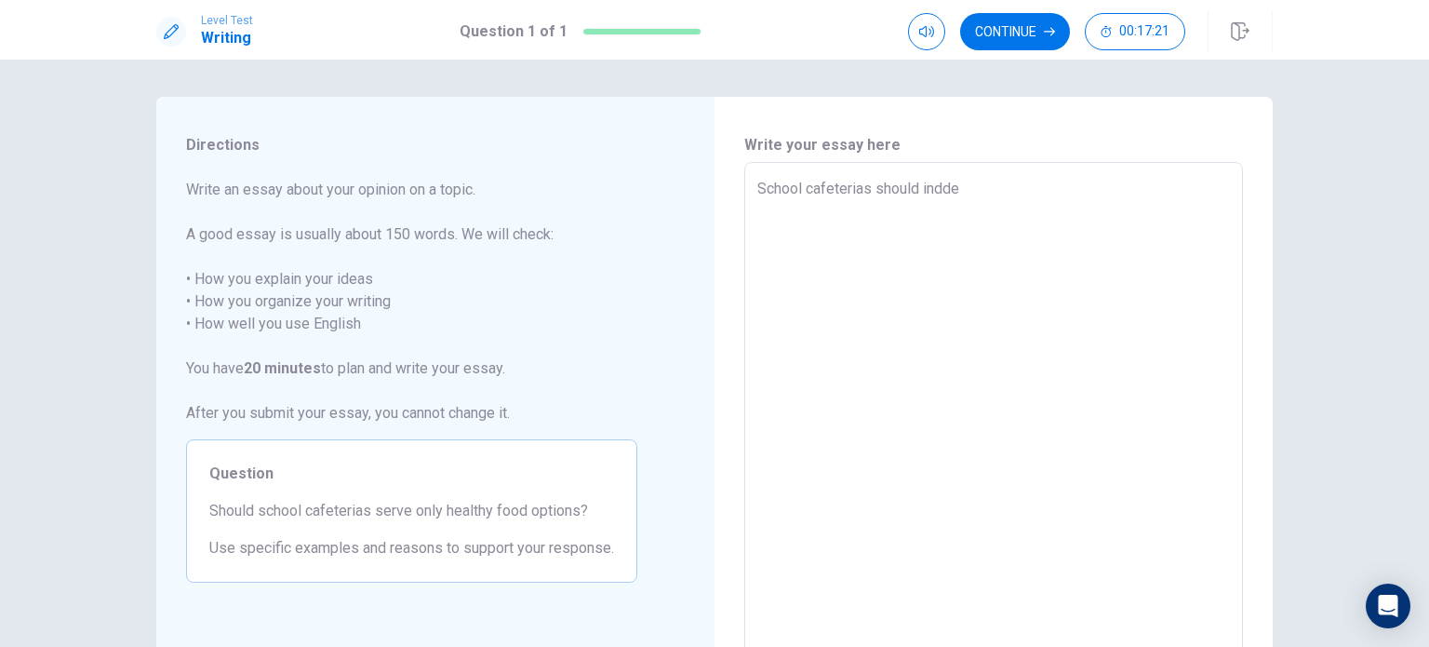
type textarea "School cafeterias should inddee"
type textarea "x"
type textarea "School cafeterias should inddeed"
type textarea "x"
type textarea "School cafeterias should inddee"
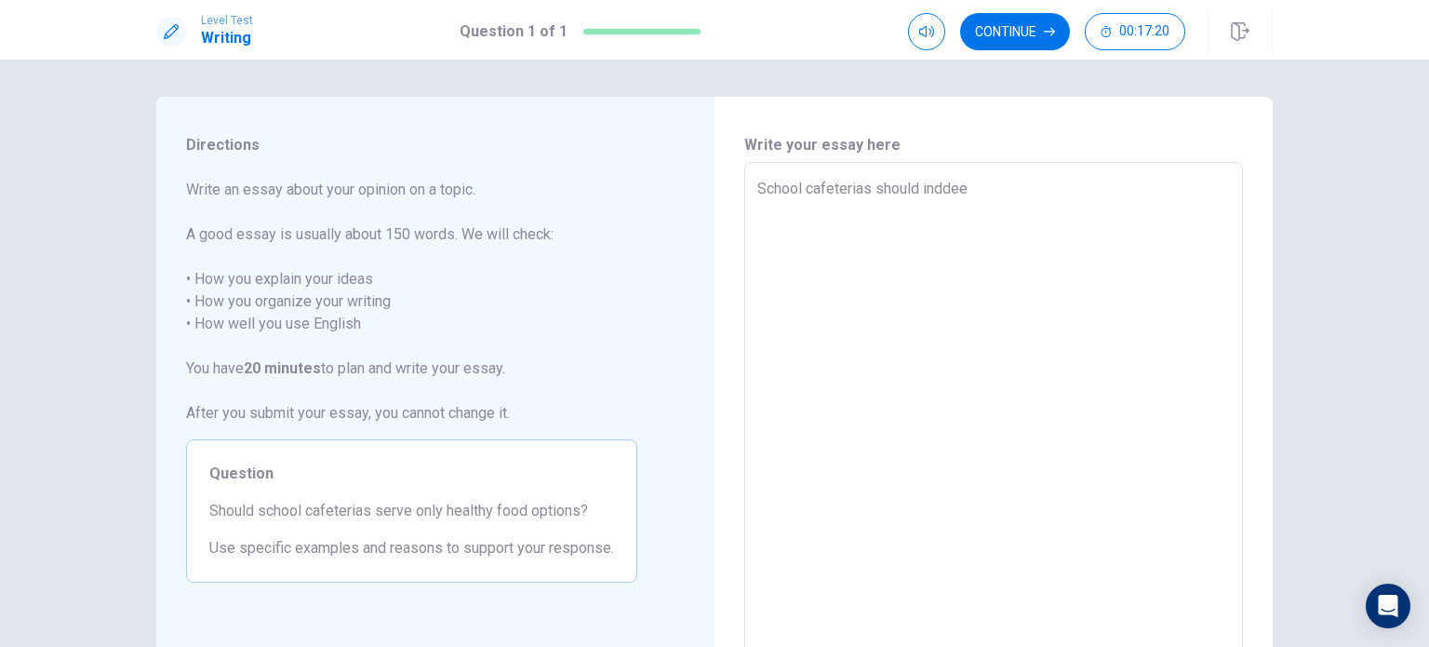
type textarea "x"
type textarea "School cafeterias should indde"
type textarea "x"
type textarea "School cafeterias should indd"
type textarea "x"
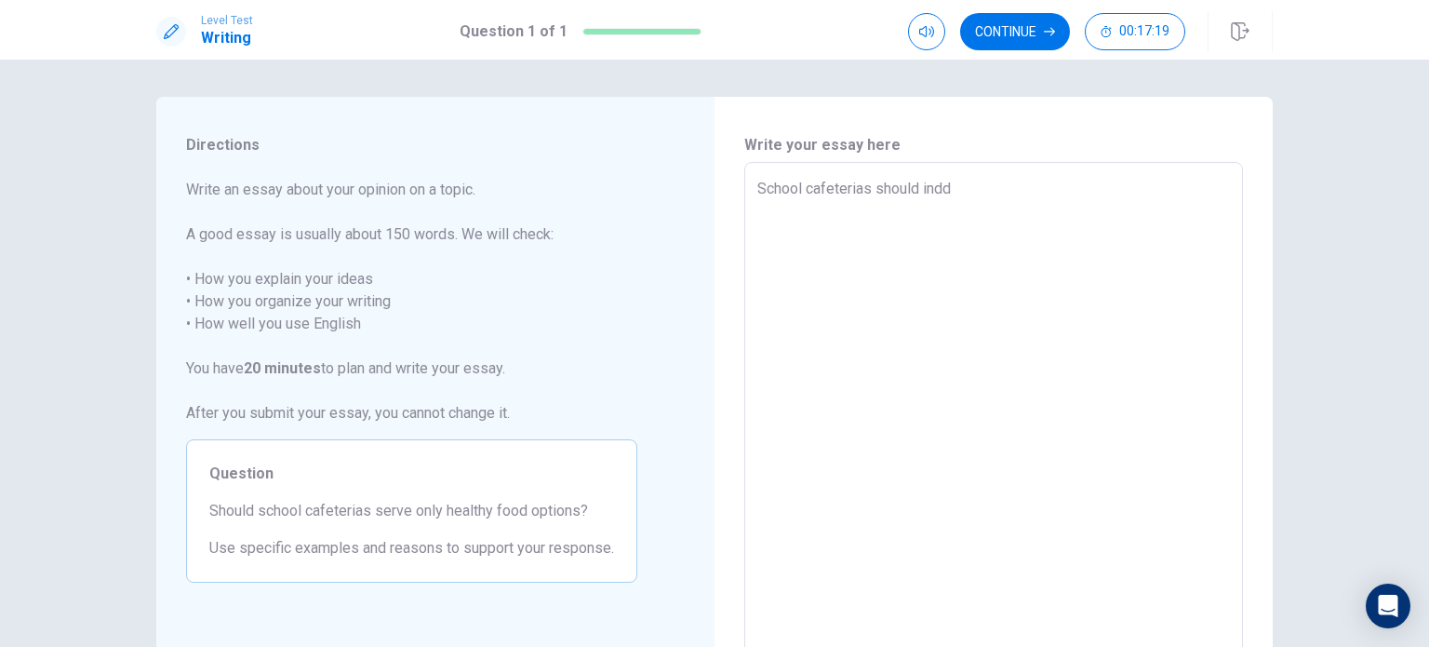
type textarea "School cafeterias should ind"
type textarea "x"
type textarea "School cafeterias should [GEOGRAPHIC_DATA]"
type textarea "x"
type textarea "School cafeterias should indee"
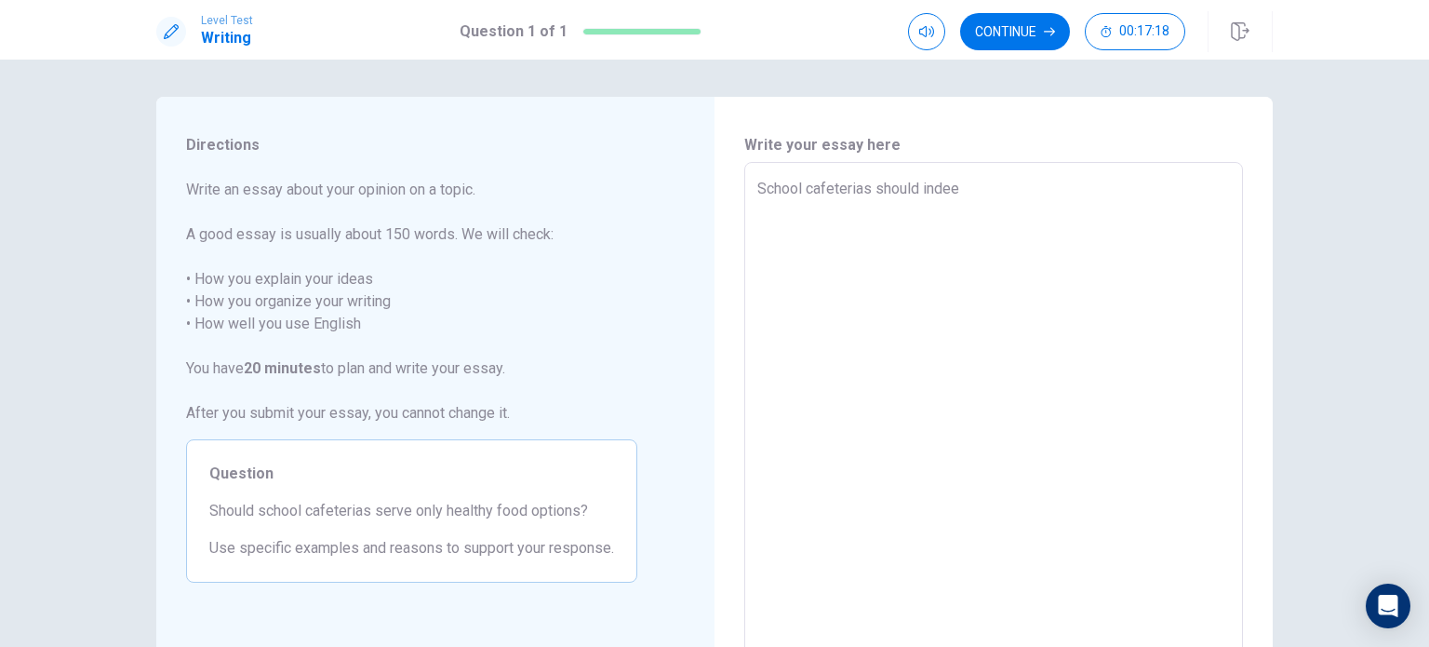
type textarea "x"
type textarea "School cafeterias should indeed"
type textarea "x"
type textarea "School cafeterias should indeed"
click at [749, 185] on div "School cafeterias should indeed x ​" at bounding box center [993, 419] width 499 height 515
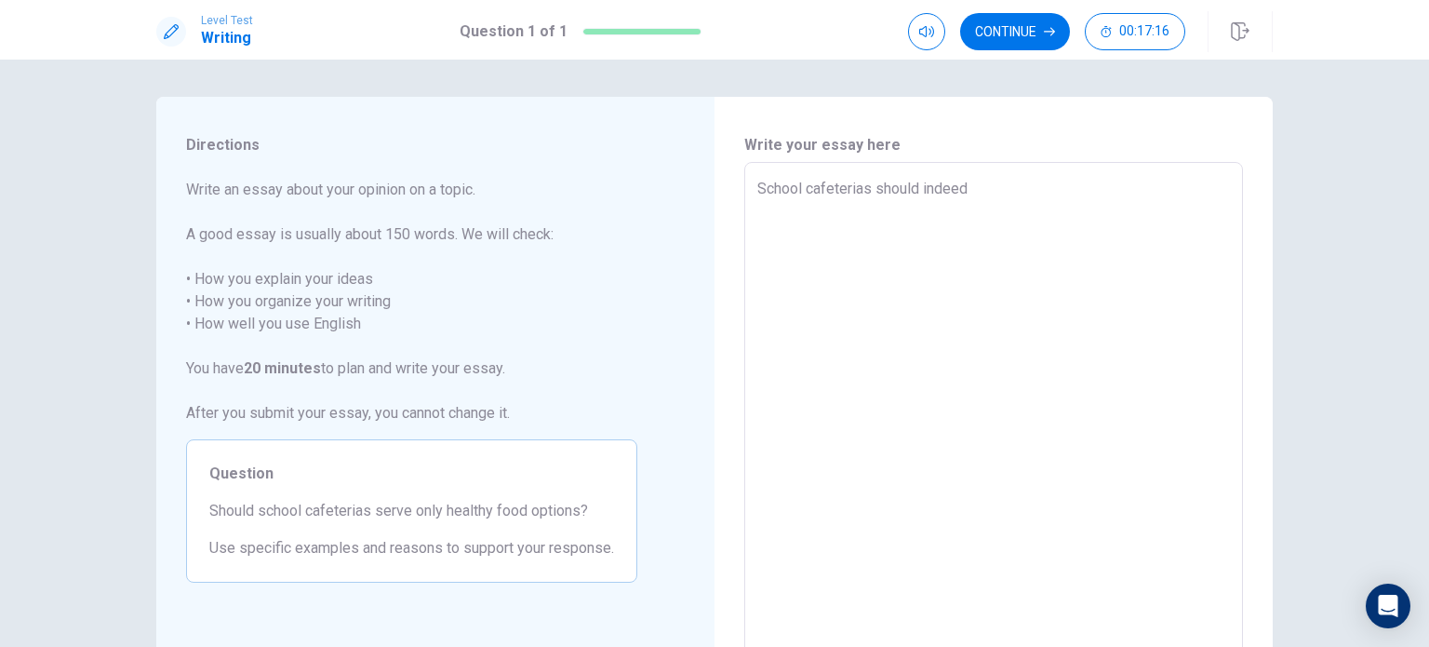
type textarea "x"
click at [781, 341] on button "Click to reconnect" at bounding box center [851, 359] width 140 height 37
click at [1001, 210] on textarea "School cafeterias should indeed" at bounding box center [993, 420] width 473 height 484
type textarea "x"
type textarea "School cafeterias should indeed"
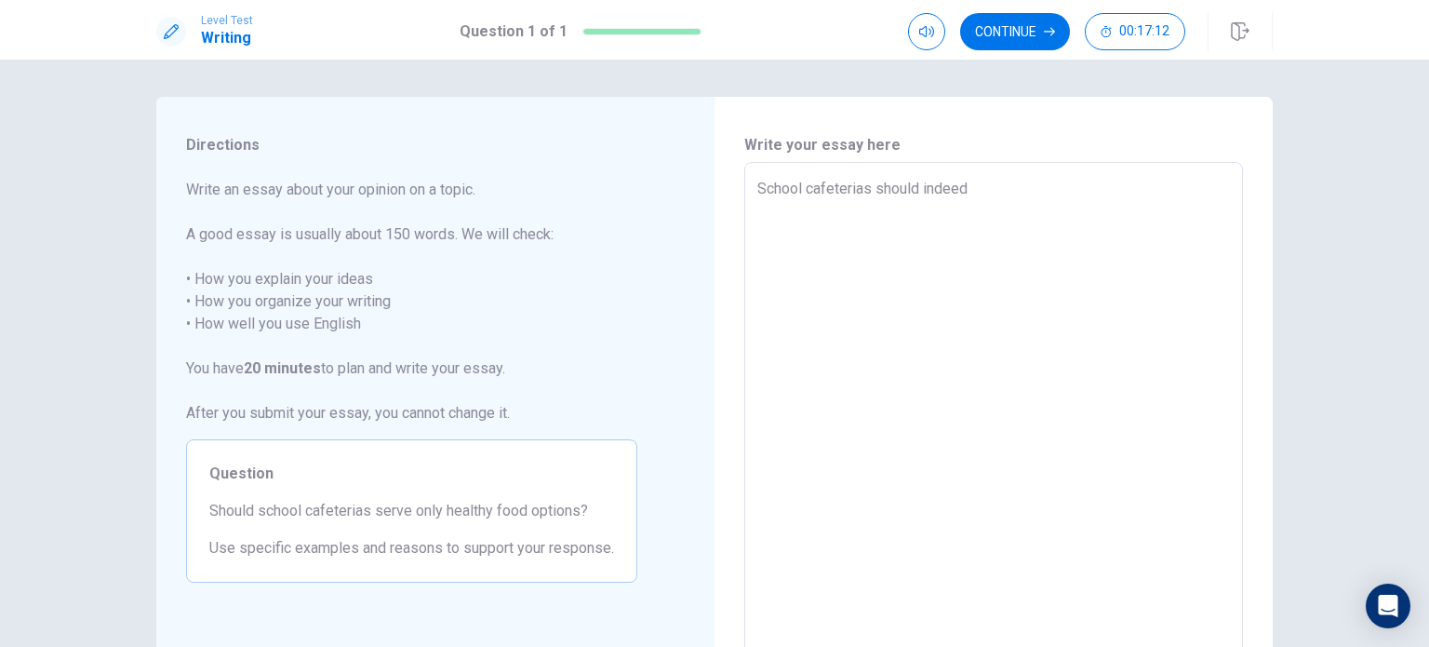
type textarea "x"
type textarea "School cafeterias should indeed s"
type textarea "x"
type textarea "School cafeterias should indeed se"
type textarea "x"
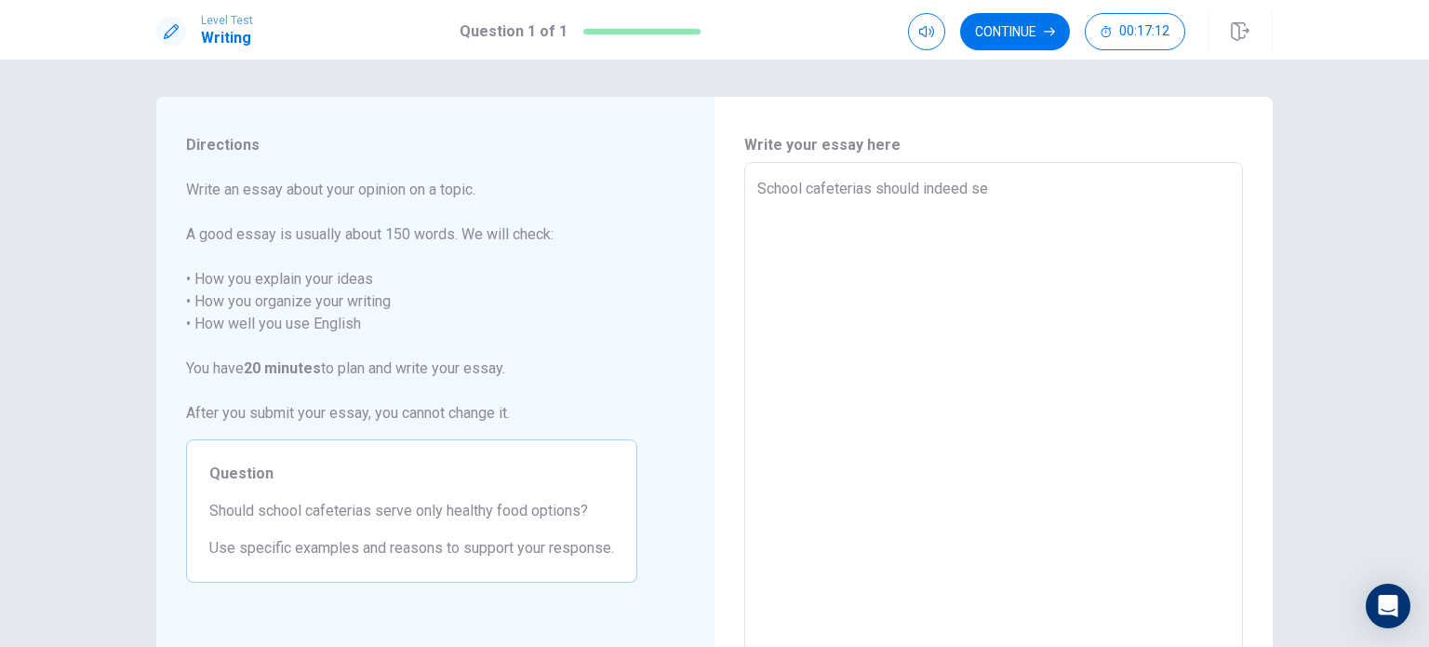
type textarea "School cafeterias should indeed ser"
type textarea "x"
type textarea "School cafeterias should indeed serv"
type textarea "x"
type textarea "School cafeterias should indeed serve"
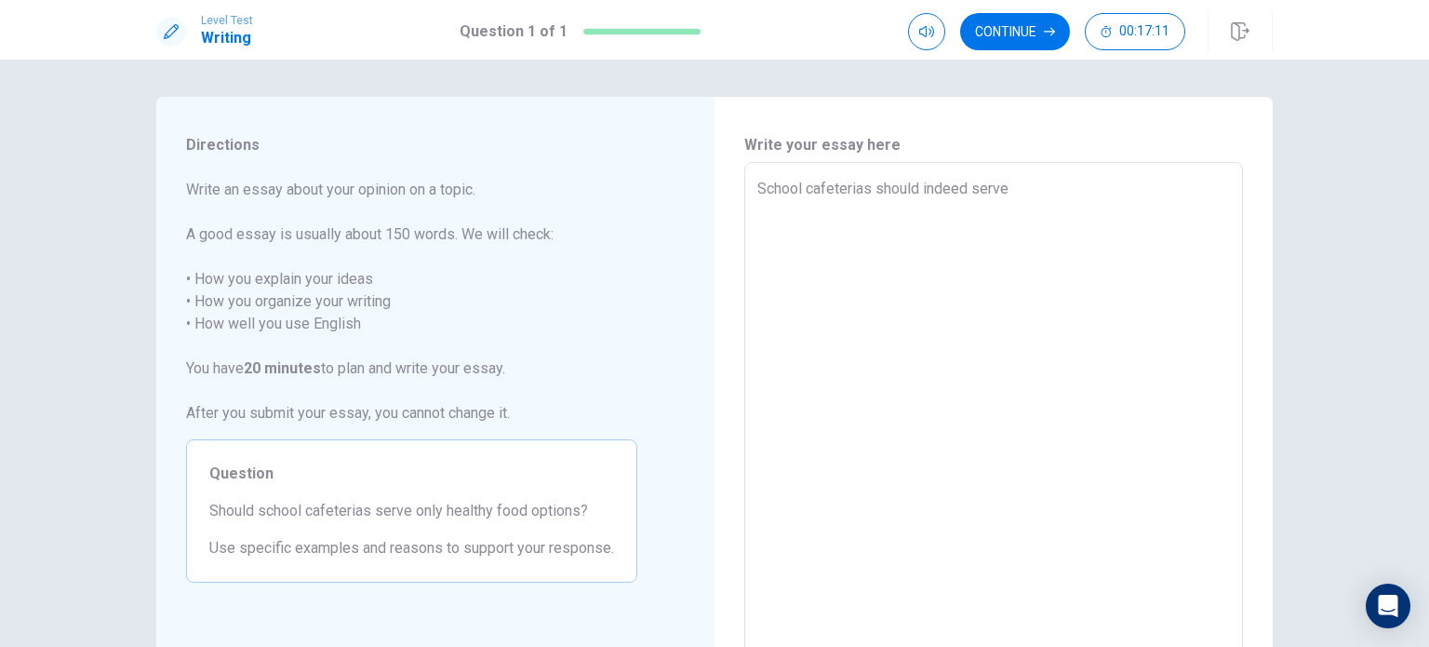
type textarea "x"
type textarea "School cafeterias should indeed serve"
type textarea "x"
type textarea "School cafeterias should indeed serve"
type textarea "x"
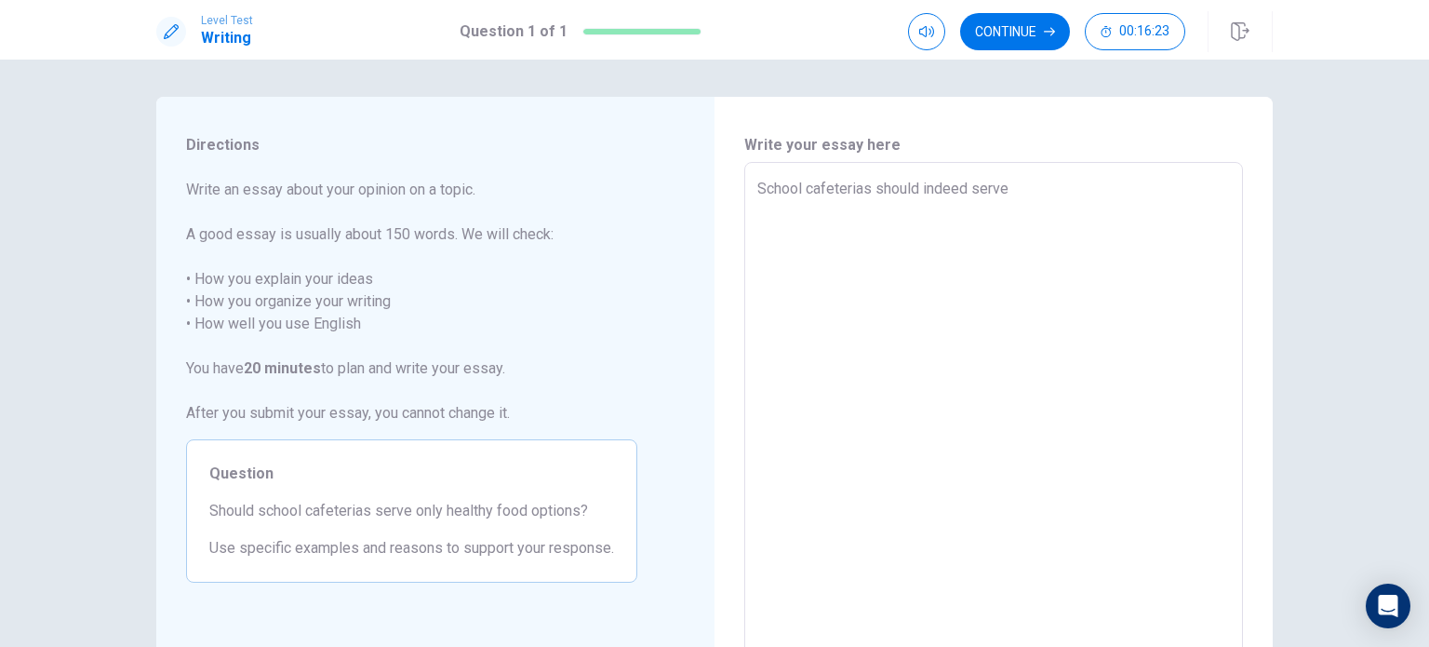
type textarea "School cafeterias should indeed serve o"
type textarea "x"
type textarea "School cafeterias should indeed serve on"
type textarea "x"
type textarea "School cafeterias should indeed serve onl"
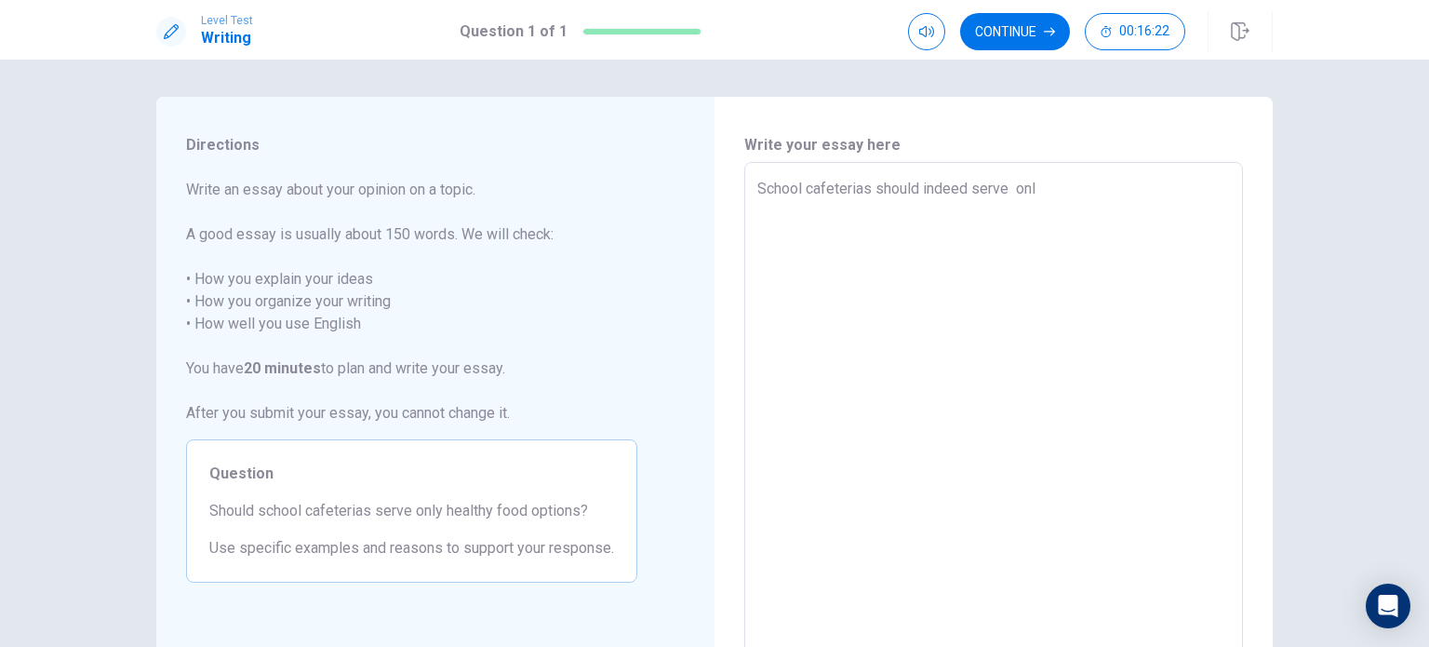
type textarea "x"
type textarea "School cafeterias should indeed serve only"
type textarea "x"
type textarea "School cafeterias should indeed serve only"
type textarea "x"
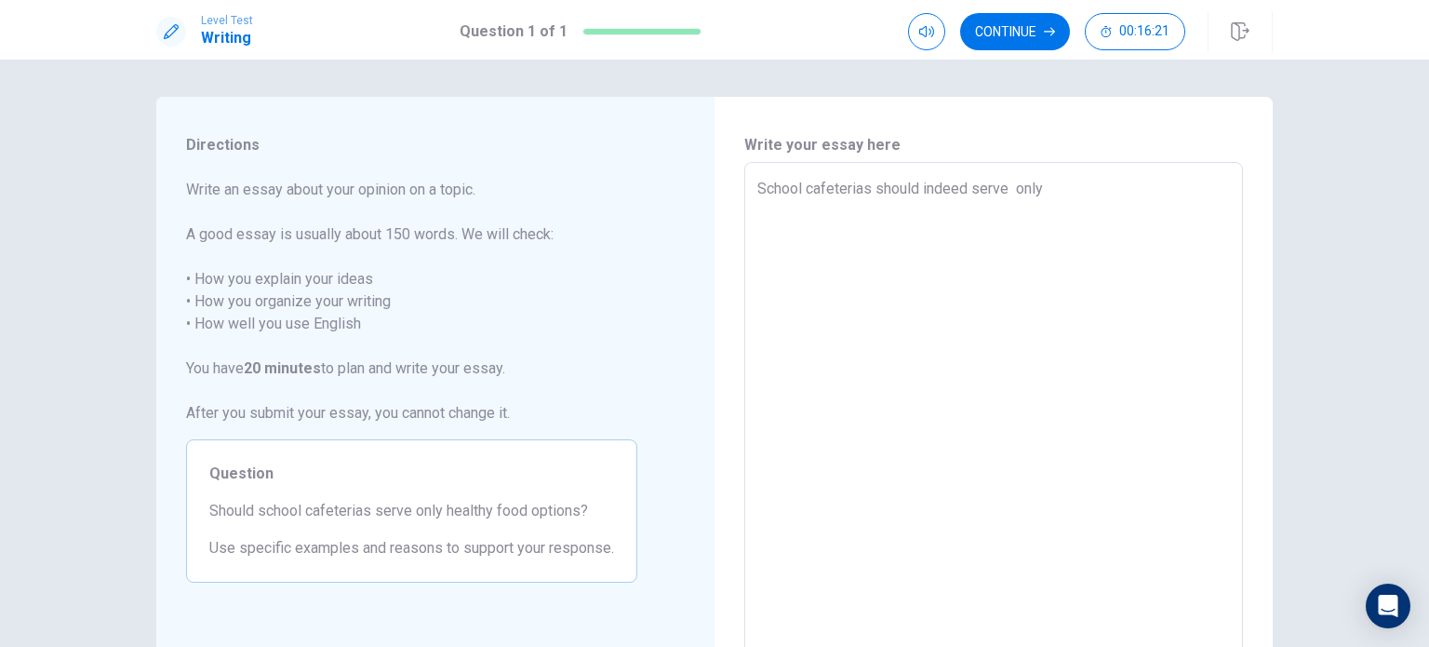
type textarea "School cafeterias should indeed serve only"
type textarea "x"
type textarea "School cafeterias should indeed serve onl"
type textarea "x"
type textarea "School cafeterias should indeed serve on"
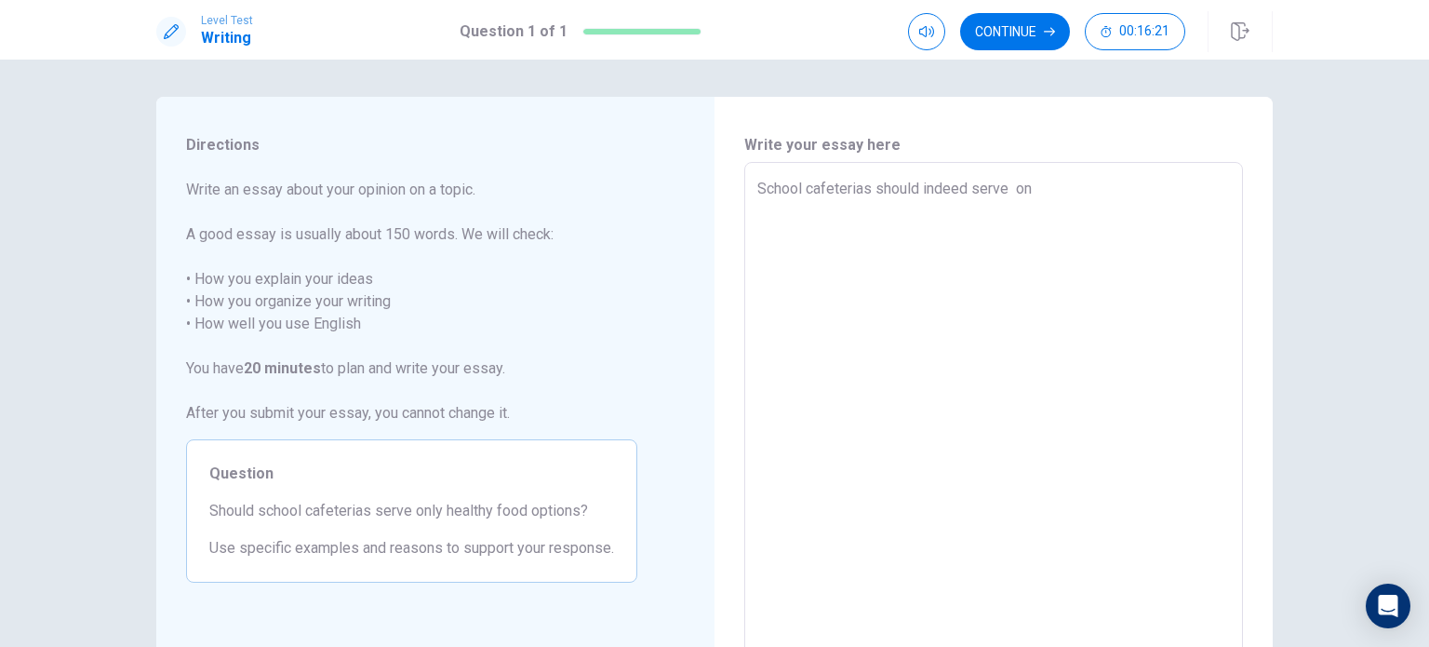
type textarea "x"
type textarea "School cafeterias should indeed serve o"
type textarea "x"
type textarea "School cafeterias should indeed serve"
type textarea "x"
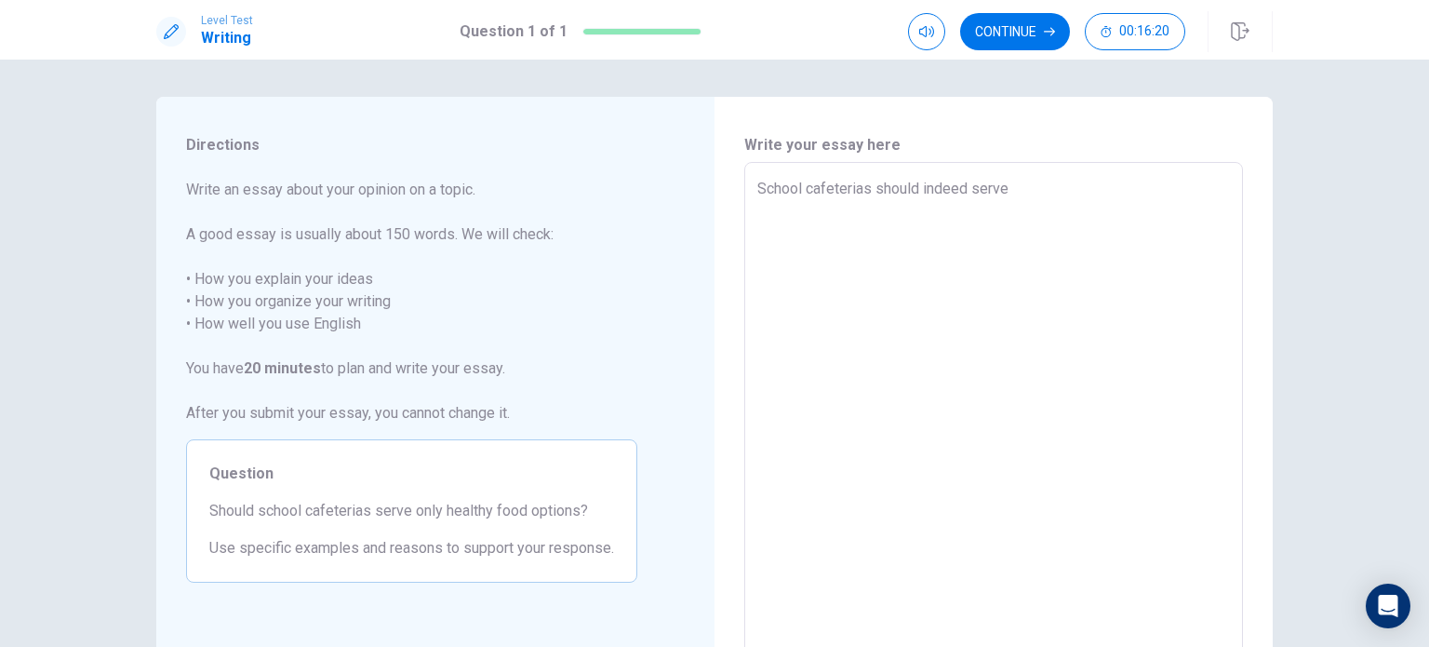
type textarea "School cafeterias should indeed serve"
type textarea "x"
type textarea "School cafeterias should indeed serve o"
type textarea "x"
type textarea "School cafeterias should indeed serve on"
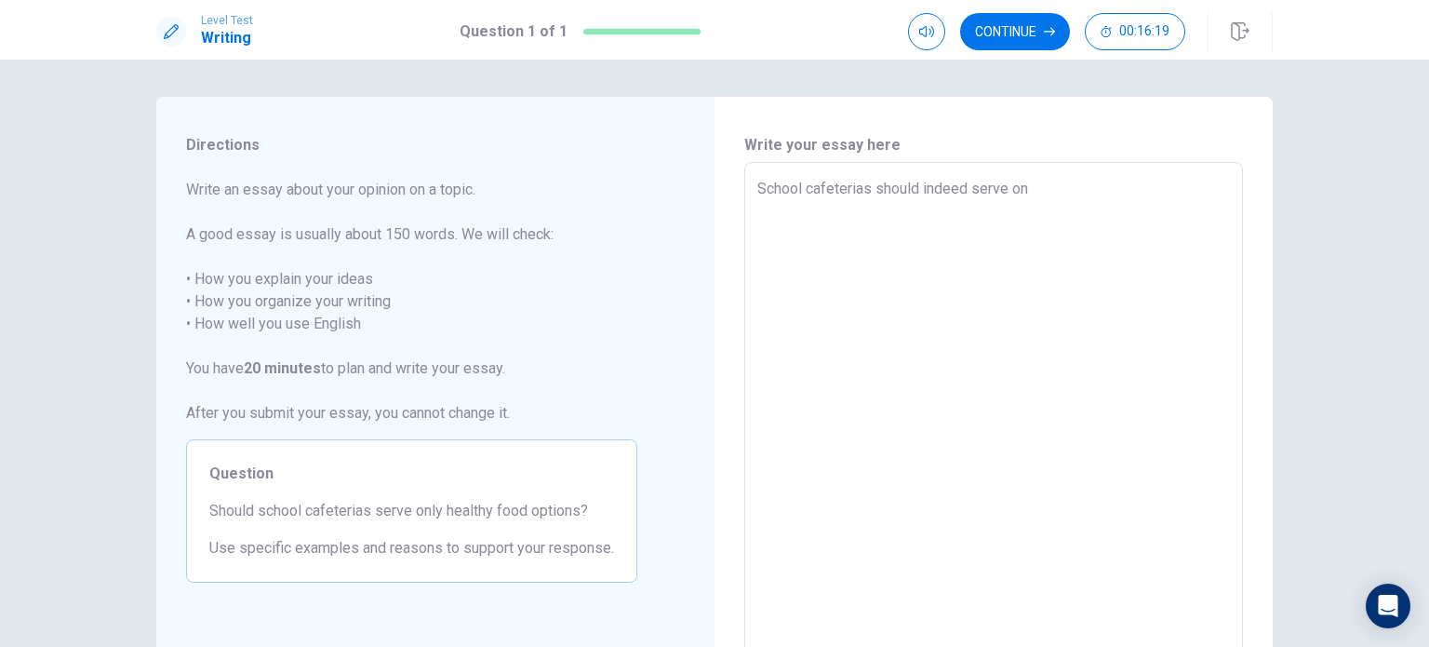
type textarea "x"
type textarea "School cafeterias should indeed serve onl"
type textarea "x"
type textarea "School cafeterias should indeed serve only"
type textarea "x"
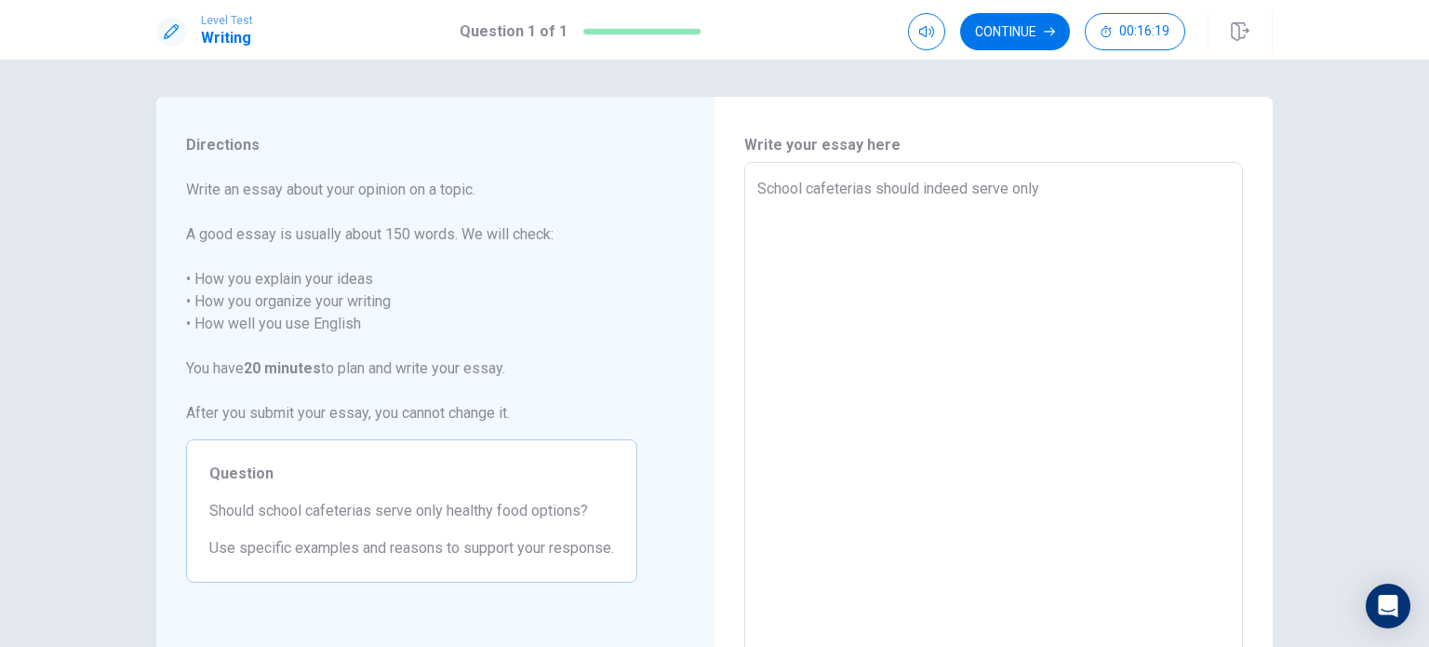
type textarea "School cafeterias should indeed serve only"
type textarea "x"
type textarea "School cafeterias should indeed serve only j"
type textarea "x"
type textarea "School cafeterias should indeed serve only"
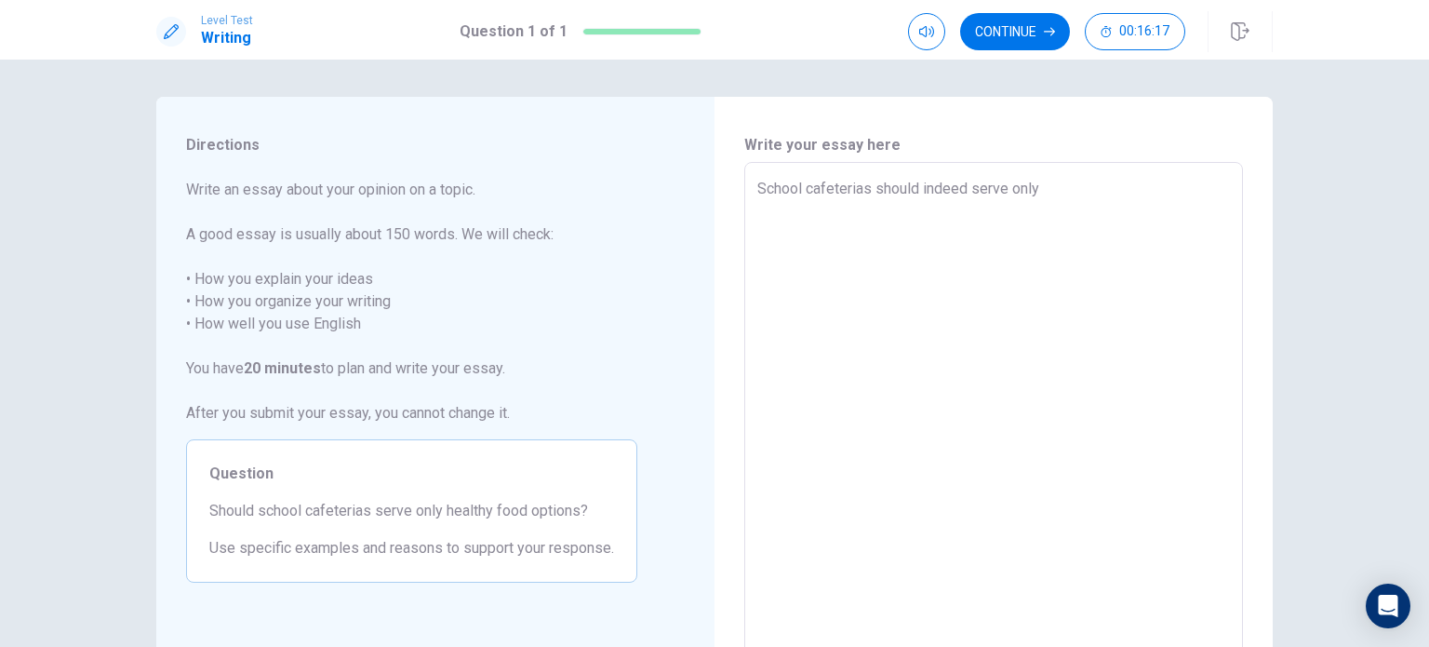
type textarea "x"
type textarea "School cafeterias should indeed serve only h"
type textarea "x"
type textarea "School cafeterias should indeed serve only he"
type textarea "x"
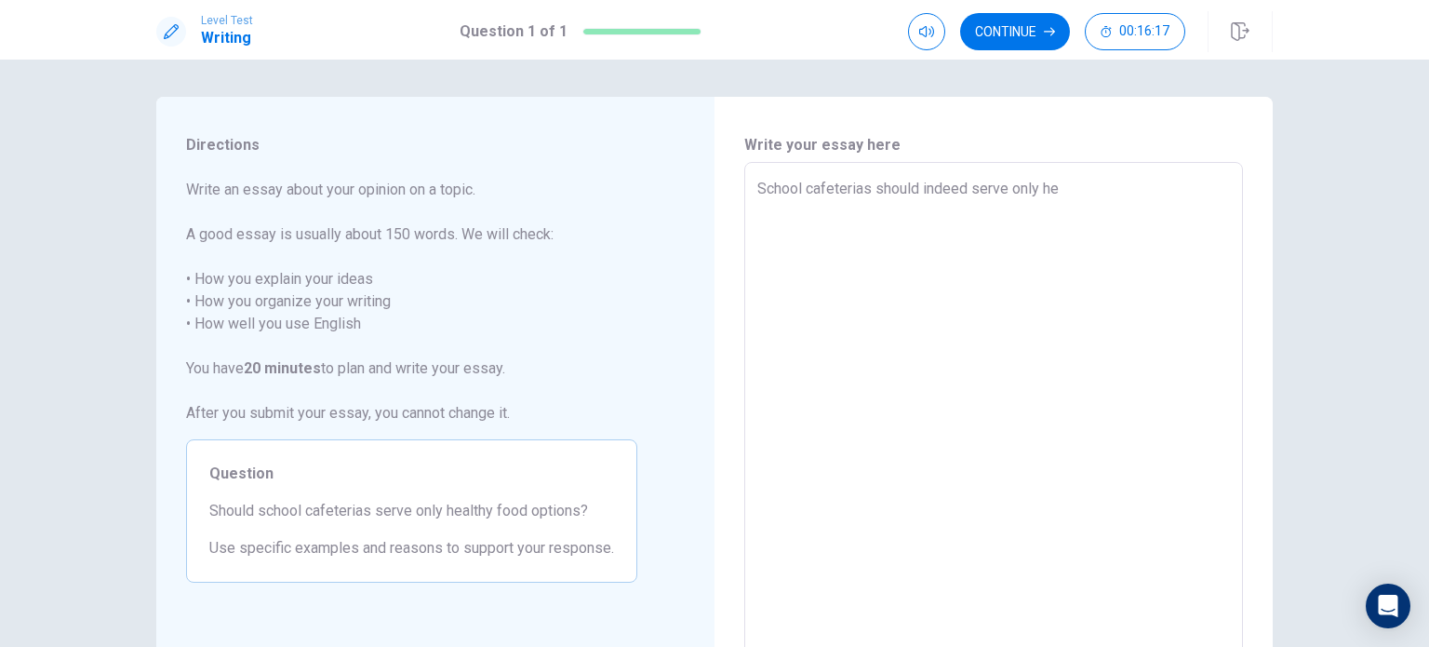
type textarea "School cafeterias should indeed serve only hea"
type textarea "x"
type textarea "School cafeterias should indeed serve only heal"
type textarea "x"
type textarea "School cafeterias should indeed serve only healt"
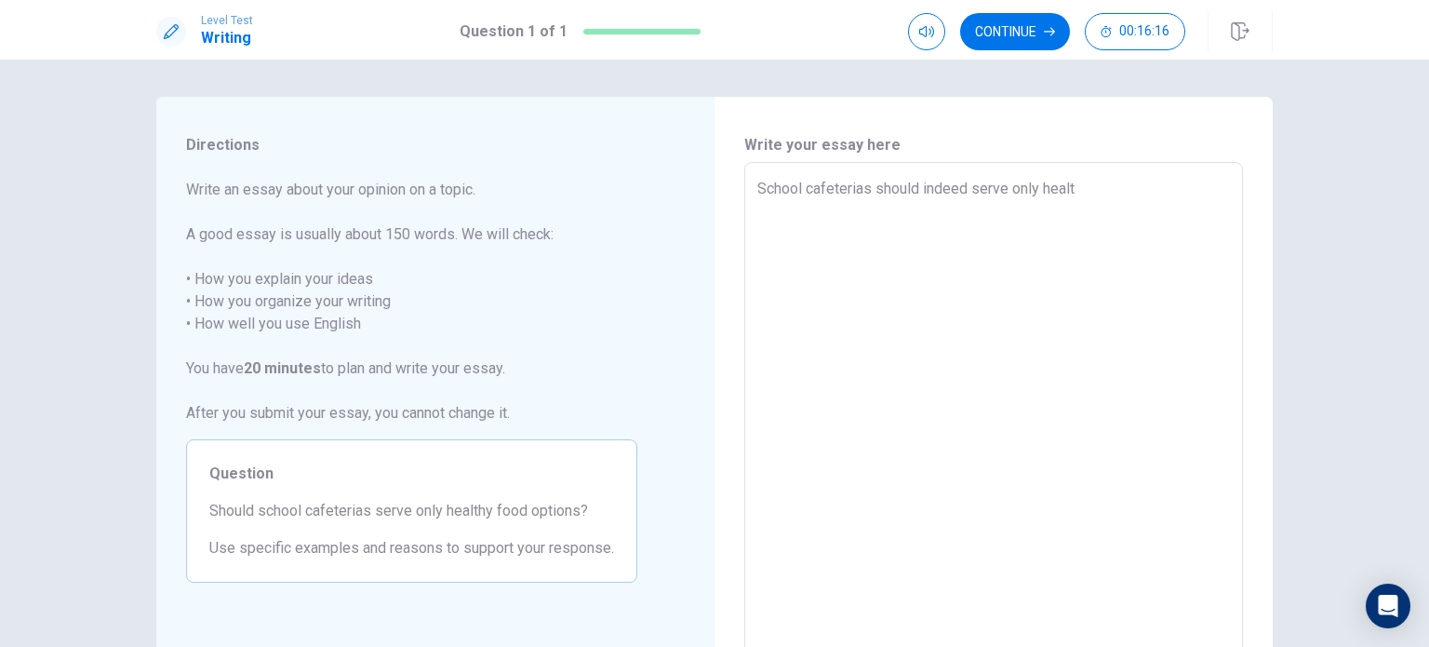
type textarea "x"
type textarea "School cafeterias should indeed serve only health"
type textarea "x"
type textarea "School cafeterias should indeed serve only healthy"
type textarea "x"
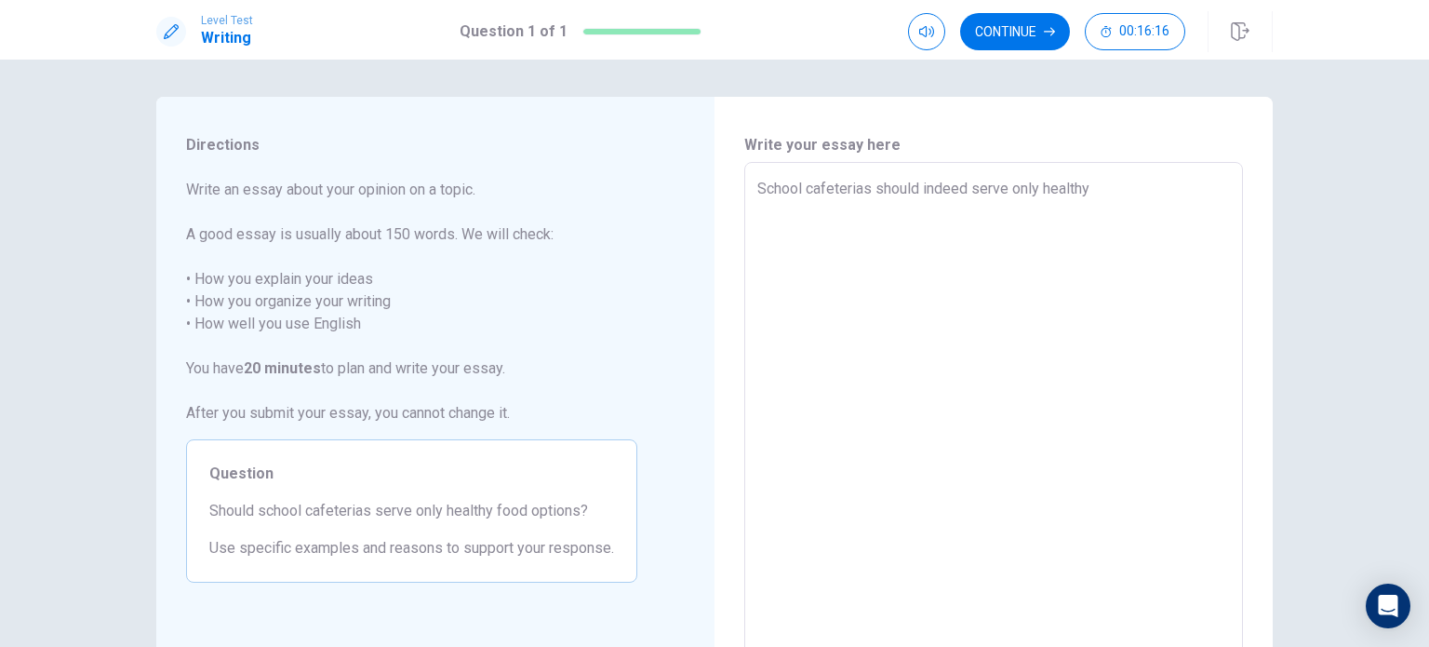
type textarea "School cafeterias should indeed serve only healthy"
type textarea "x"
type textarea "School cafeterias should indeed serve only healthy"
type textarea "x"
type textarea "School cafeterias should indeed serve only healthy f"
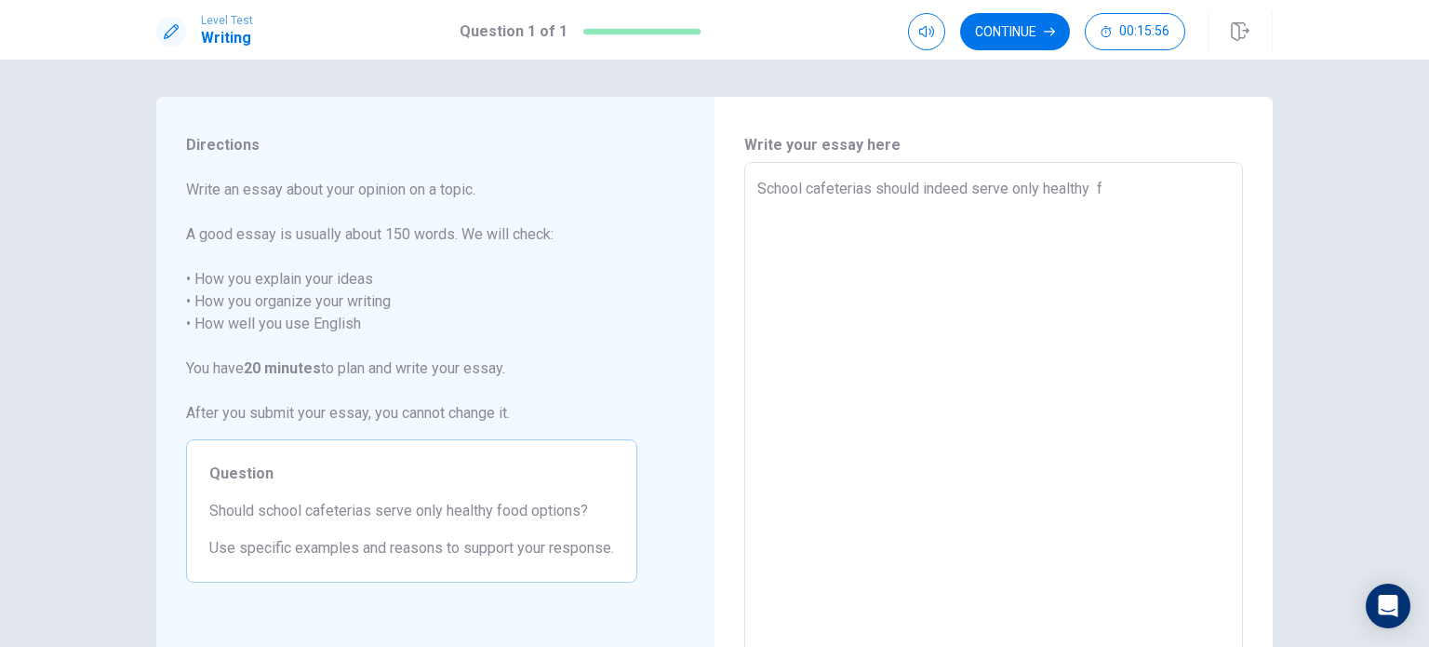
type textarea "x"
type textarea "School cafeterias should indeed serve only healthy fo"
type textarea "x"
type textarea "School cafeterias should indeed serve only healthy f"
type textarea "x"
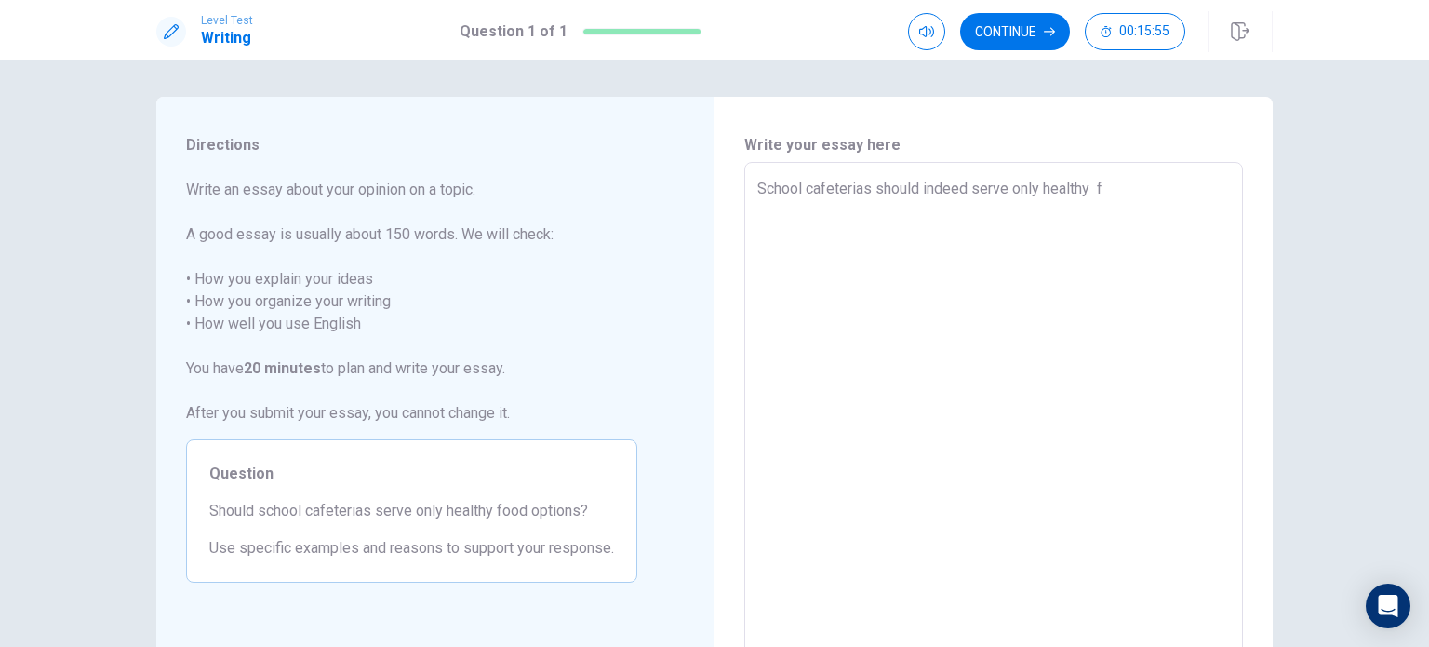
type textarea "School cafeterias should indeed serve only healthy"
type textarea "x"
type textarea "School cafeterias should indeed serve only healthy"
type textarea "x"
type textarea "School cafeterias should indeed serve only healthy f"
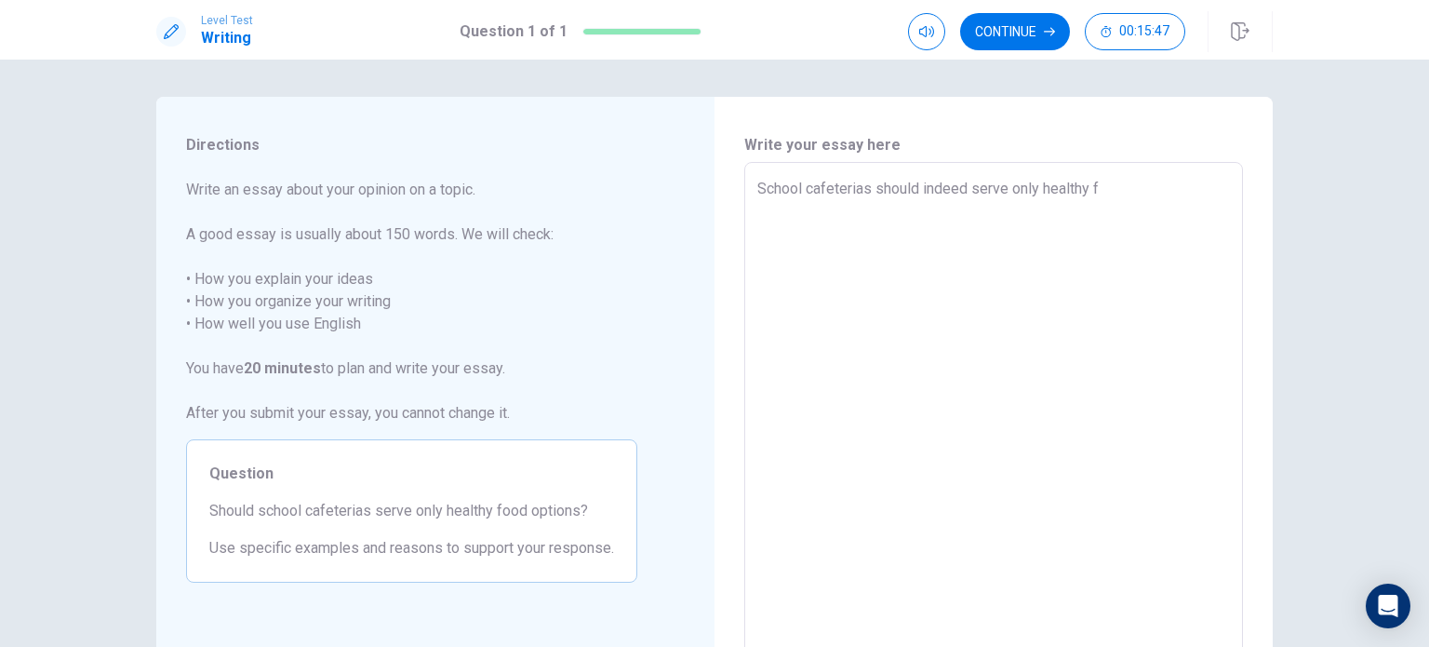
type textarea "x"
type textarea "School cafeterias should indeed serve only healthy fo"
type textarea "x"
type textarea "School cafeterias should indeed serve only healthy foo"
type textarea "x"
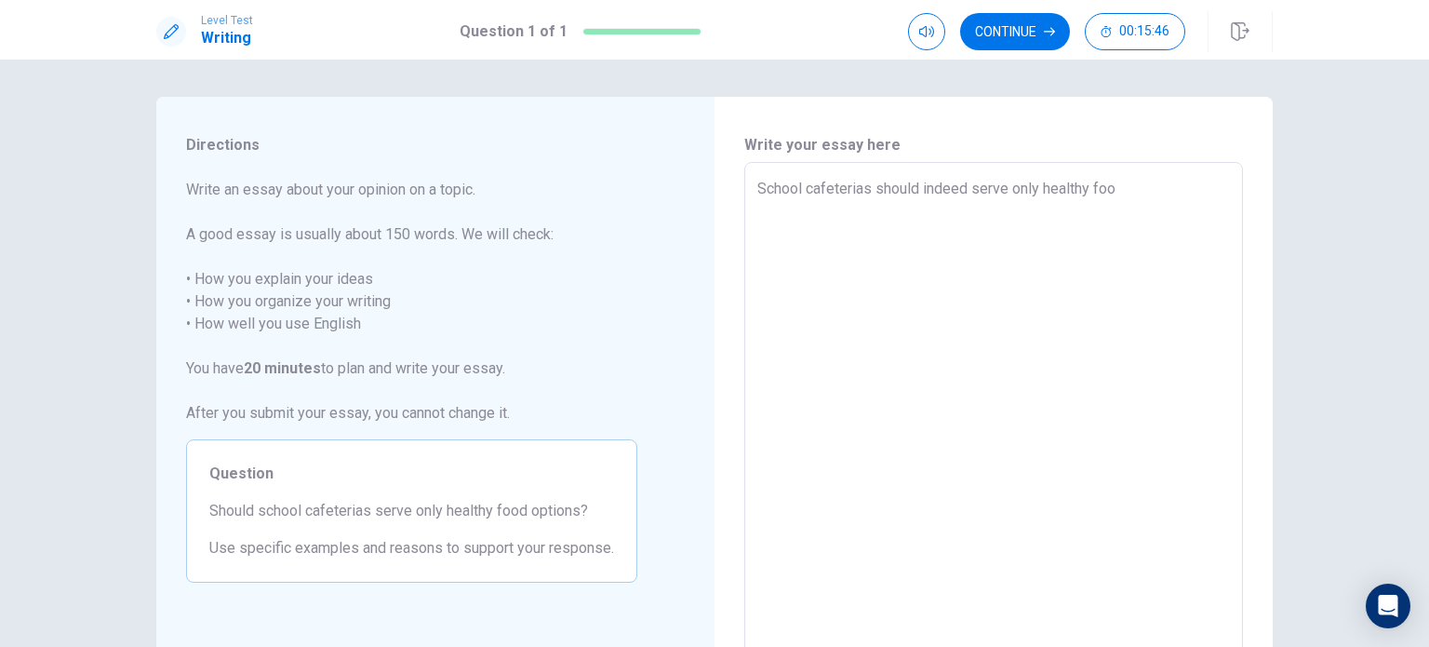
type textarea "School cafeterias should indeed serve only healthy food"
type textarea "x"
type textarea "School cafeterias should indeed serve only healthy food"
type textarea "x"
type textarea "School cafeterias should indeed serve only healthy food o"
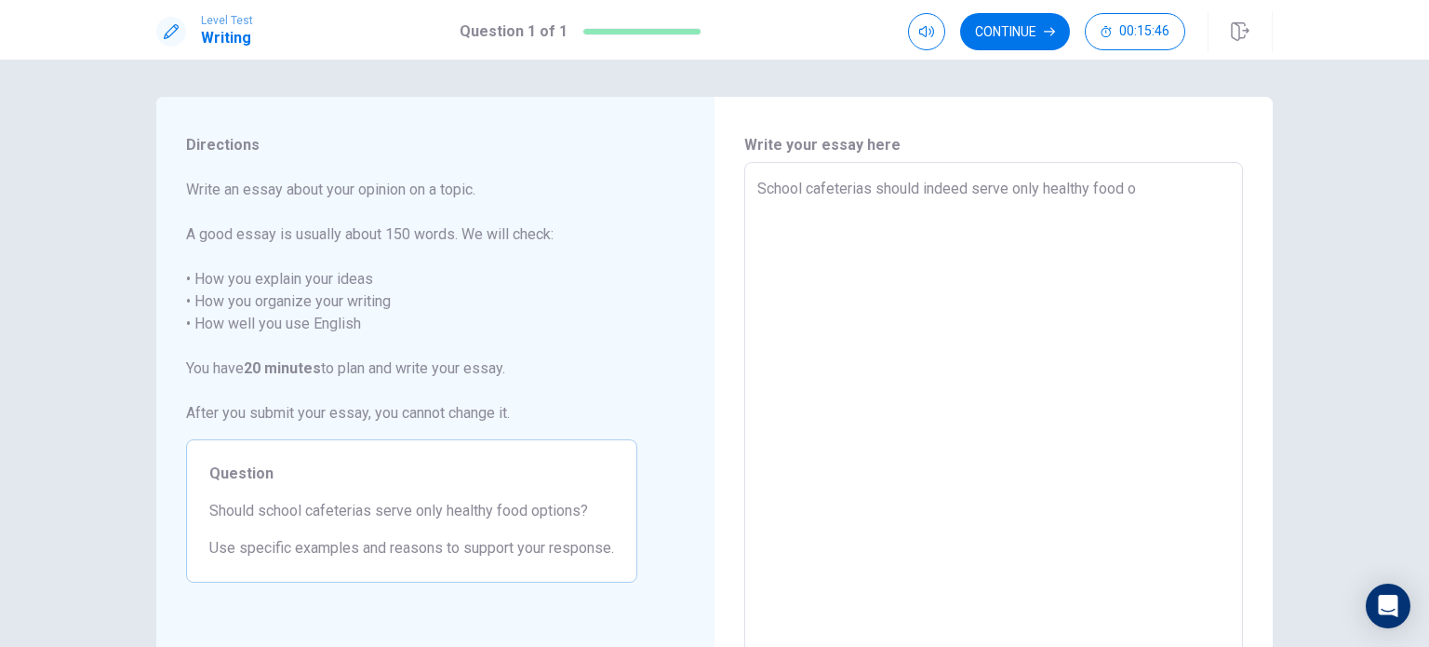
type textarea "x"
type textarea "School cafeterias should indeed serve only healthy food op"
type textarea "x"
type textarea "School cafeterias should indeed serve only healthy food opt"
type textarea "x"
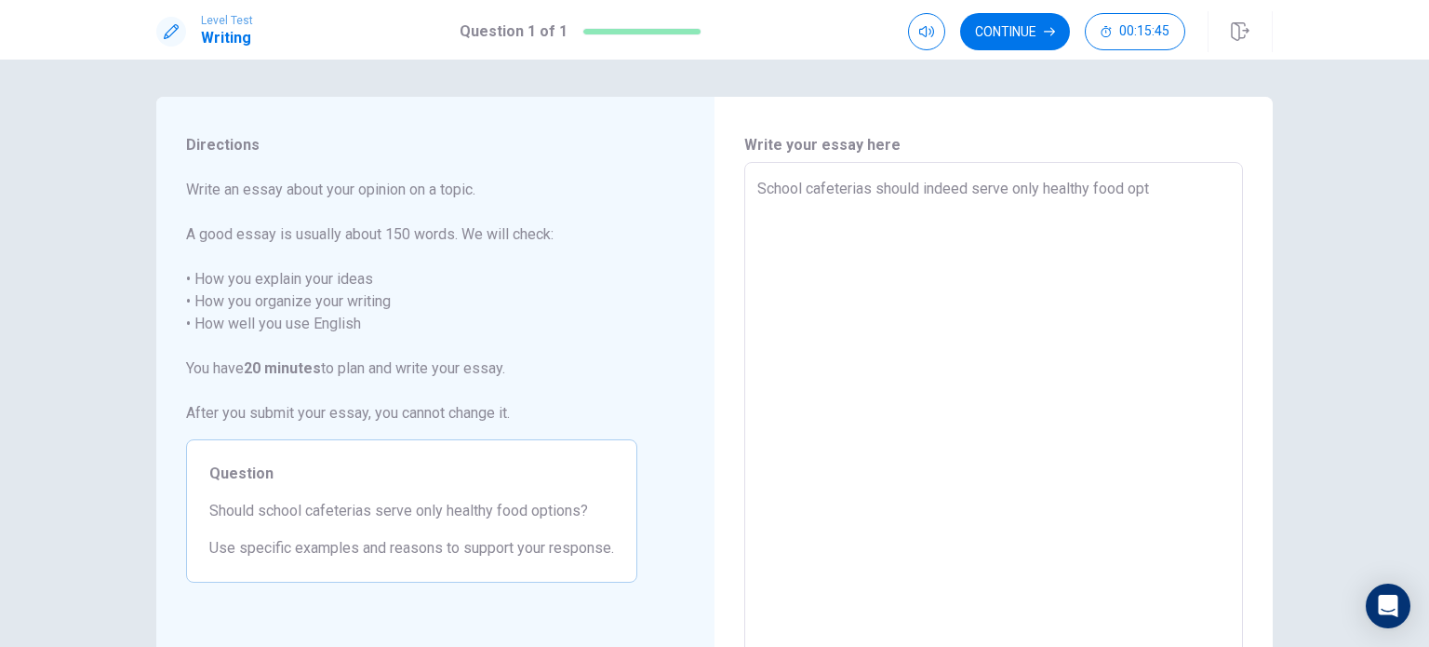
type textarea "School cafeterias should indeed serve only healthy food opti"
type textarea "x"
type textarea "School cafeterias should indeed serve only healthy food optio"
type textarea "x"
type textarea "School cafeterias should indeed serve only healthy food option"
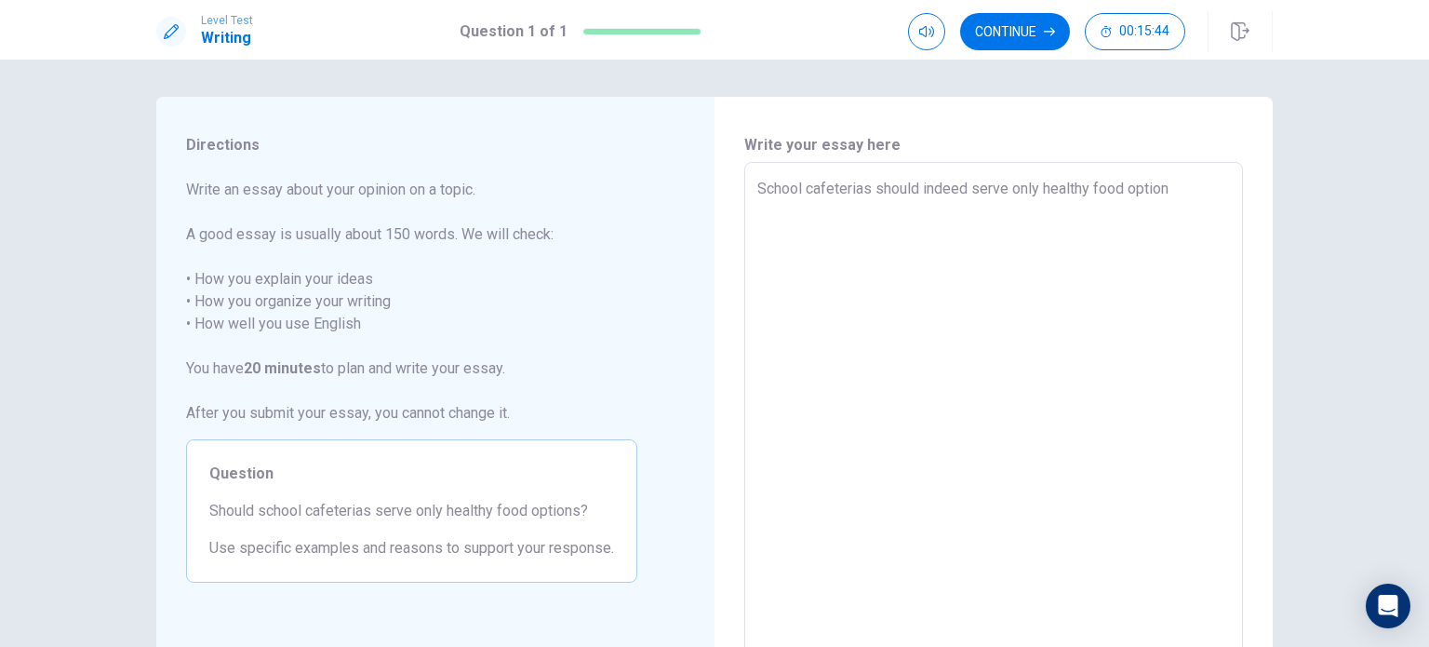
type textarea "x"
type textarea "School cafeterias should indeed serve only healthy food options"
type textarea "x"
type textarea "School cafeterias should indeed serve only healthy food options,"
type textarea "x"
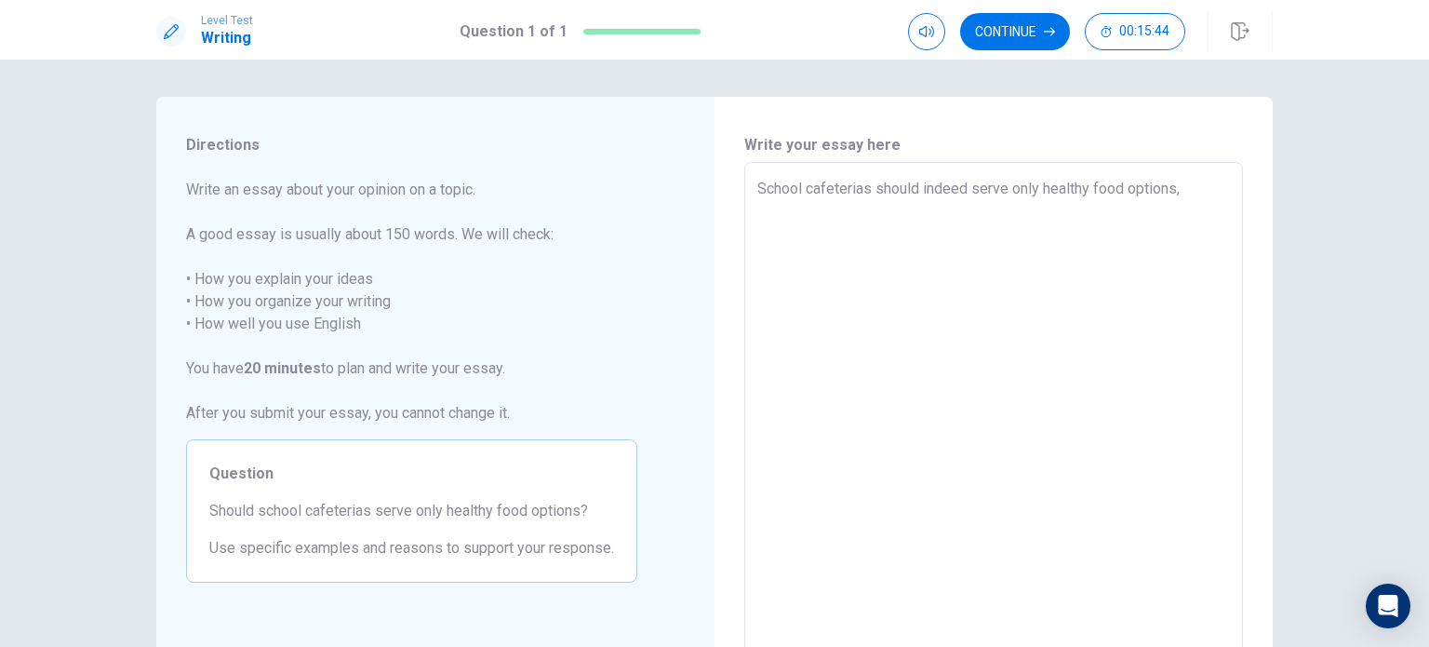
type textarea "School cafeterias should indeed serve only healthy food options,"
type textarea "x"
type textarea "School cafeterias should indeed serve only healthy food options, a"
type textarea "x"
type textarea "School cafeterias should indeed serve only healthy food options, as"
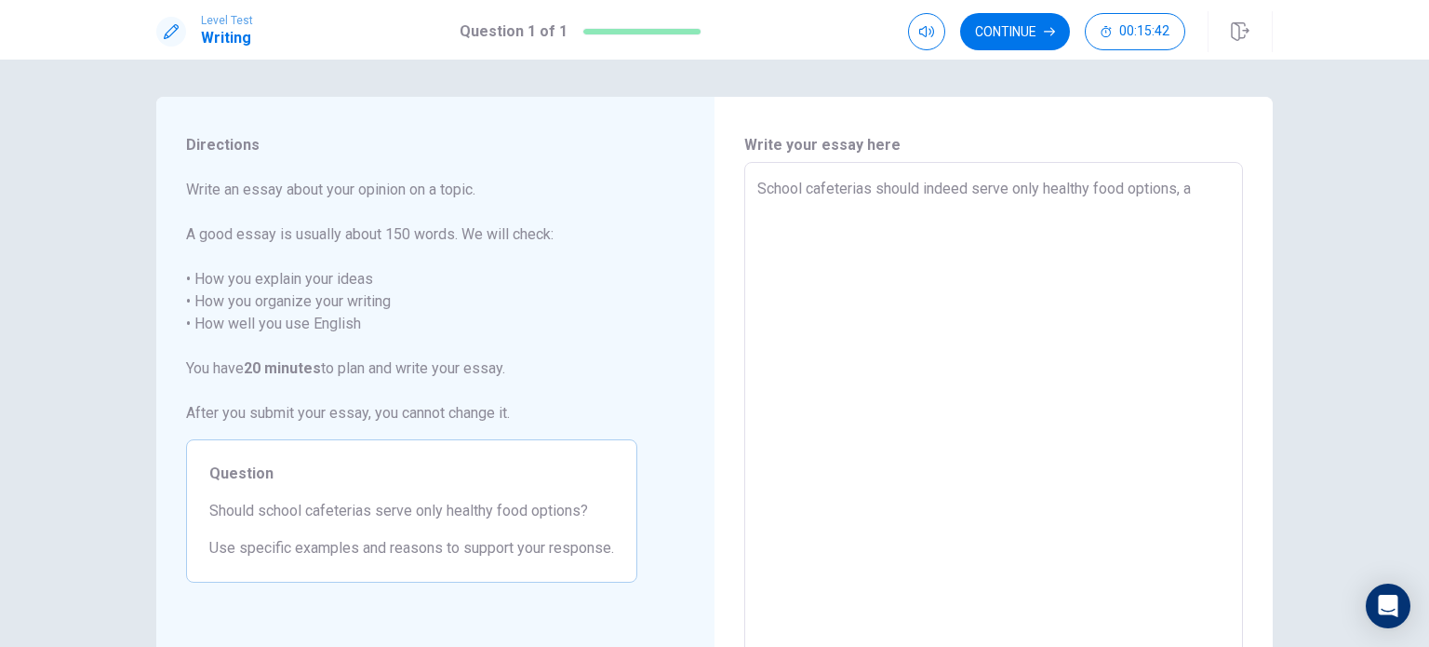
type textarea "x"
type textarea "School cafeterias should indeed serve only healthy food options, as"
type textarea "x"
type textarea "School cafeterias should indeed serve only healthy food options, as t"
type textarea "x"
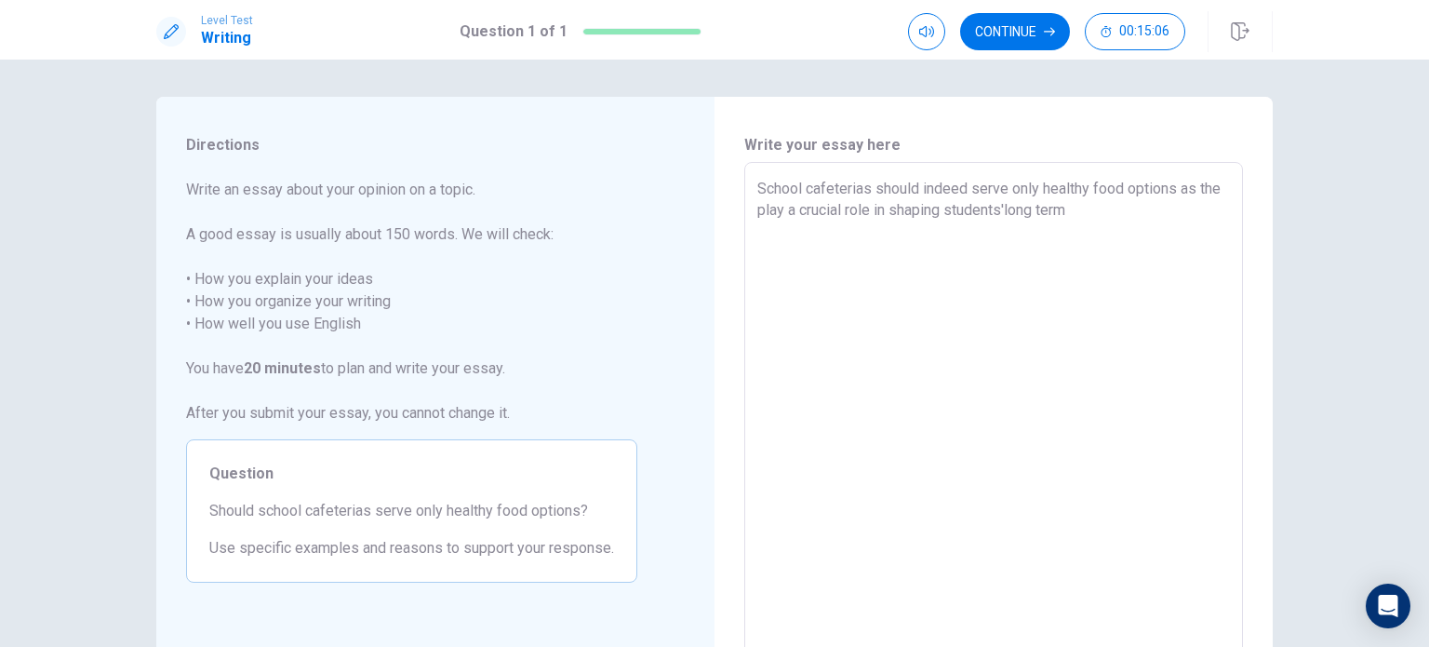
click at [1027, 211] on textarea "School cafeterias should indeed serve only healthy food options as the play a c…" at bounding box center [993, 420] width 473 height 484
click at [1113, 210] on textarea "School cafeterias should indeed serve only healthy food options as the play a c…" at bounding box center [993, 420] width 473 height 484
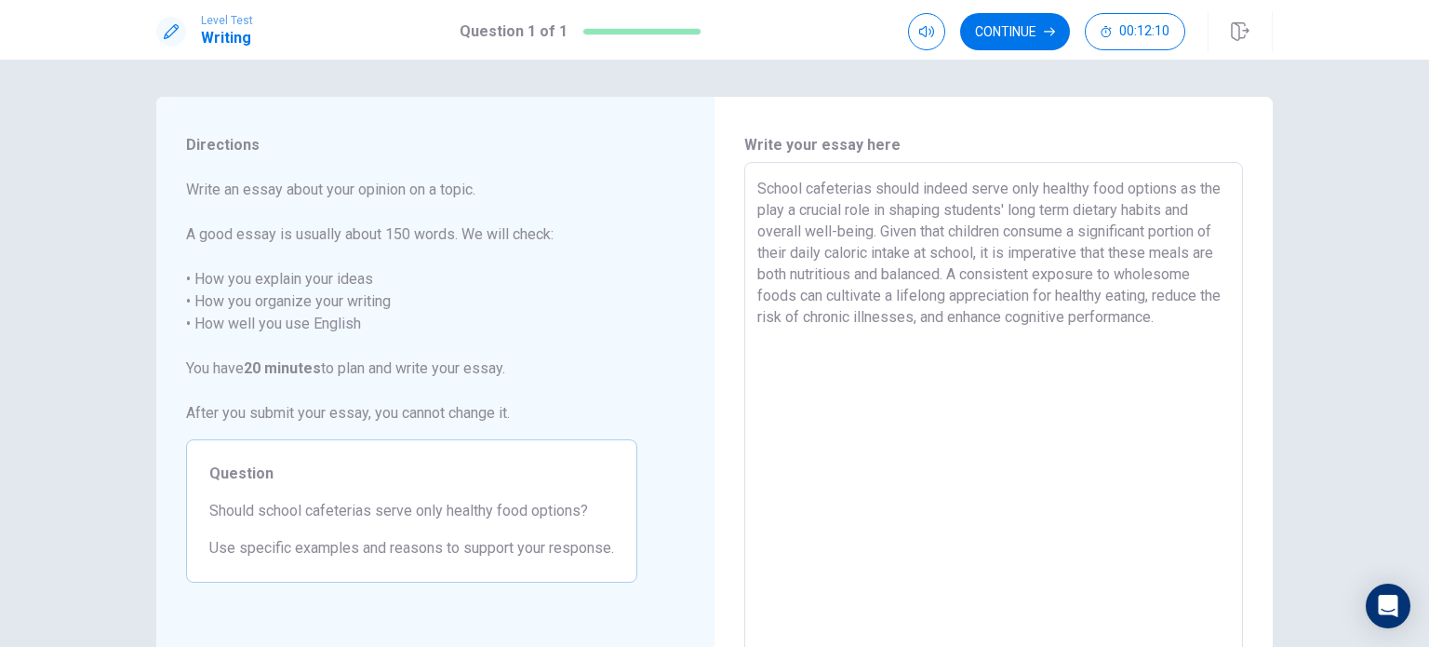
click at [960, 348] on textarea "School cafeterias should indeed serve only healthy food options as the play a c…" at bounding box center [993, 420] width 473 height 484
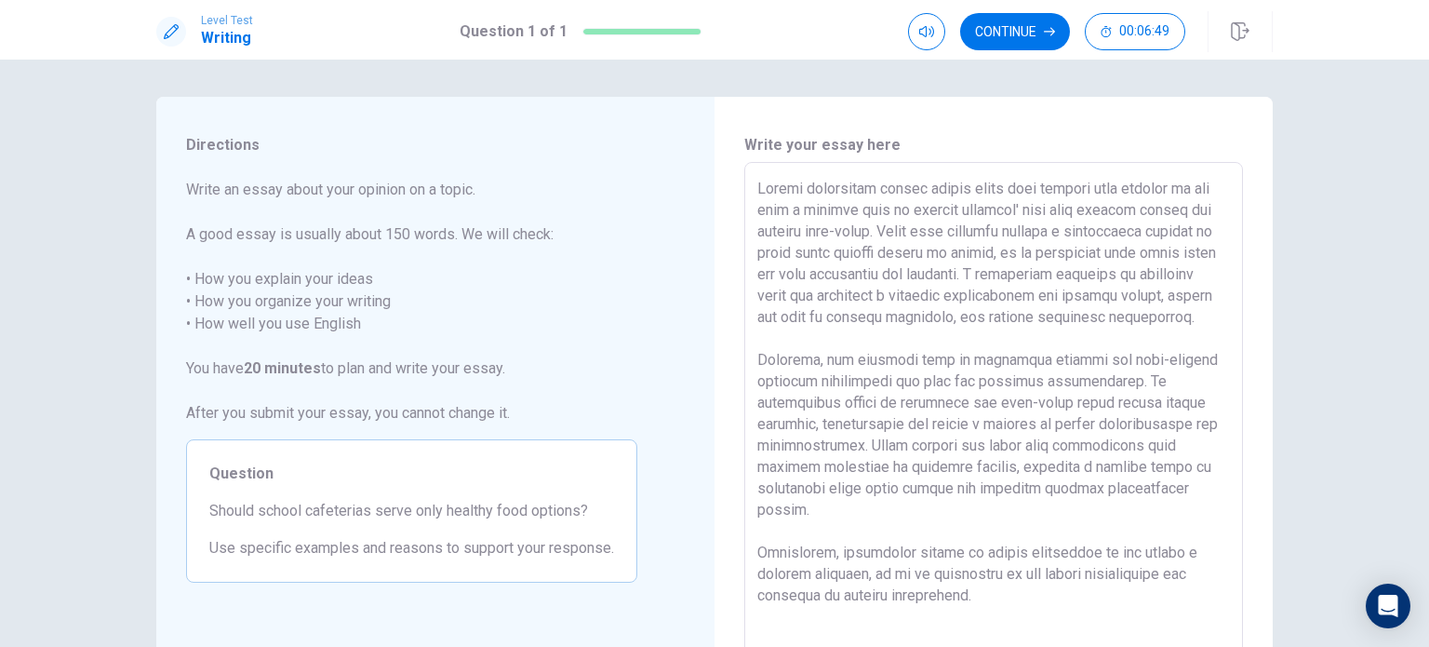
click at [771, 208] on textarea at bounding box center [993, 420] width 473 height 484
click at [1017, 40] on button "Continue" at bounding box center [1015, 31] width 110 height 37
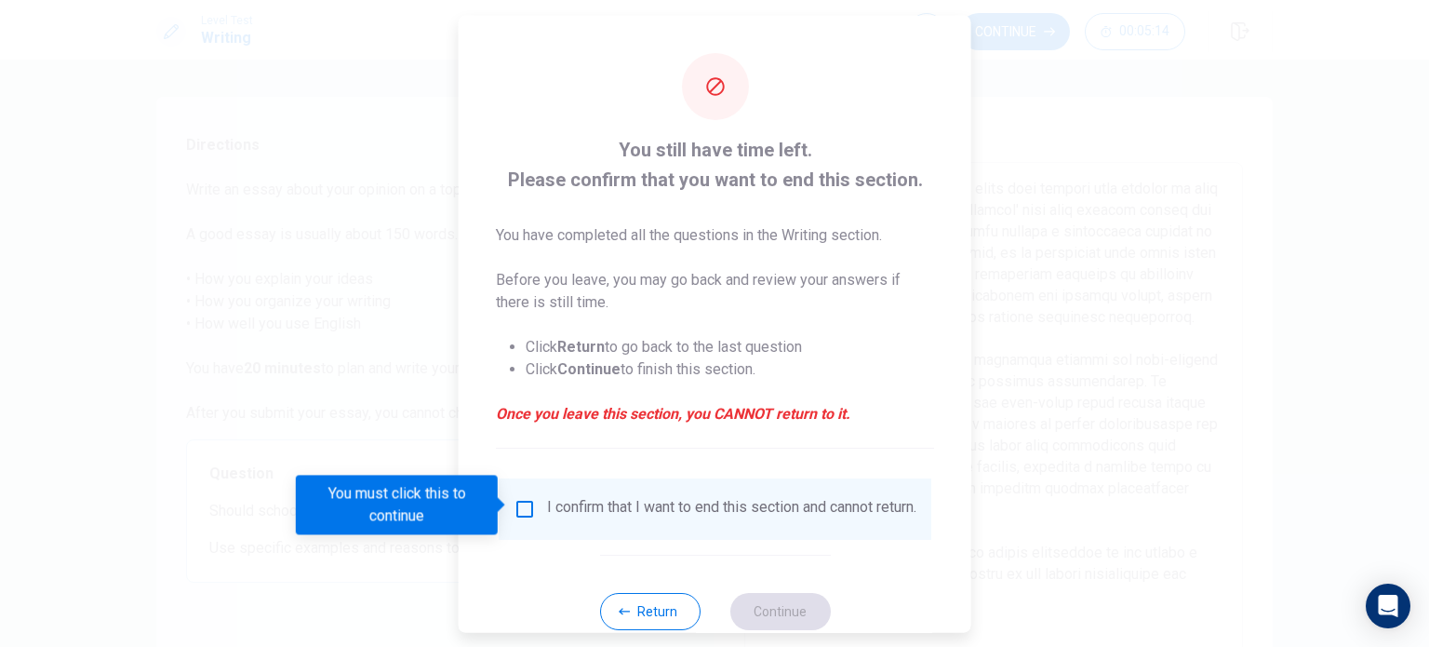
scroll to position [47, 0]
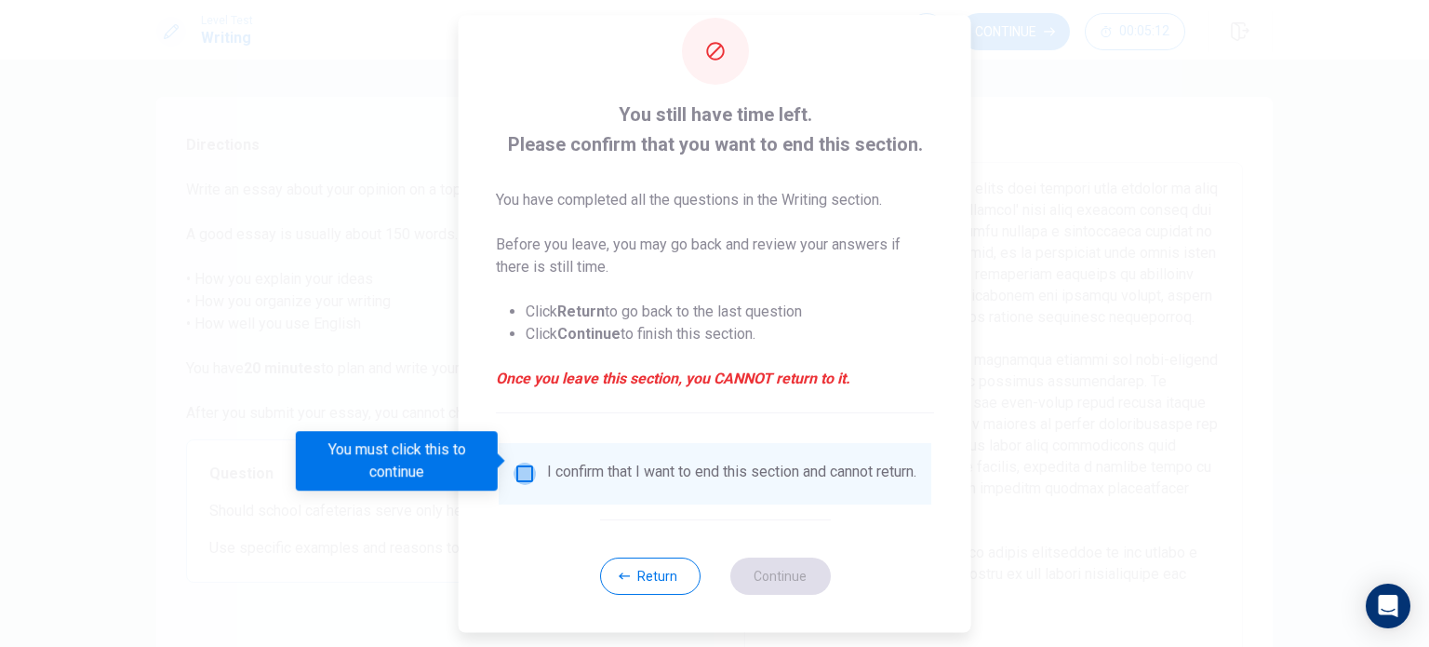
click at [528, 462] on input "You must click this to continue" at bounding box center [525, 473] width 22 height 22
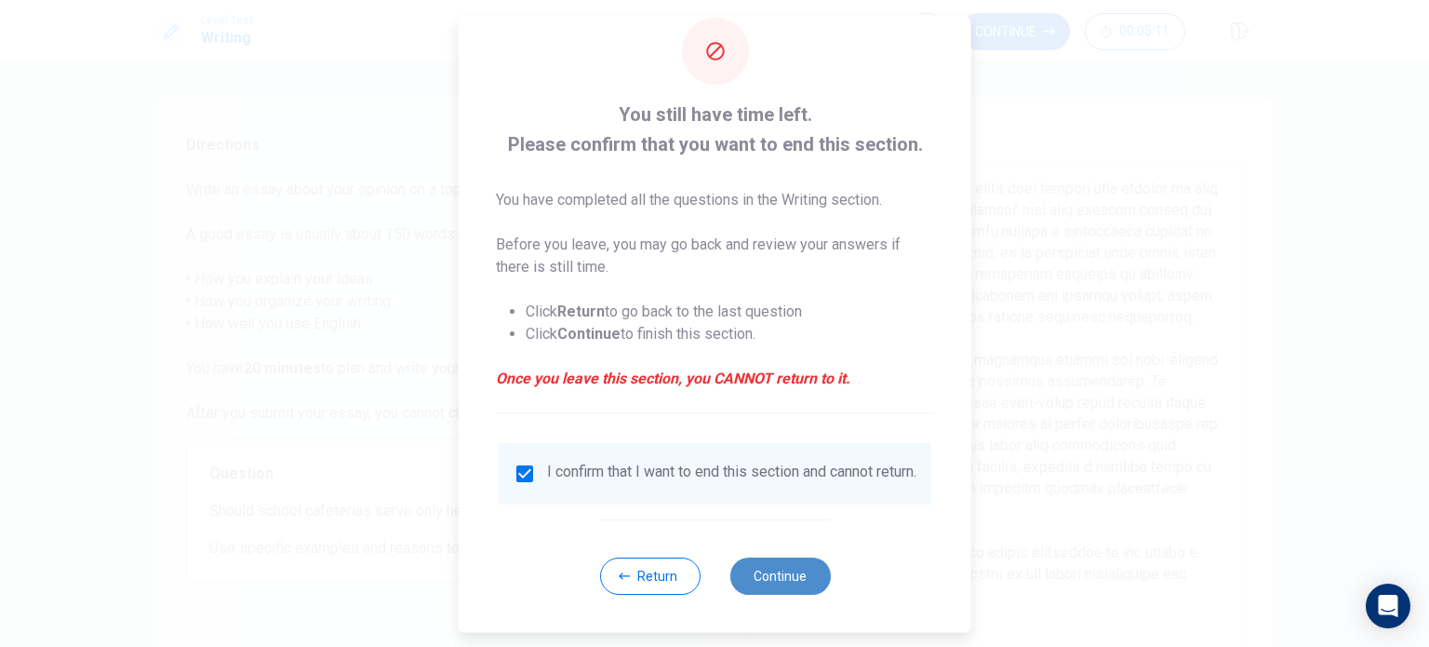
click at [793, 573] on button "Continue" at bounding box center [779, 575] width 100 height 37
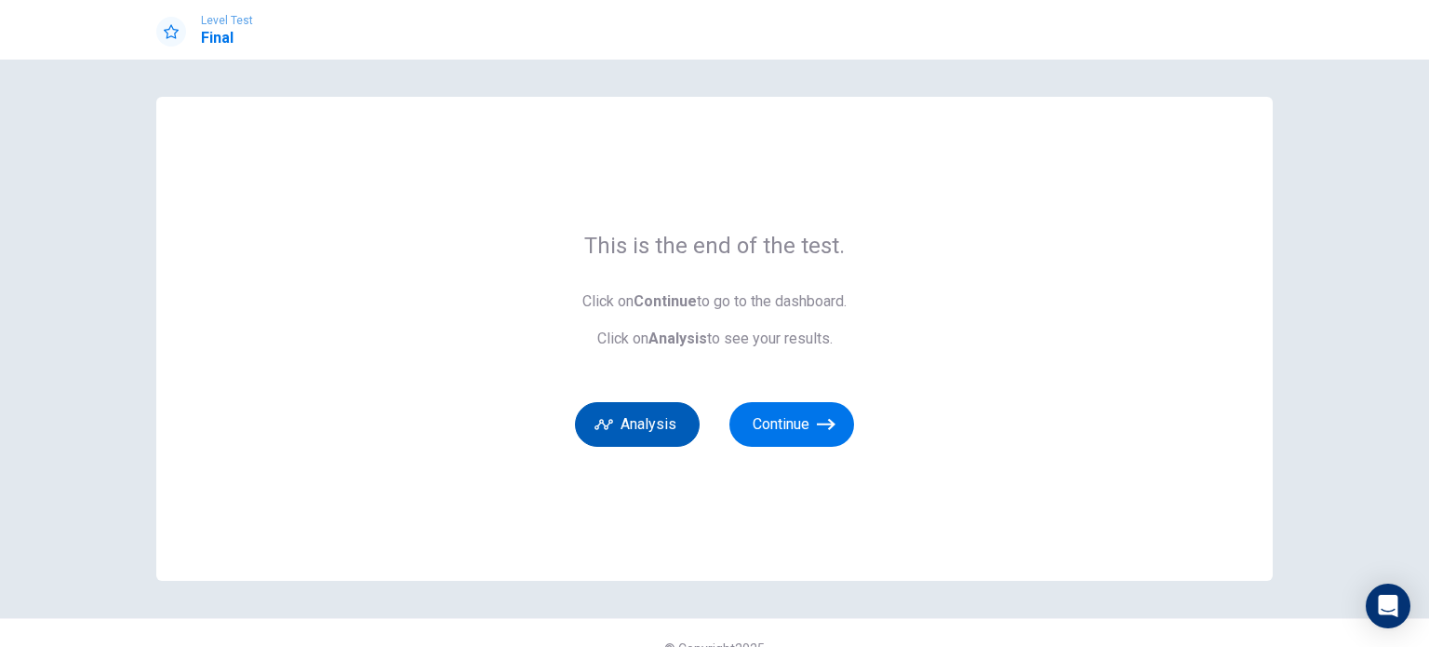
click at [628, 431] on button "Analysis" at bounding box center [637, 424] width 125 height 45
